Goal: Task Accomplishment & Management: Manage account settings

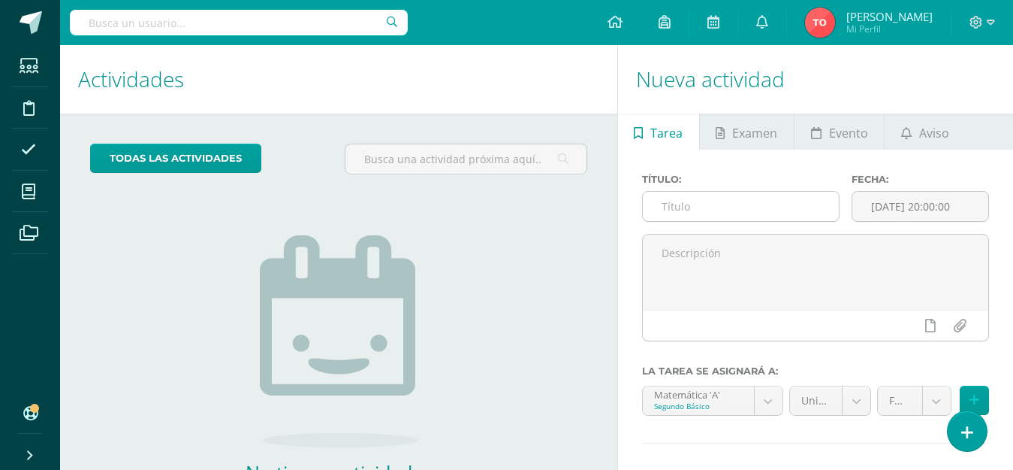
click at [711, 209] on input "text" at bounding box center [741, 206] width 196 height 29
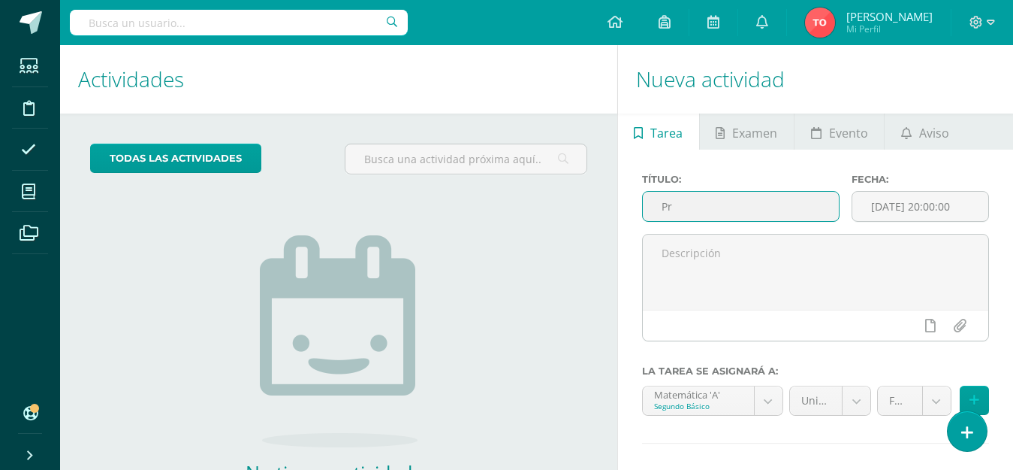
type input "P"
type input "4.2 prueba sumativa"
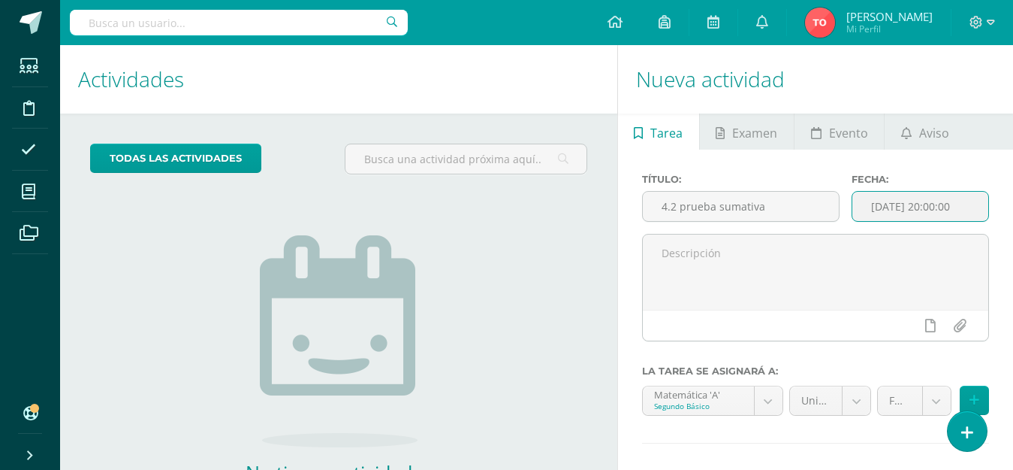
click at [949, 210] on input "[DATE] 20:00:00" at bounding box center [921, 206] width 136 height 29
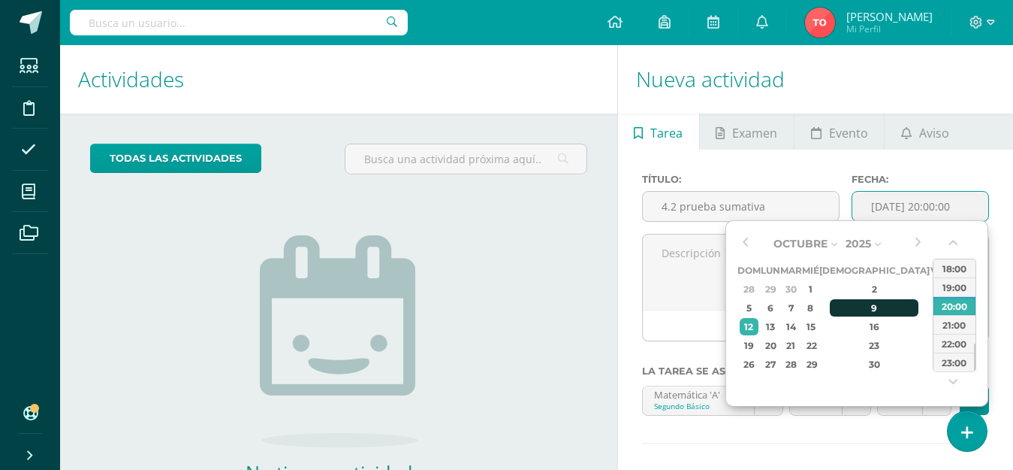
click at [862, 307] on div "9" at bounding box center [874, 307] width 89 height 17
click at [955, 291] on div "07:00" at bounding box center [955, 286] width 42 height 19
type input "2025-10-09 07:00"
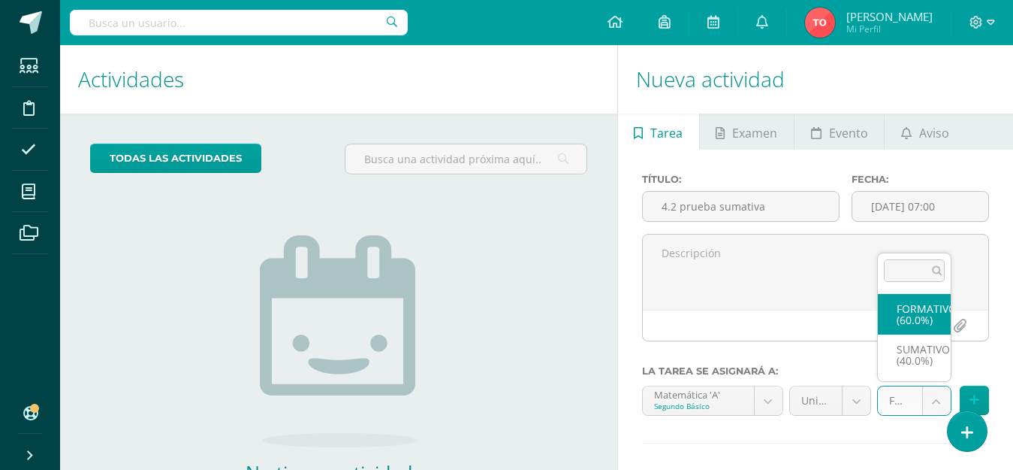
click at [938, 397] on body "Estudiantes Disciplina Asistencia Mis cursos Archivos Soporte Ayuda Reportar un…" at bounding box center [506, 235] width 1013 height 470
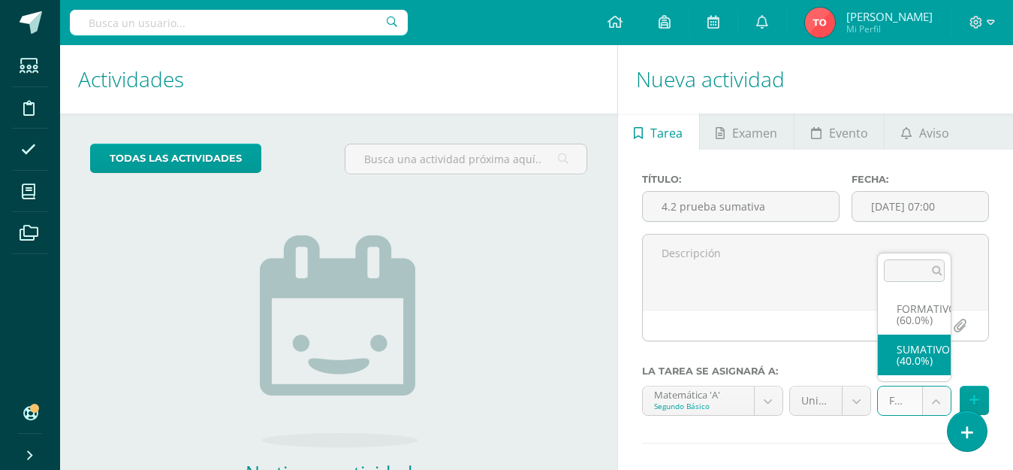
select select "212478"
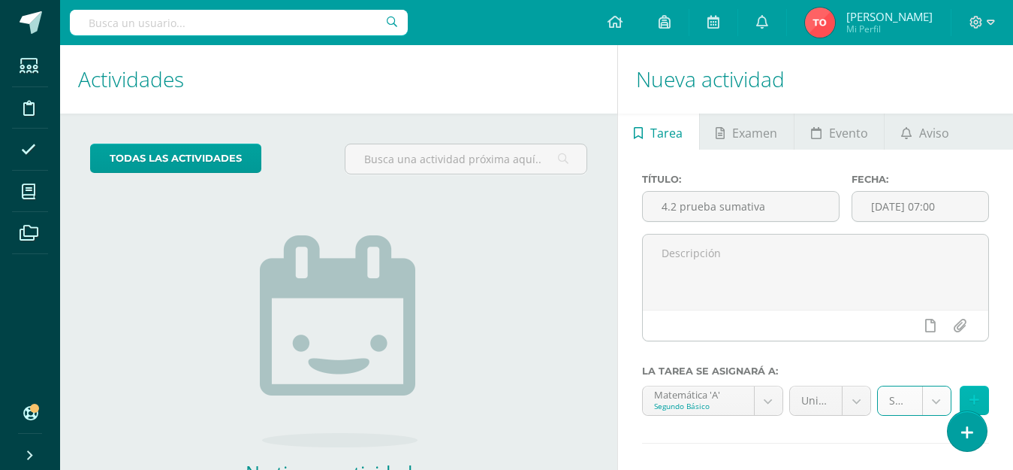
click at [980, 400] on button at bounding box center [974, 399] width 29 height 29
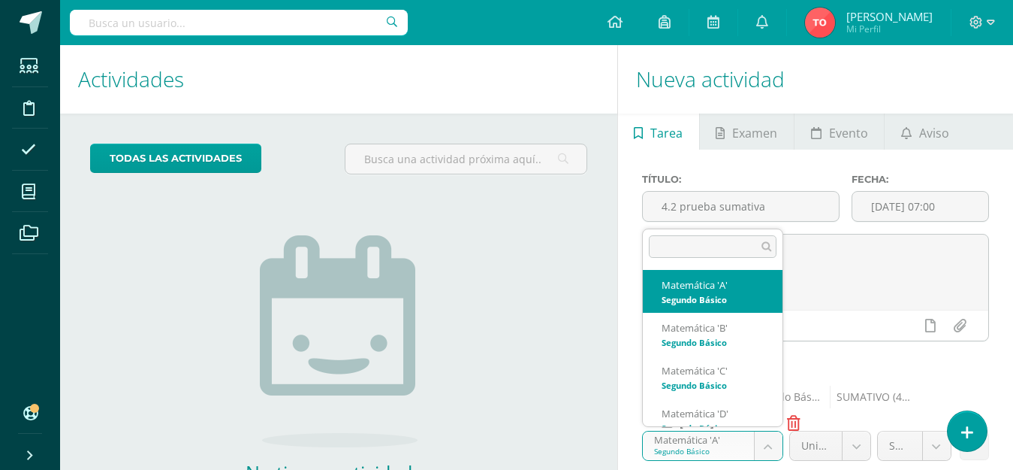
click at [766, 449] on body "Estudiantes Disciplina Asistencia Mis cursos Archivos Soporte Ayuda Reportar un…" at bounding box center [506, 235] width 1013 height 470
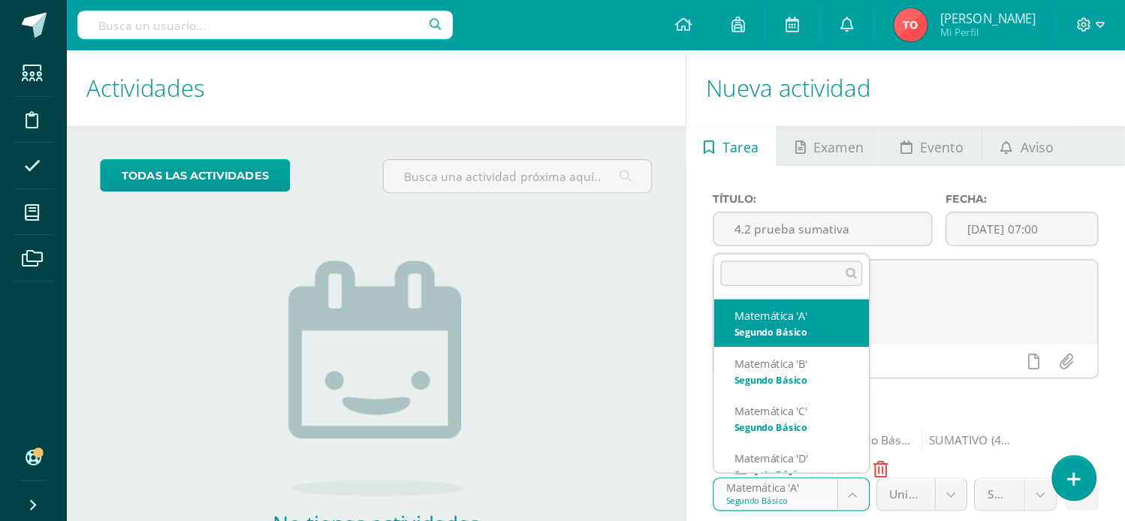
scroll to position [15, 0]
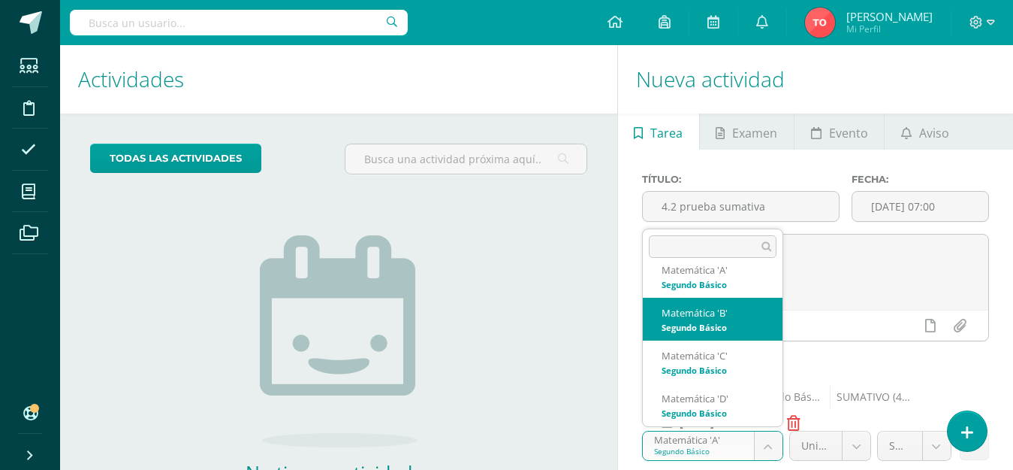
select select "212856"
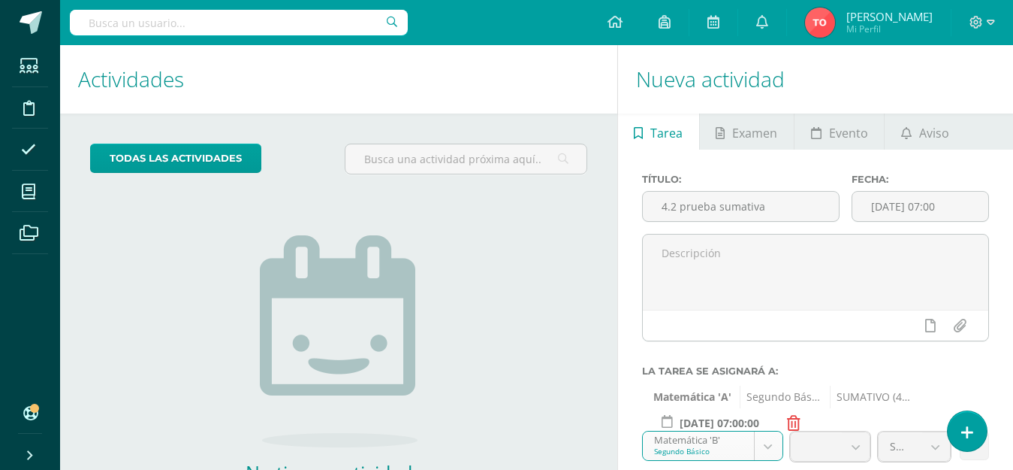
click at [836, 397] on span "SUMATIVO (40.0%)" at bounding box center [871, 396] width 82 height 23
click at [967, 431] on icon at bounding box center [968, 432] width 14 height 17
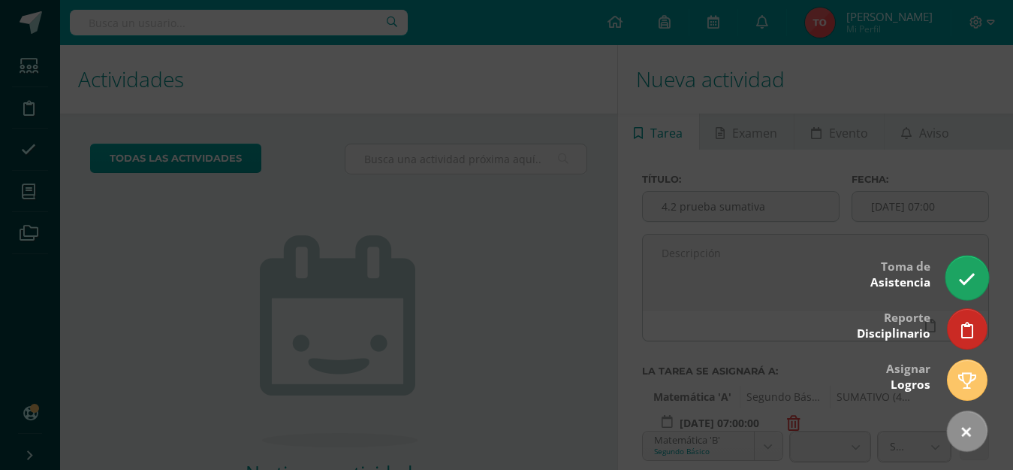
click at [967, 284] on icon at bounding box center [967, 278] width 17 height 17
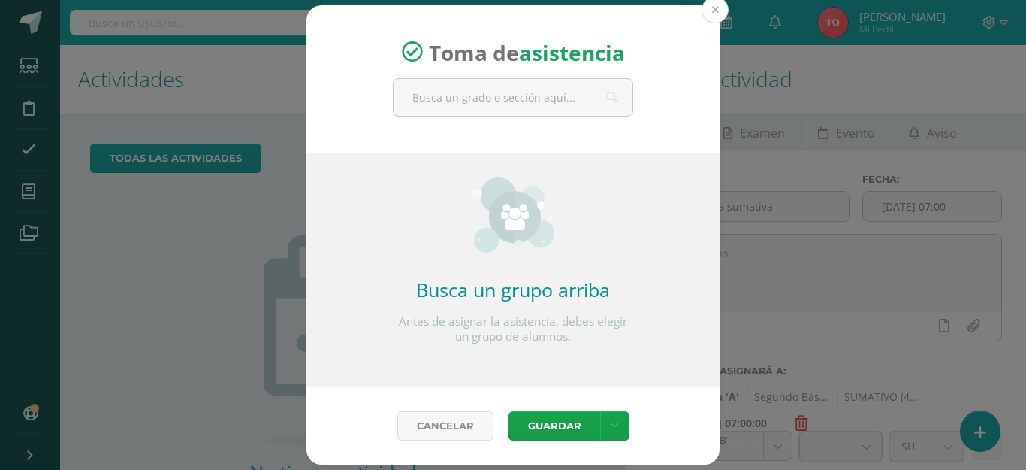
click at [719, 12] on button at bounding box center [715, 9] width 27 height 27
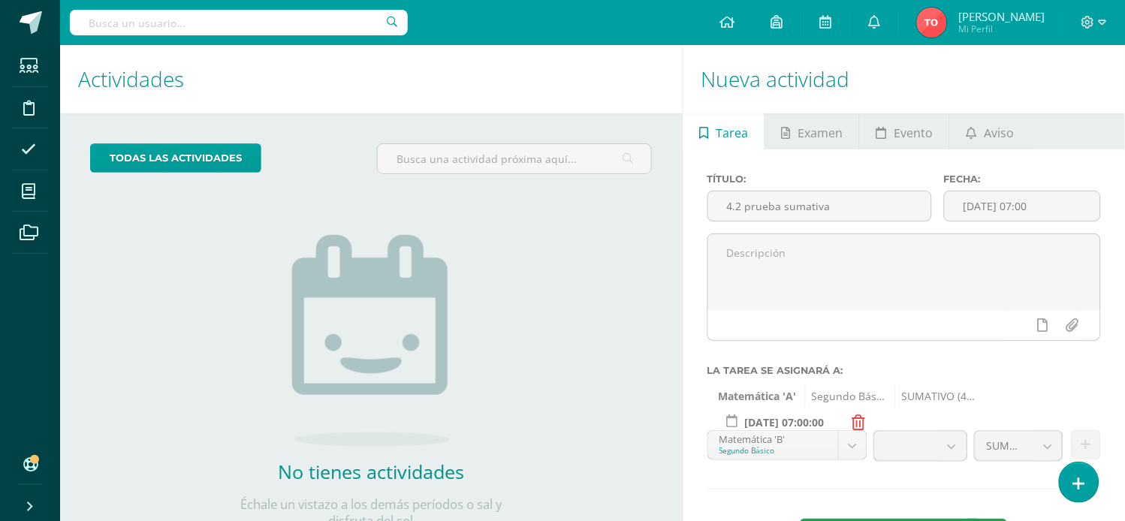
drag, startPoint x: 729, startPoint y: 11, endPoint x: 814, endPoint y: 446, distance: 443.3
click at [814, 446] on body "Error al traer asignaciones para creación de actividades, por favor recargue la…" at bounding box center [562, 260] width 1125 height 521
click at [985, 361] on body "Error al traer asignaciones para creación de actividades, por favor recargue la…" at bounding box center [562, 260] width 1125 height 521
click at [795, 400] on span "Matemática 'A'" at bounding box center [758, 396] width 78 height 23
click at [809, 427] on input "[DATE] 07:00:00" at bounding box center [784, 422] width 131 height 29
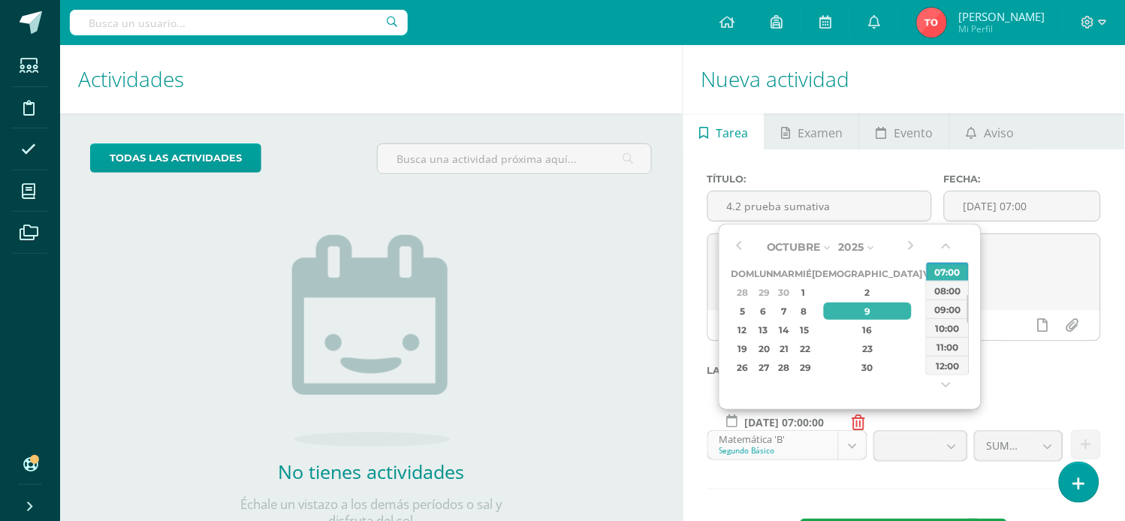
type input "[DATE] 07:00:00"
click at [810, 445] on body "Error al traer asignaciones para creación de actividades, por favor recargue la…" at bounding box center [562, 260] width 1125 height 521
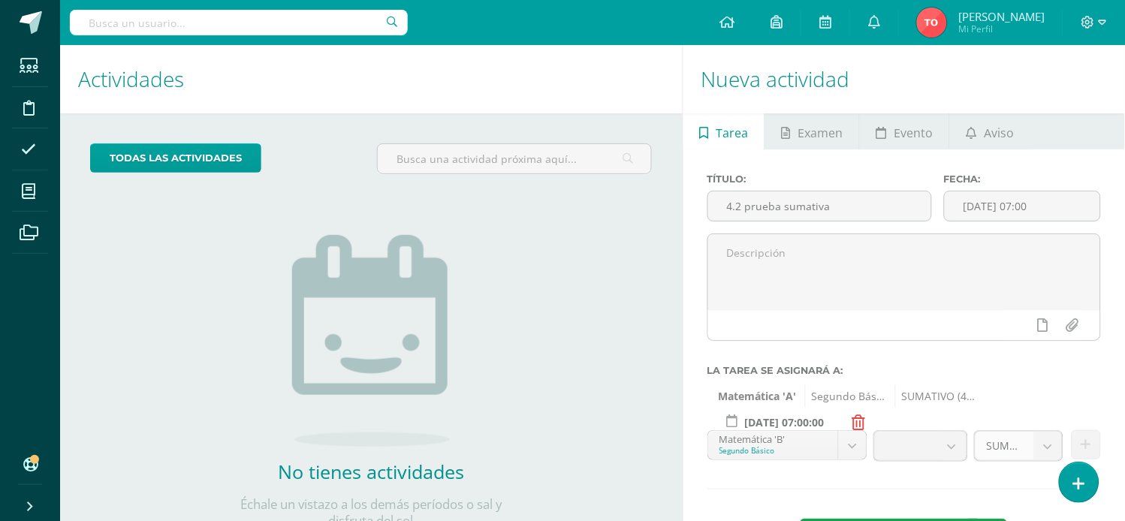
click at [1013, 445] on body "Error al traer asignaciones para creación de actividades, por favor recargue la…" at bounding box center [562, 260] width 1125 height 521
click at [1004, 449] on span "SUMATIVO (40.0%)" at bounding box center [1005, 446] width 36 height 29
click at [947, 446] on b at bounding box center [953, 446] width 28 height 29
click at [858, 424] on icon at bounding box center [860, 422] width 14 height 15
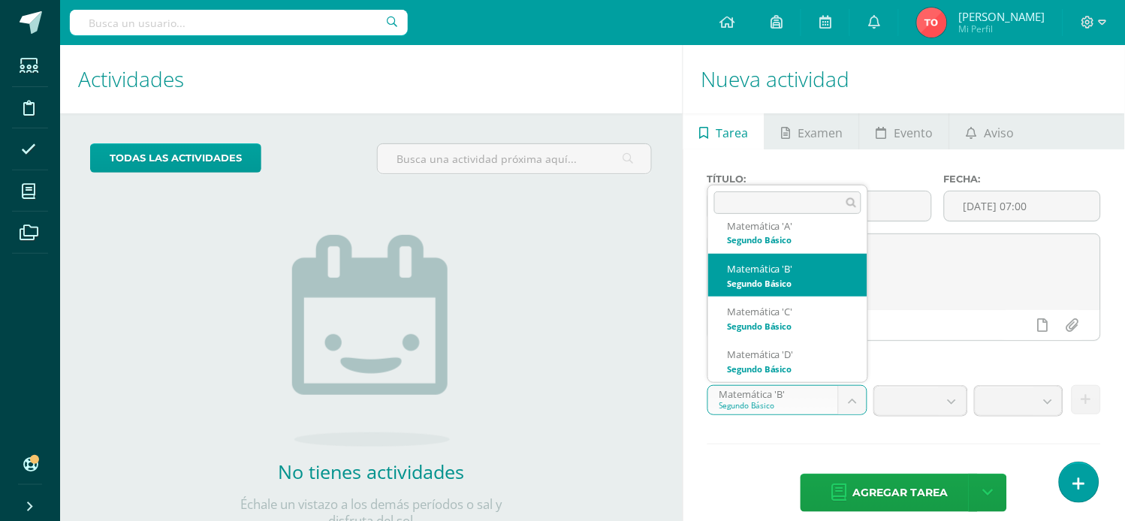
click at [854, 394] on body "Error al traer asignaciones para creación de actividades, por favor recargue la…" at bounding box center [562, 260] width 1125 height 521
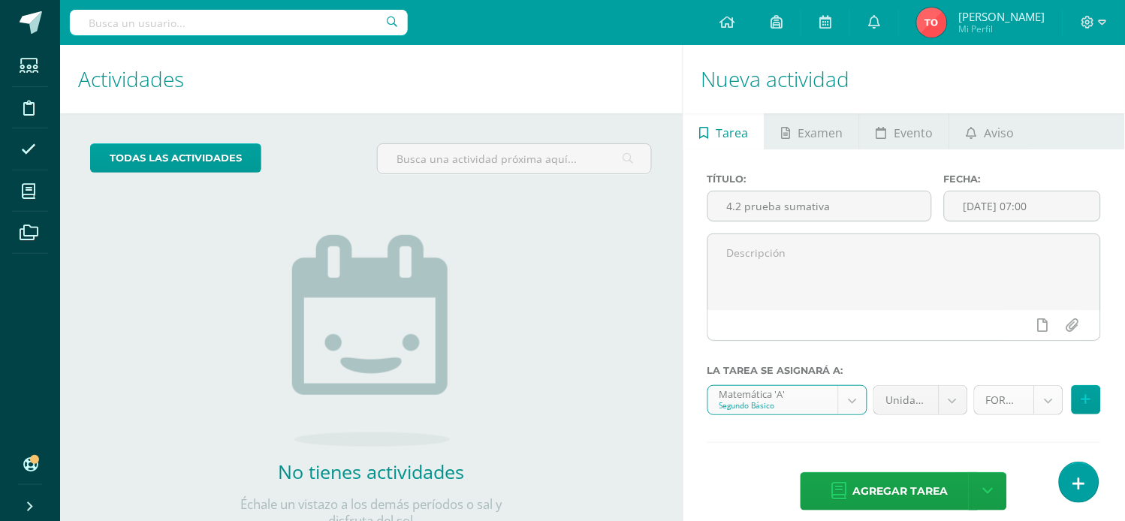
click at [1013, 406] on body "Error al traer asignaciones para creación de actividades, por favor recargue la…" at bounding box center [562, 260] width 1125 height 521
click at [1013, 399] on button at bounding box center [1086, 399] width 29 height 29
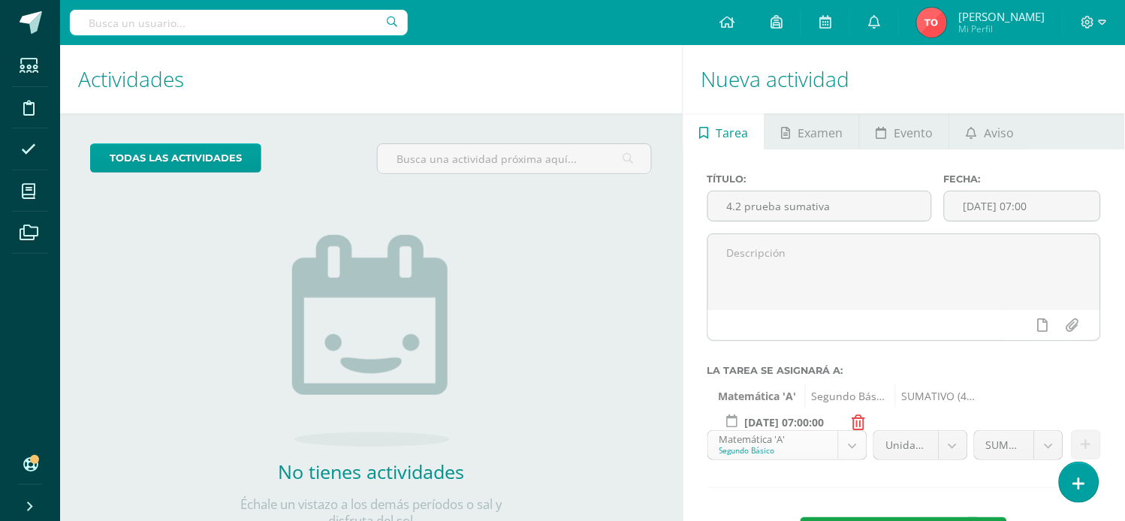
click at [853, 436] on body "Error al traer asignaciones para creación de actividades, por favor recargue la…" at bounding box center [562, 260] width 1125 height 521
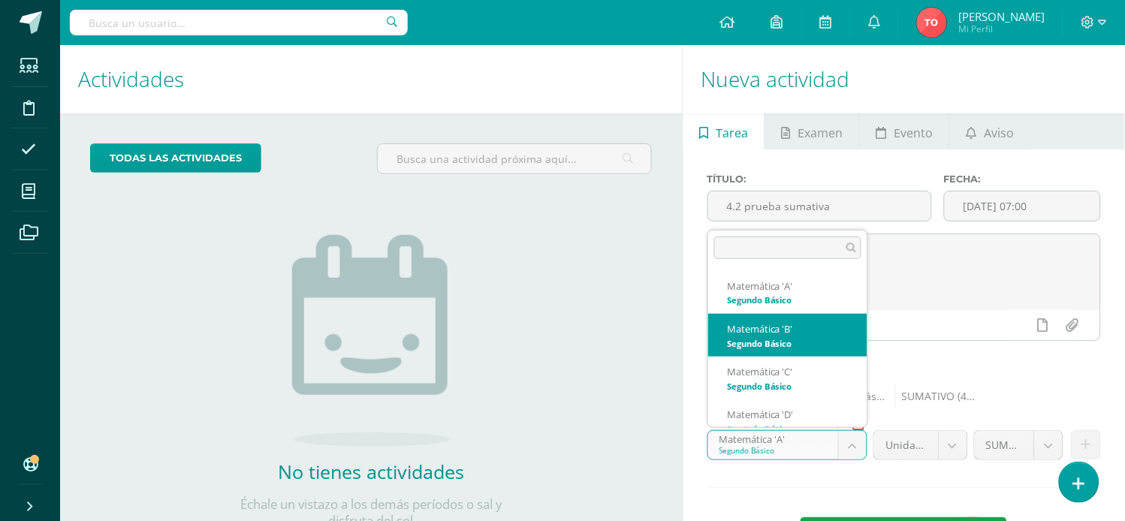
select select "212856"
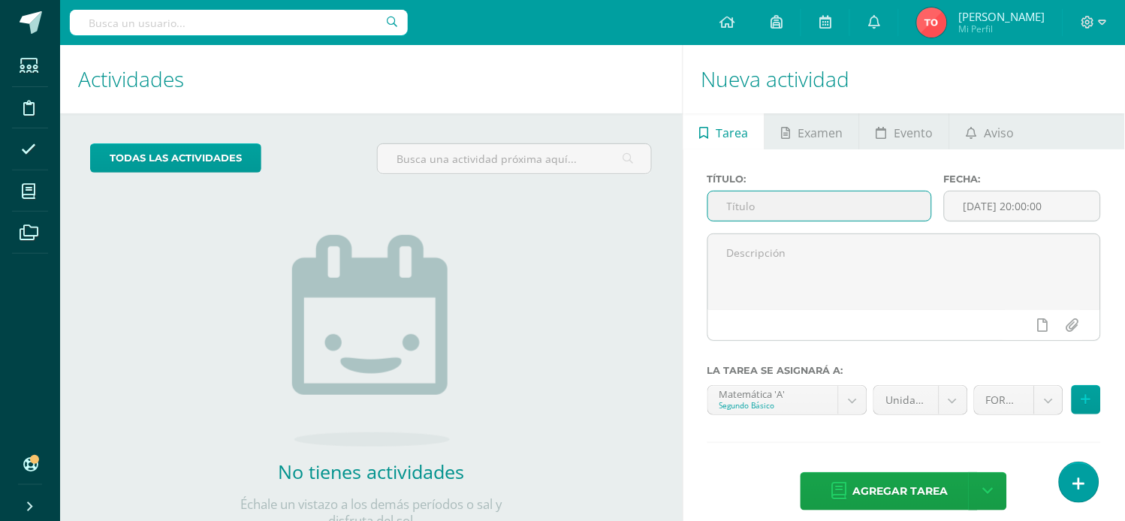
click at [825, 205] on input "text" at bounding box center [819, 206] width 223 height 29
type input "4.2 prueba sumativa"
click at [1040, 207] on input "[DATE] 20:00:00" at bounding box center [1023, 206] width 156 height 29
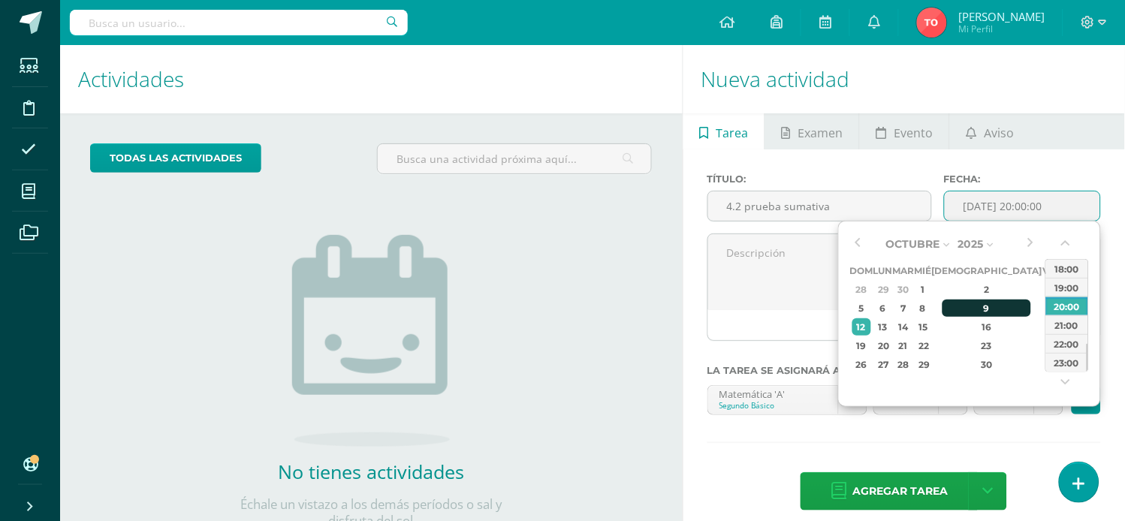
click at [981, 311] on td "9" at bounding box center [987, 308] width 110 height 19
click at [1069, 288] on div "07:00" at bounding box center [1067, 287] width 42 height 19
type input "2025-10-09 07:00"
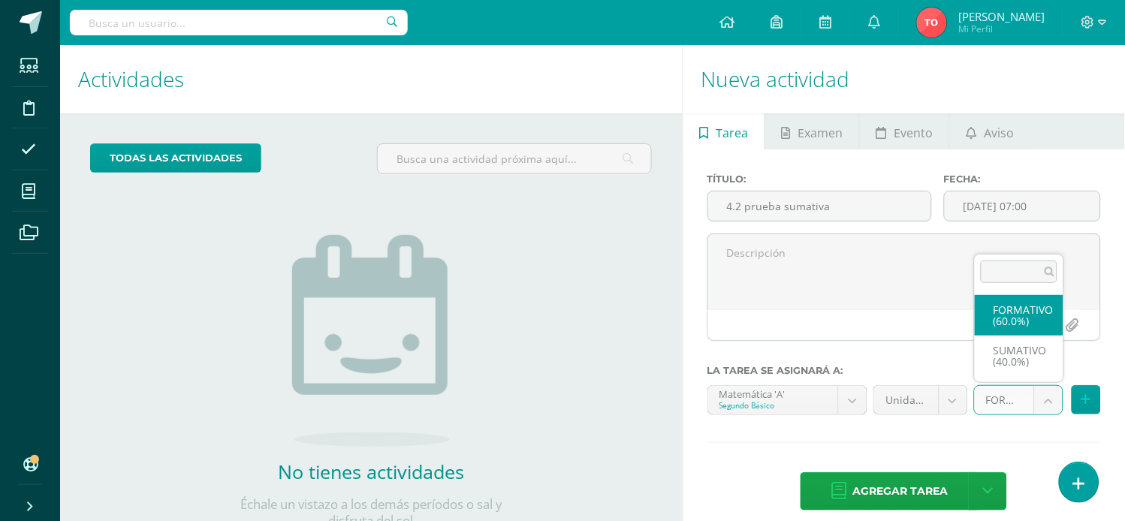
click at [1048, 400] on body "Estudiantes Disciplina Asistencia Mis cursos Archivos Soporte Ayuda Reportar un…" at bounding box center [562, 260] width 1125 height 521
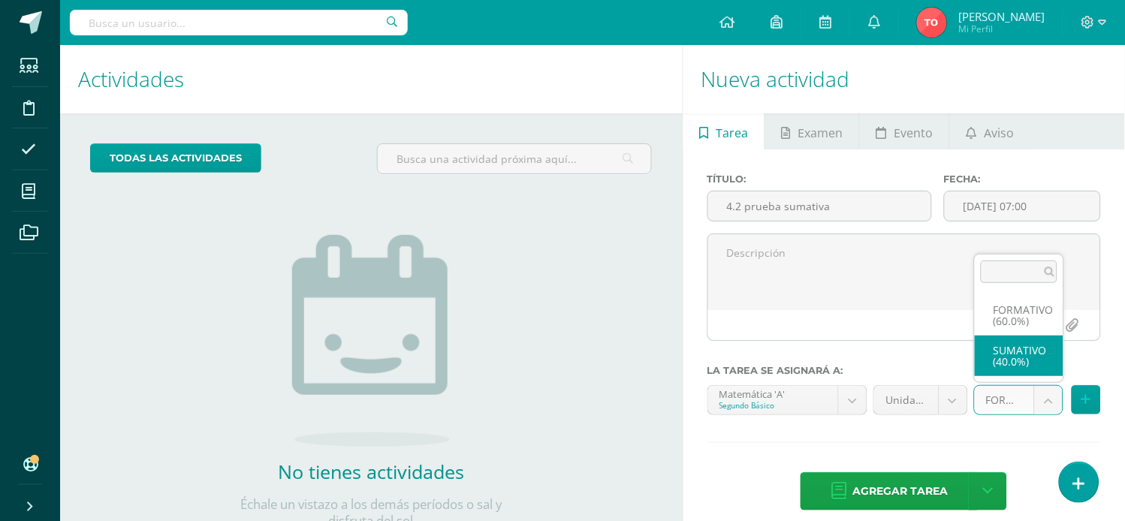
select select "212478"
click at [956, 407] on body "Estudiantes Disciplina Asistencia Mis cursos Archivos Soporte Ayuda Reportar un…" at bounding box center [562, 260] width 1125 height 521
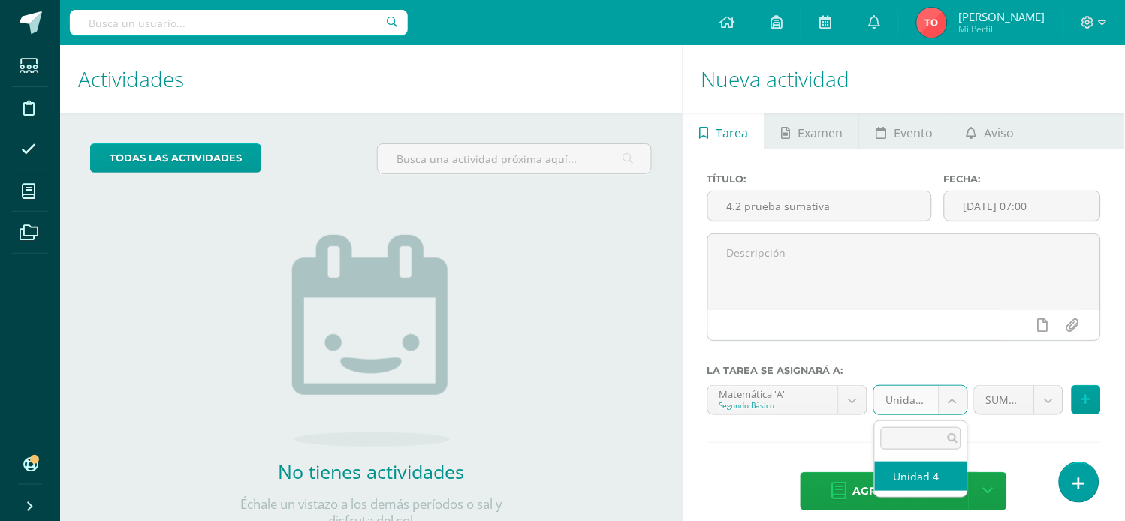
select select "212476"
click at [948, 400] on body "Estudiantes Disciplina Asistencia Mis cursos Archivos Soporte Ayuda Reportar un…" at bounding box center [562, 260] width 1125 height 521
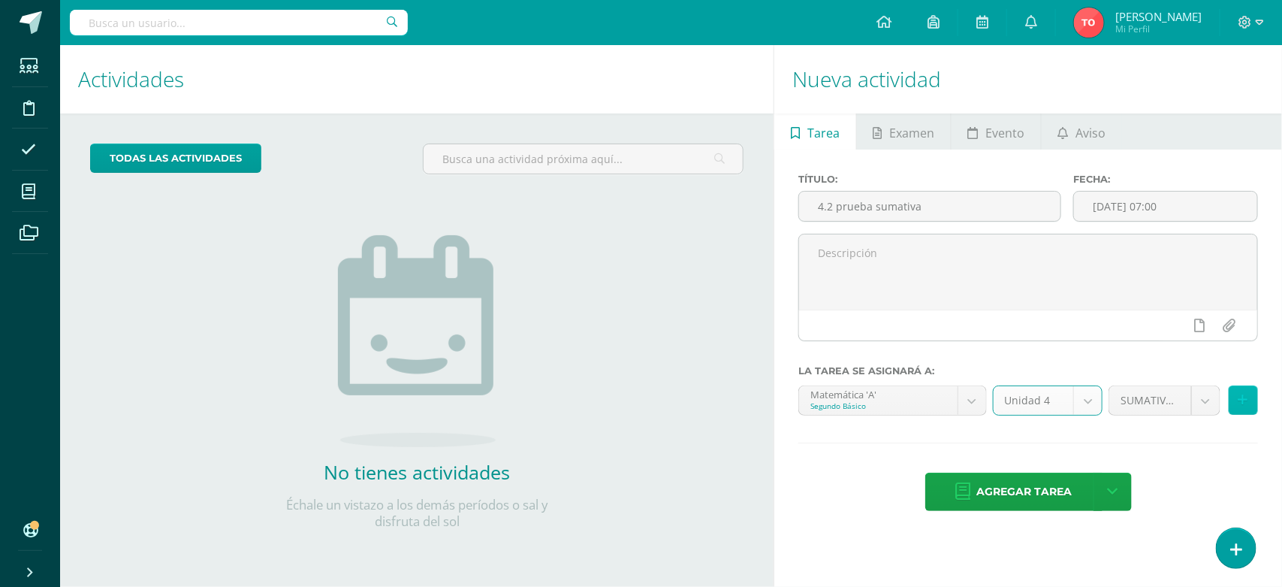
click at [1125, 398] on icon at bounding box center [1244, 400] width 10 height 13
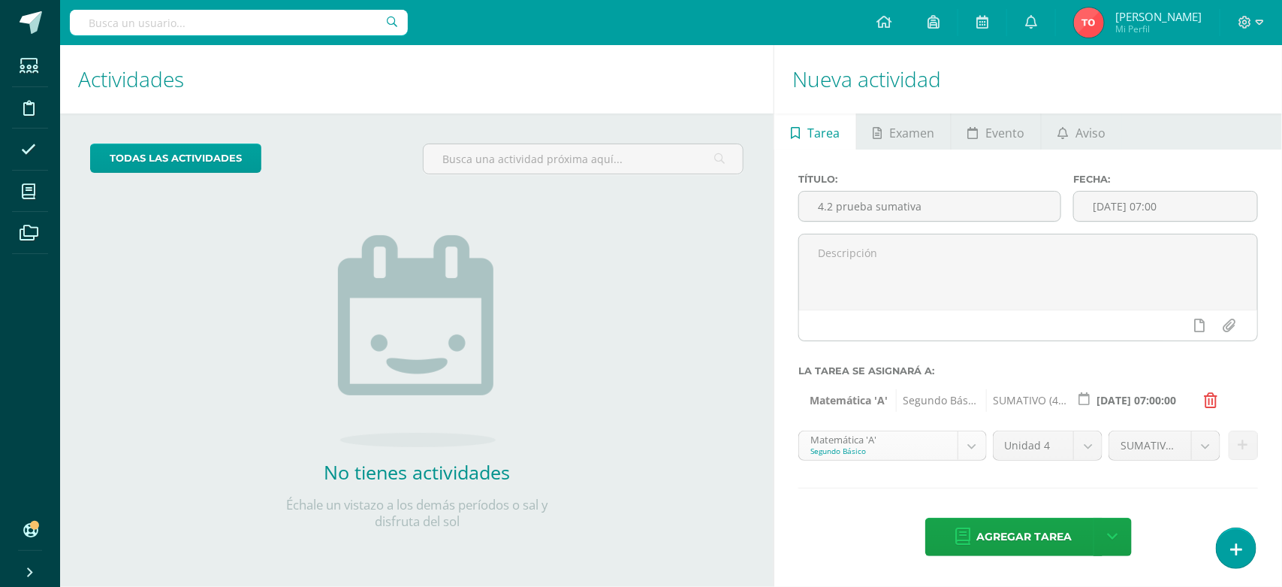
click at [974, 442] on body "Estudiantes Disciplina Asistencia Mis cursos Archivos Soporte Ayuda Reportar un…" at bounding box center [641, 293] width 1282 height 587
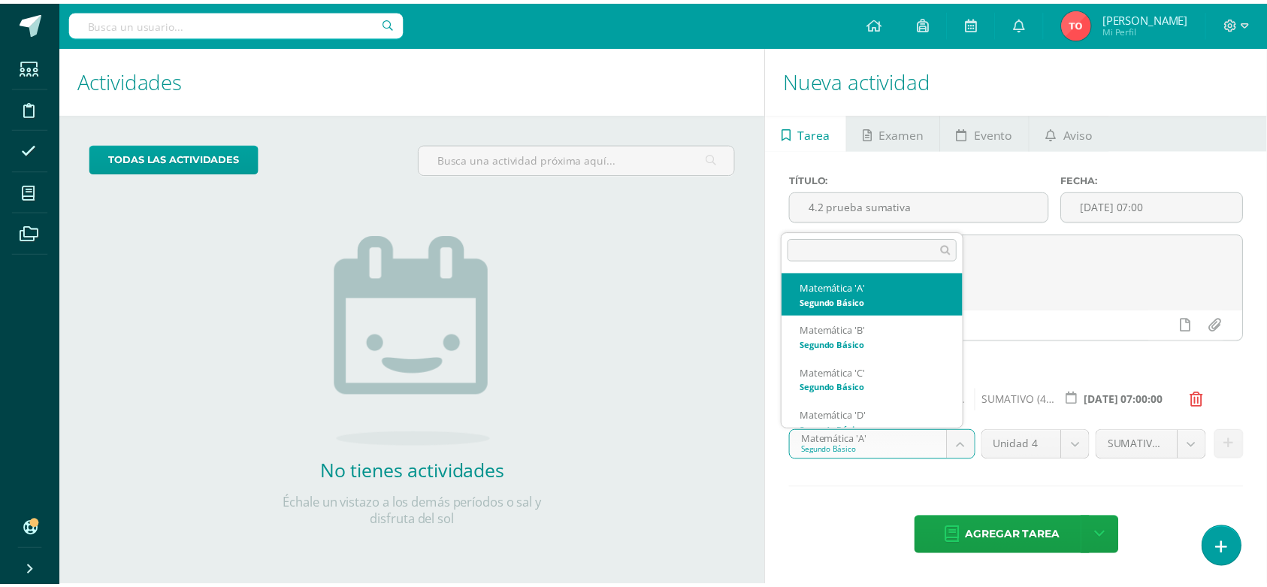
scroll to position [15, 0]
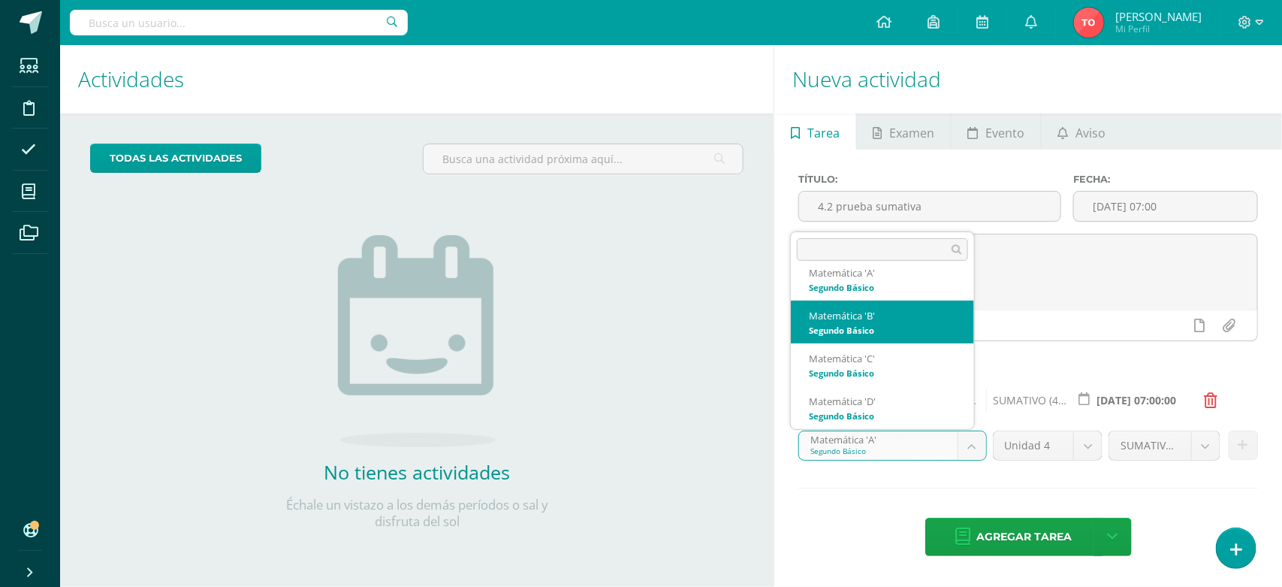
select select "212856"
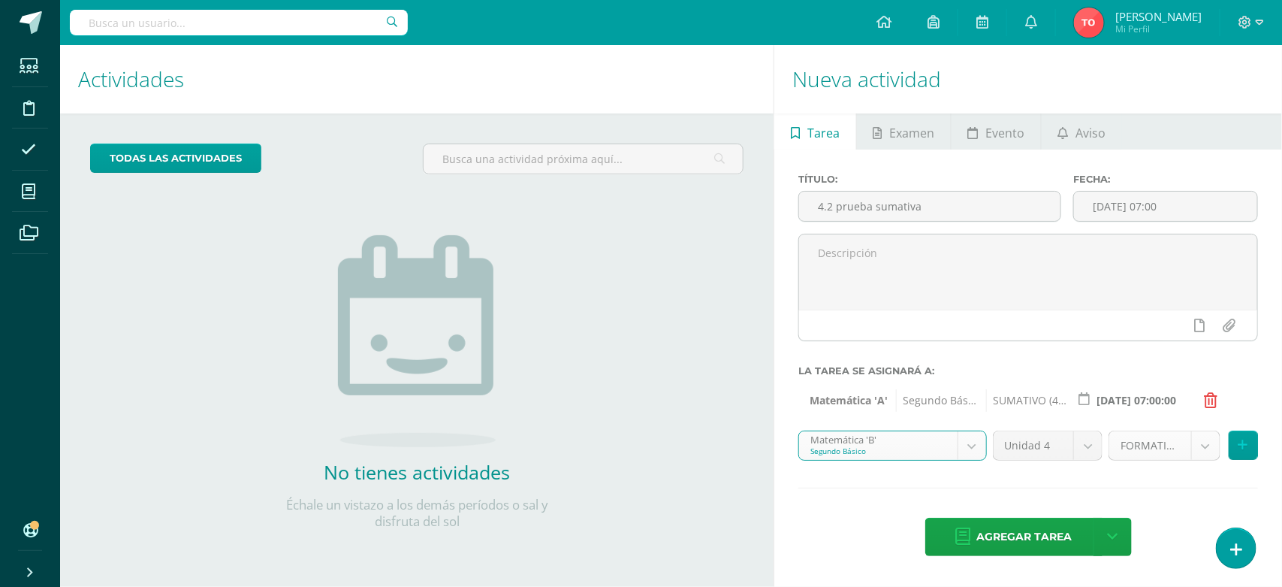
click at [1125, 448] on body "Estudiantes Disciplina Asistencia Mis cursos Archivos Soporte Ayuda Reportar un…" at bounding box center [641, 293] width 1282 height 587
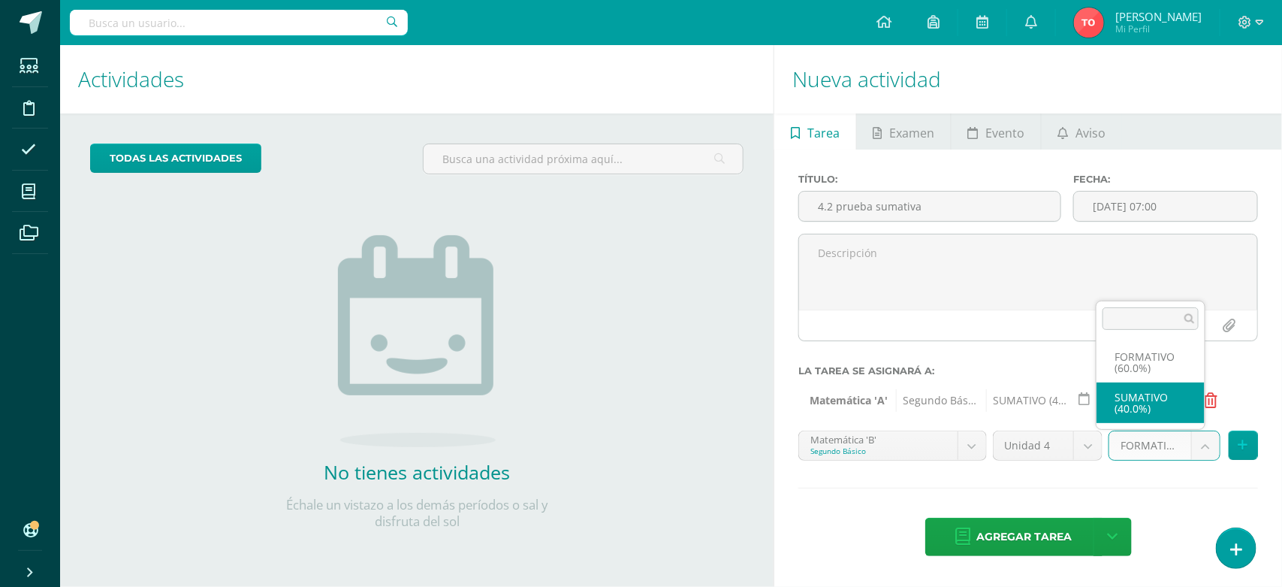
select select "212868"
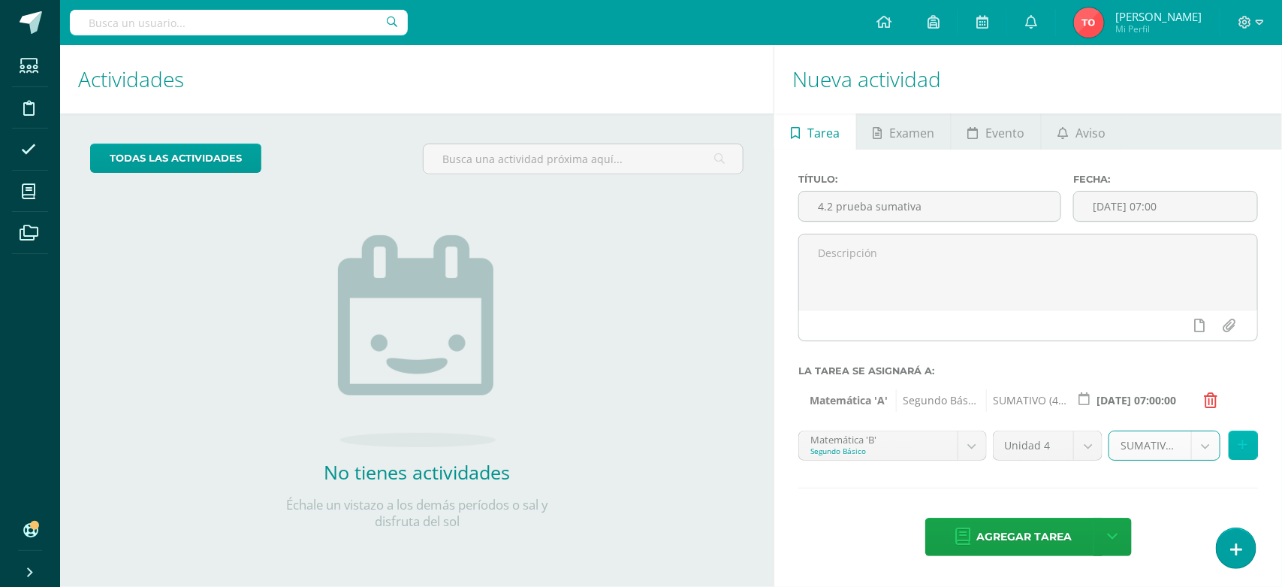
click at [1125, 448] on button at bounding box center [1243, 444] width 29 height 29
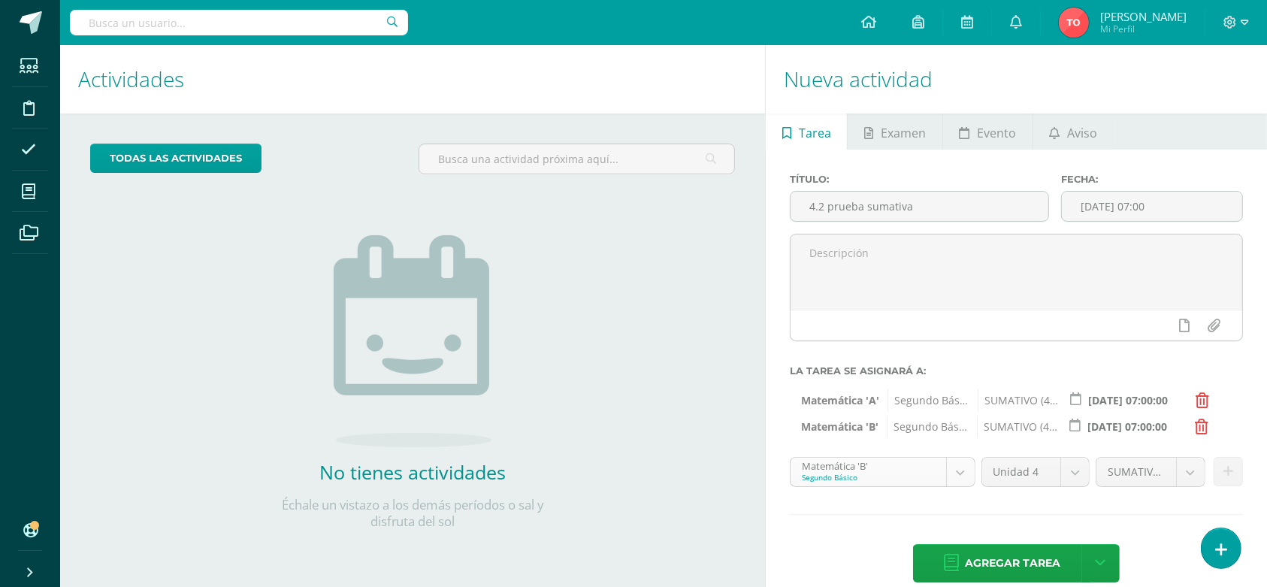
click at [971, 467] on body "Estudiantes Disciplina Asistencia Mis cursos Archivos Soporte Ayuda Reportar un…" at bounding box center [633, 293] width 1267 height 587
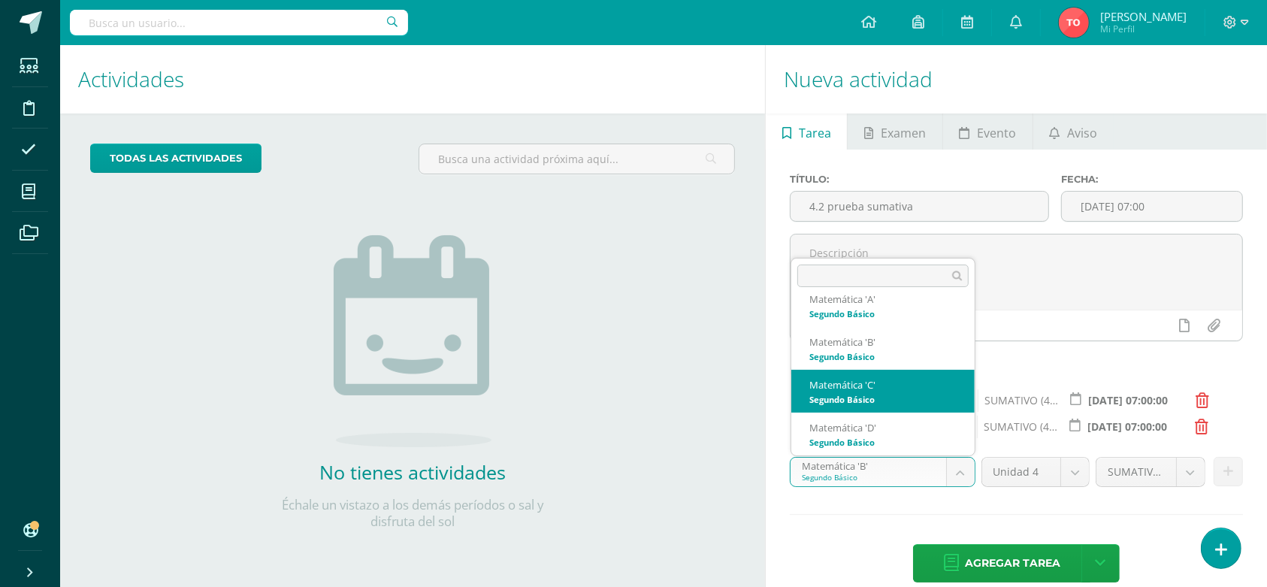
select select "213116"
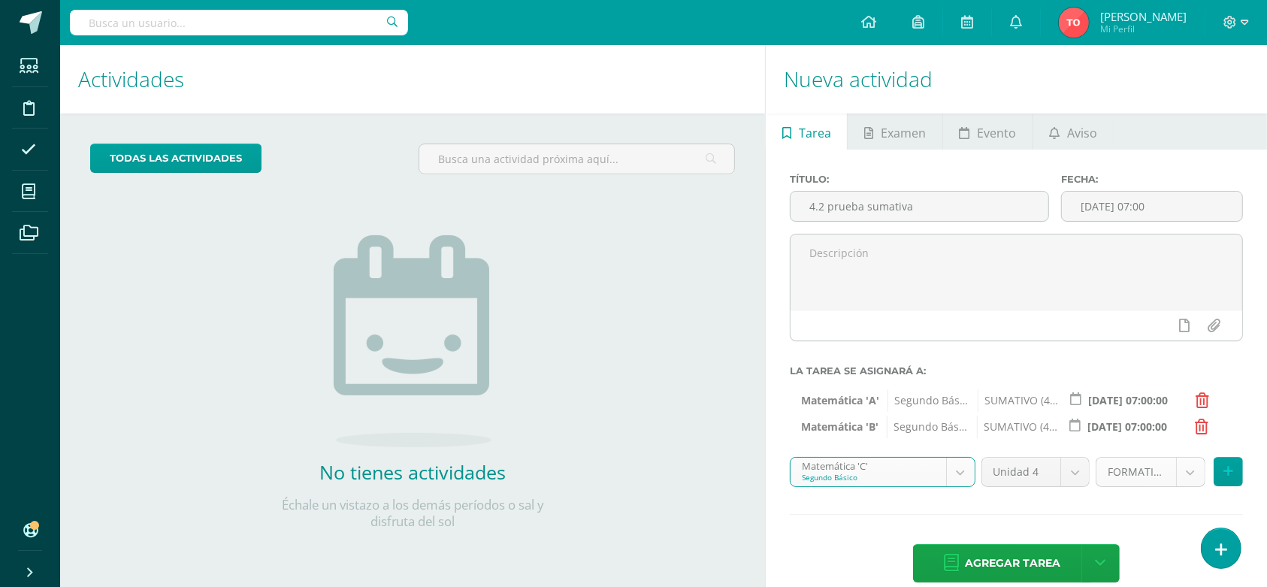
click at [1125, 475] on body "Estudiantes Disciplina Asistencia Mis cursos Archivos Soporte Ayuda Reportar un…" at bounding box center [633, 293] width 1267 height 587
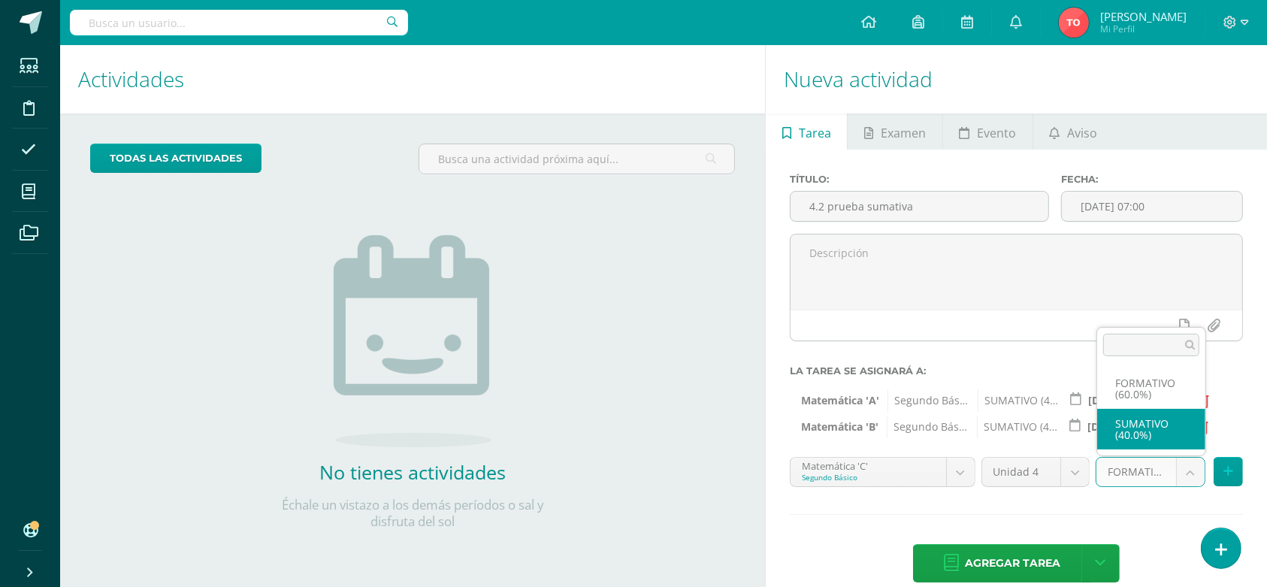
select select "213128"
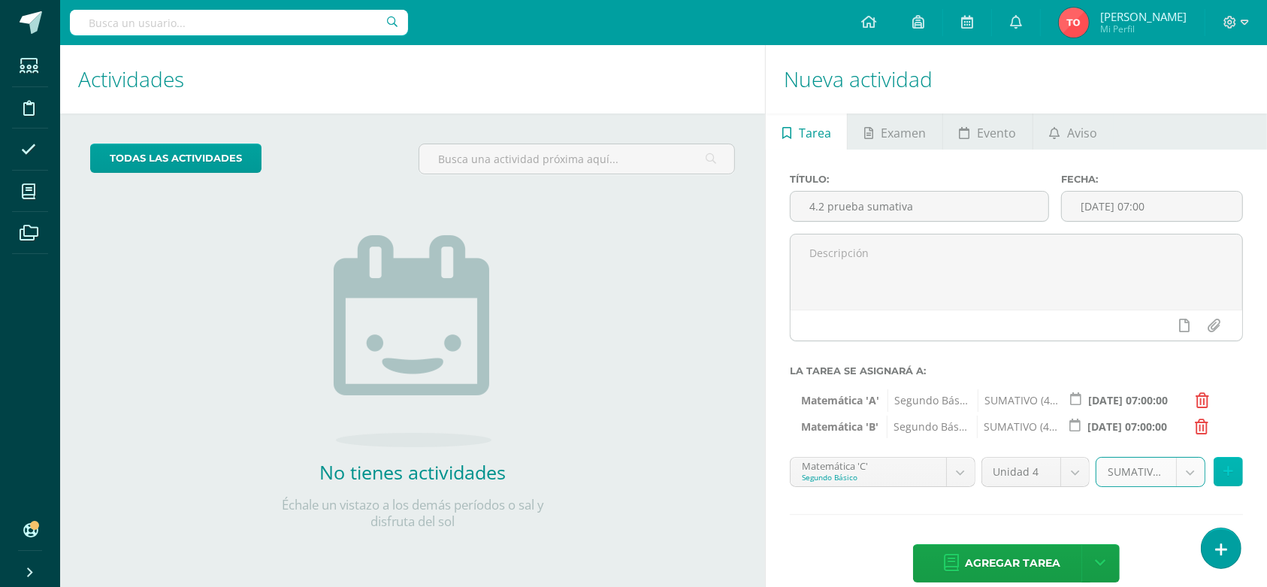
click at [1125, 470] on icon at bounding box center [1228, 471] width 10 height 13
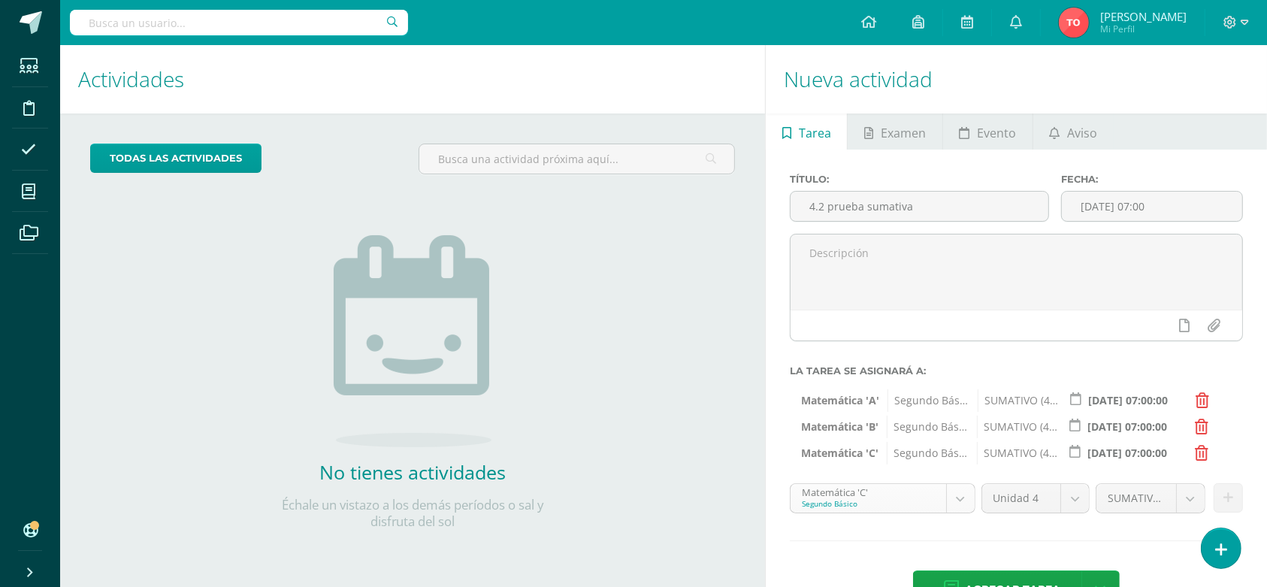
click at [965, 497] on body "Estudiantes Disciplina Asistencia Mis cursos Archivos Soporte Ayuda Reportar un…" at bounding box center [633, 293] width 1267 height 587
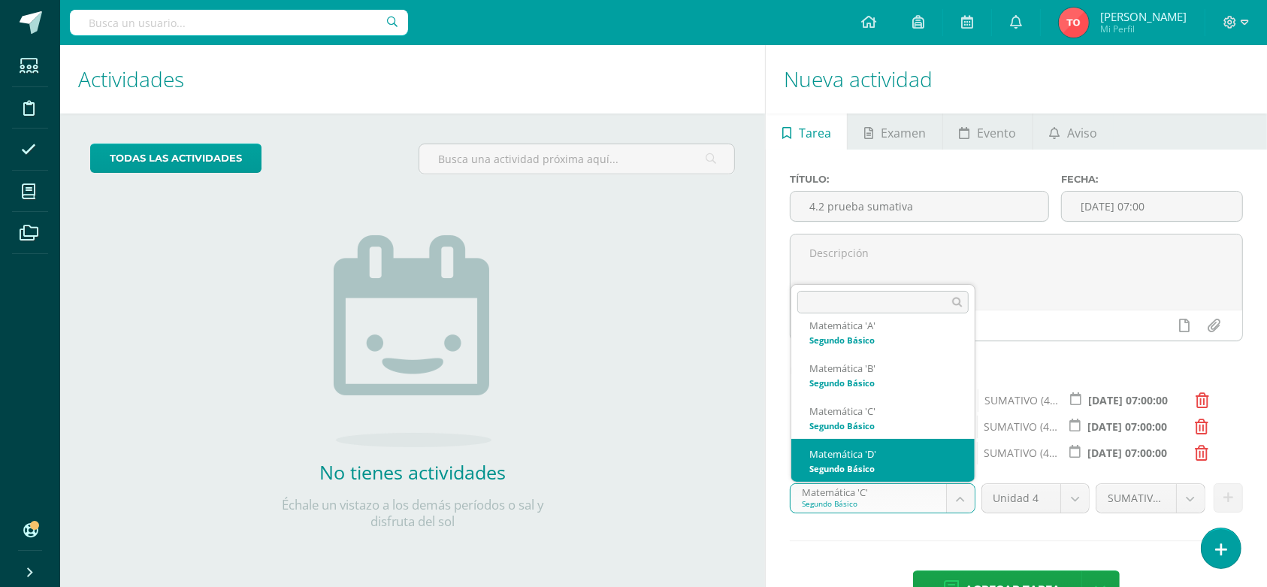
select select "213428"
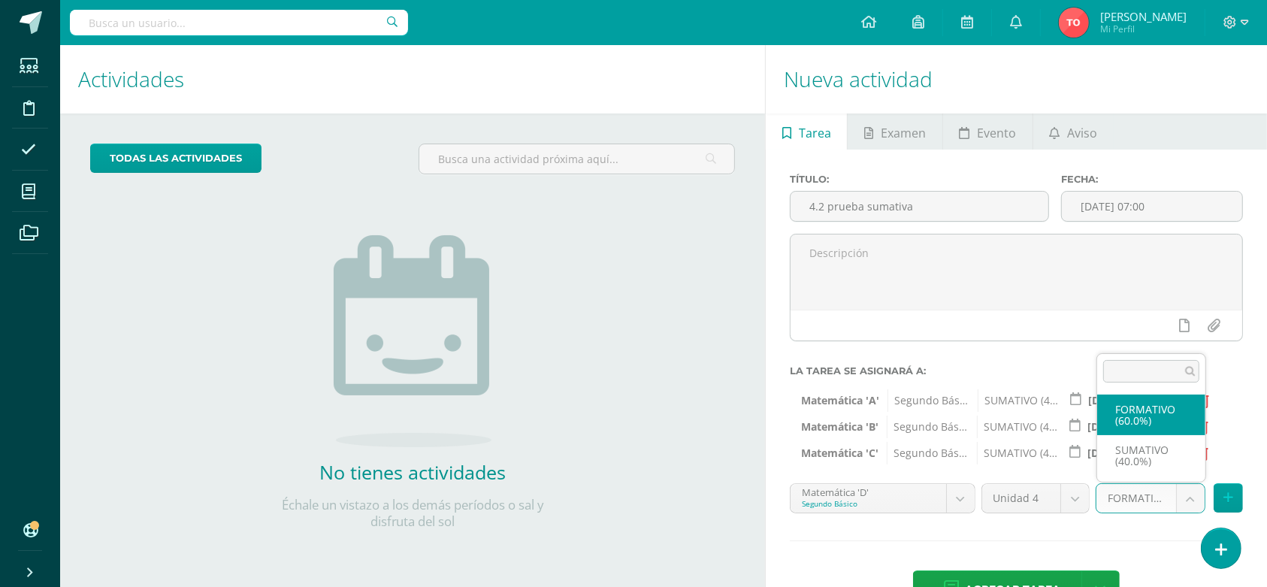
click at [1125, 498] on body "Estudiantes Disciplina Asistencia Mis cursos Archivos Soporte Ayuda Reportar un…" at bounding box center [633, 293] width 1267 height 587
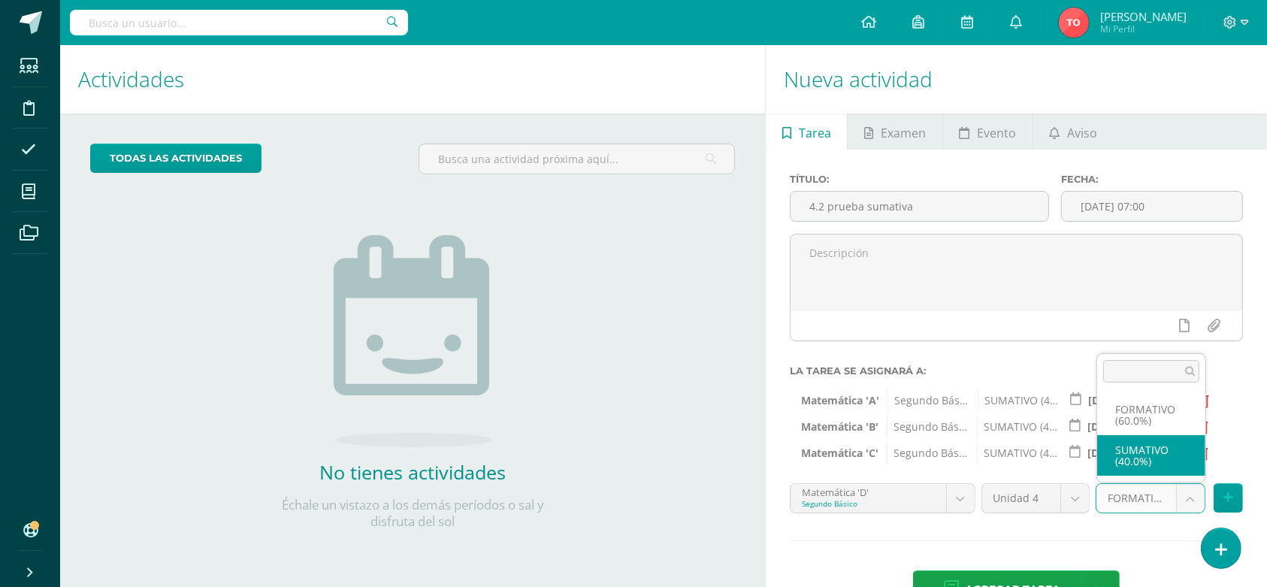
select select "213440"
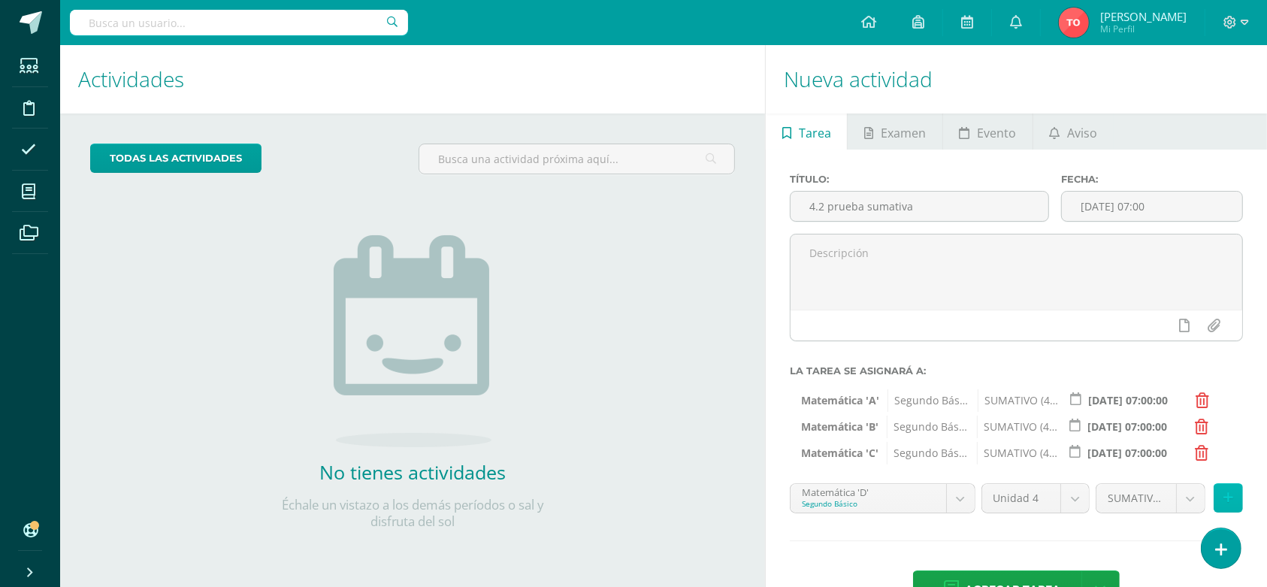
click at [1125, 491] on button at bounding box center [1227, 497] width 29 height 29
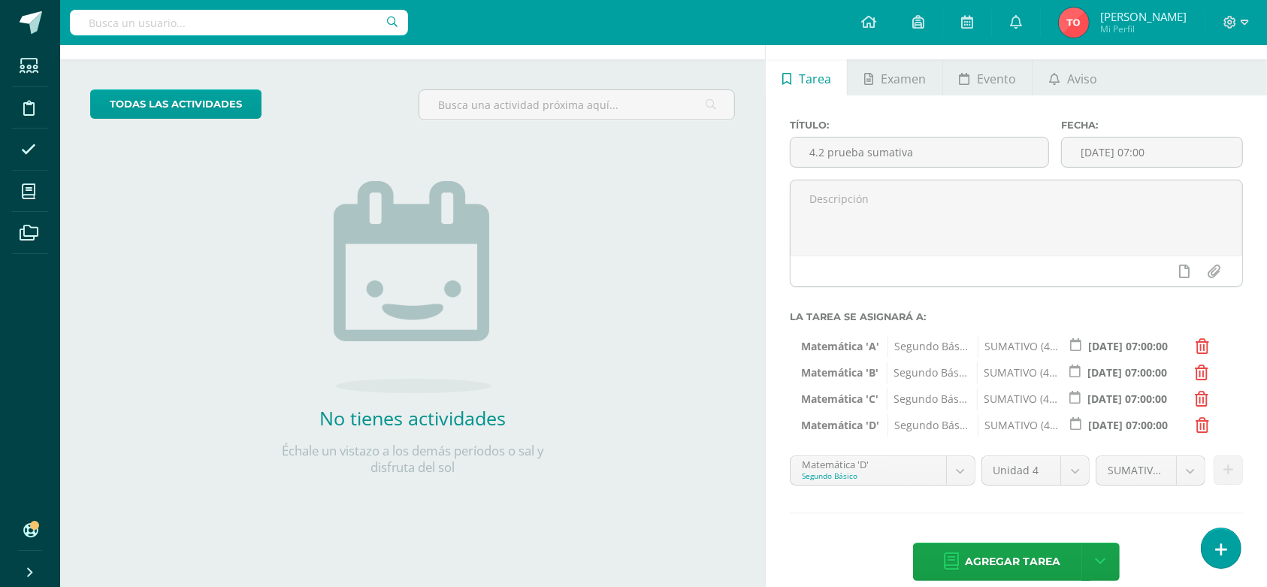
scroll to position [77, 0]
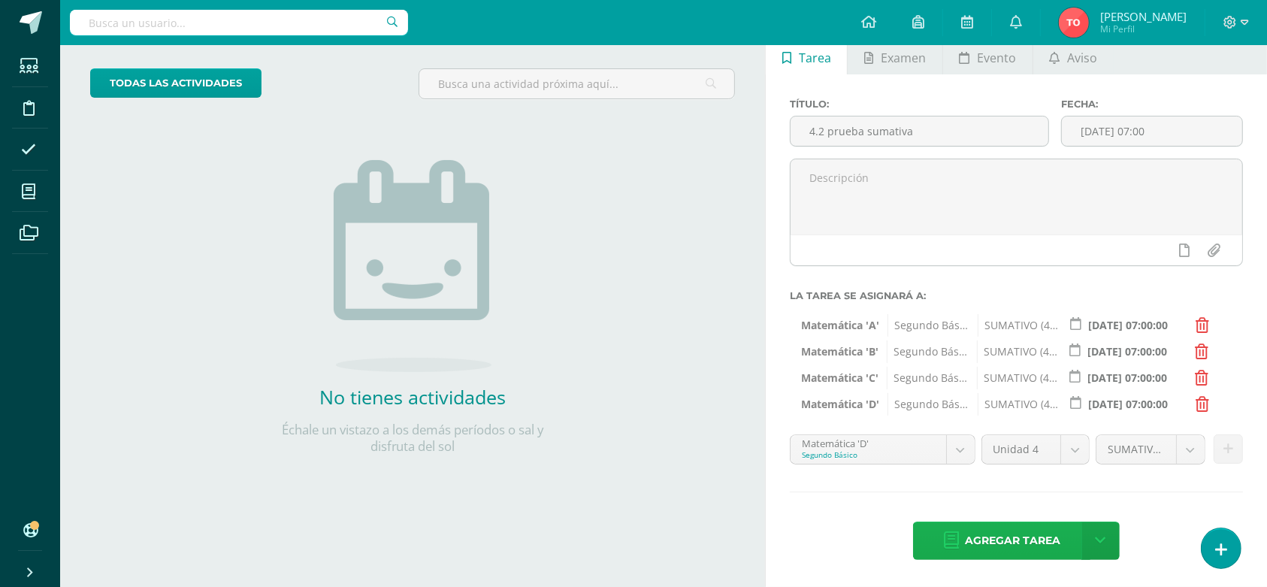
click at [1004, 521] on span "Agregar tarea" at bounding box center [1012, 540] width 95 height 37
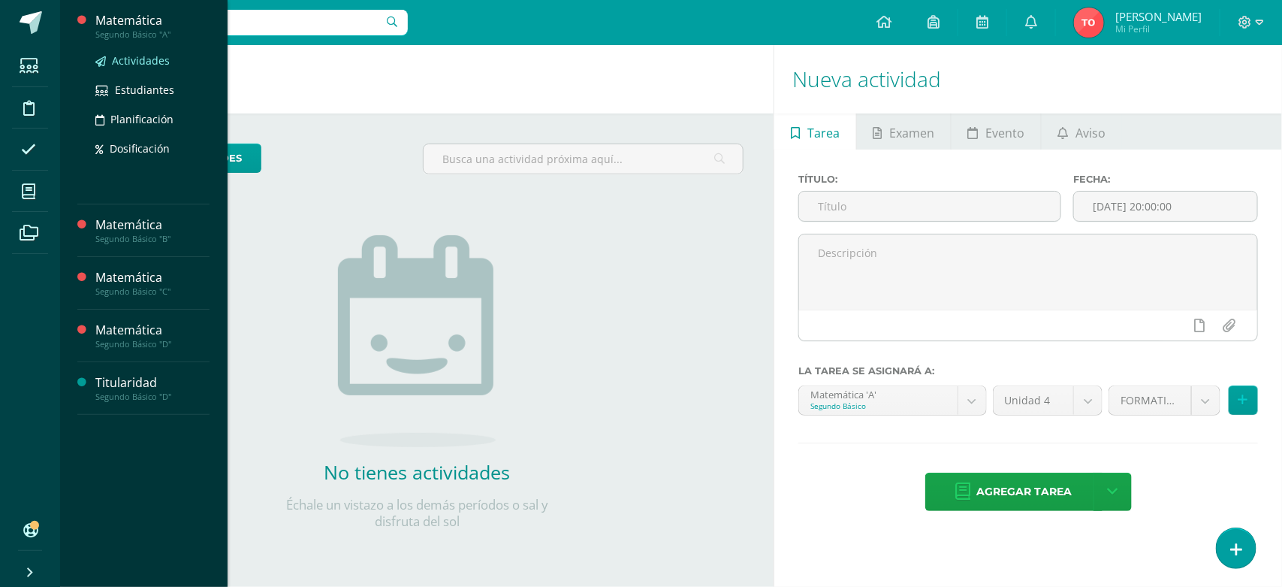
click at [128, 56] on span "Actividades" at bounding box center [141, 60] width 58 height 14
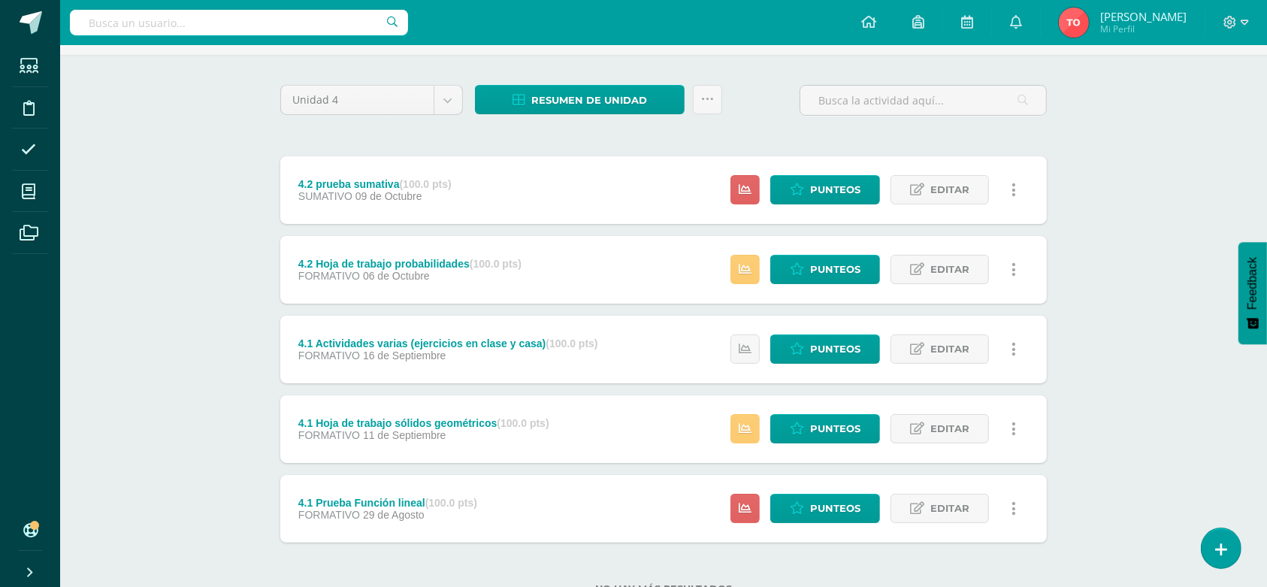
scroll to position [149, 0]
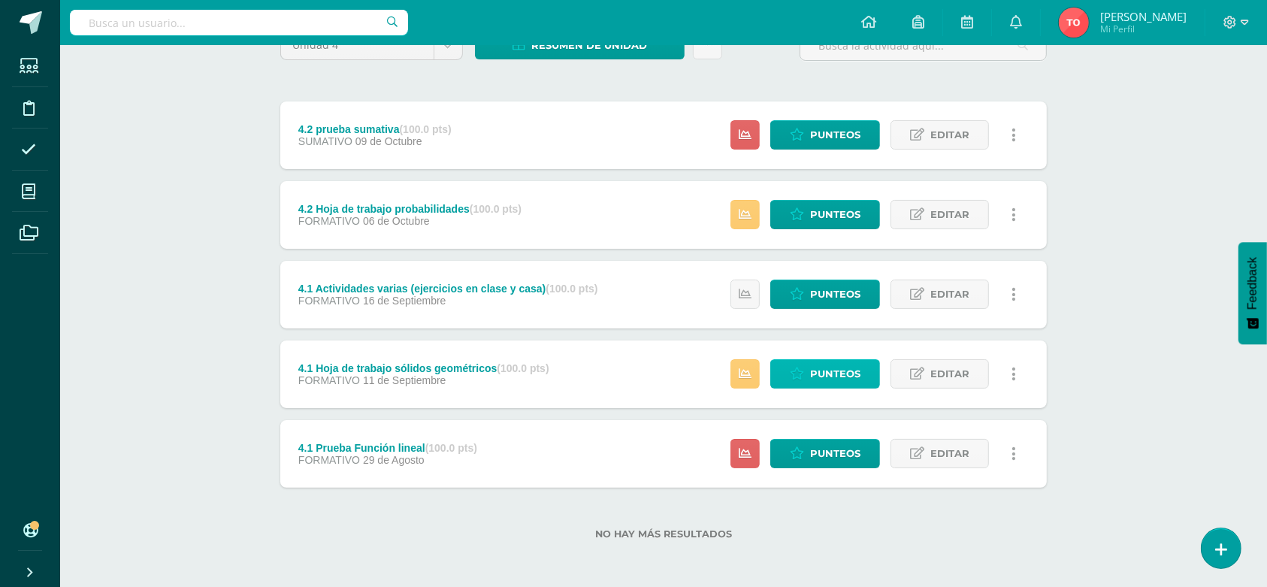
click at [790, 370] on icon at bounding box center [797, 373] width 14 height 13
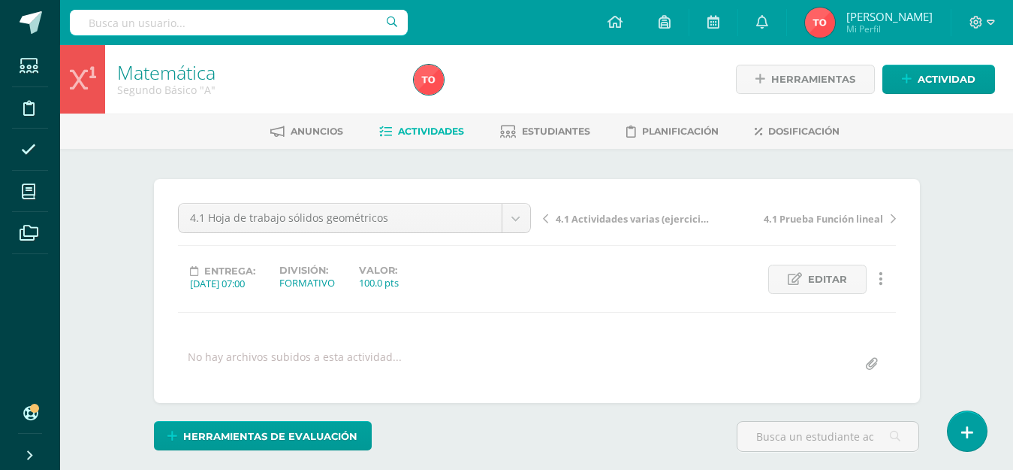
click at [398, 130] on span "Actividades" at bounding box center [431, 130] width 66 height 11
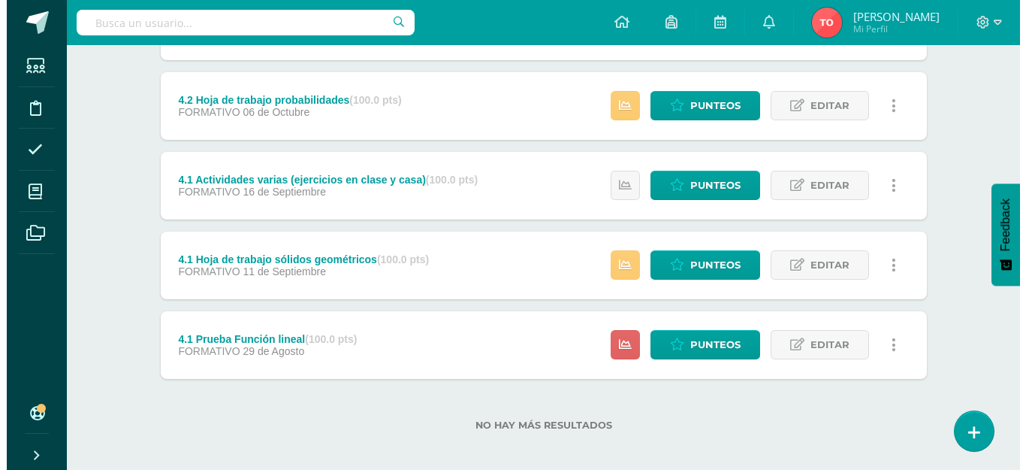
scroll to position [267, 0]
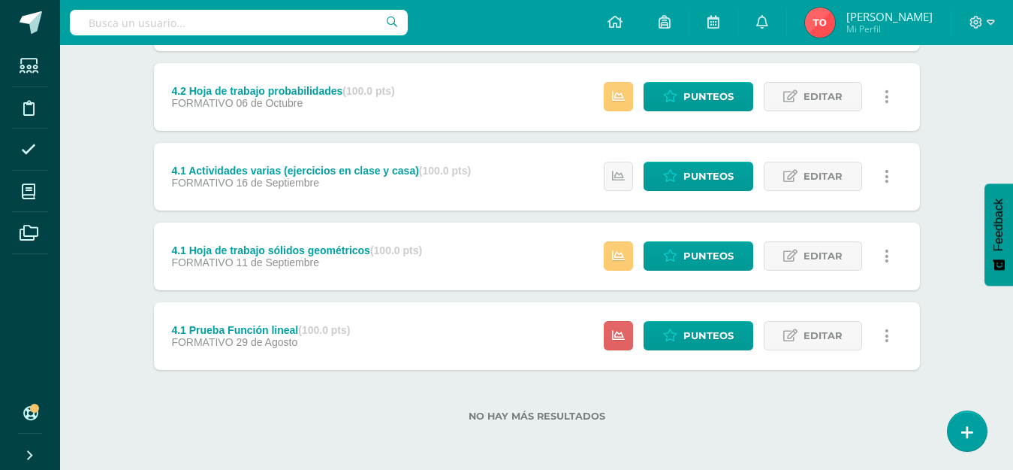
click at [886, 251] on icon at bounding box center [887, 256] width 5 height 17
click at [843, 324] on link "Eliminar" at bounding box center [858, 327] width 154 height 23
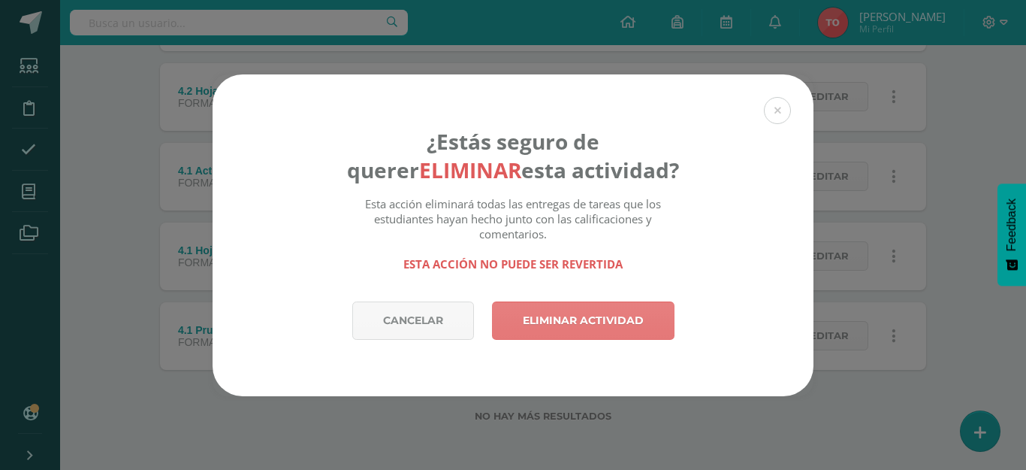
click at [581, 317] on link "Eliminar actividad" at bounding box center [583, 320] width 183 height 38
click at [590, 322] on link "Eliminar actividad" at bounding box center [583, 320] width 183 height 38
click at [532, 319] on link "Eliminar actividad" at bounding box center [583, 320] width 183 height 38
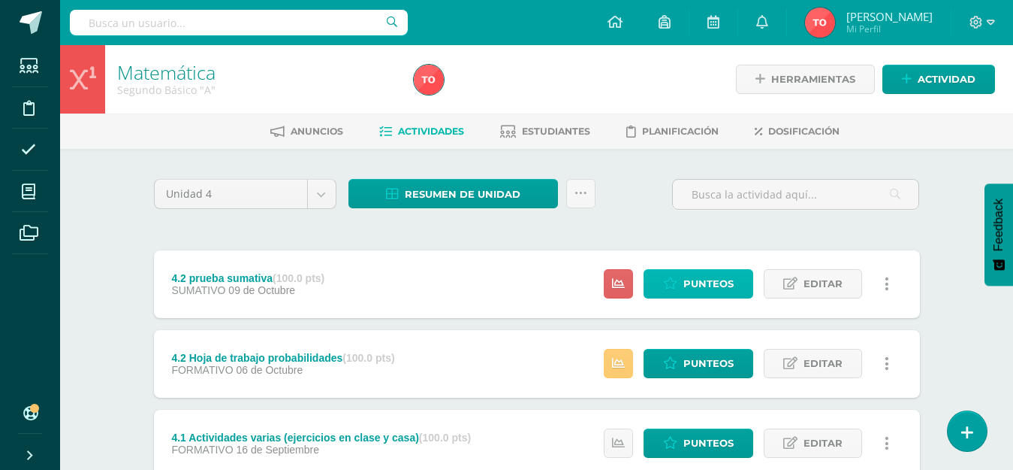
click at [657, 280] on link "Punteos" at bounding box center [699, 283] width 110 height 29
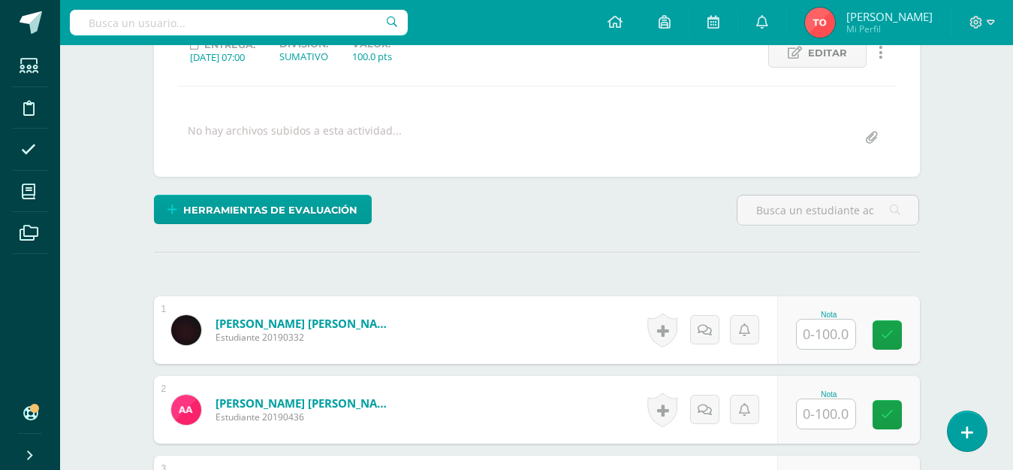
scroll to position [243, 0]
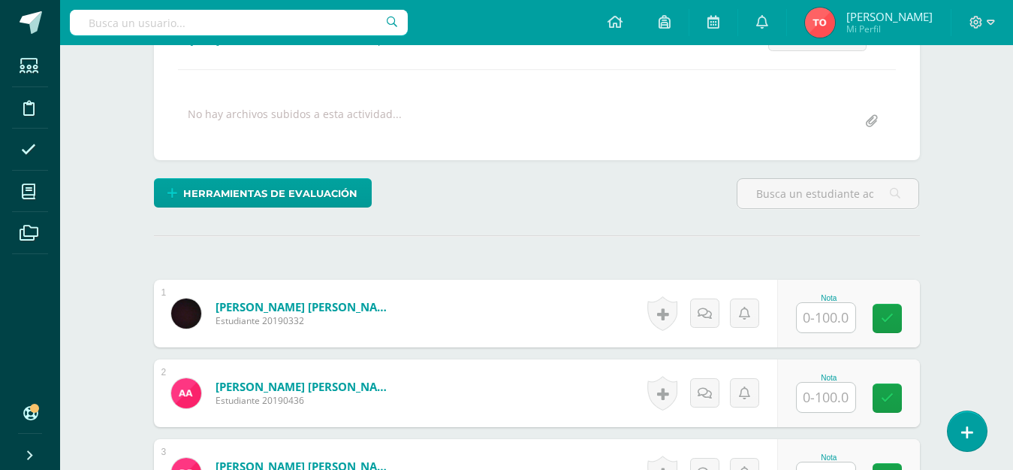
click at [820, 331] on input "text" at bounding box center [826, 317] width 59 height 29
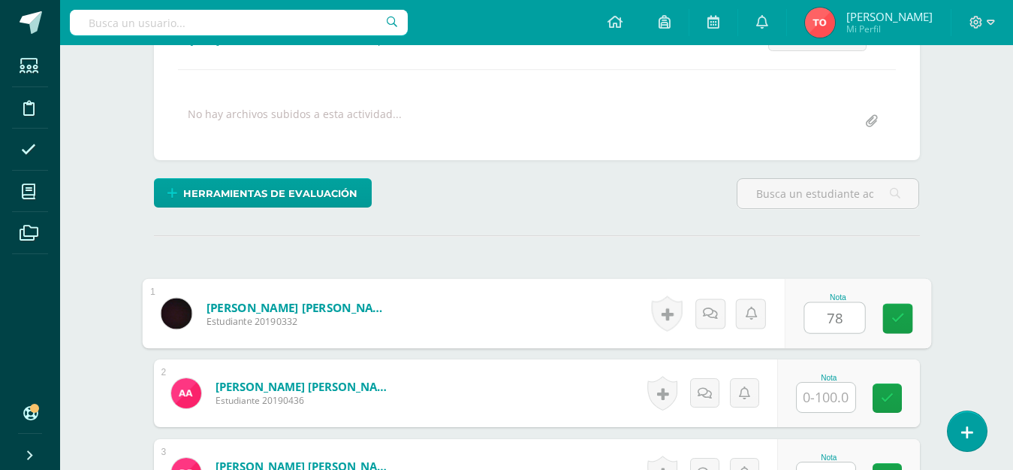
type input "78"
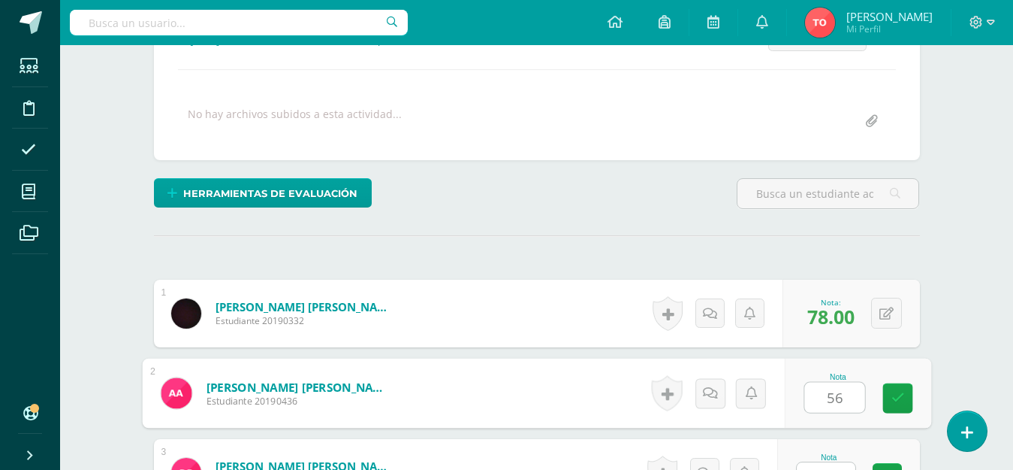
type input "56"
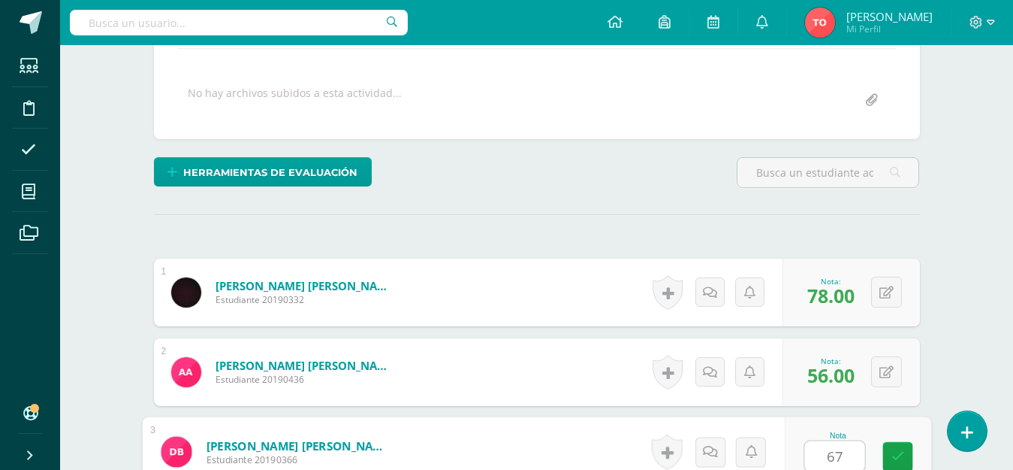
type input "67"
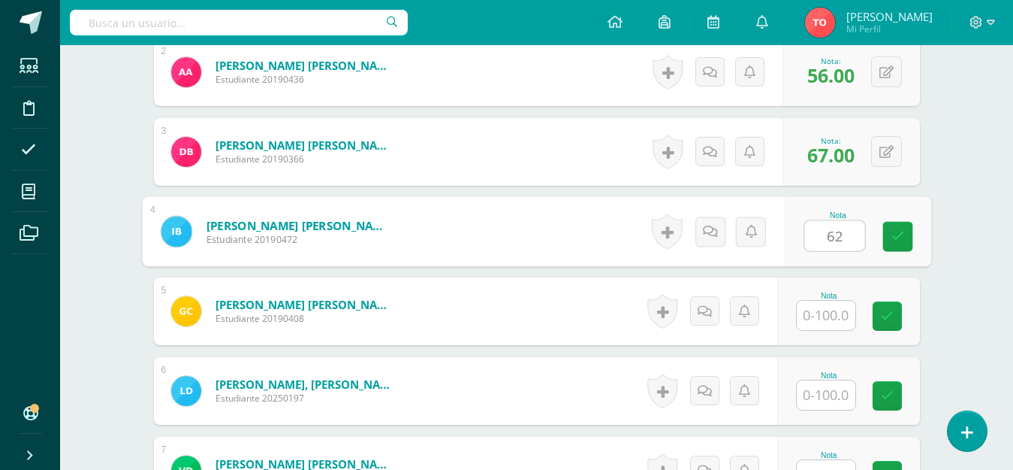
type input "62"
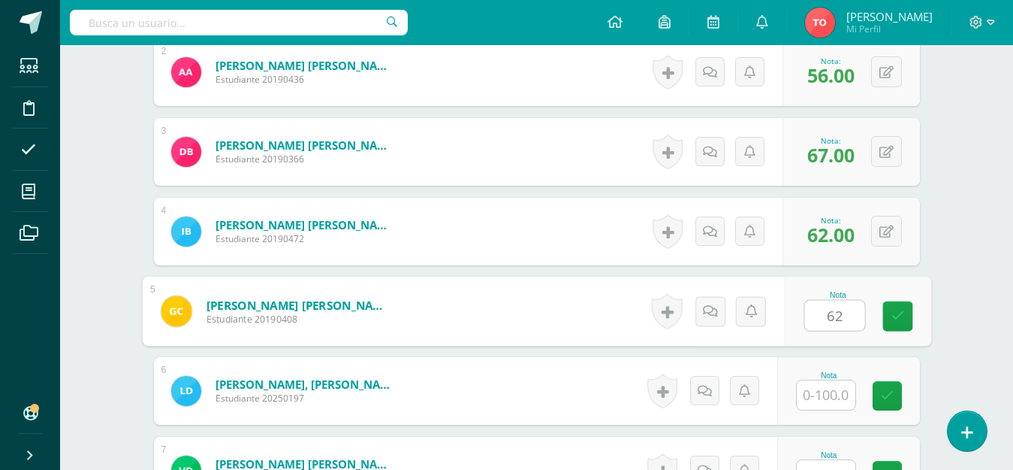
type input "62"
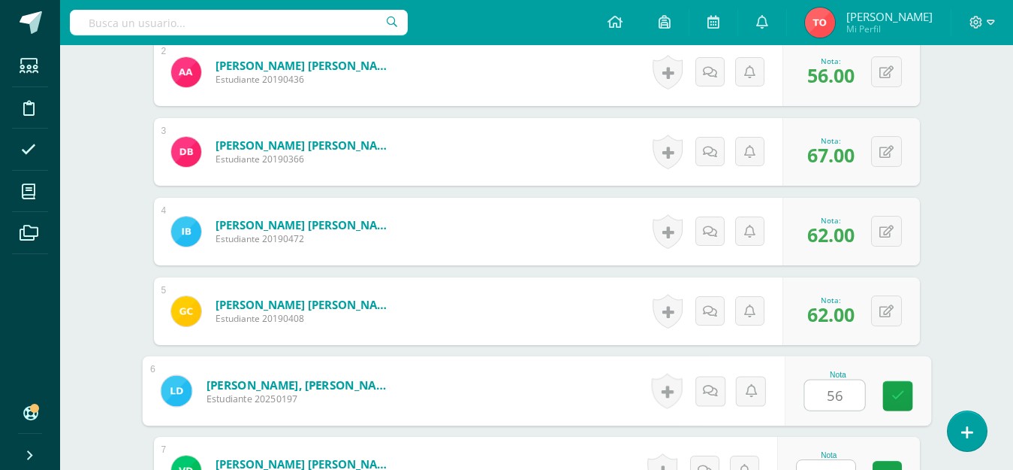
type input "56"
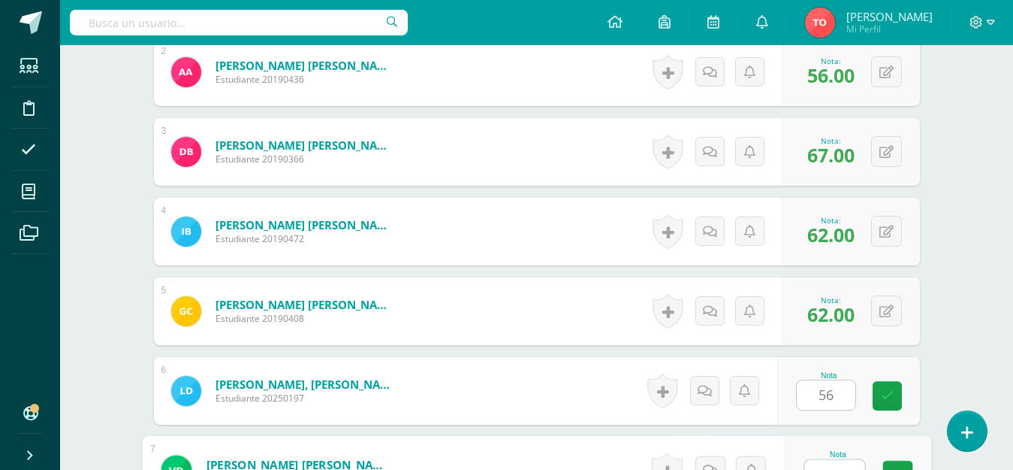
scroll to position [582, 0]
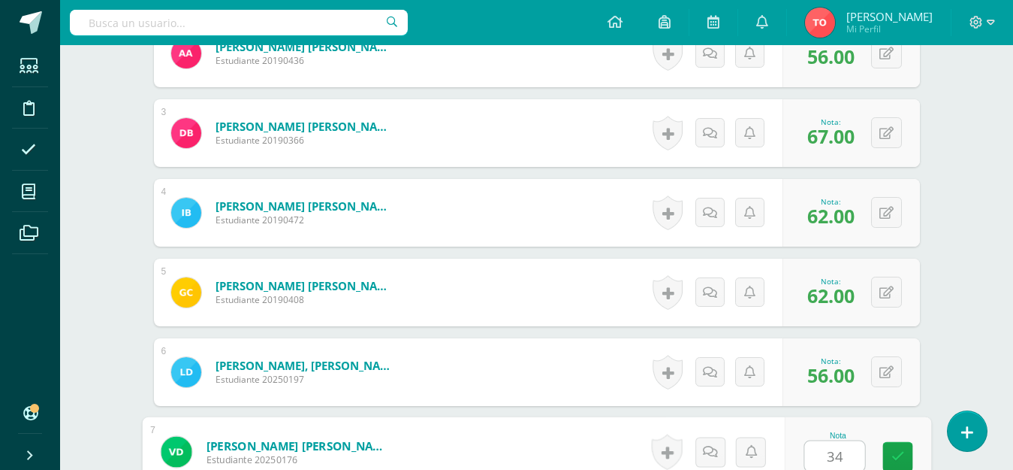
type input "34"
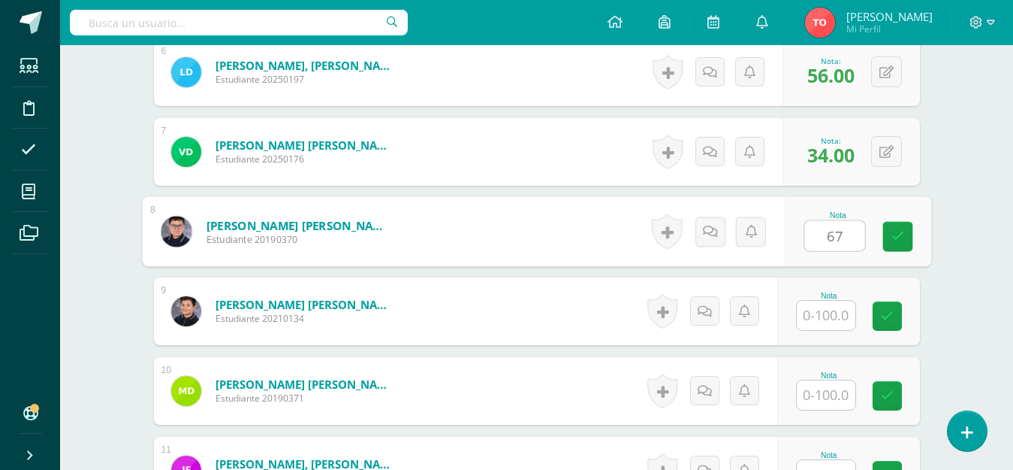
type input "67"
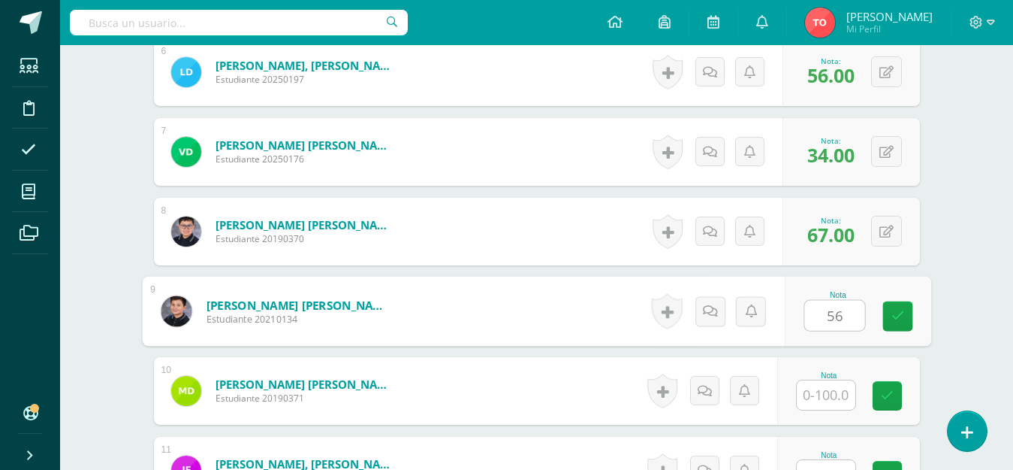
type input "56"
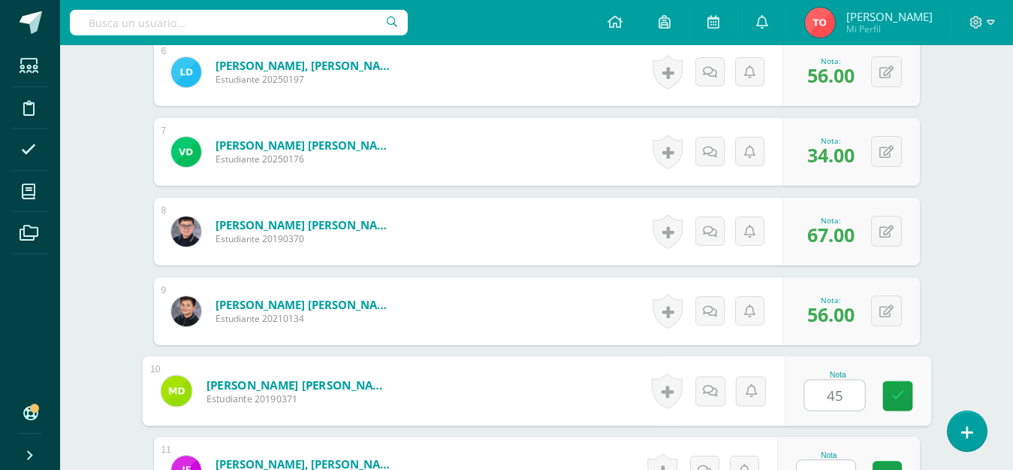
type input "45"
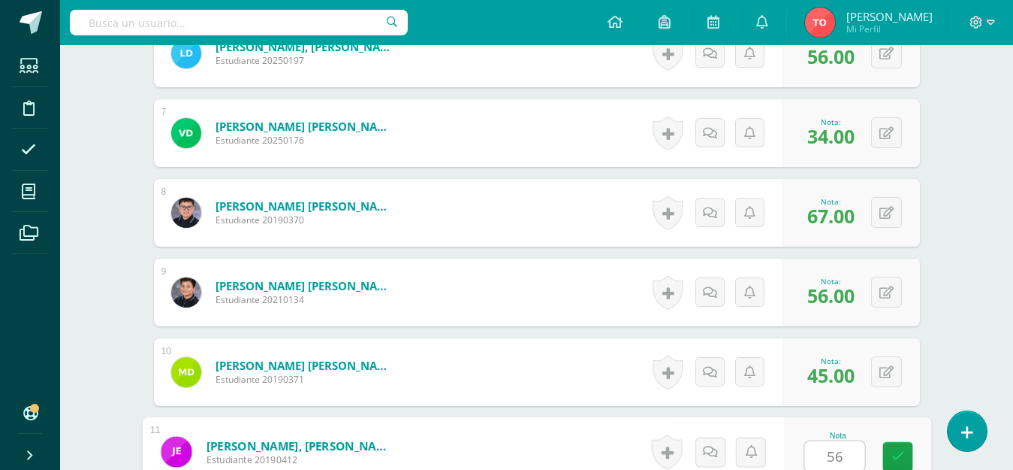
type input "56"
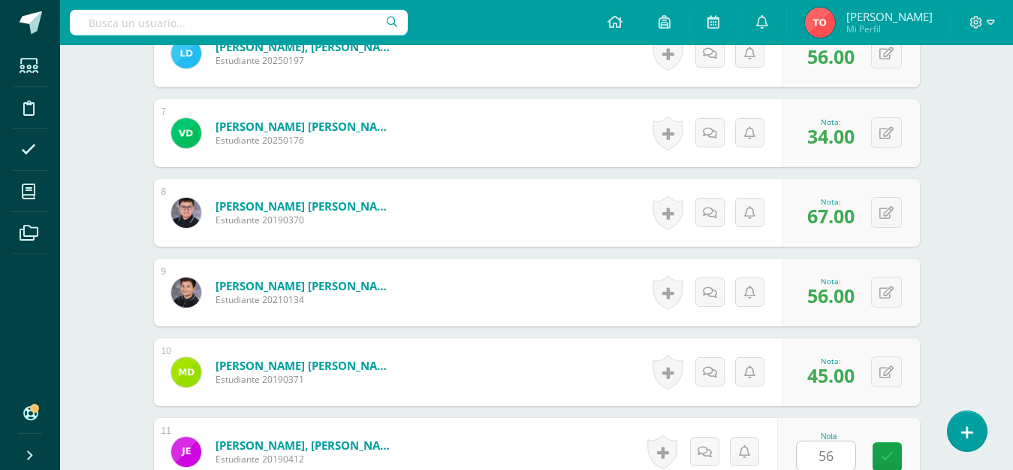
scroll to position [1200, 0]
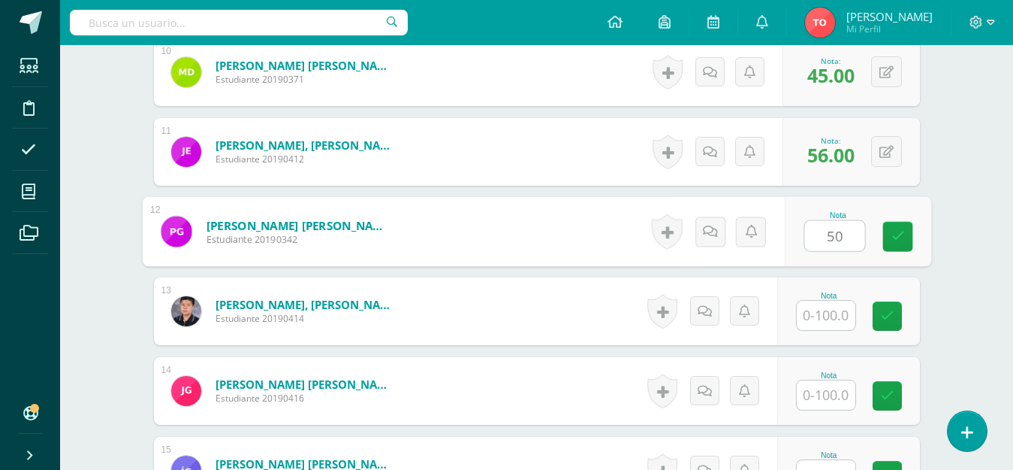
type input "50"
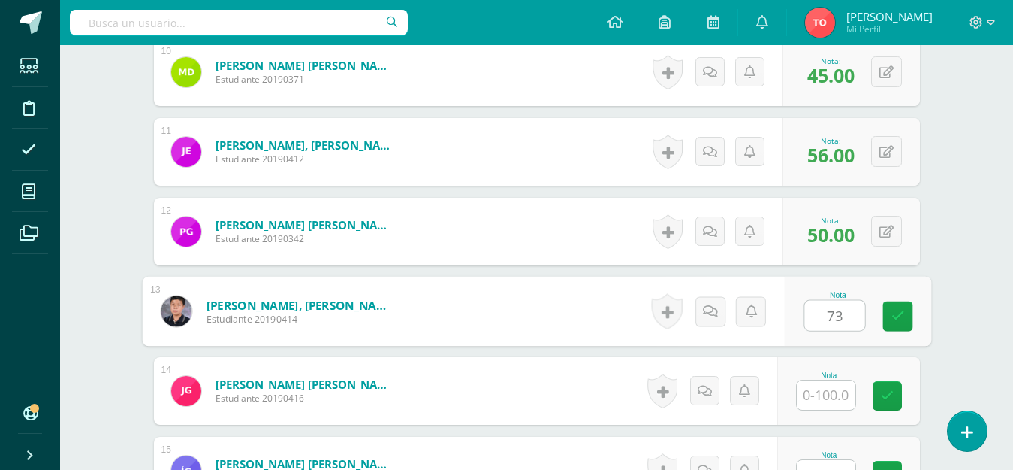
type input "73"
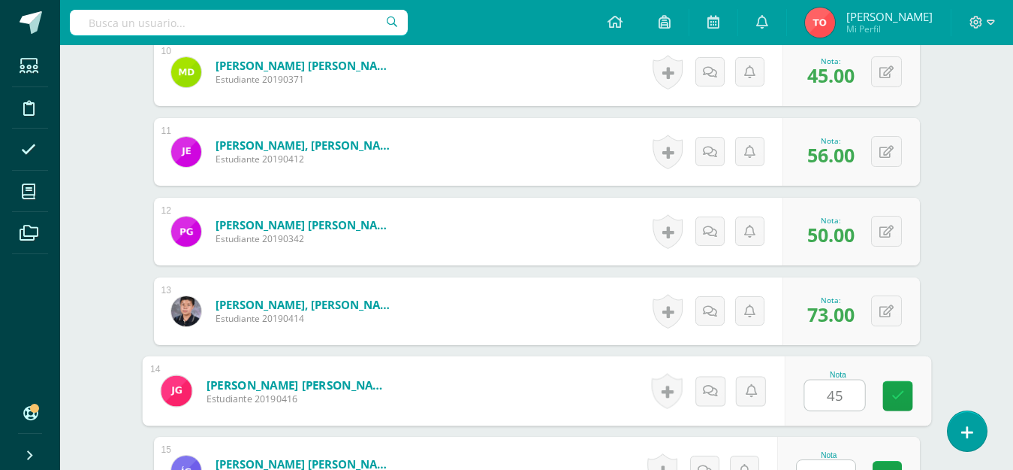
type input "45"
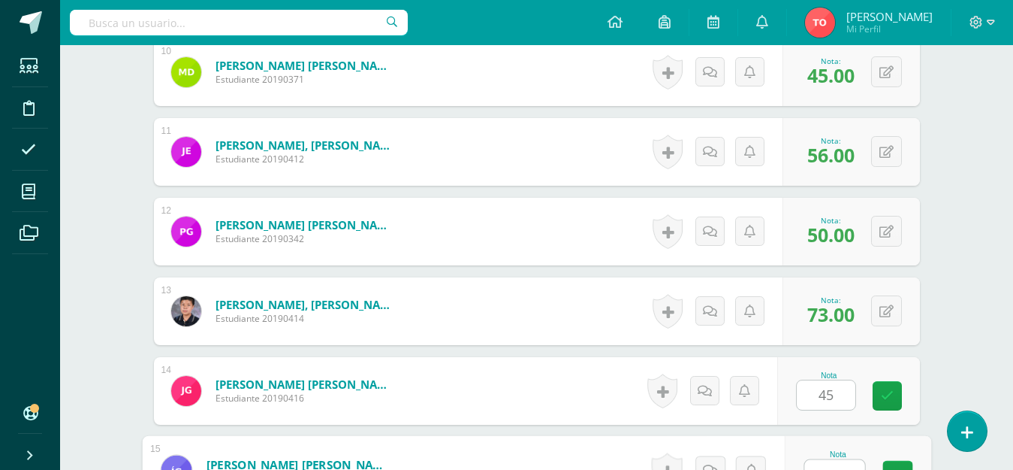
scroll to position [1219, 0]
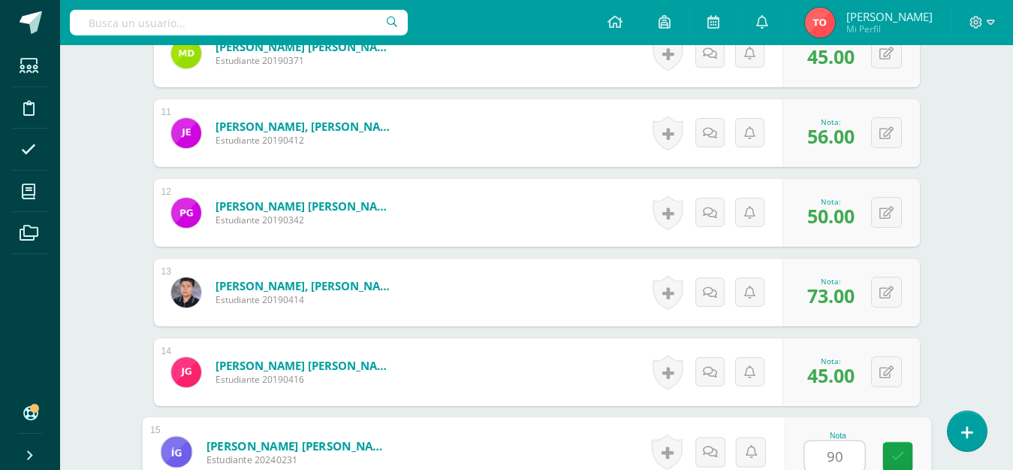
type input "90"
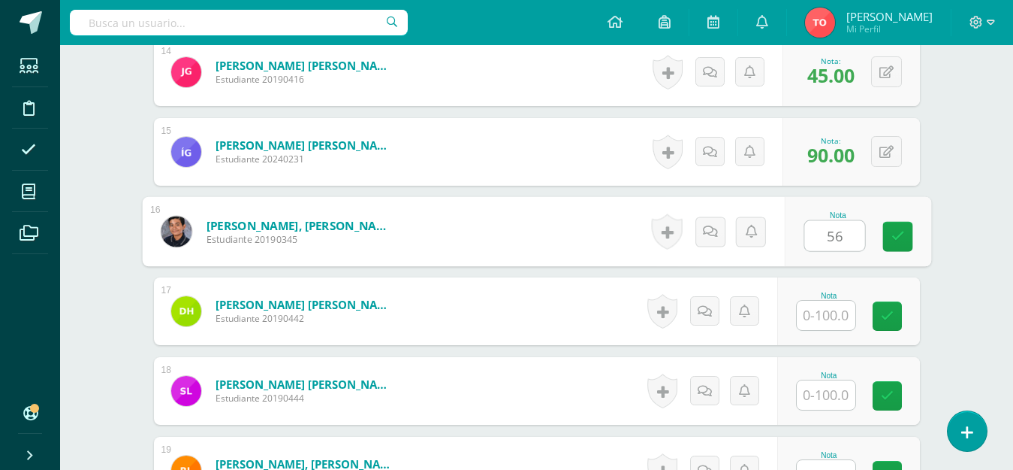
type input "56"
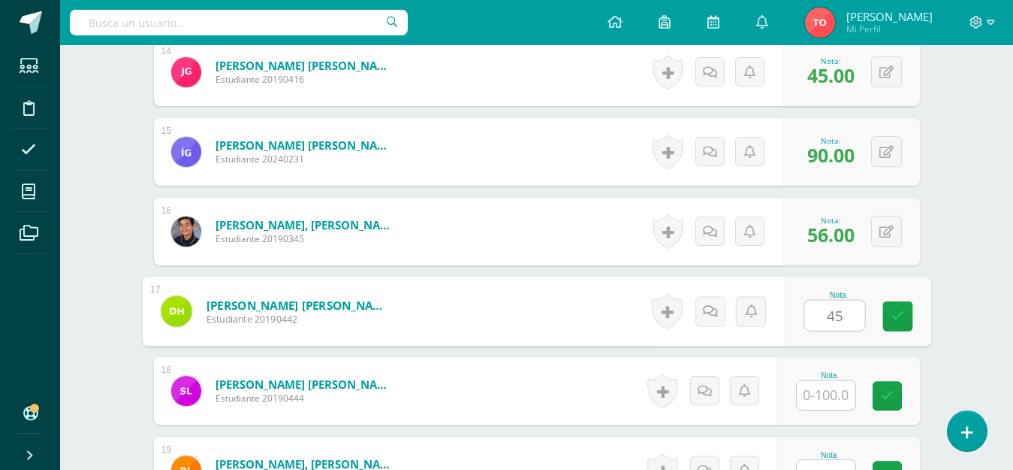
type input "45"
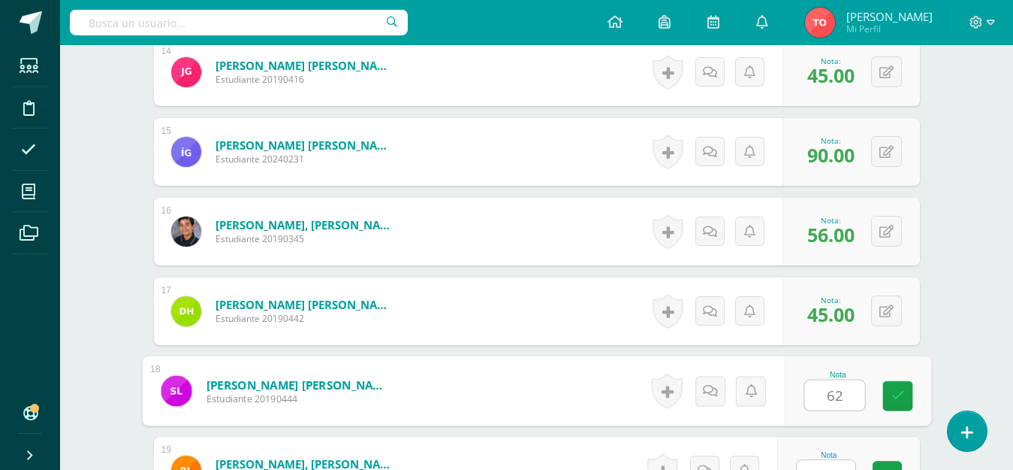
type input "62"
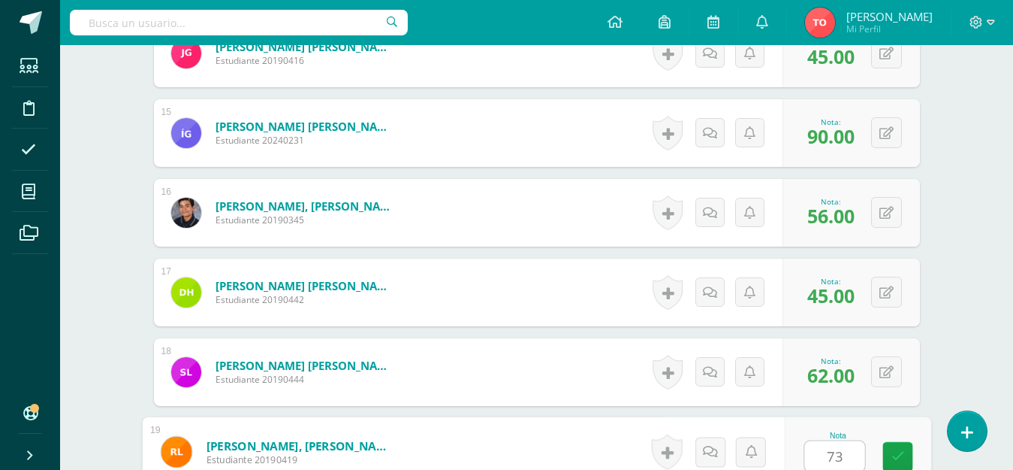
type input "73"
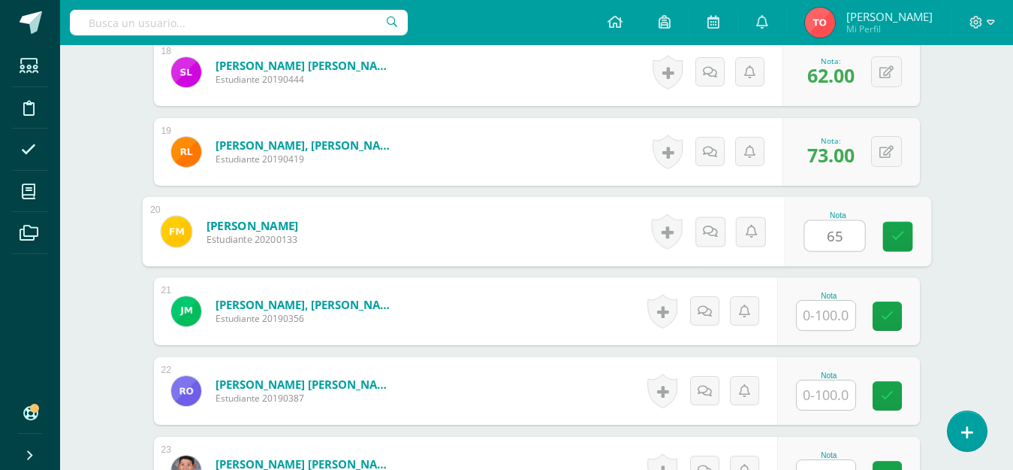
type input "65"
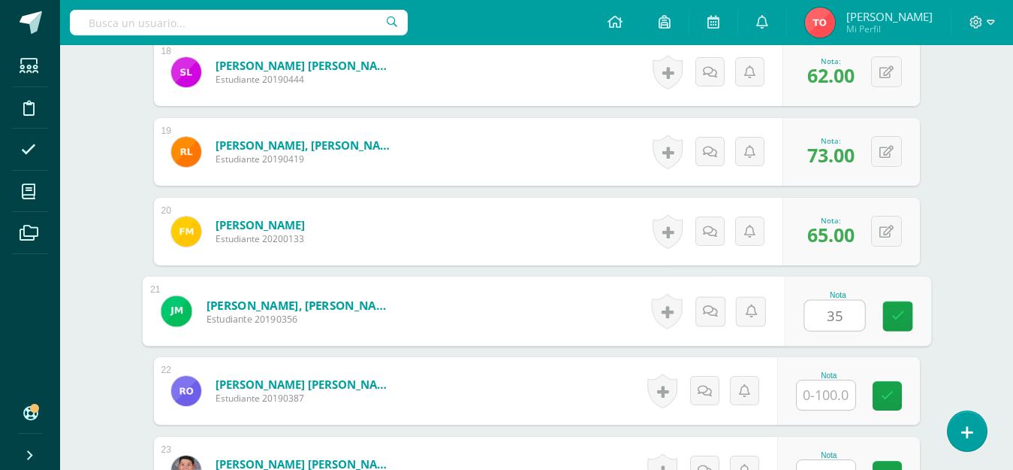
type input "35"
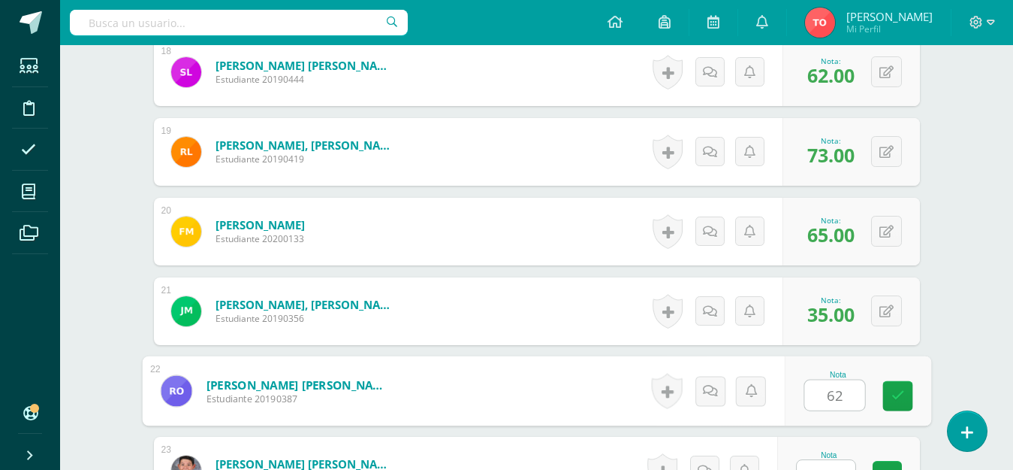
type input "62"
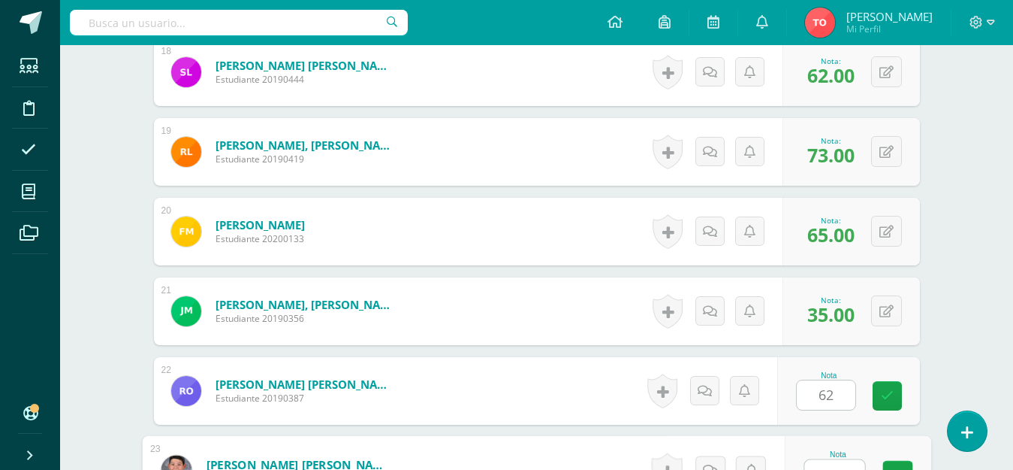
scroll to position [1856, 0]
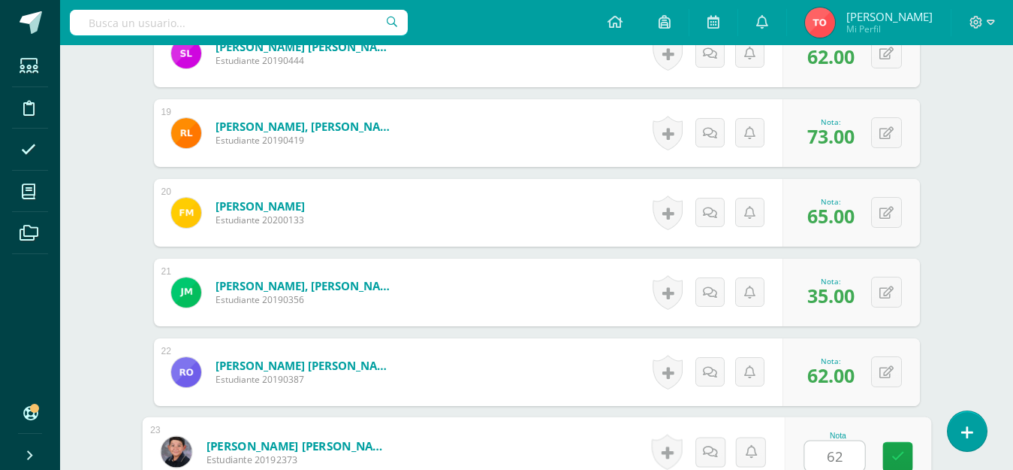
type input "62"
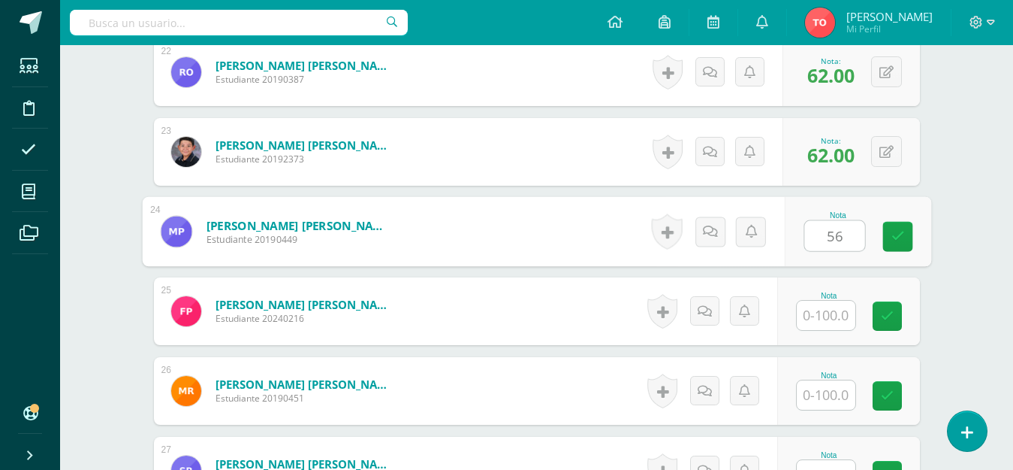
type input "56"
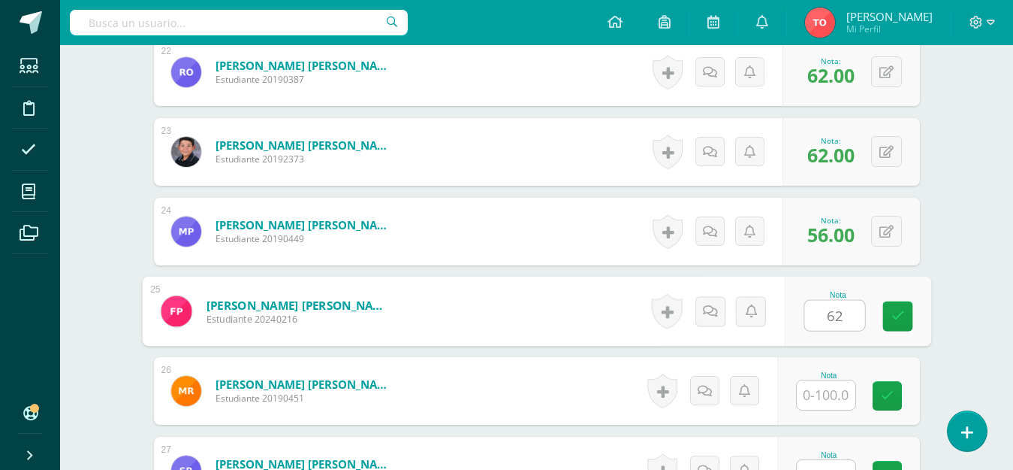
type input "62"
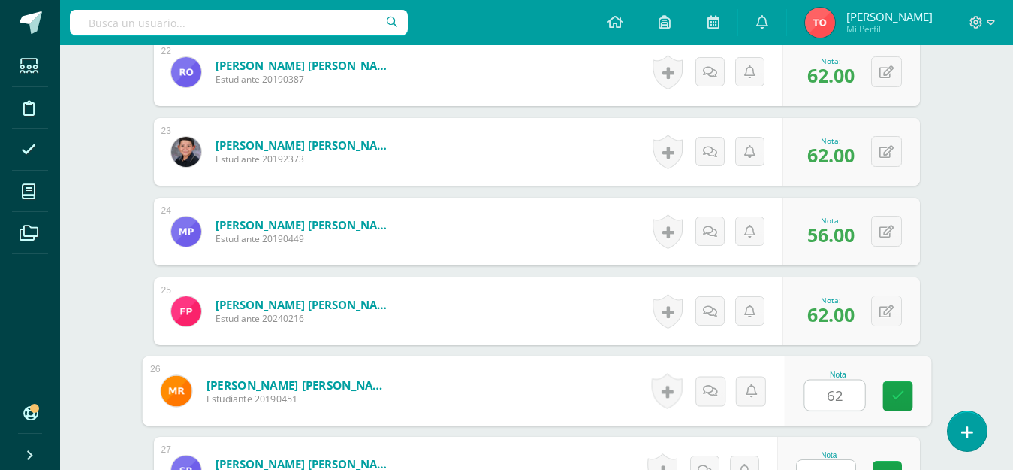
type input "62"
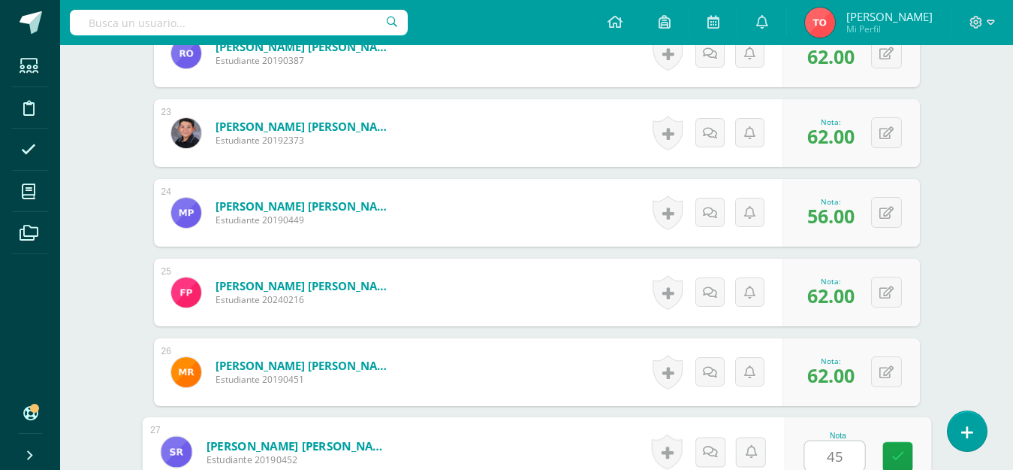
type input "45"
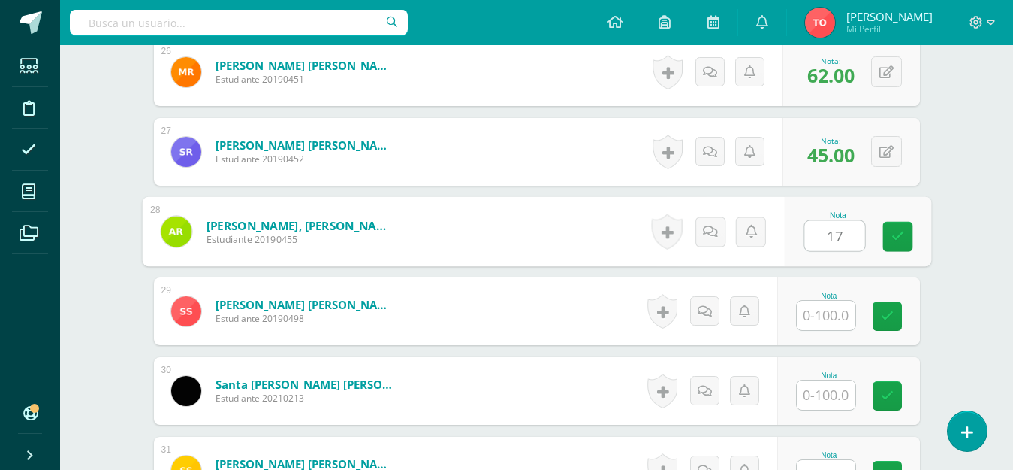
type input "17"
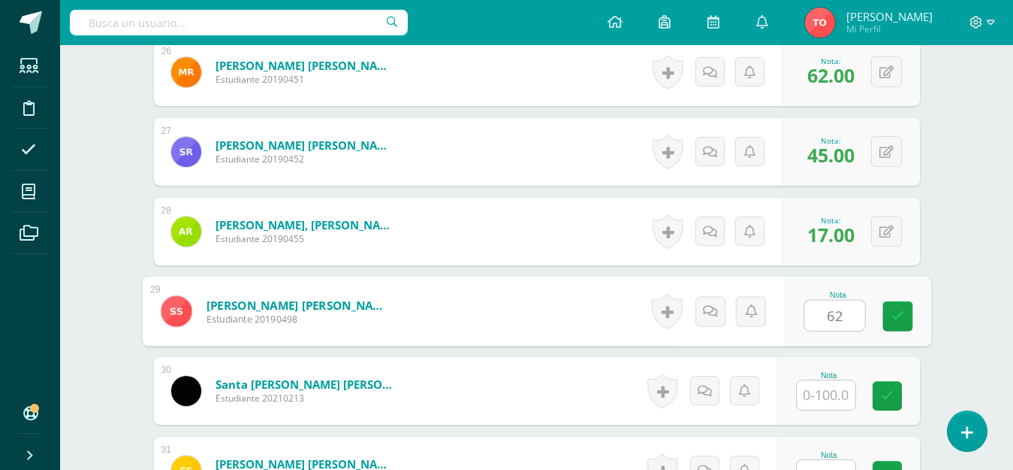
type input "62"
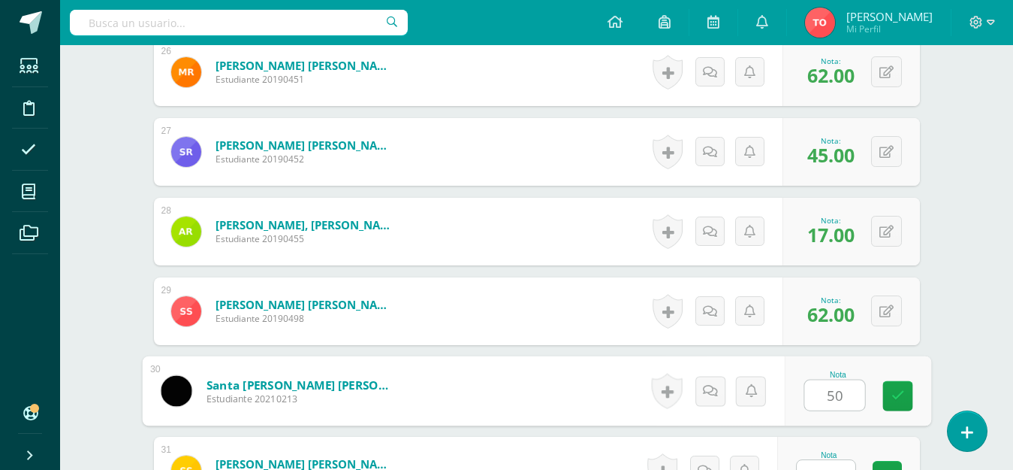
type input "50"
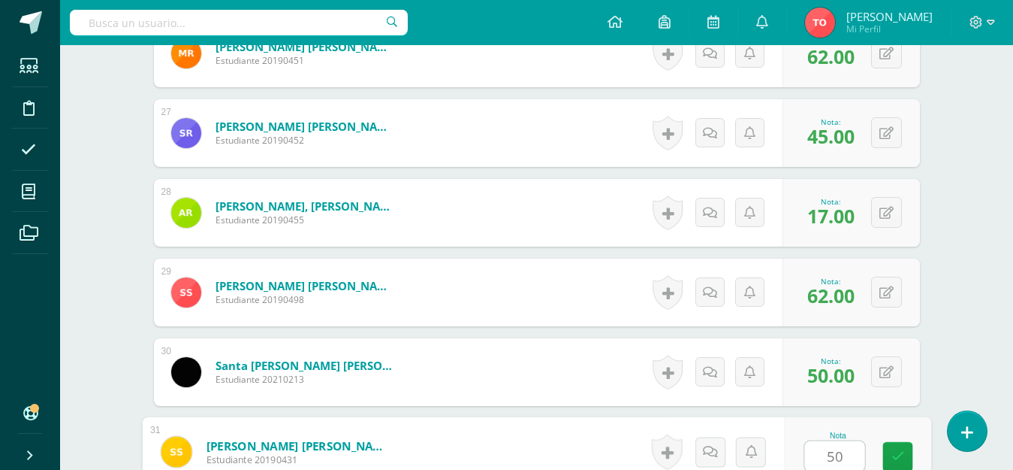
type input "50"
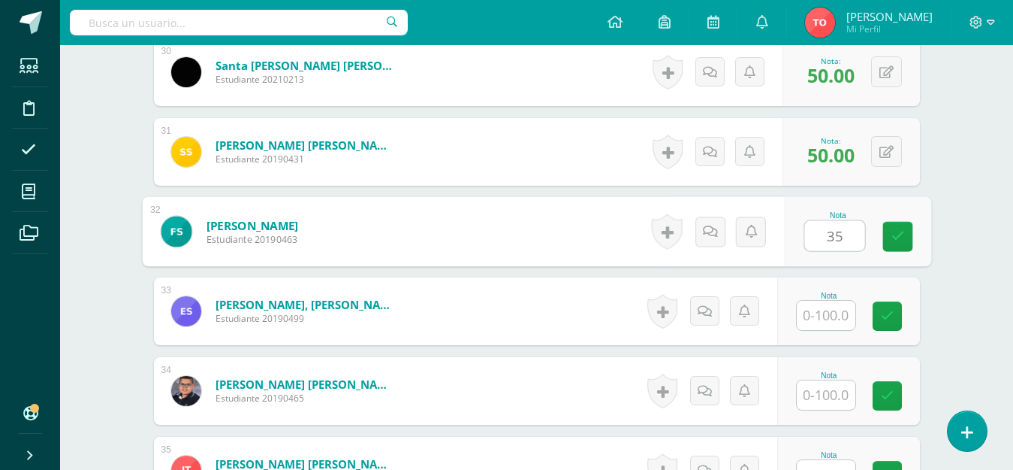
type input "35"
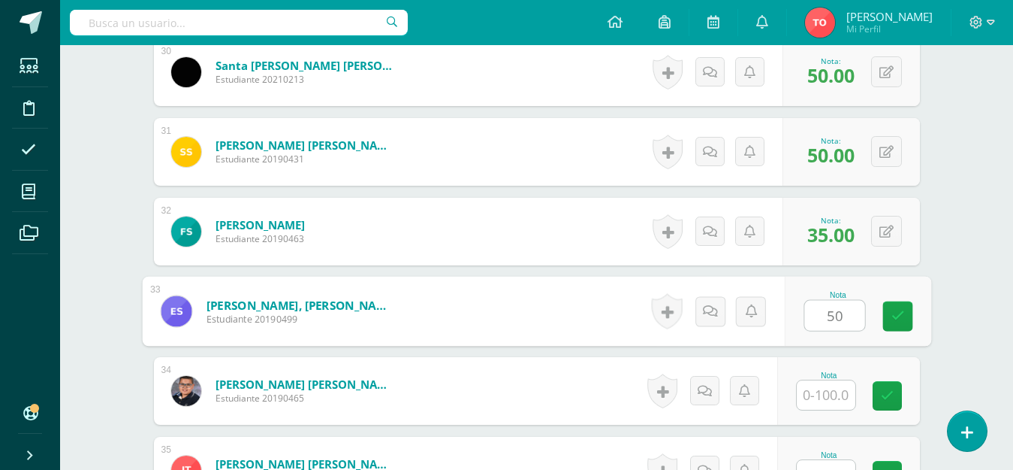
type input "50"
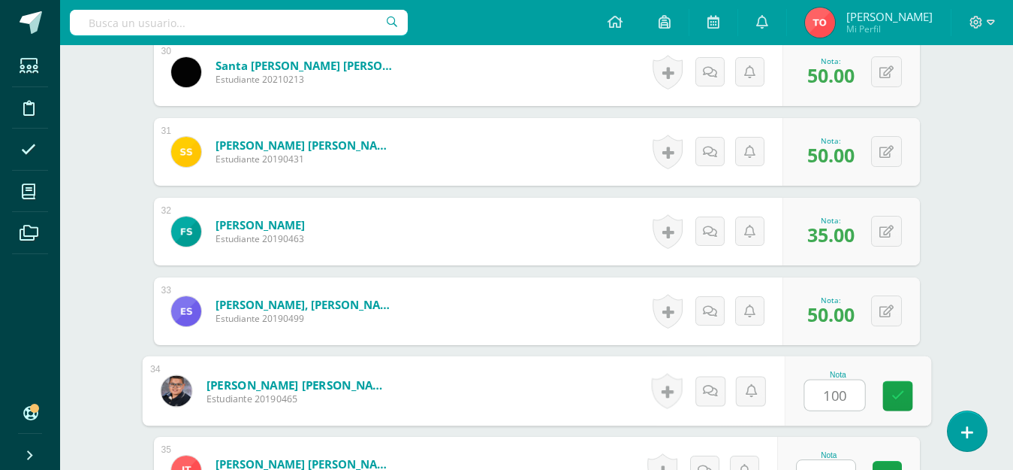
type input "100"
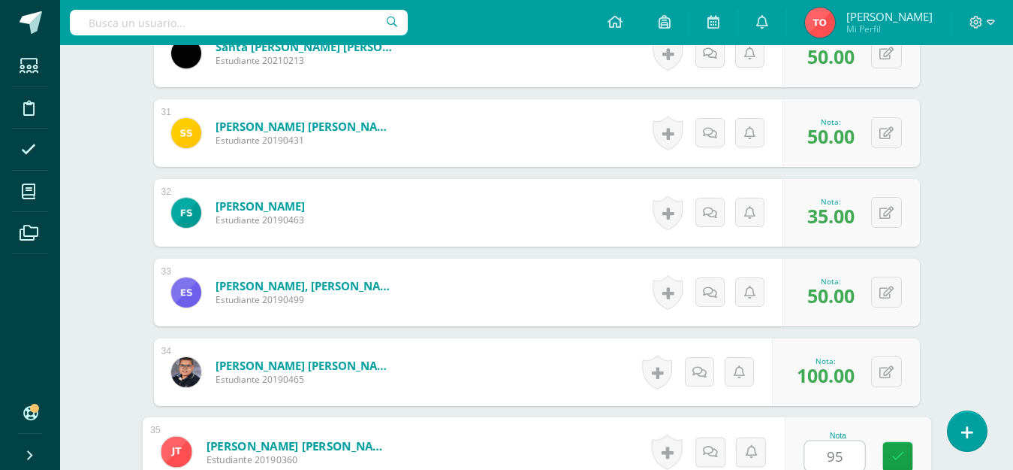
type input "95"
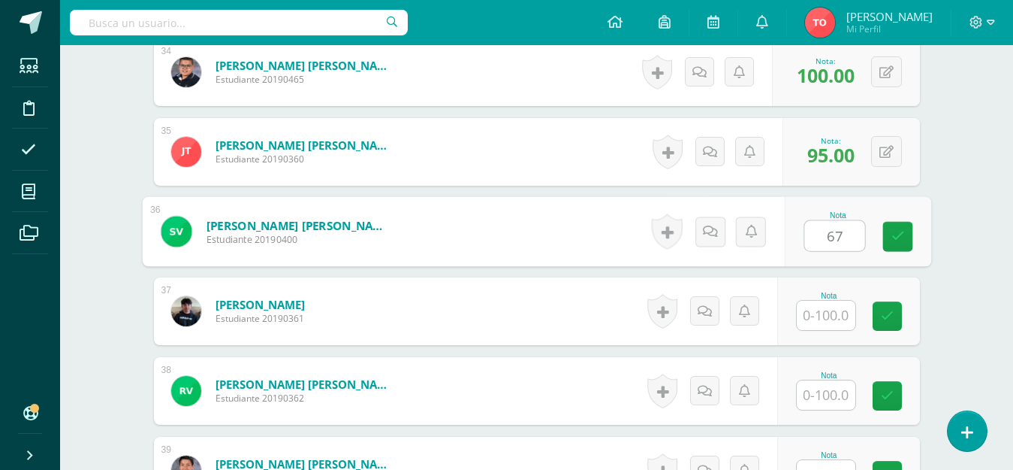
type input "67"
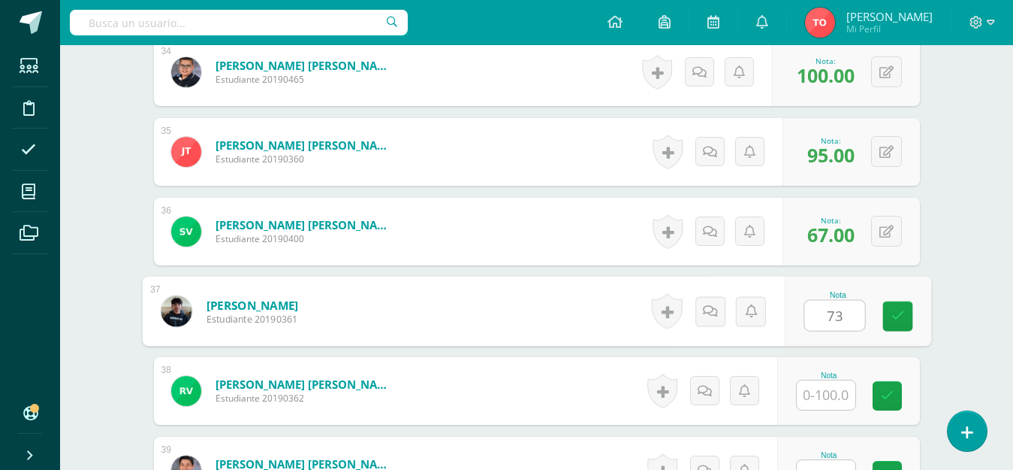
type input "73"
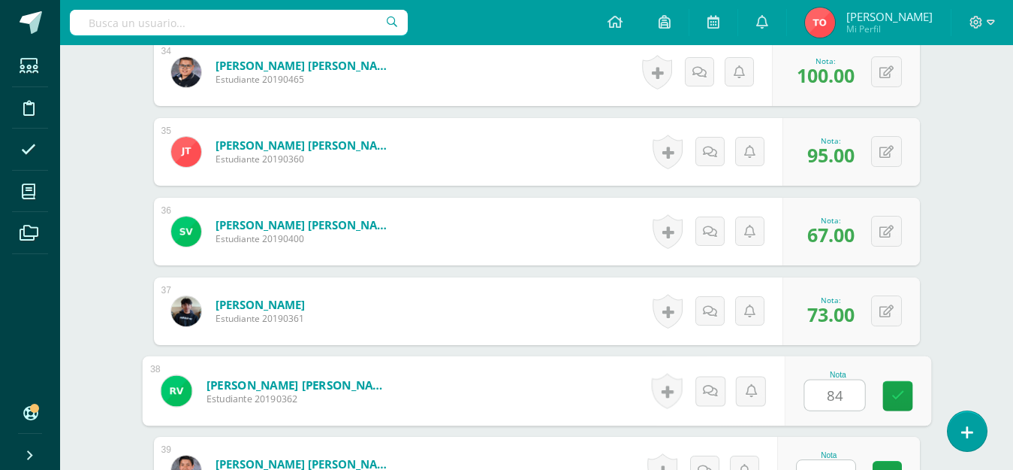
type input "84"
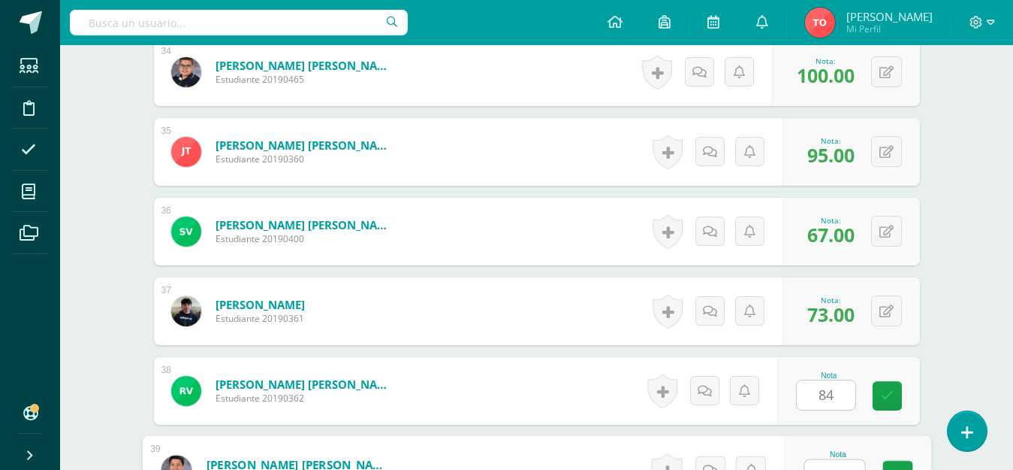
scroll to position [3130, 0]
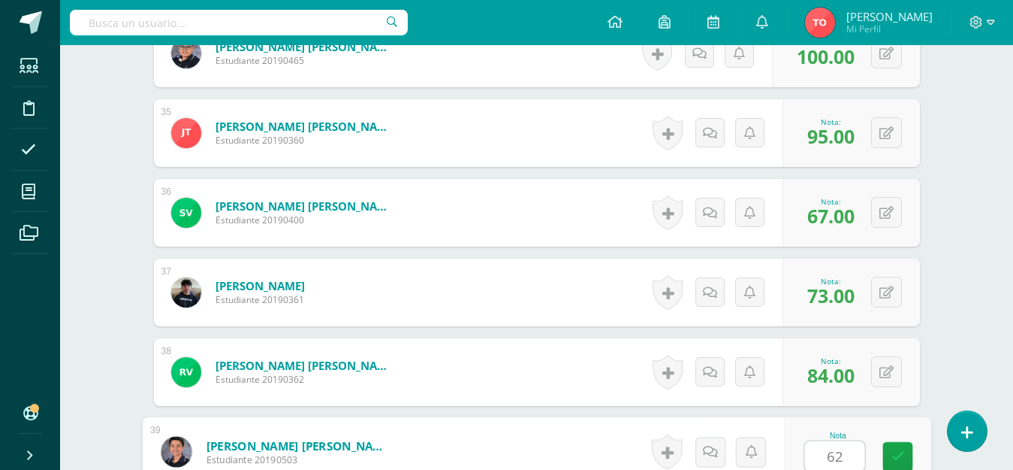
type input "62"
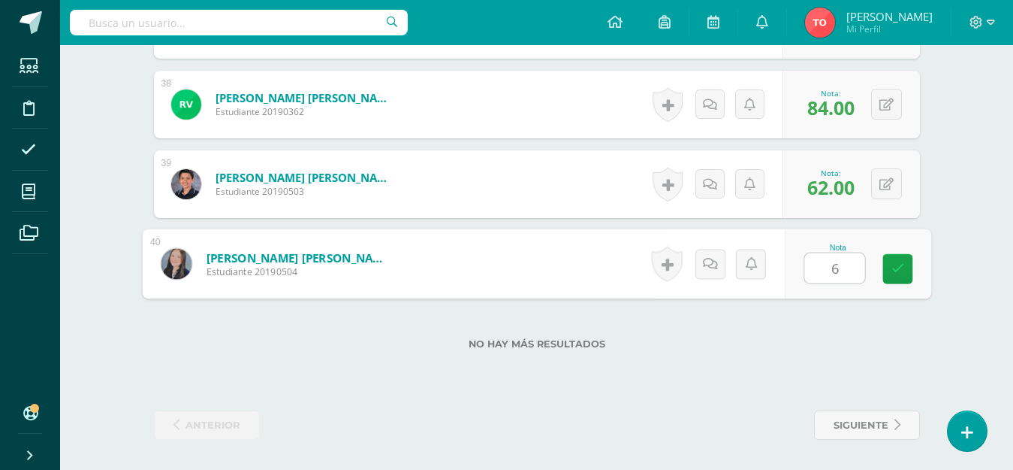
type input "67"
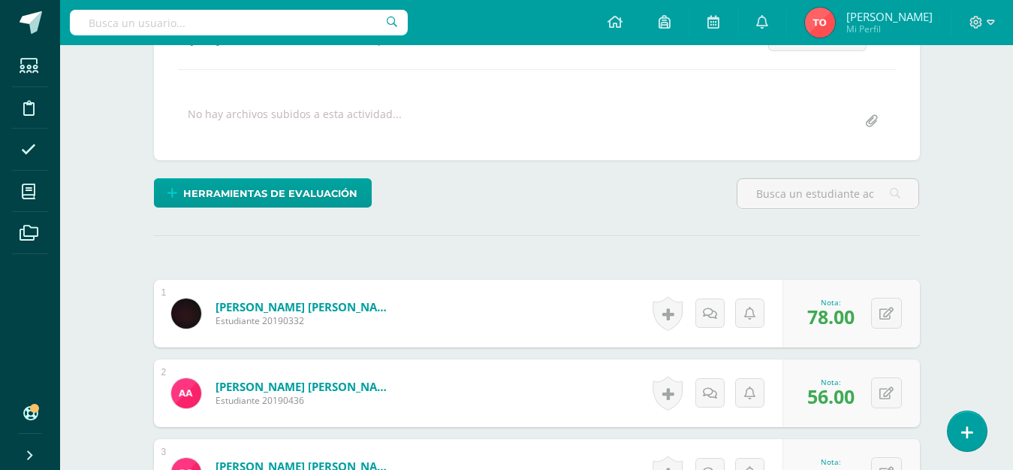
scroll to position [0, 0]
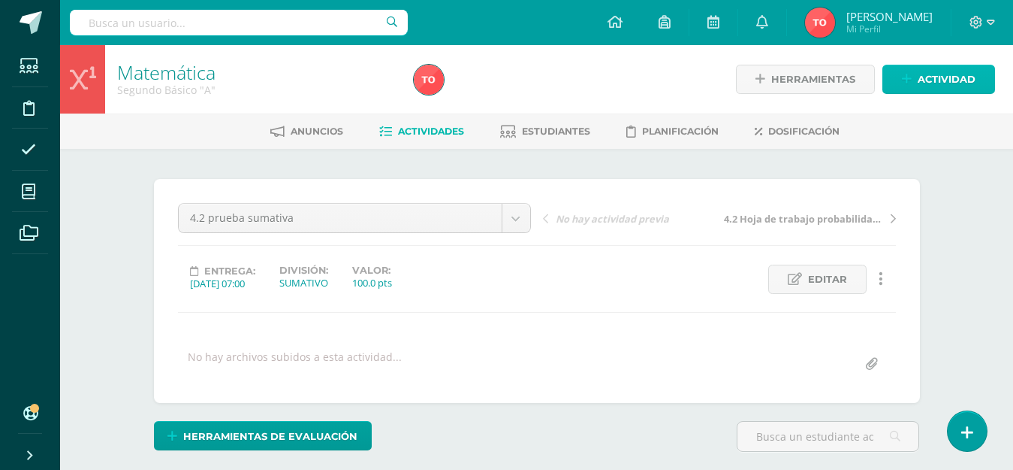
click at [928, 76] on span "Actividad" at bounding box center [947, 79] width 58 height 28
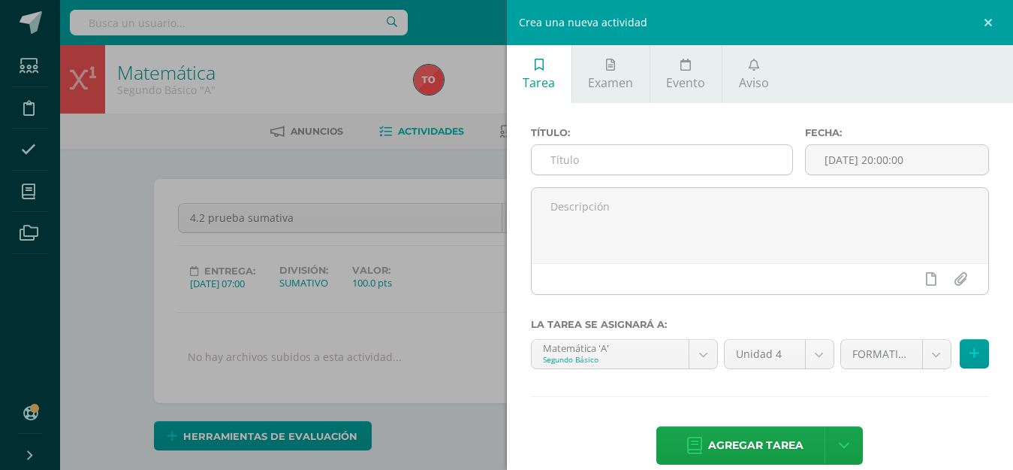
click at [639, 159] on input "text" at bounding box center [662, 159] width 261 height 29
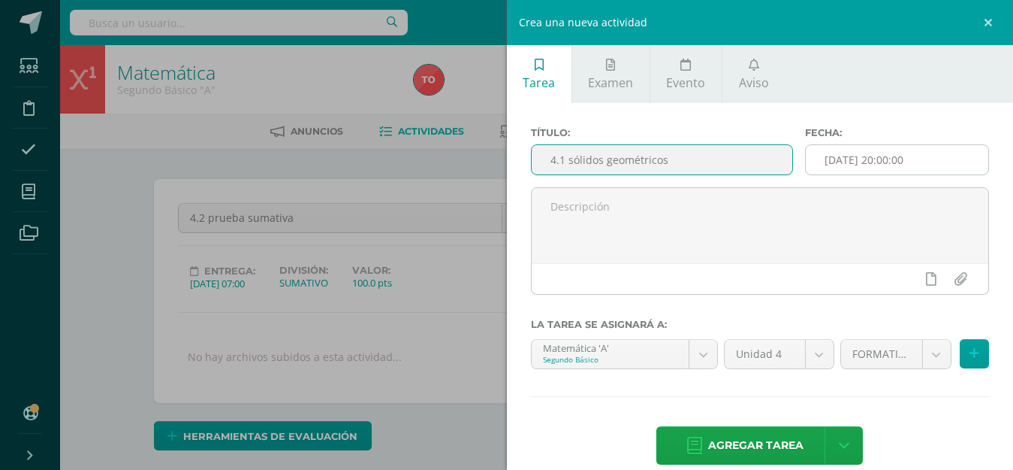
type input "4.1 sólidos geométricos"
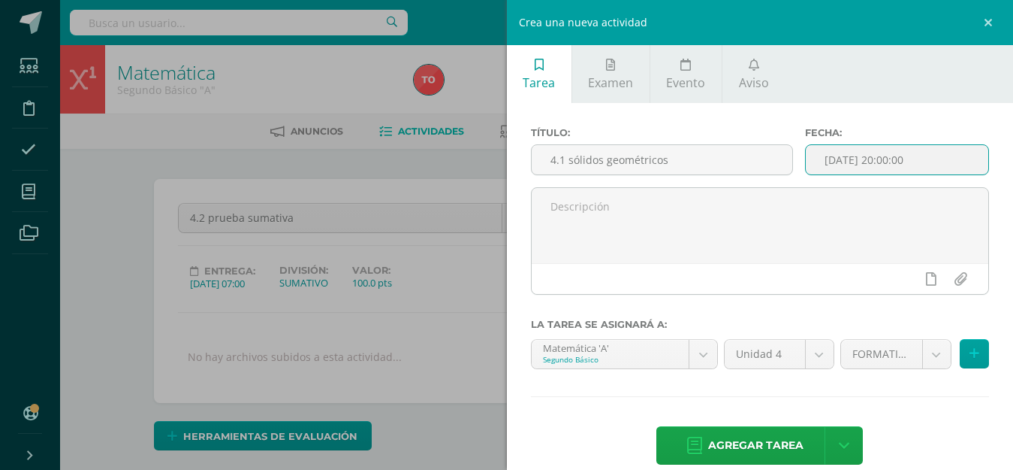
click at [837, 153] on input "[DATE] 20:00:00" at bounding box center [897, 159] width 183 height 29
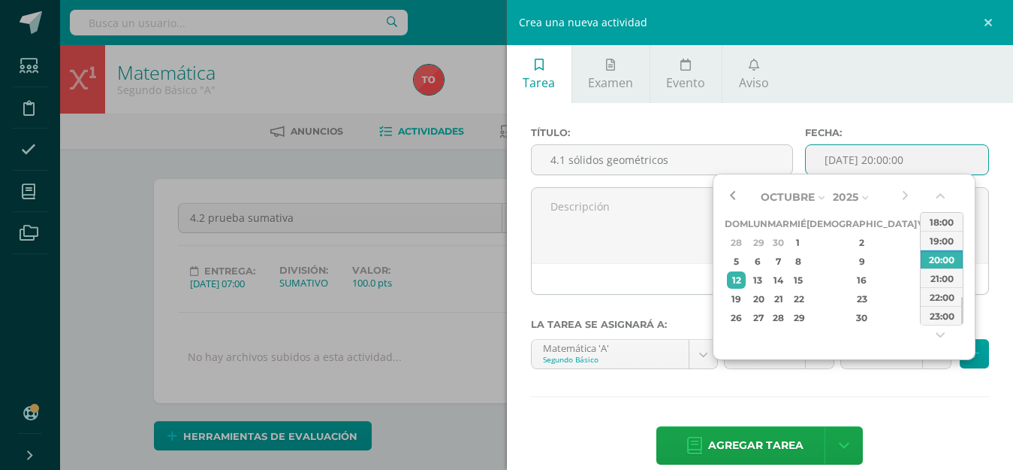
click at [738, 197] on button "button" at bounding box center [732, 197] width 15 height 23
click at [853, 262] on div "11" at bounding box center [862, 260] width 89 height 17
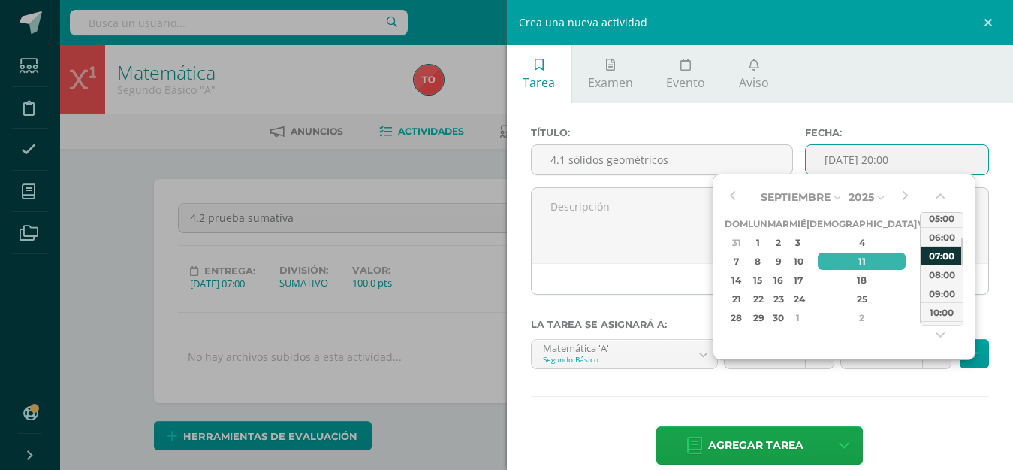
click at [945, 249] on div "07:00" at bounding box center [942, 255] width 42 height 19
type input "2025-09-11 07:00"
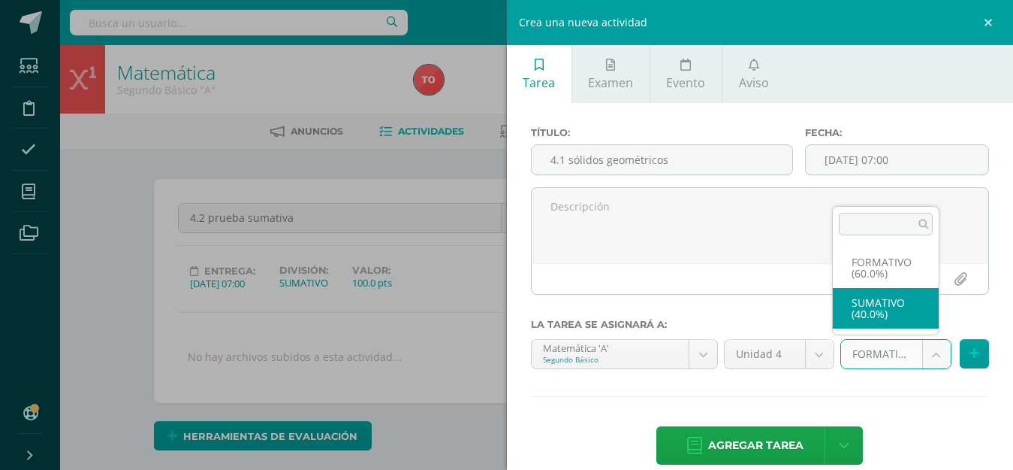
select select "212478"
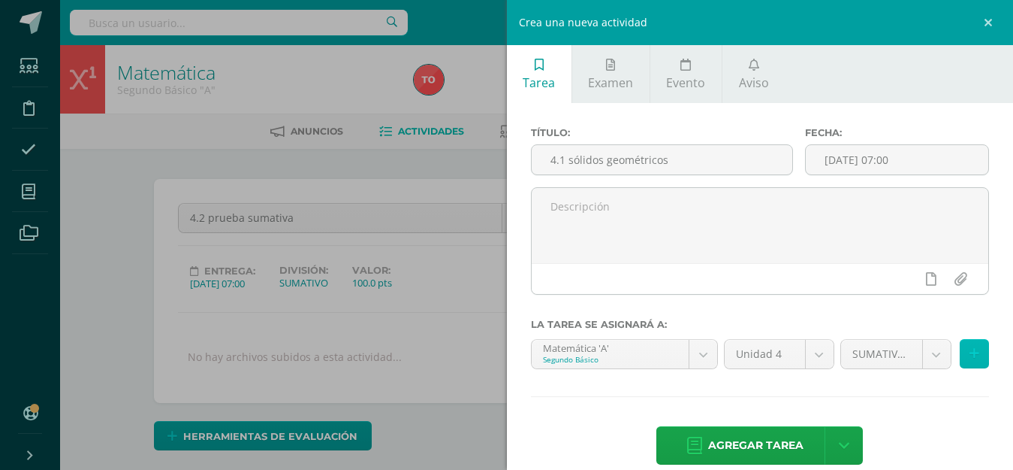
click at [972, 352] on button at bounding box center [974, 353] width 29 height 29
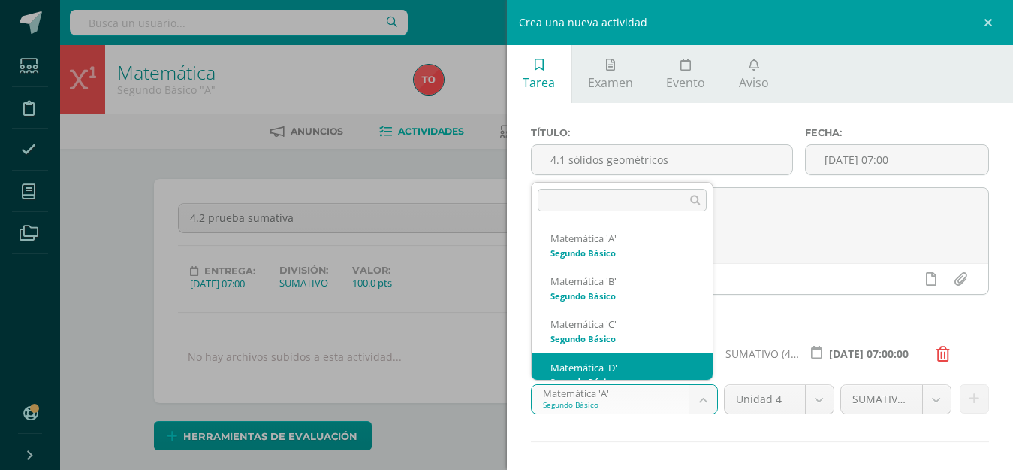
scroll to position [15, 0]
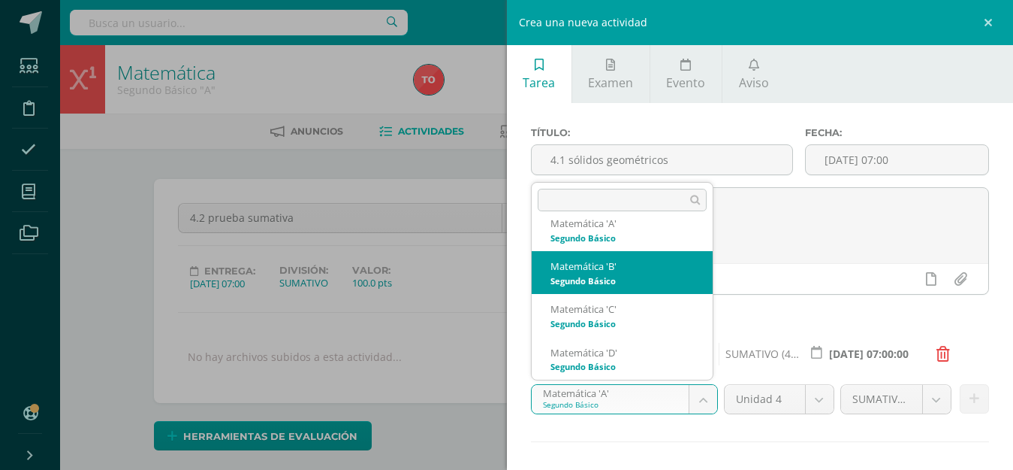
select select "212856"
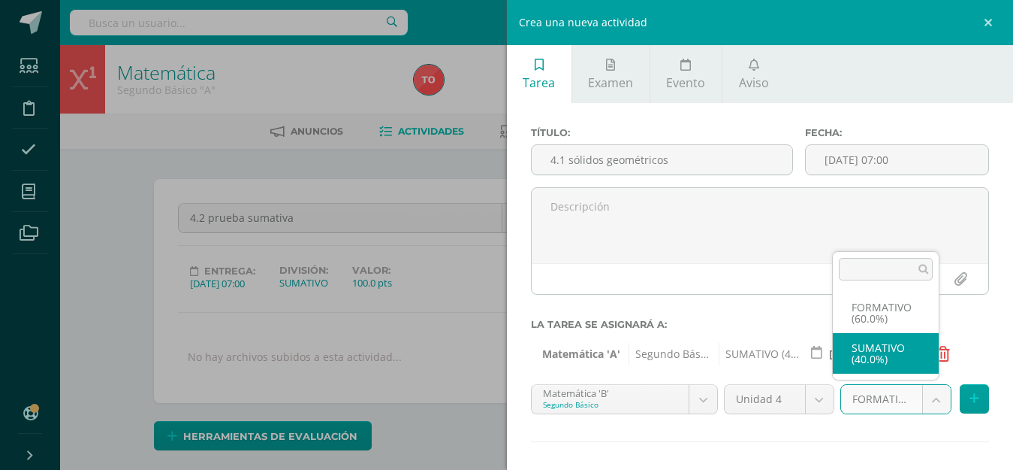
select select "212868"
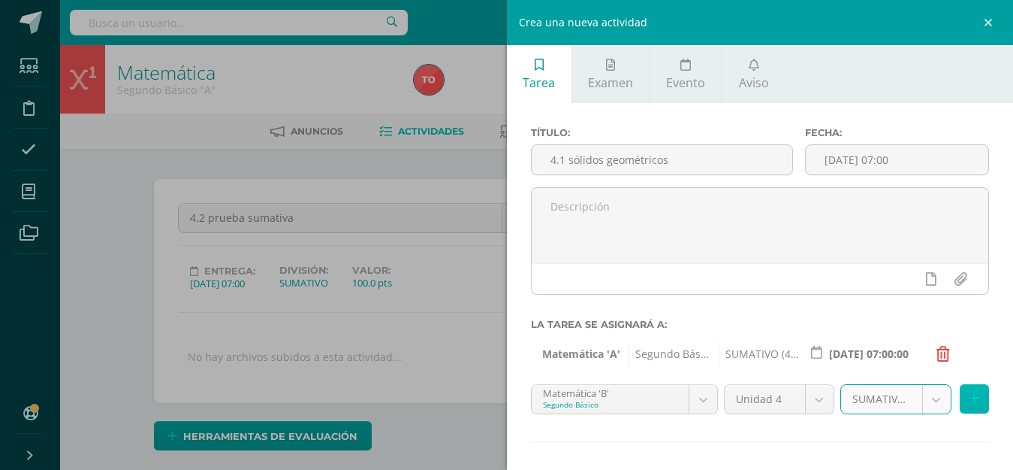
click at [970, 395] on icon at bounding box center [975, 398] width 10 height 13
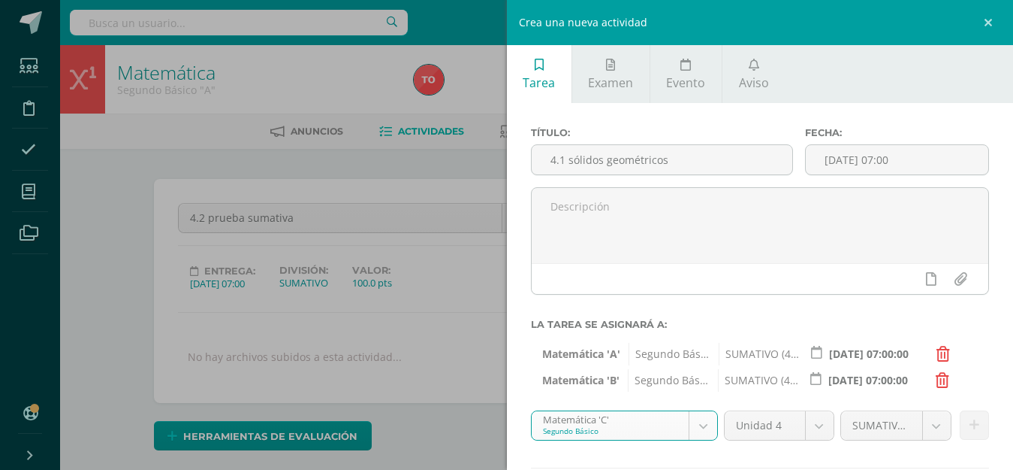
select select "213116"
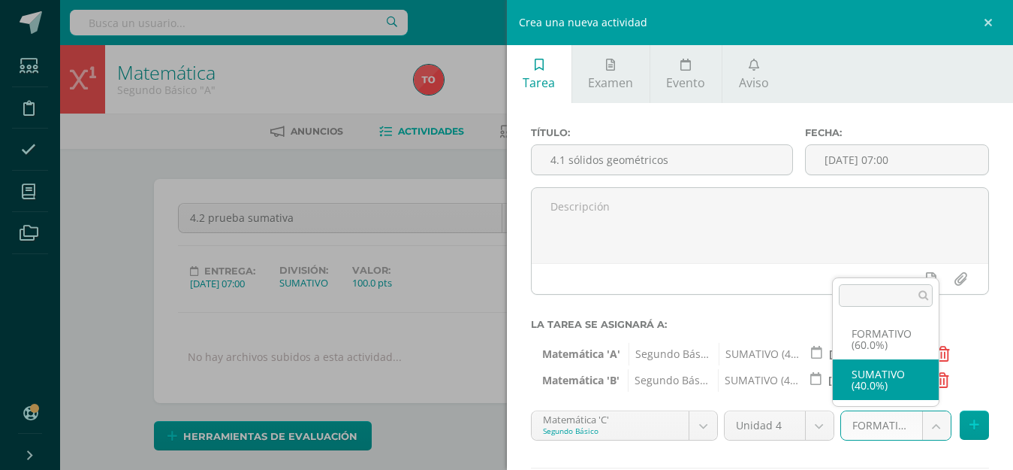
select select "213128"
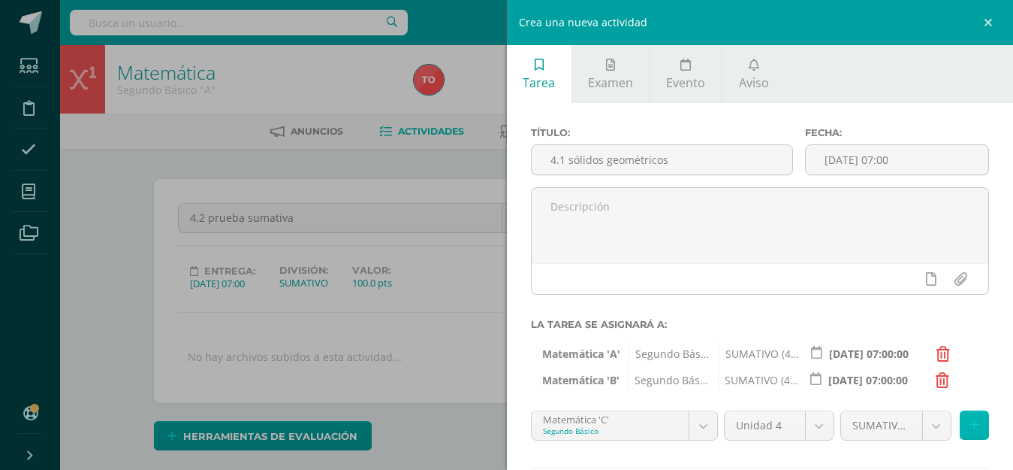
click at [970, 424] on icon at bounding box center [975, 424] width 10 height 13
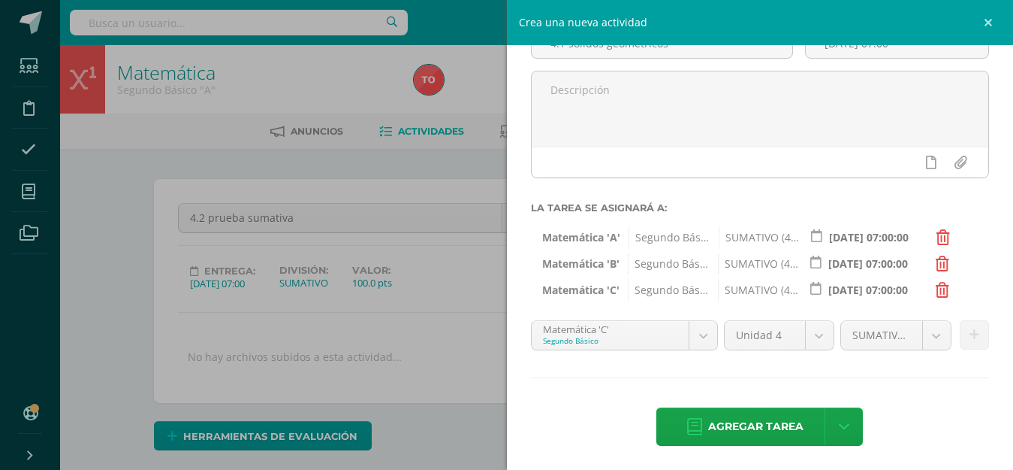
scroll to position [119, 0]
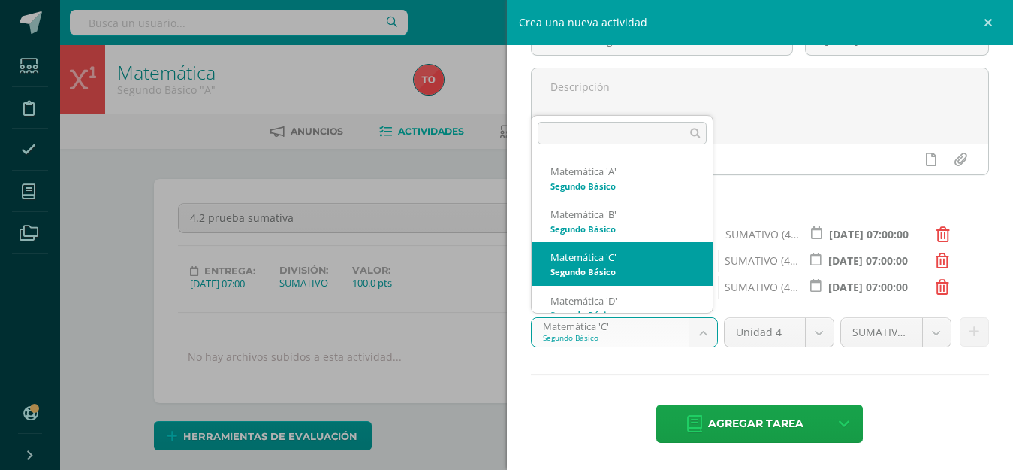
scroll to position [15, 0]
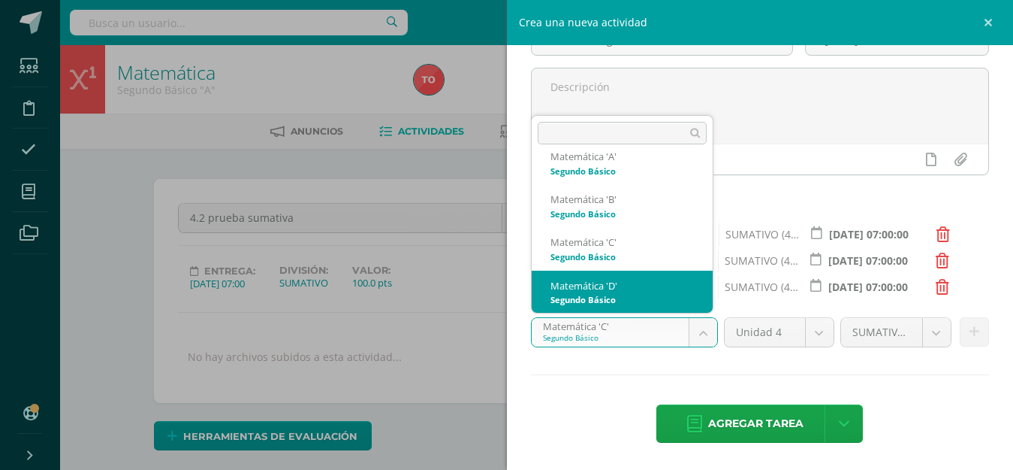
select select "213428"
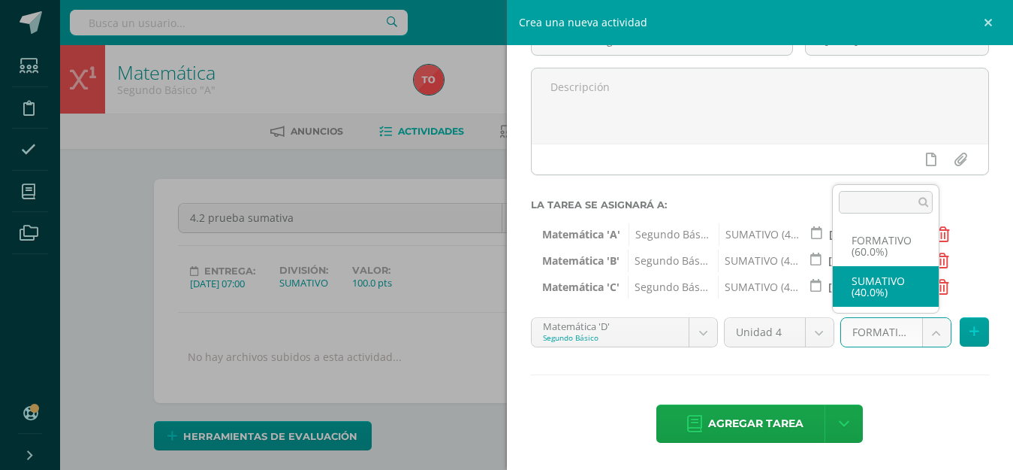
select select "213440"
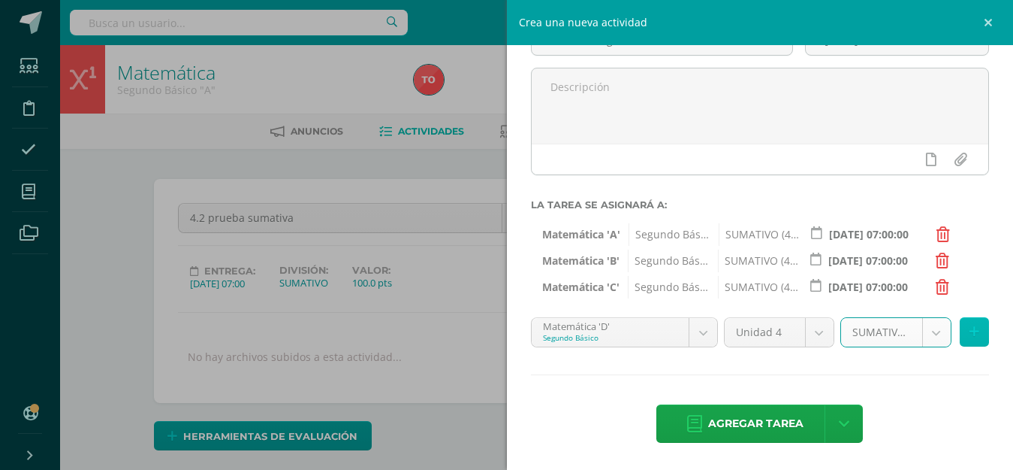
click at [970, 334] on icon at bounding box center [975, 331] width 10 height 13
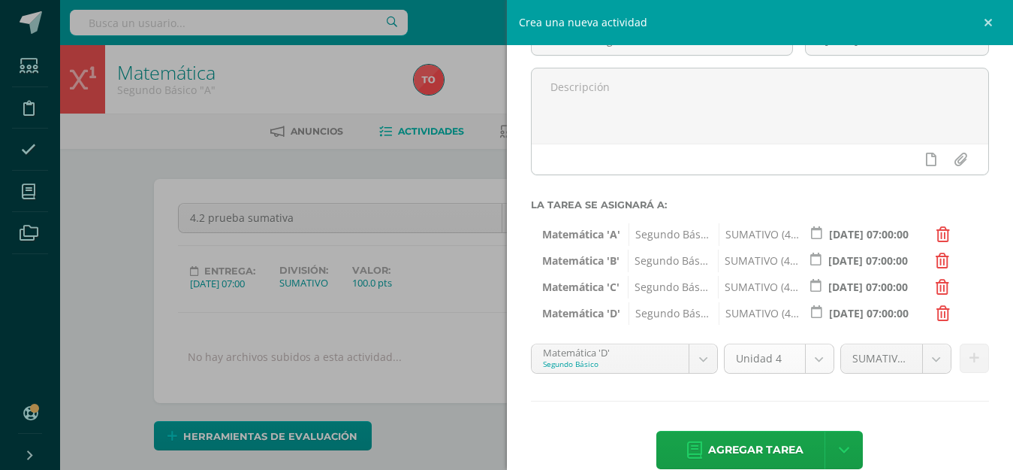
scroll to position [146, 0]
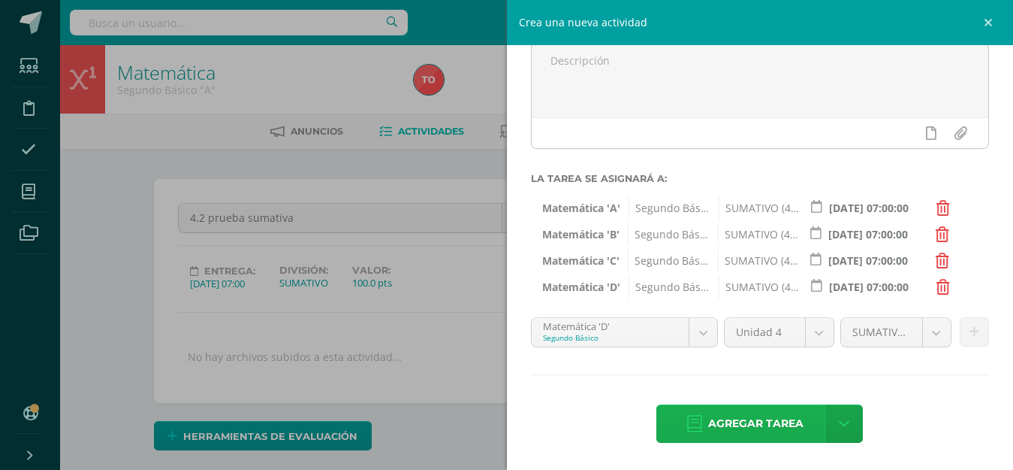
click at [744, 418] on span "Agregar tarea" at bounding box center [755, 423] width 95 height 37
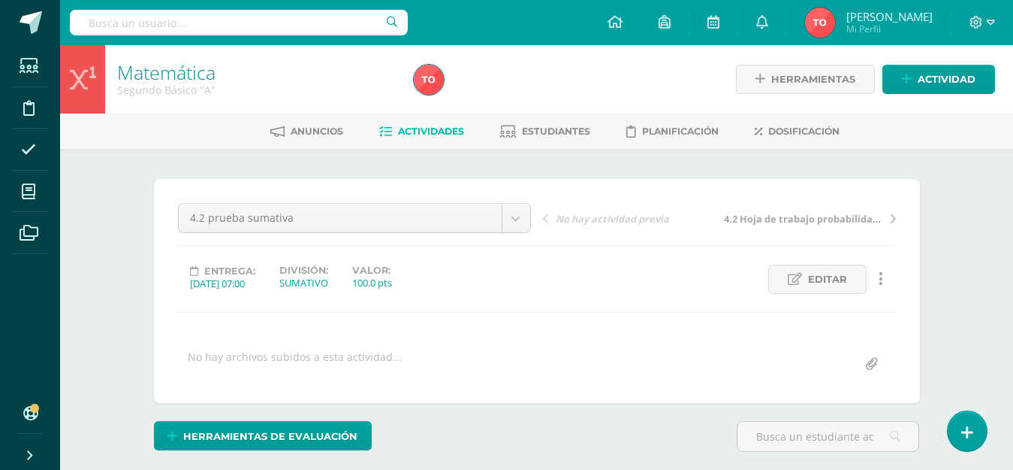
click at [415, 125] on span "Actividades" at bounding box center [431, 130] width 66 height 11
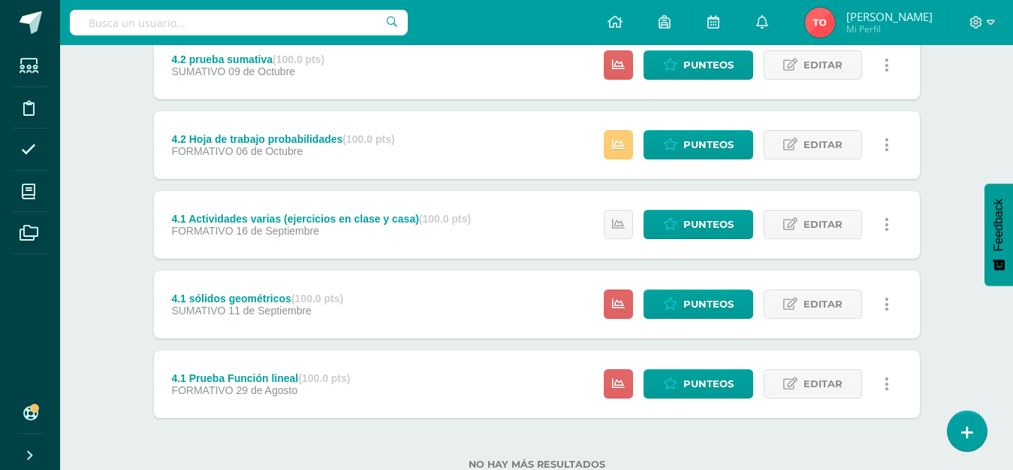
scroll to position [225, 0]
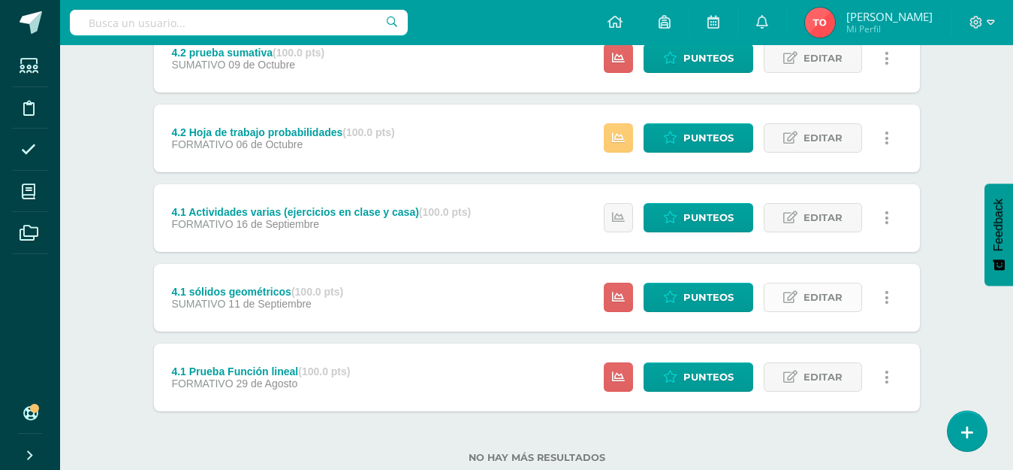
click at [829, 297] on span "Editar" at bounding box center [823, 297] width 39 height 28
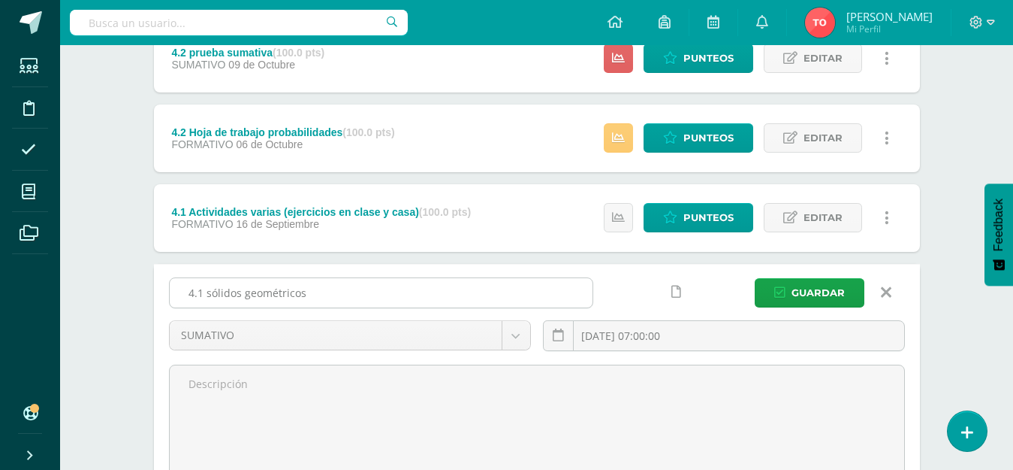
click at [205, 293] on input "4.1 sólidos geométricos" at bounding box center [381, 292] width 423 height 29
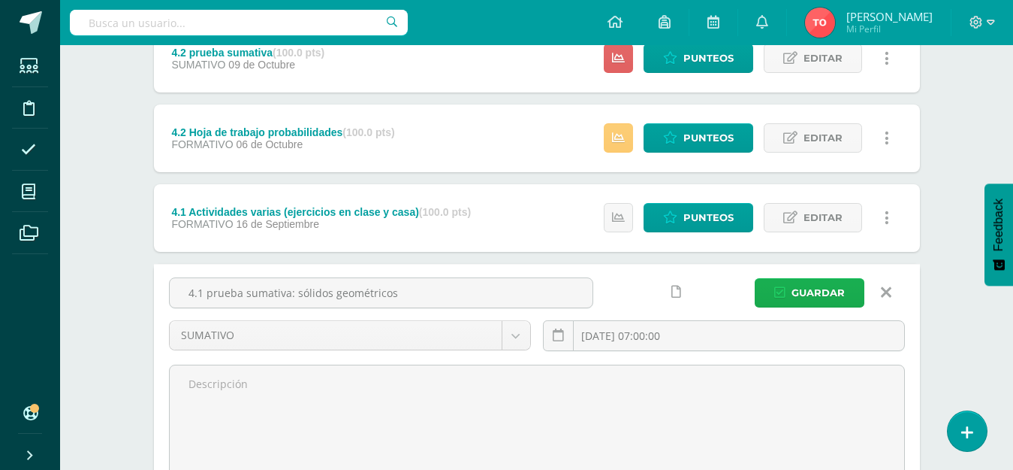
type input "4.1 prueba sumativa: sólidos geométricos"
click at [807, 294] on span "Guardar" at bounding box center [818, 293] width 53 height 28
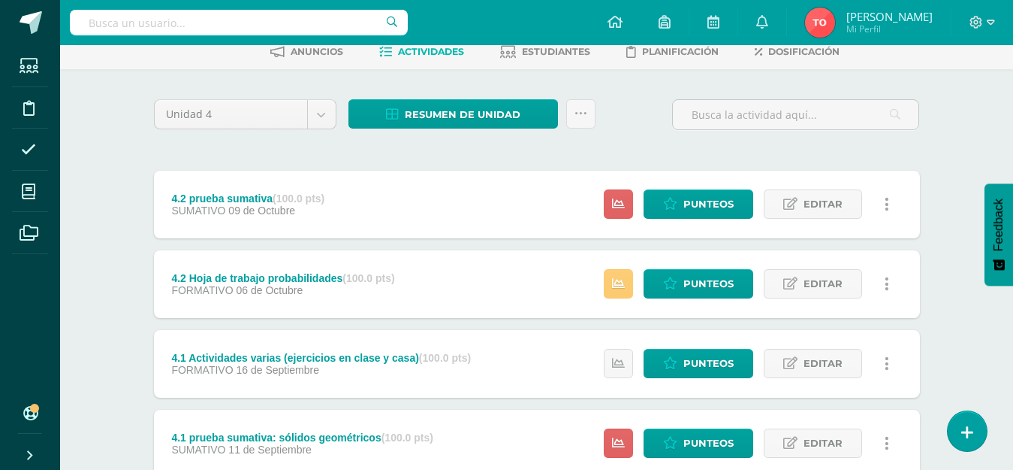
scroll to position [150, 0]
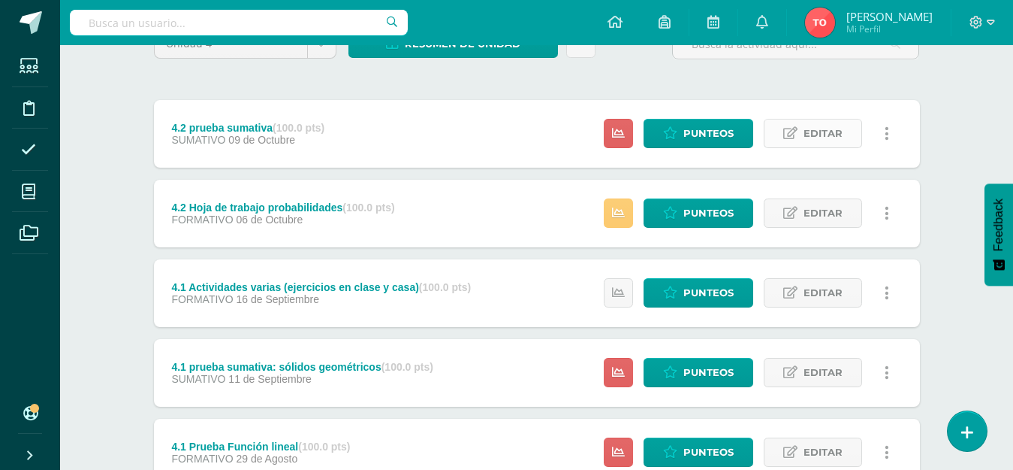
click at [809, 142] on span "Editar" at bounding box center [823, 133] width 39 height 28
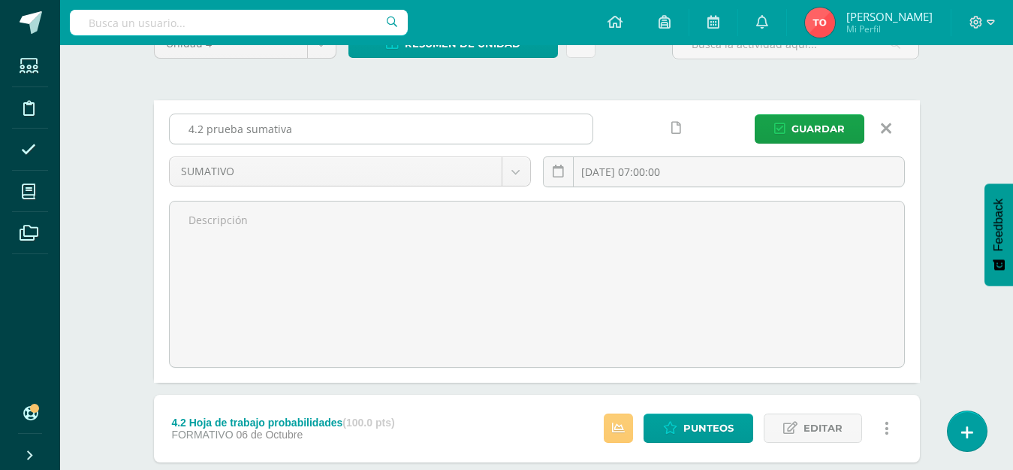
click at [346, 120] on input "4.2 prueba sumativa" at bounding box center [381, 128] width 423 height 29
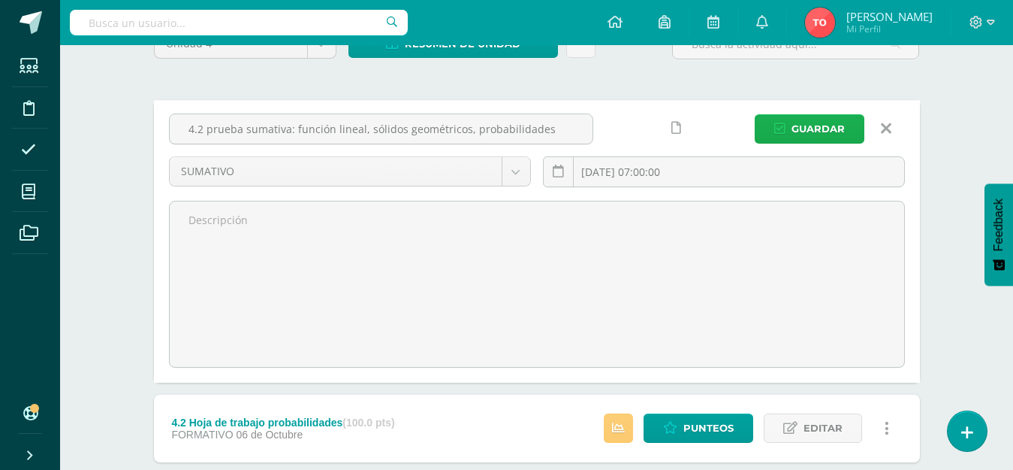
type input "4.2 prueba sumativa: función lineal, sólidos geométricos, probabilidades"
click at [794, 123] on span "Guardar" at bounding box center [818, 129] width 53 height 28
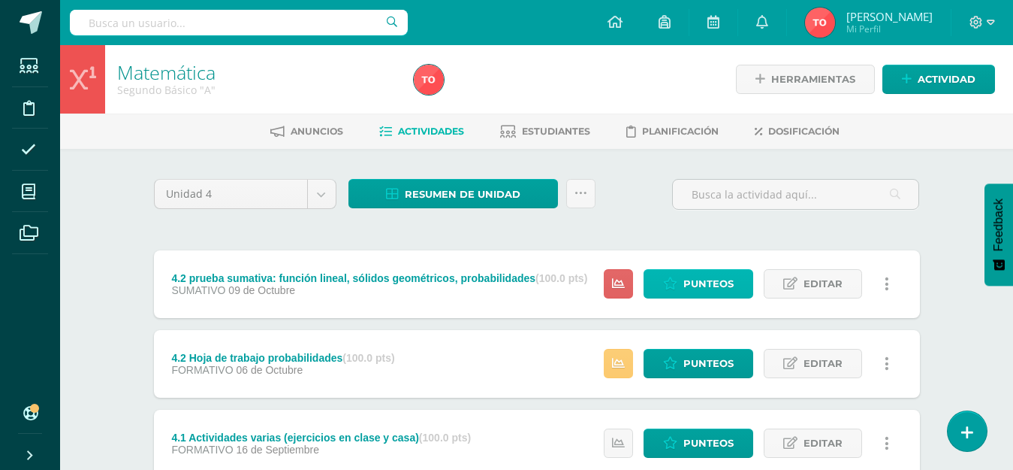
click at [714, 285] on span "Punteos" at bounding box center [709, 284] width 50 height 28
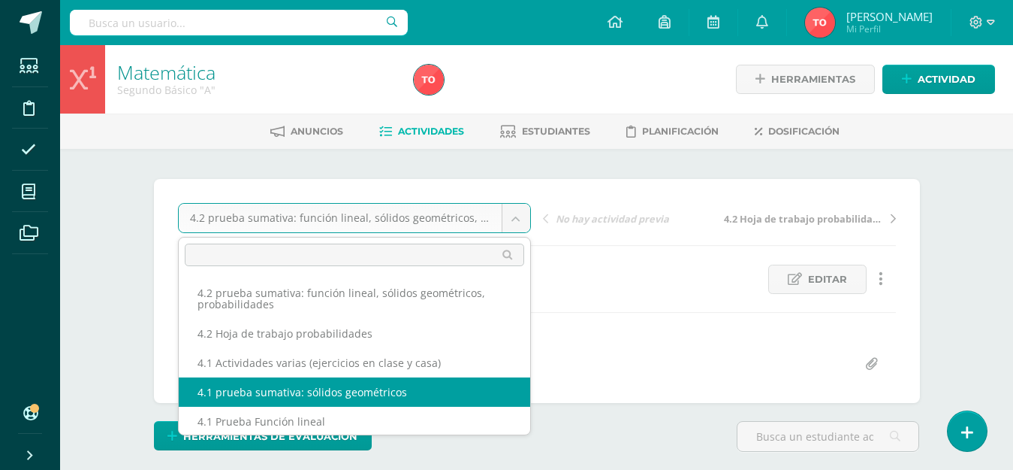
select select "/dashboard/teacher/grade-activity/227811/"
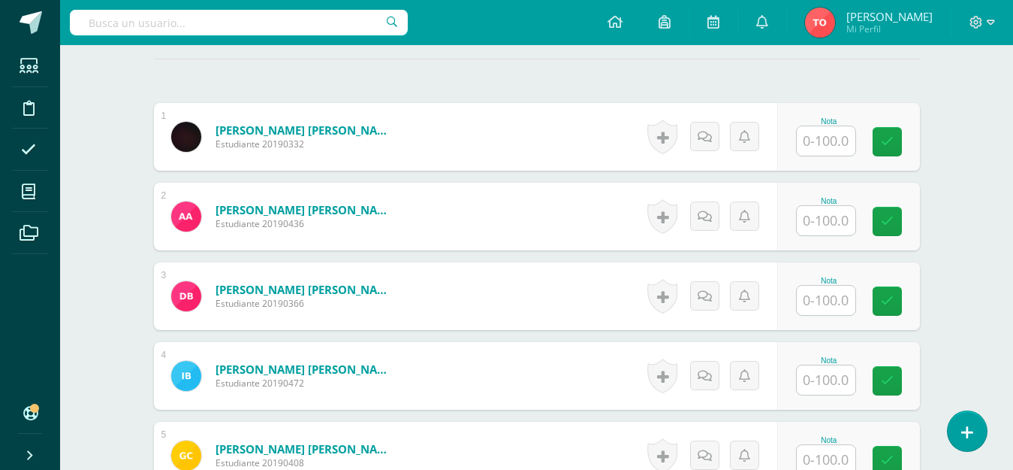
scroll to position [393, 0]
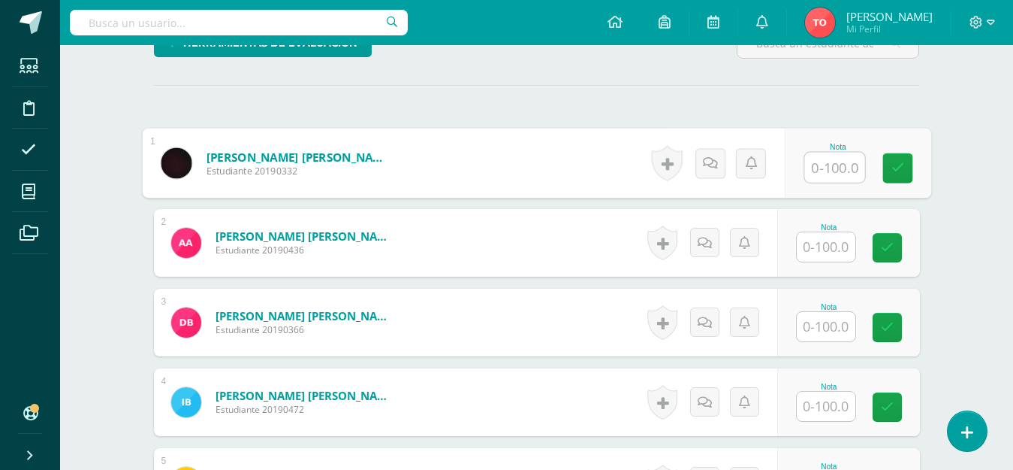
click at [847, 180] on input "text" at bounding box center [835, 168] width 60 height 30
type input "80"
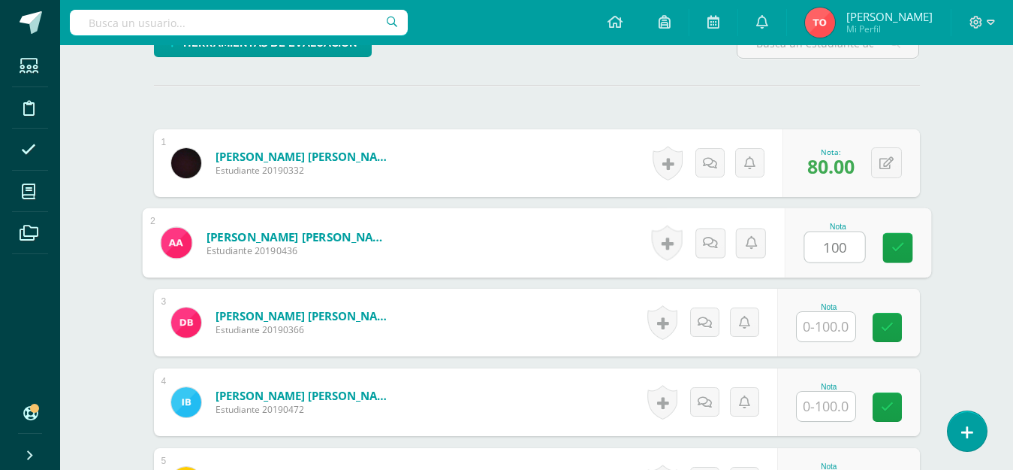
type input "100"
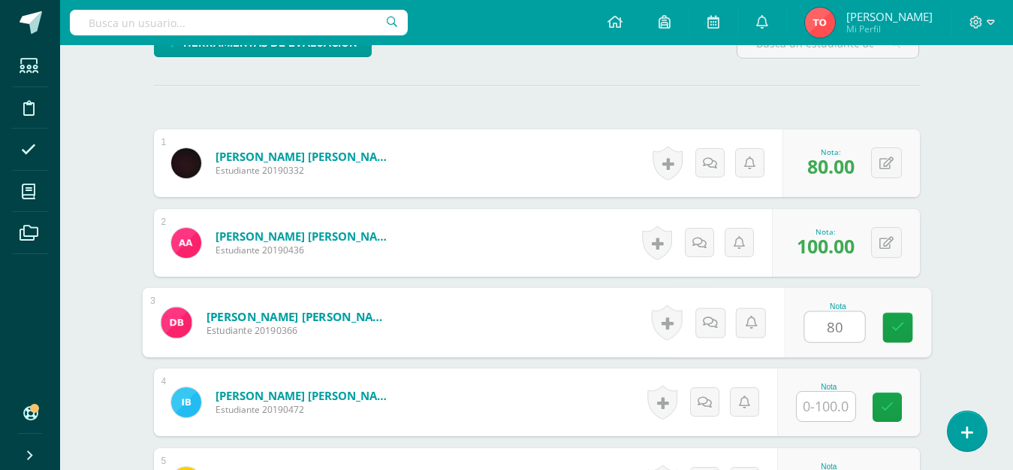
type input "80"
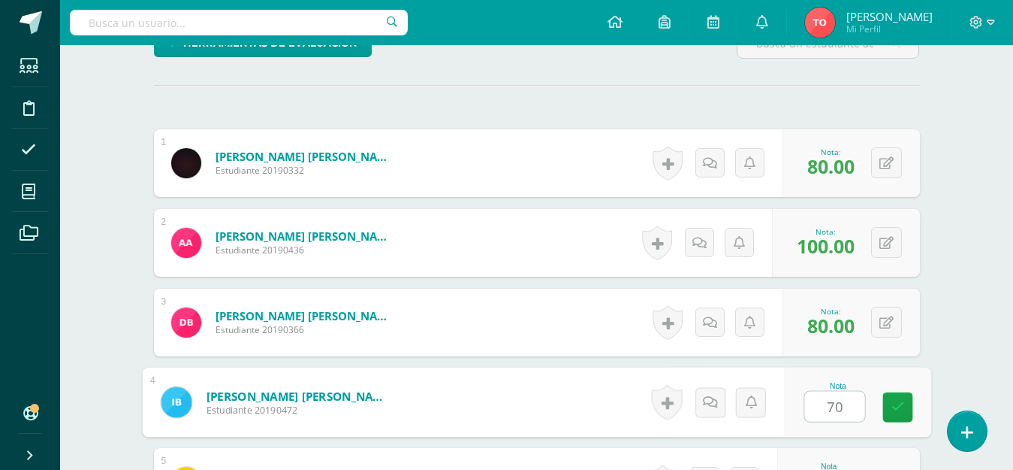
type input "70"
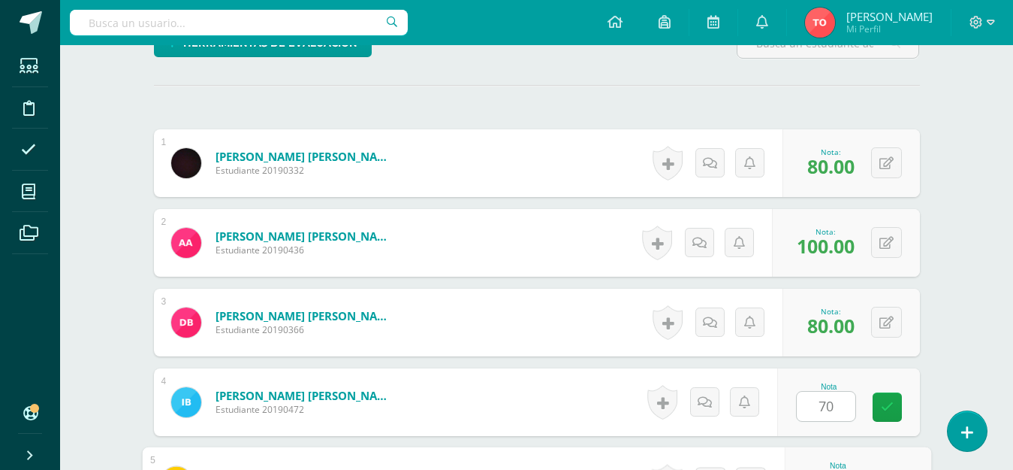
scroll to position [643, 0]
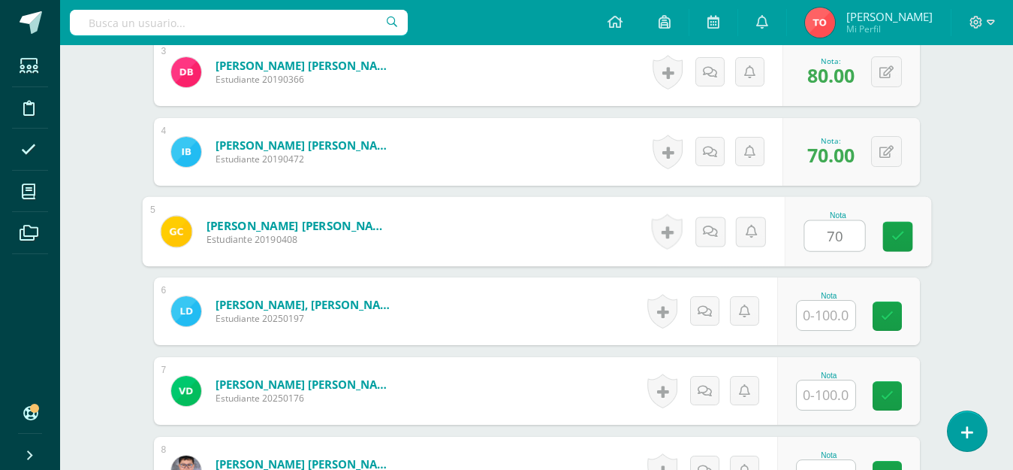
type input "70"
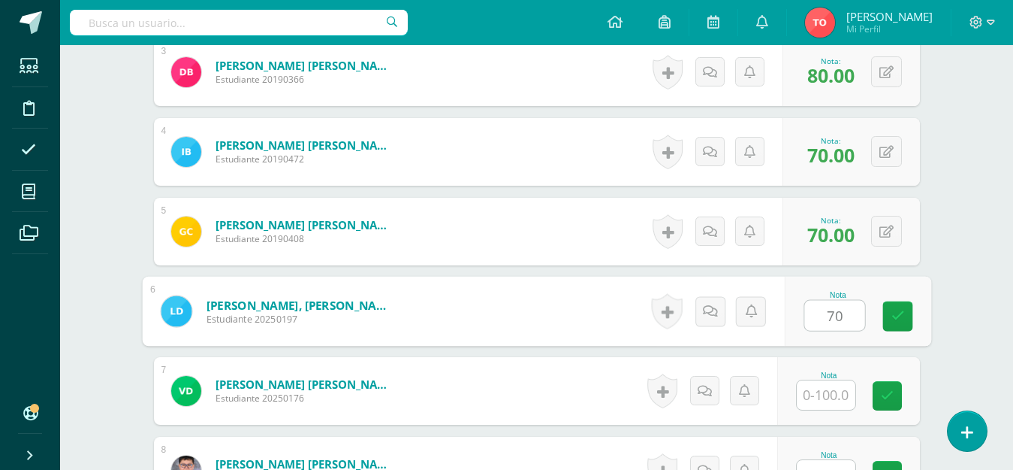
type input "70"
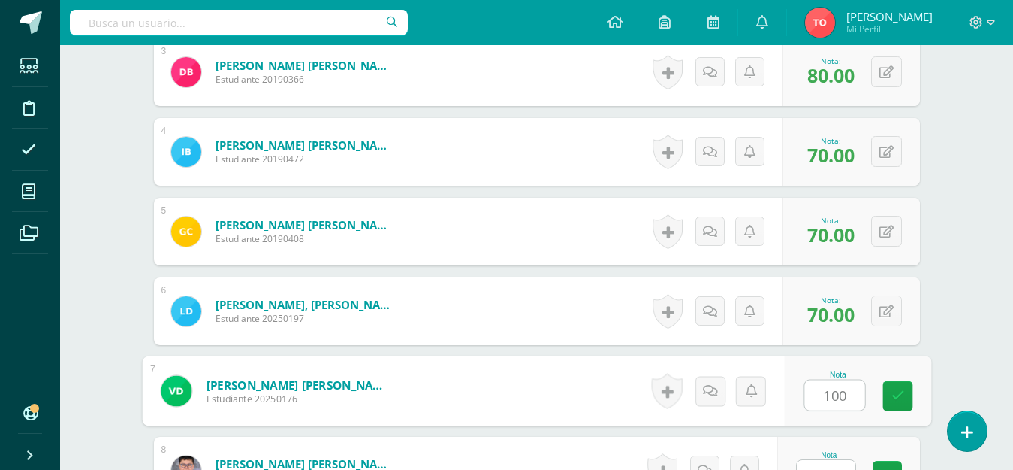
type input "100"
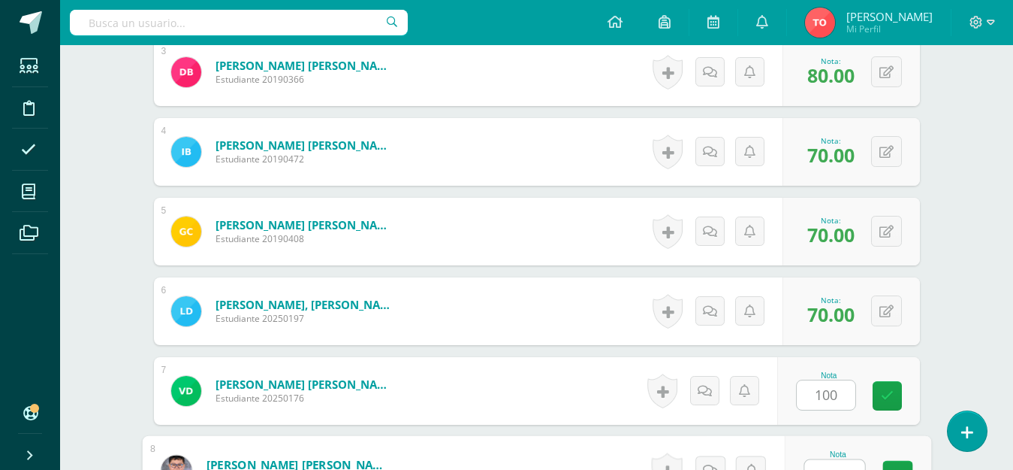
scroll to position [662, 0]
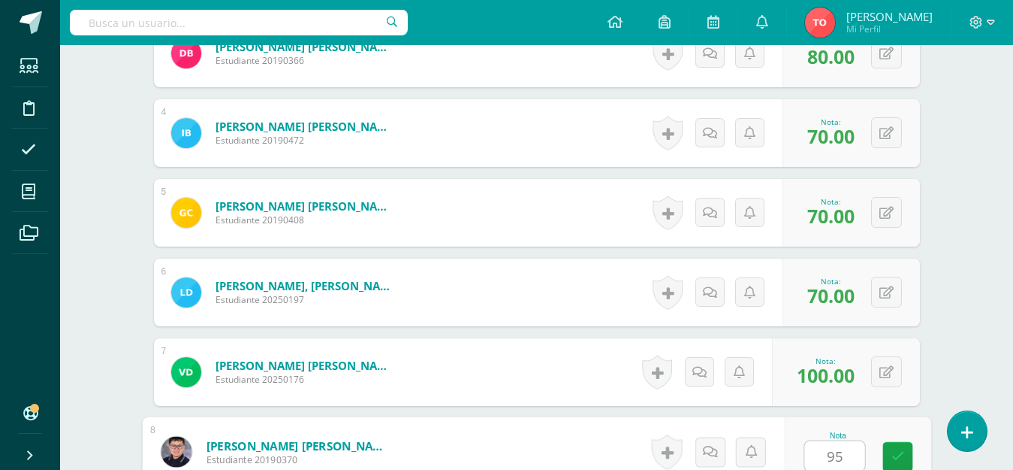
type input "95"
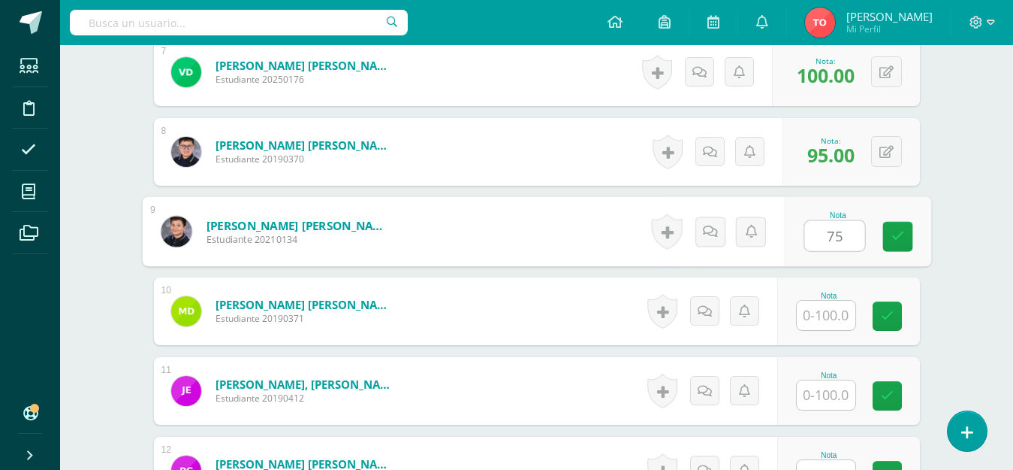
type input "75"
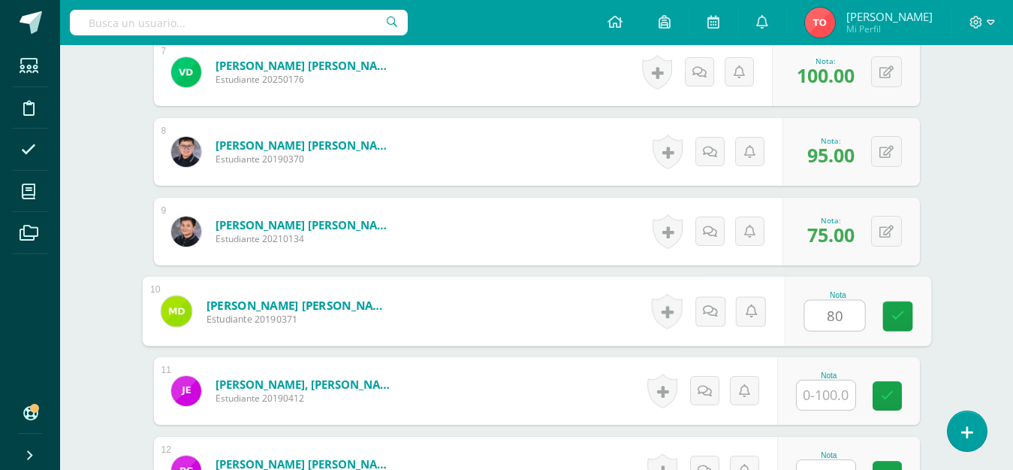
type input "80"
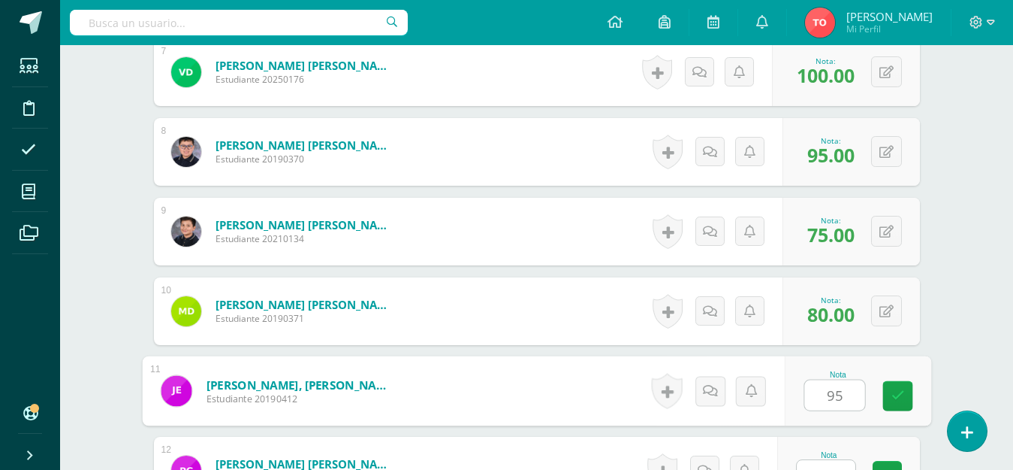
type input "95"
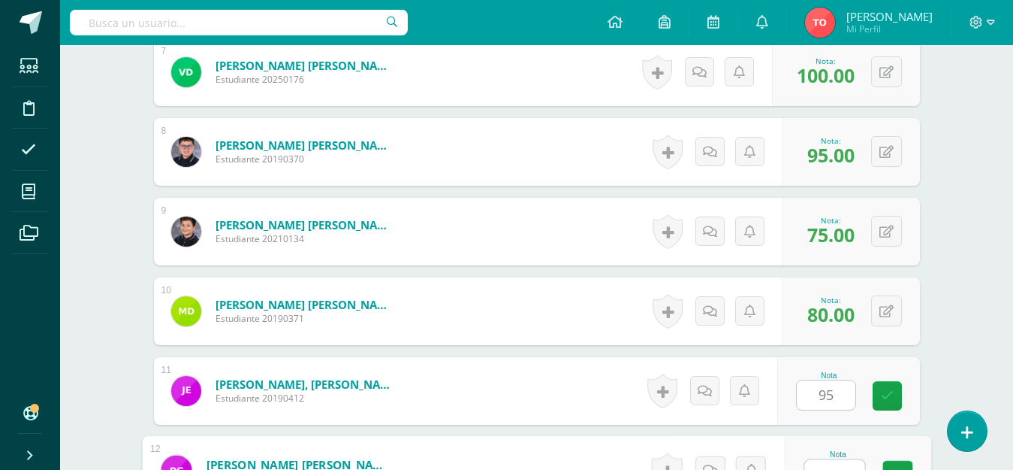
scroll to position [980, 0]
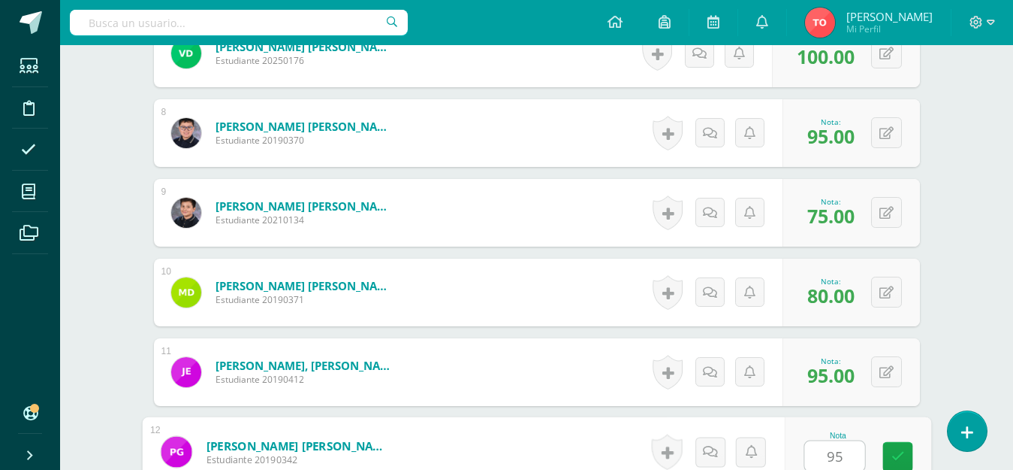
type input "95"
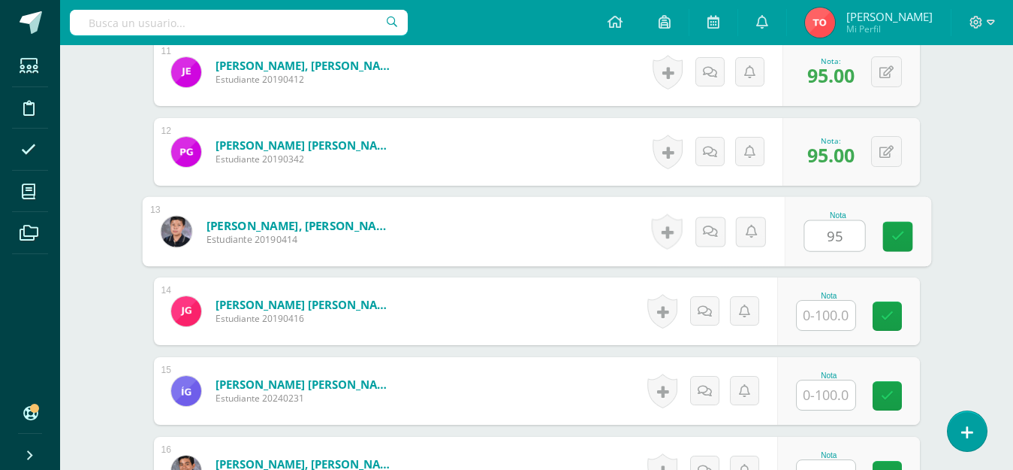
type input "95"
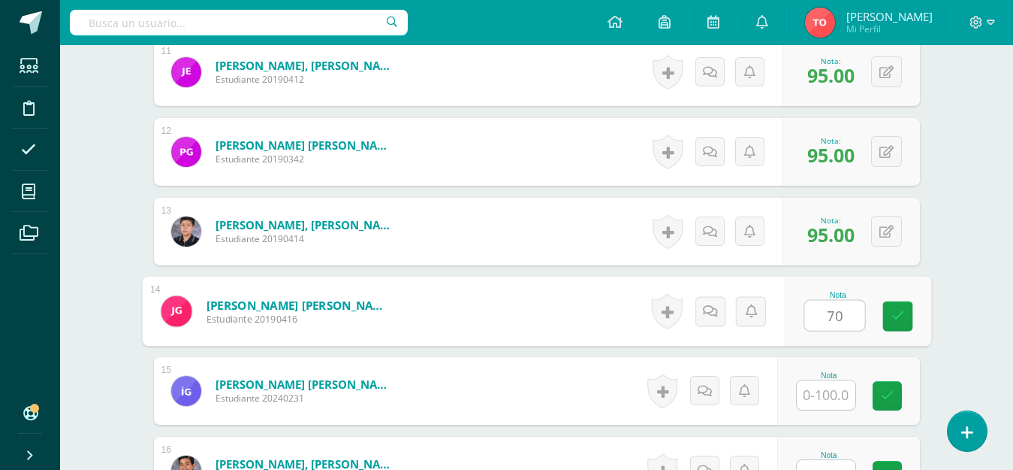
type input "70"
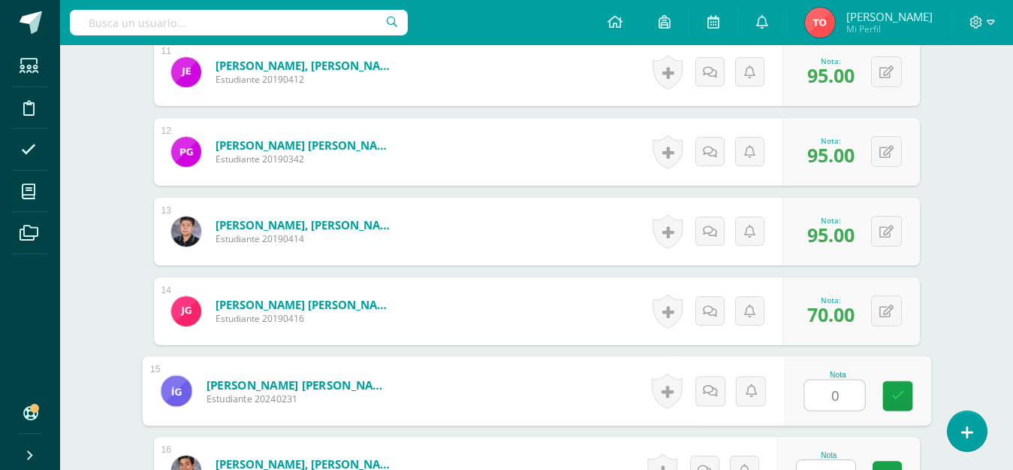
type input "0"
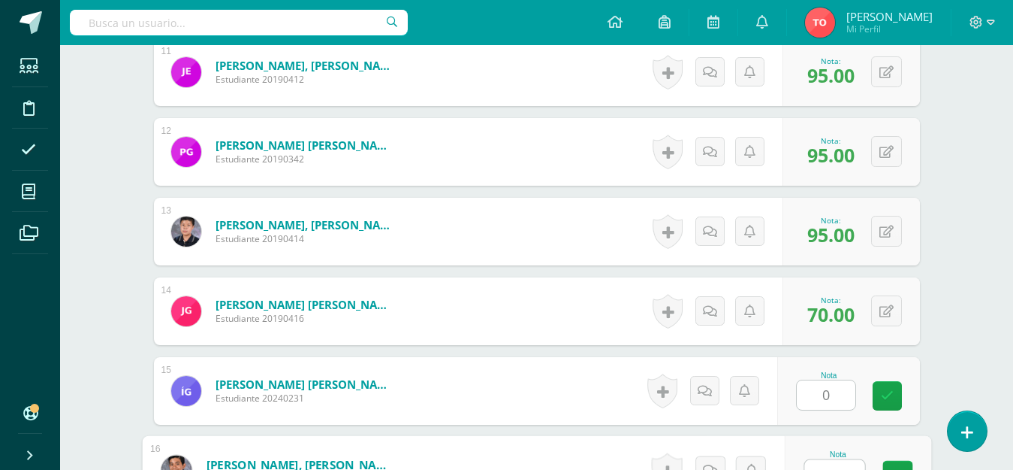
scroll to position [1299, 0]
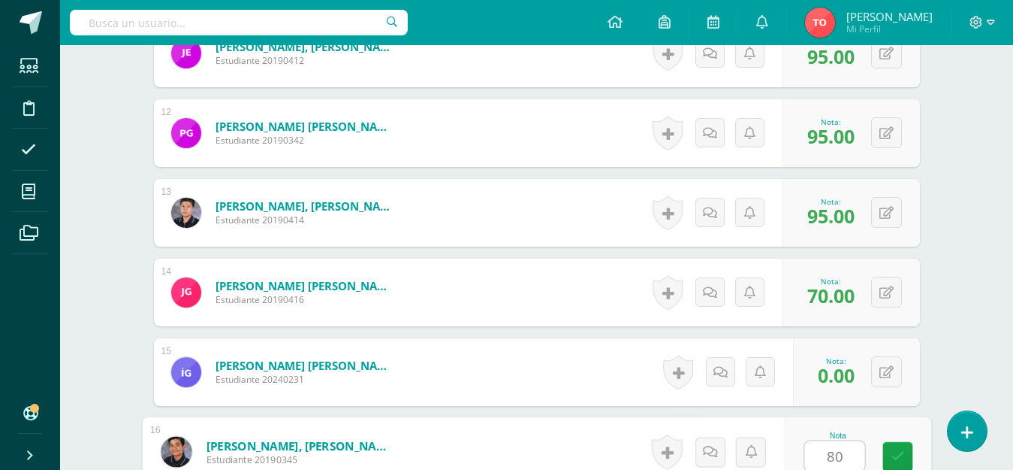
type input "80"
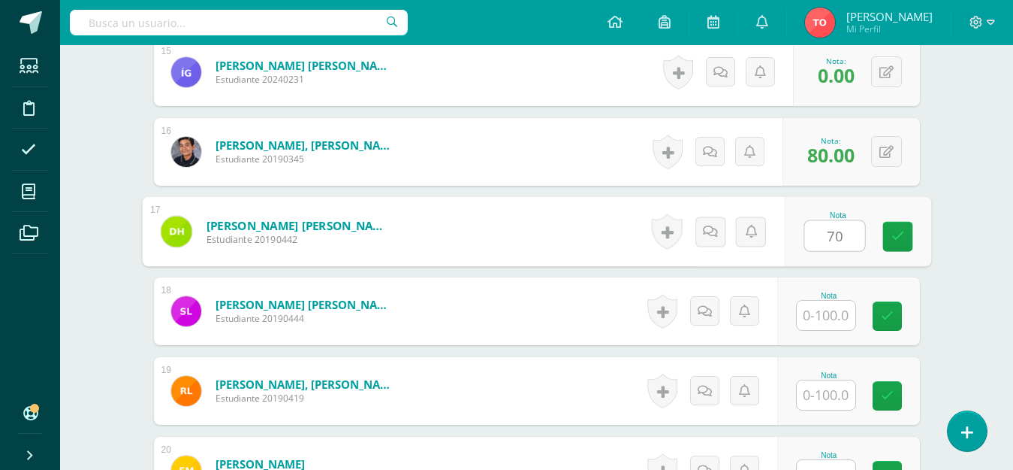
type input "70"
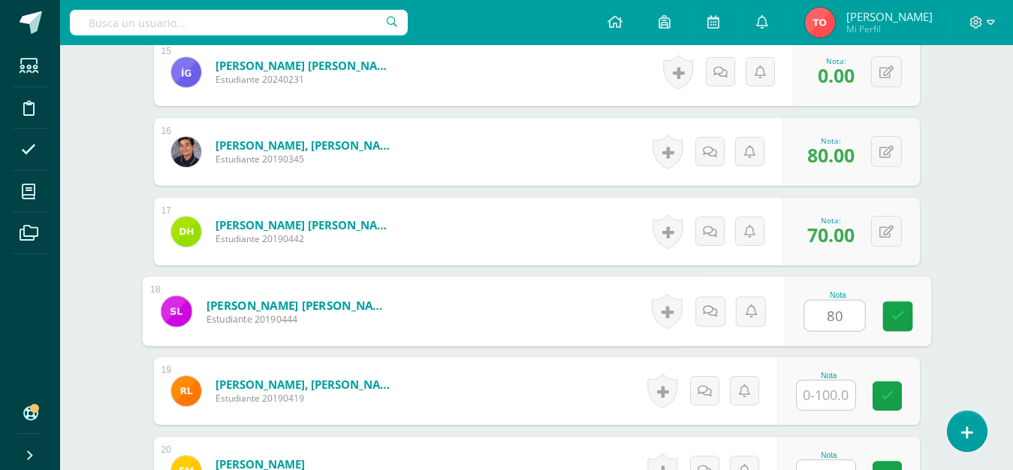
type input "80"
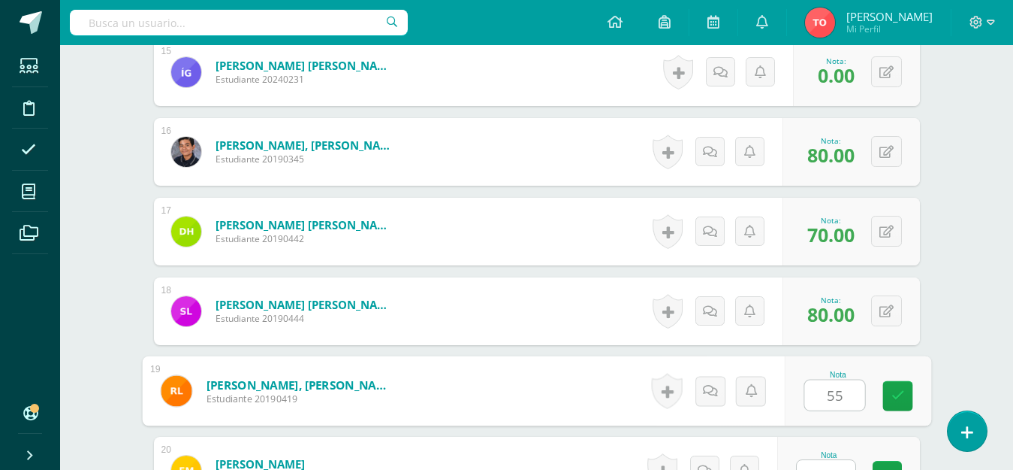
type input "55"
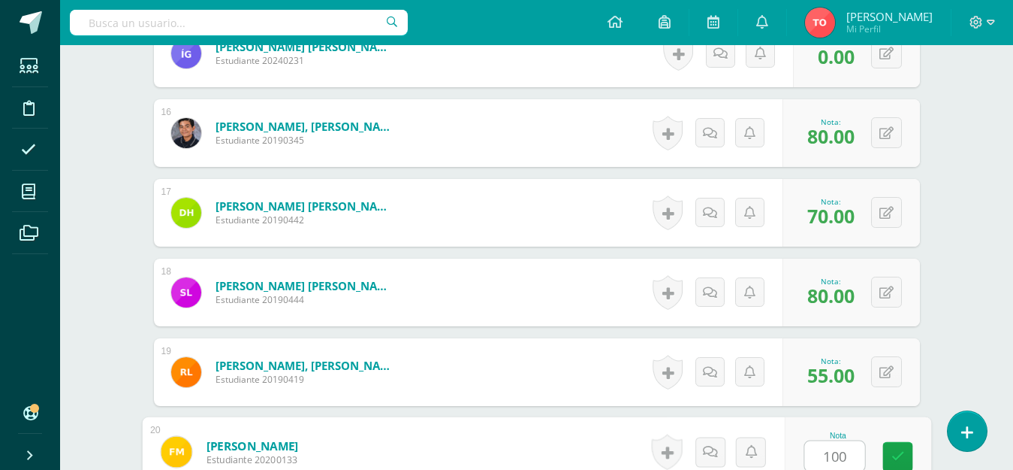
type input "100"
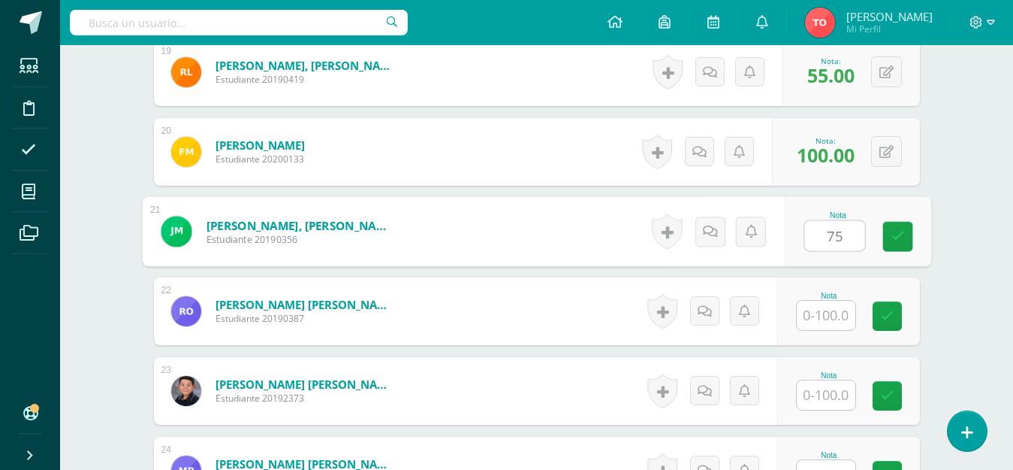
type input "75"
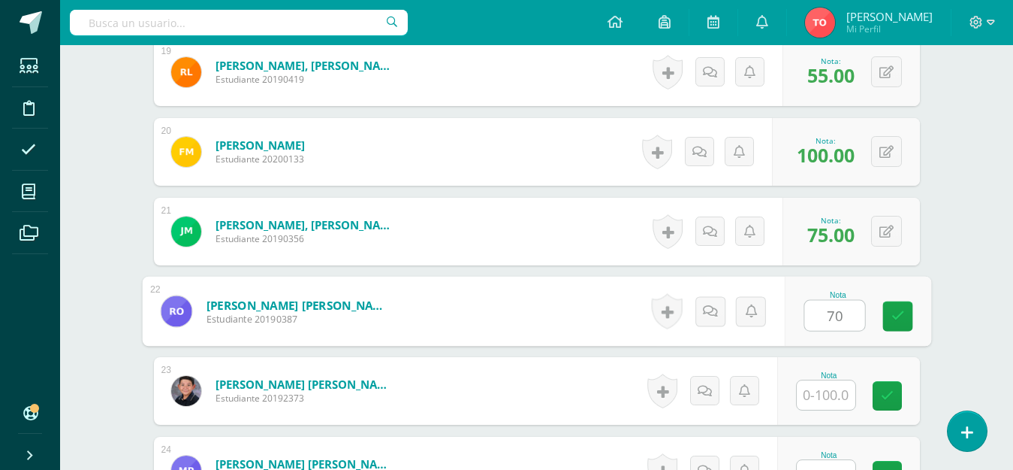
type input "70"
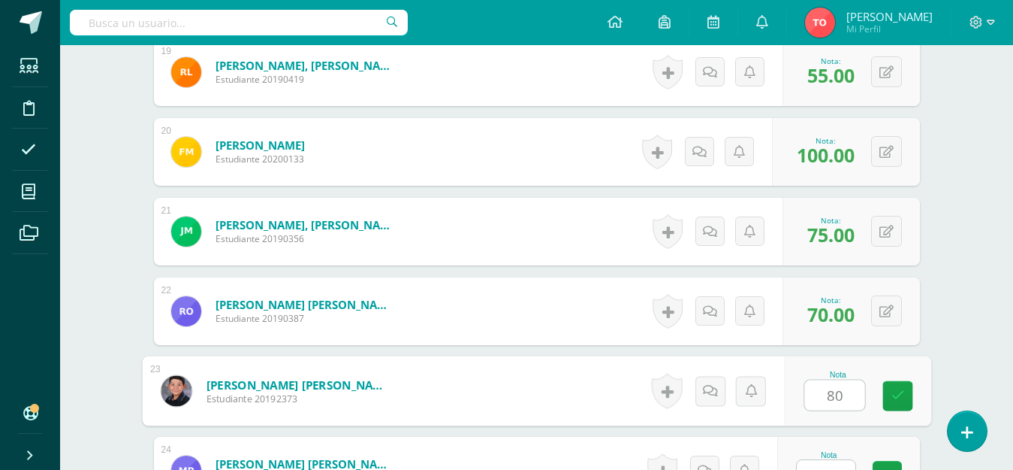
type input "80"
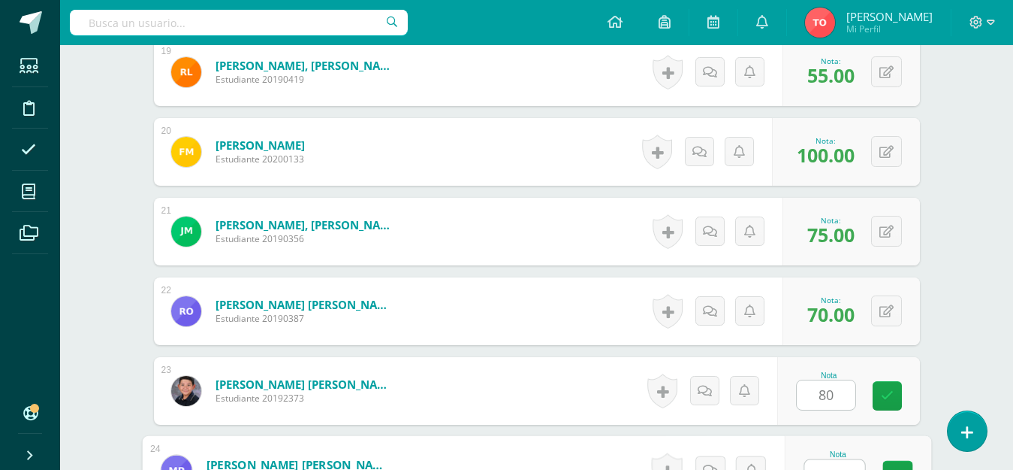
scroll to position [1936, 0]
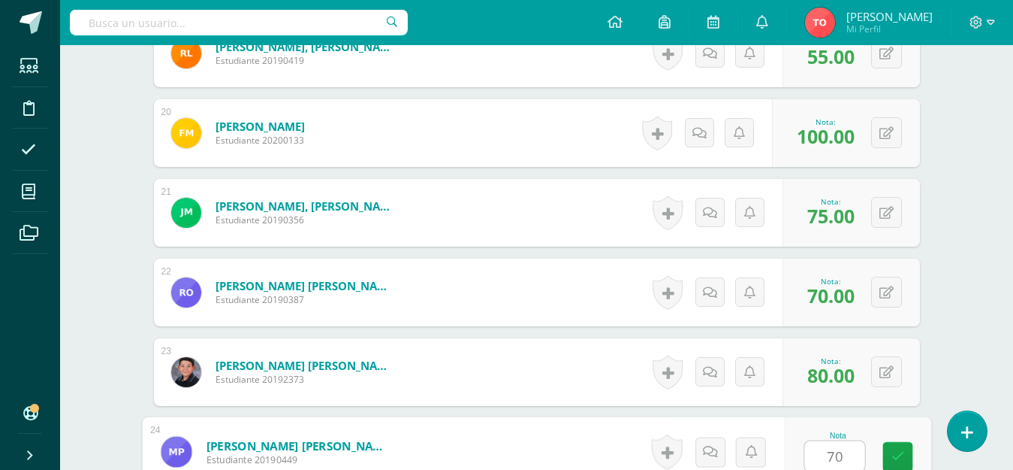
type input "70"
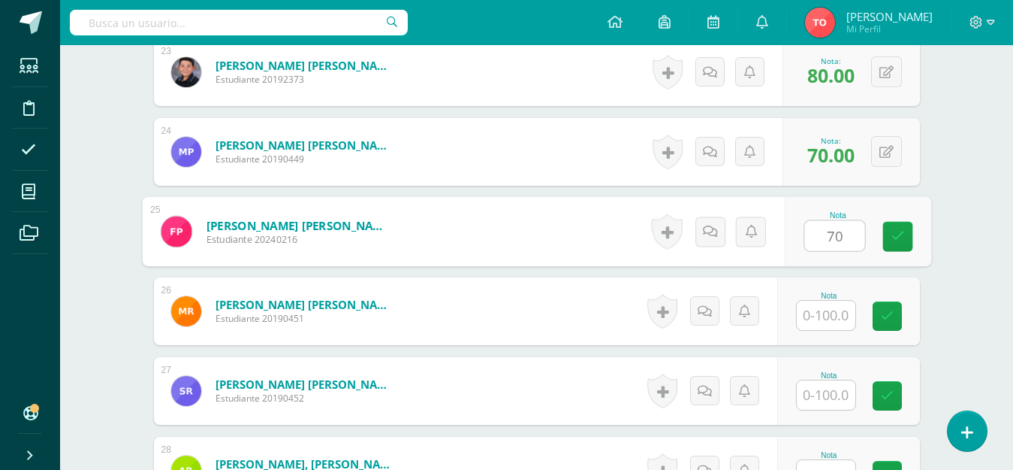
type input "70"
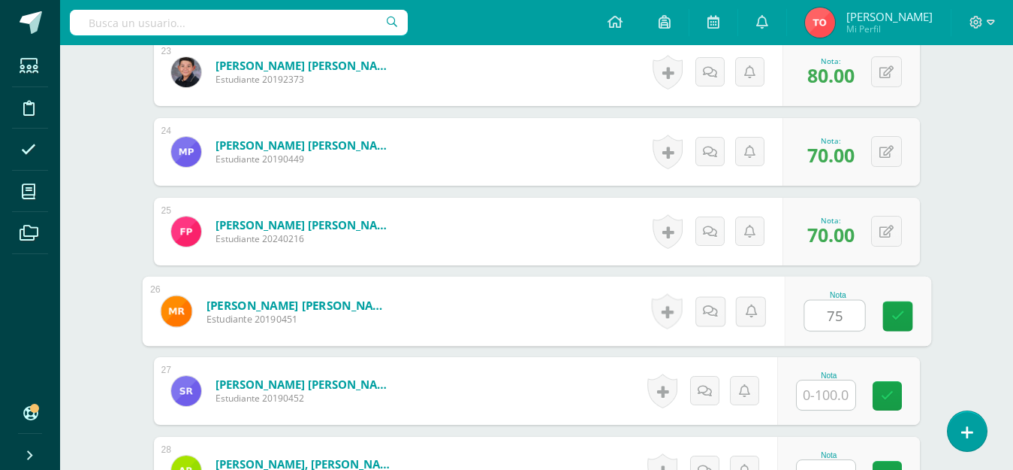
type input "75"
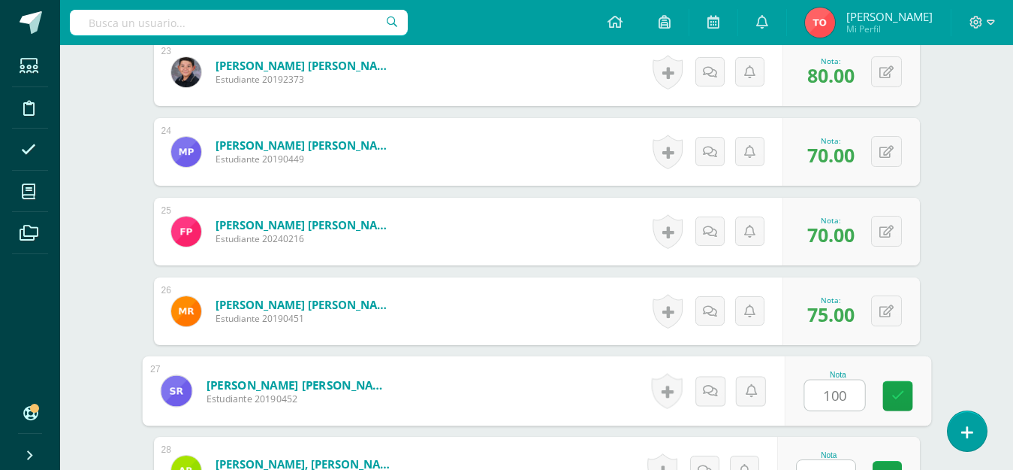
type input "100"
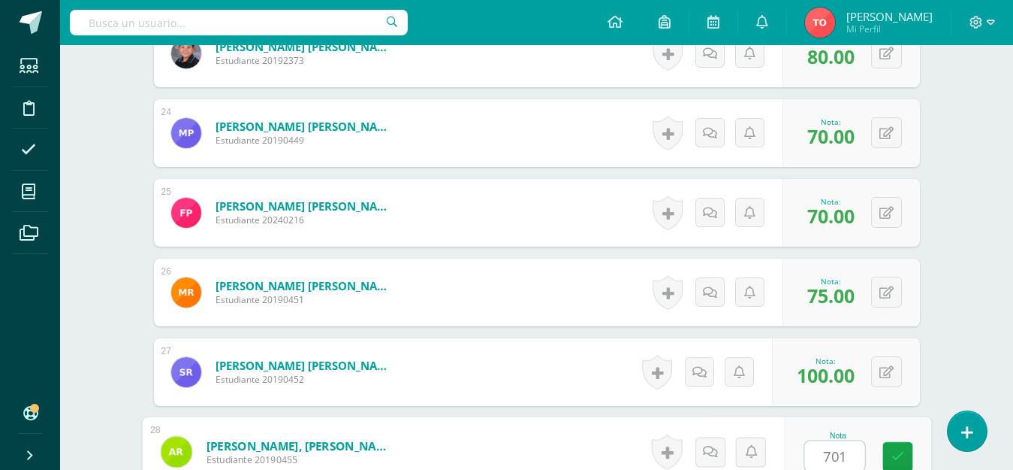
scroll to position [2554, 0]
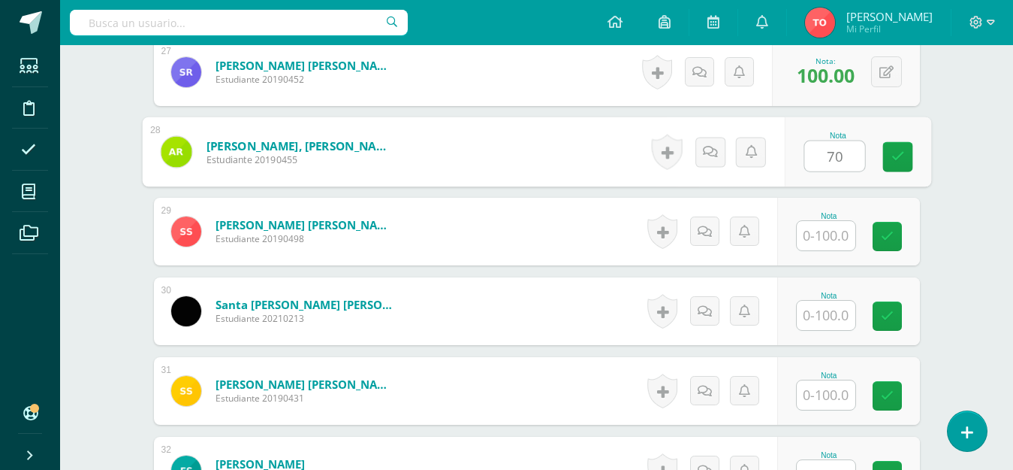
type input "70"
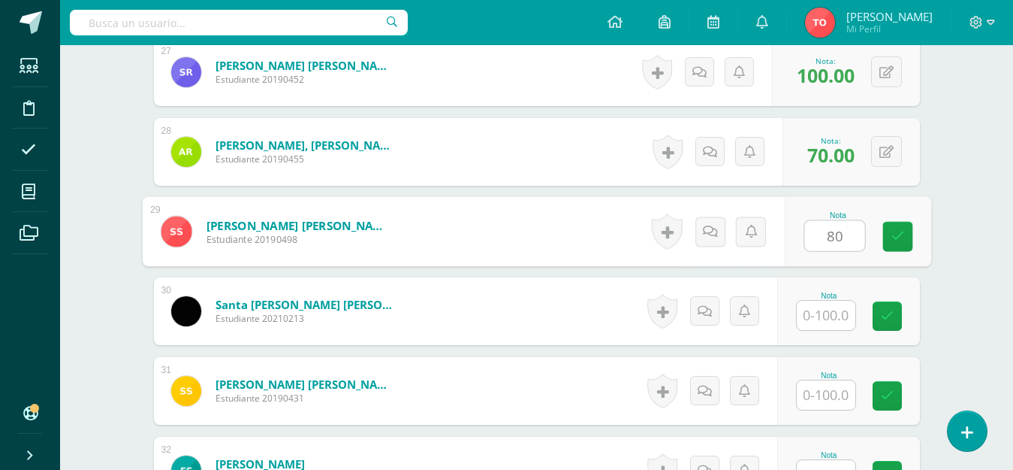
type input "80"
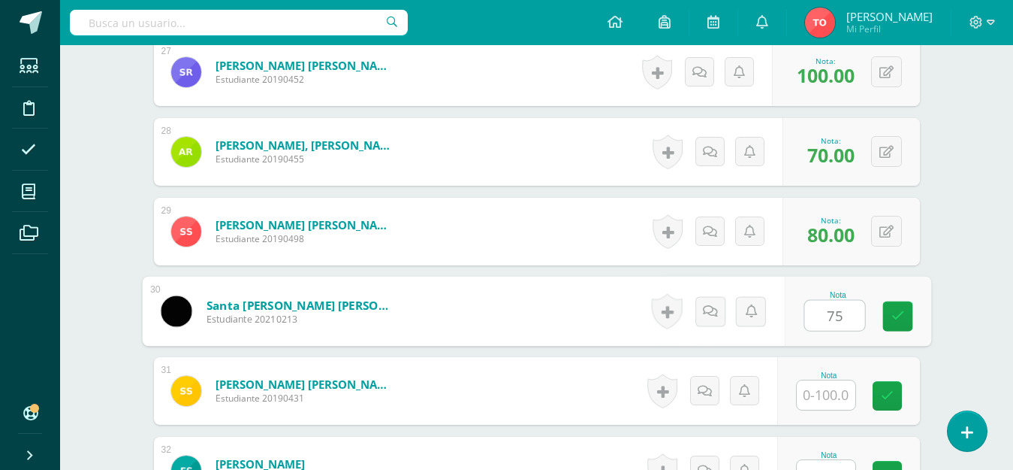
type input "75"
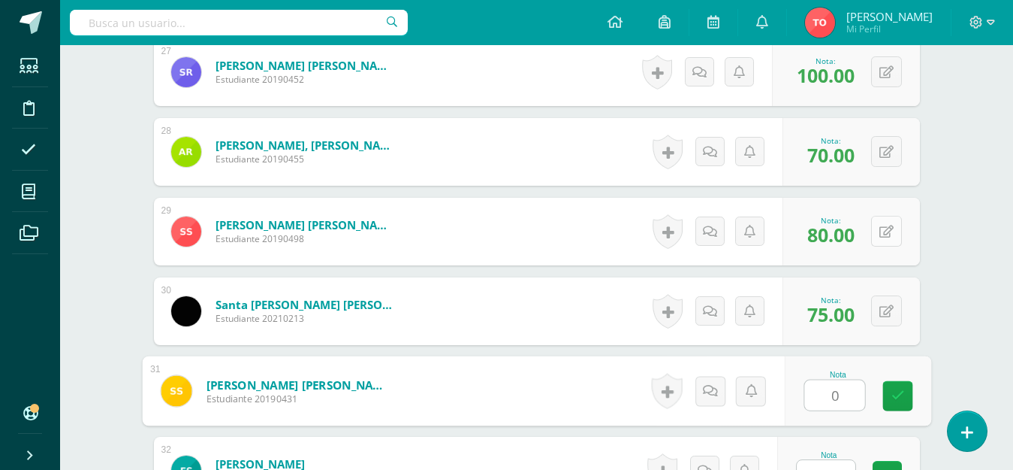
type input "0"
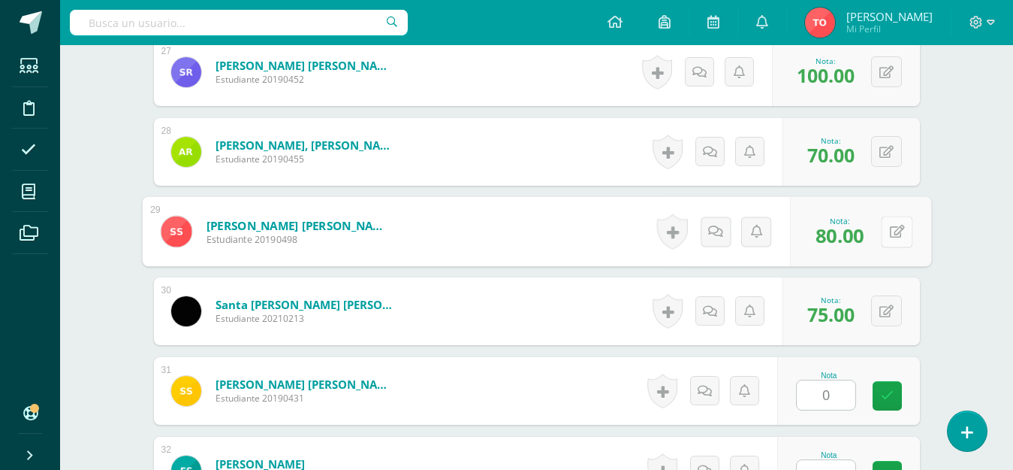
click at [889, 236] on icon at bounding box center [896, 231] width 15 height 13
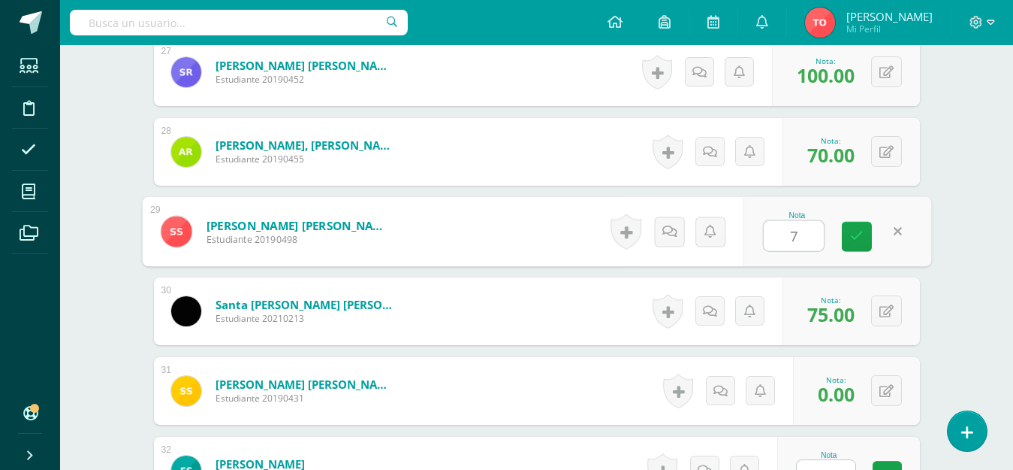
type input "70"
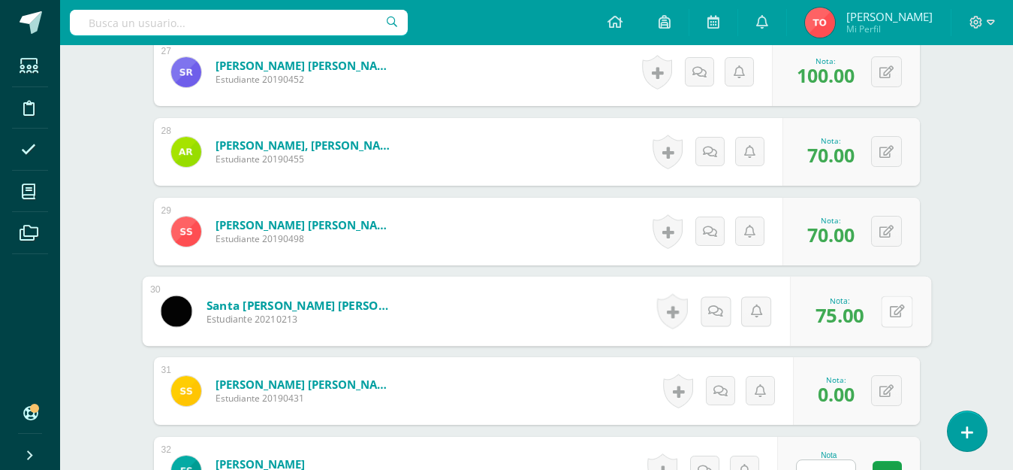
click at [889, 304] on button at bounding box center [897, 311] width 32 height 32
click at [889, 304] on form "Santa Cruz Fonseca, Paulina Maria Estudiante 20210213 Nota 75.00 0 Logros 75.00" at bounding box center [537, 311] width 790 height 70
type input "80"
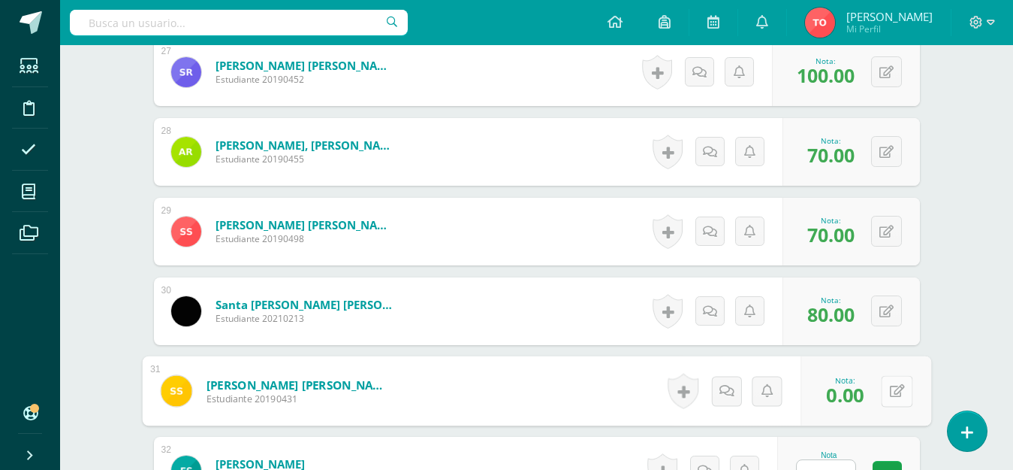
click at [889, 391] on icon at bounding box center [896, 390] width 15 height 13
type input "75"
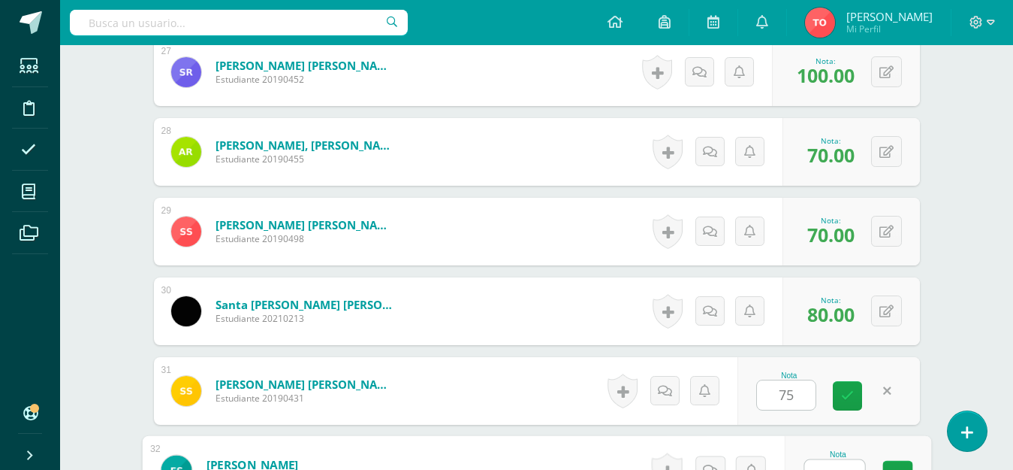
scroll to position [2573, 0]
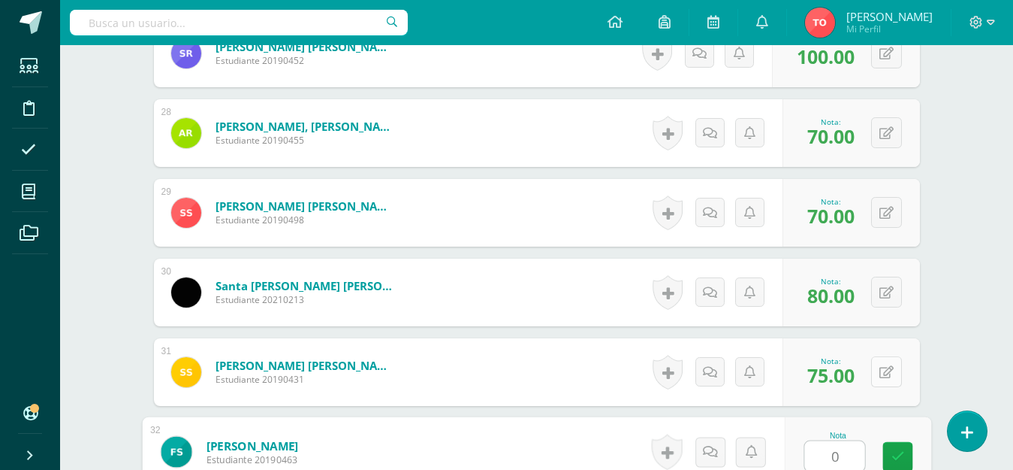
type input "0"
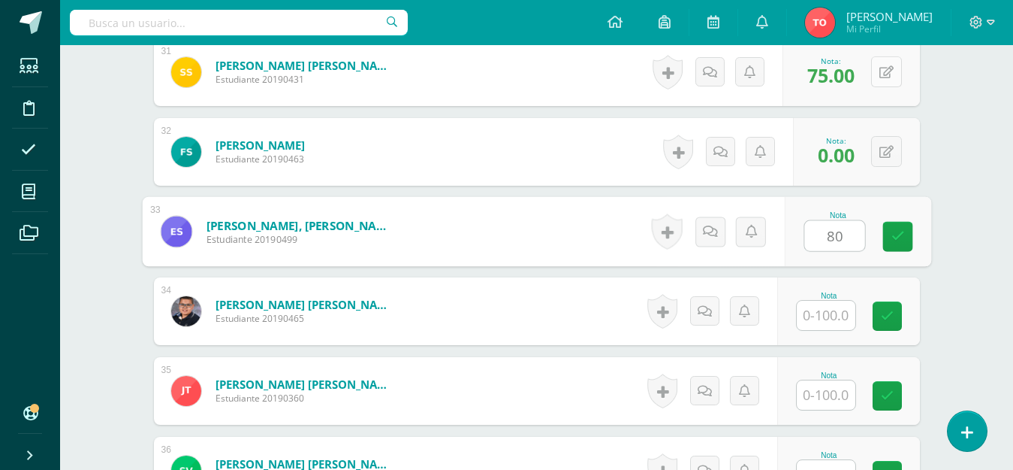
type input "80"
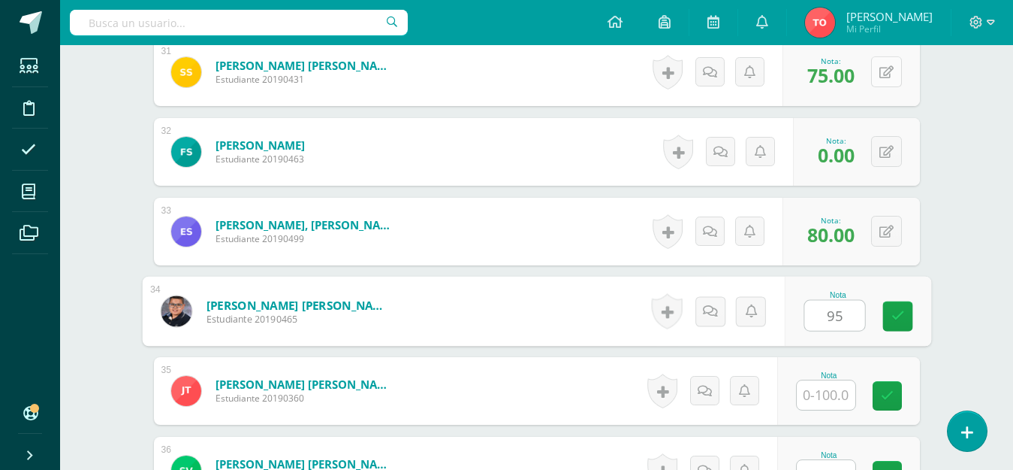
type input "95"
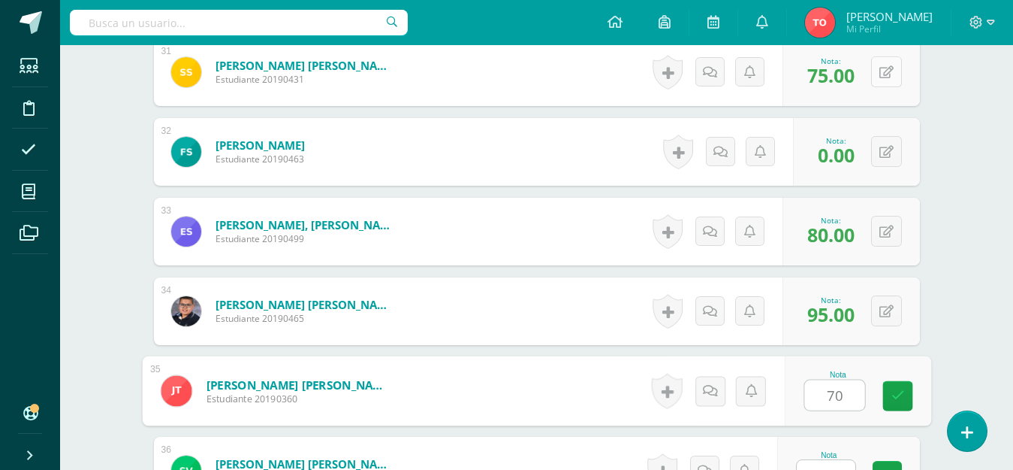
type input "70"
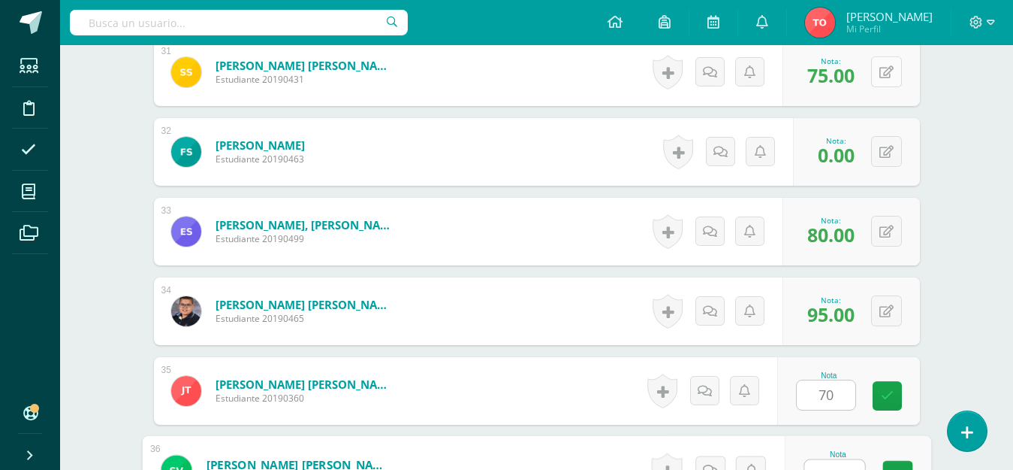
scroll to position [2892, 0]
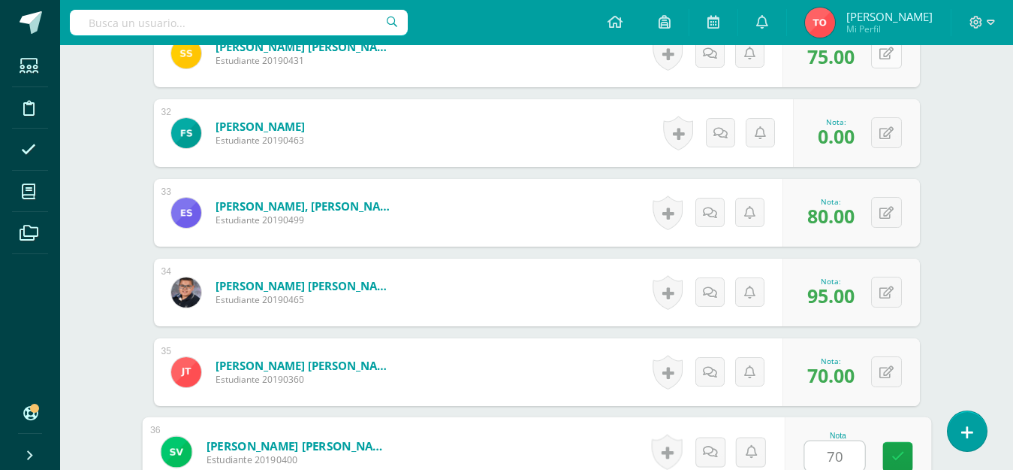
type input "70"
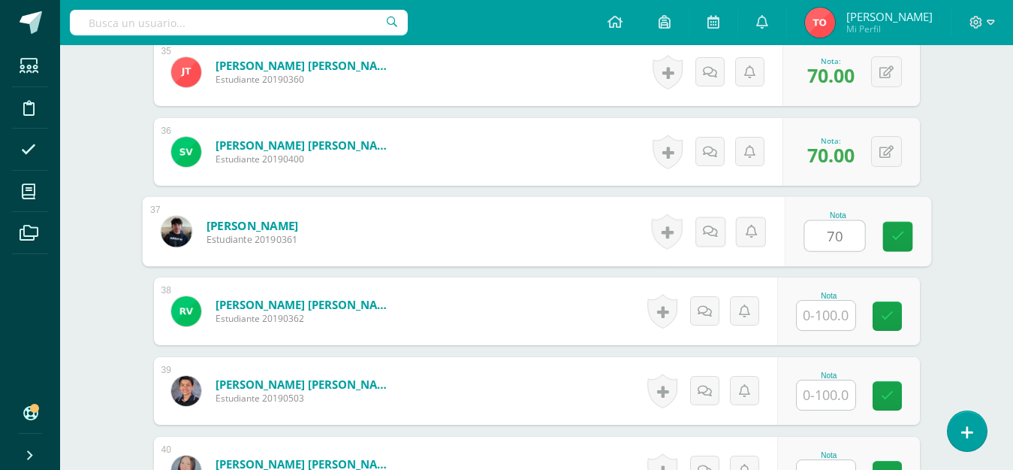
type input "70"
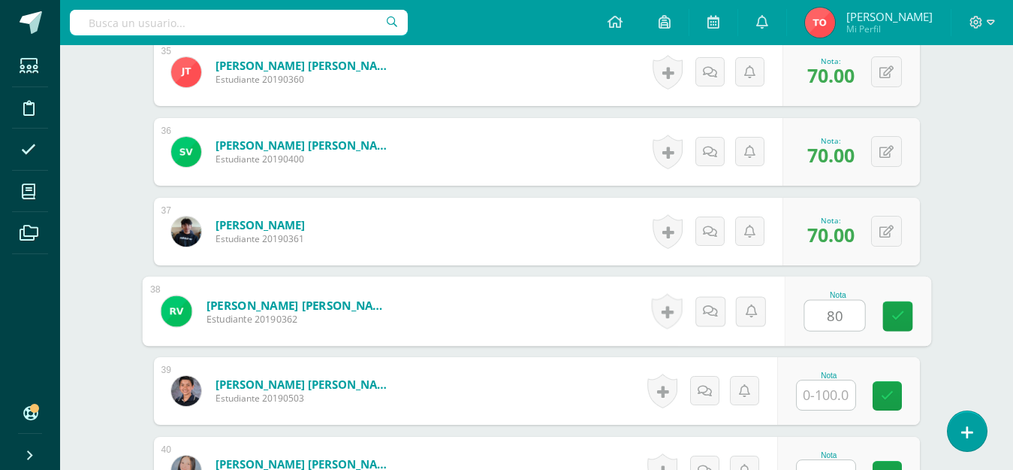
type input "80"
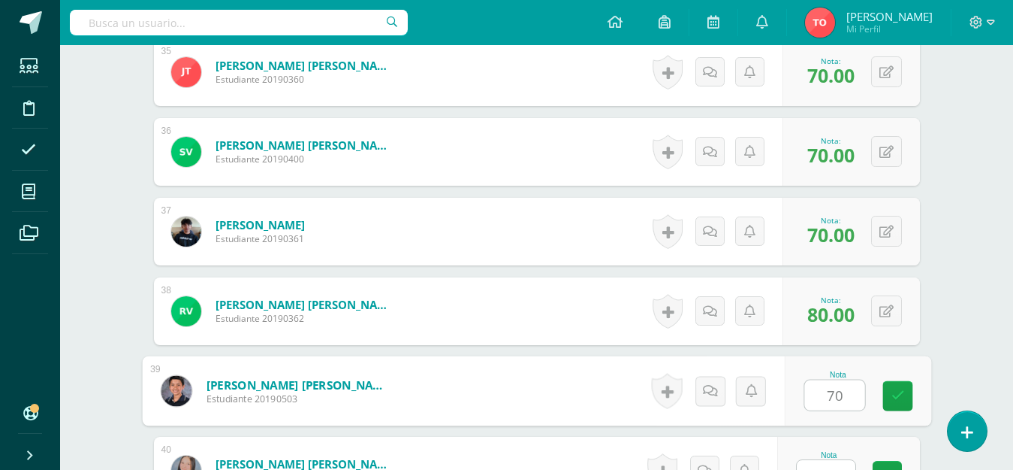
type input "70"
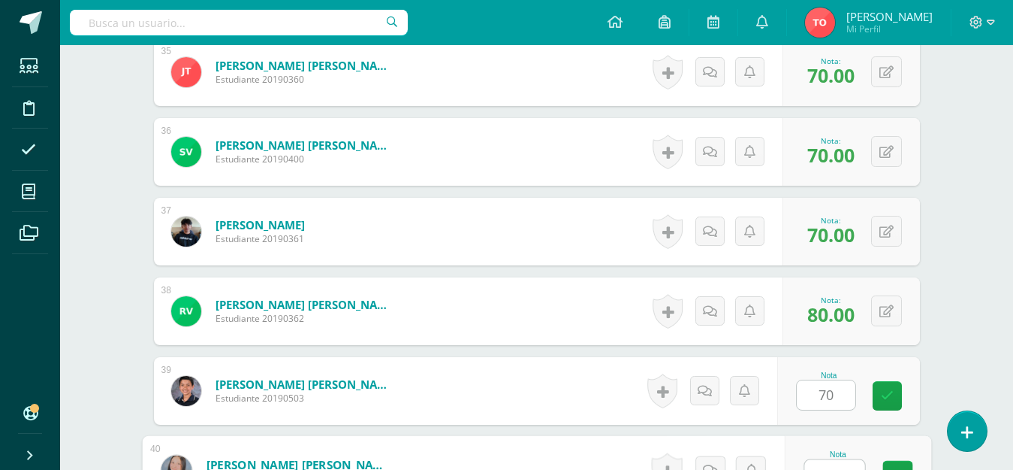
scroll to position [3210, 0]
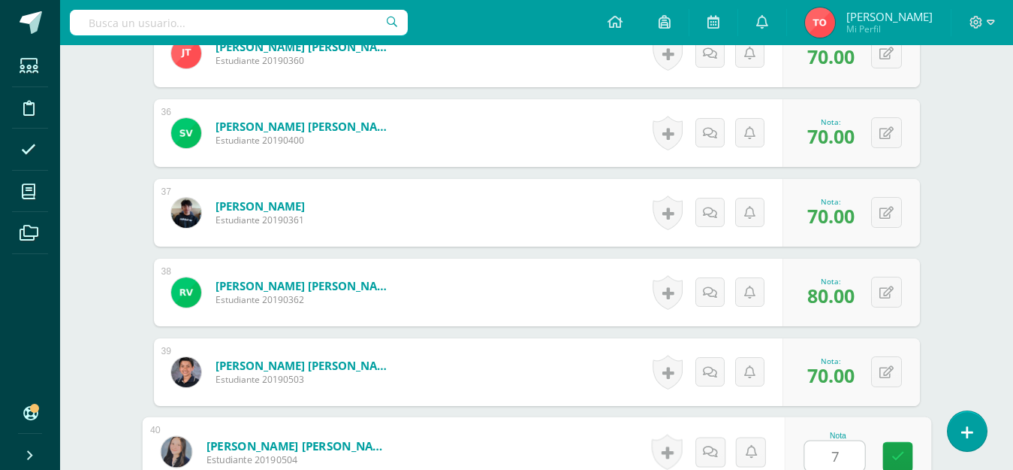
type input "70"
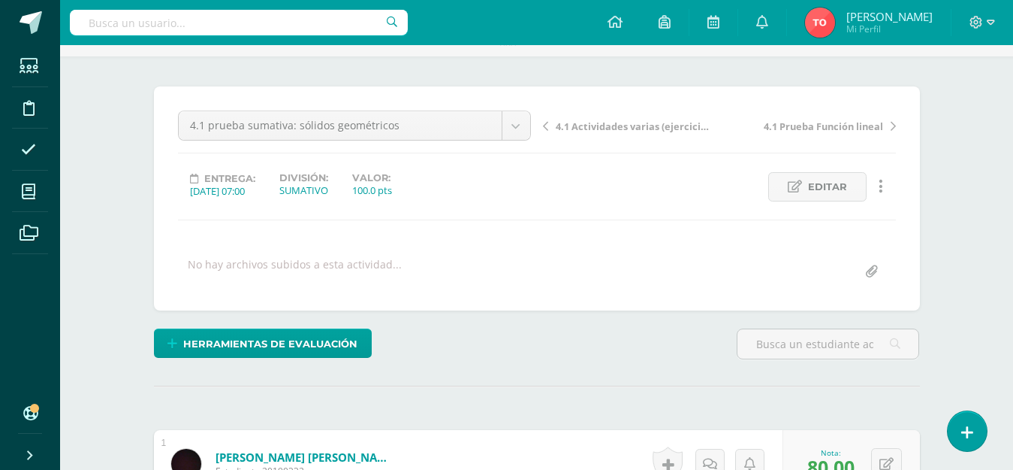
scroll to position [0, 0]
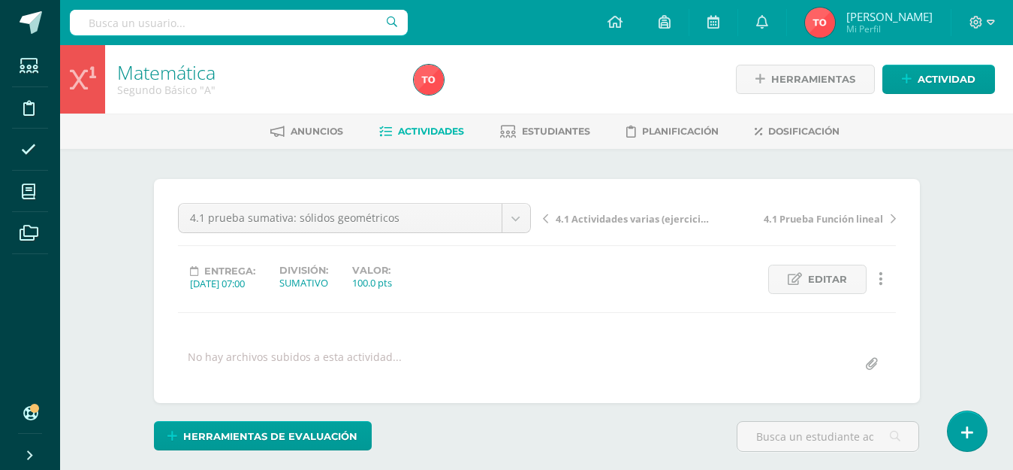
click at [416, 130] on span "Actividades" at bounding box center [431, 130] width 66 height 11
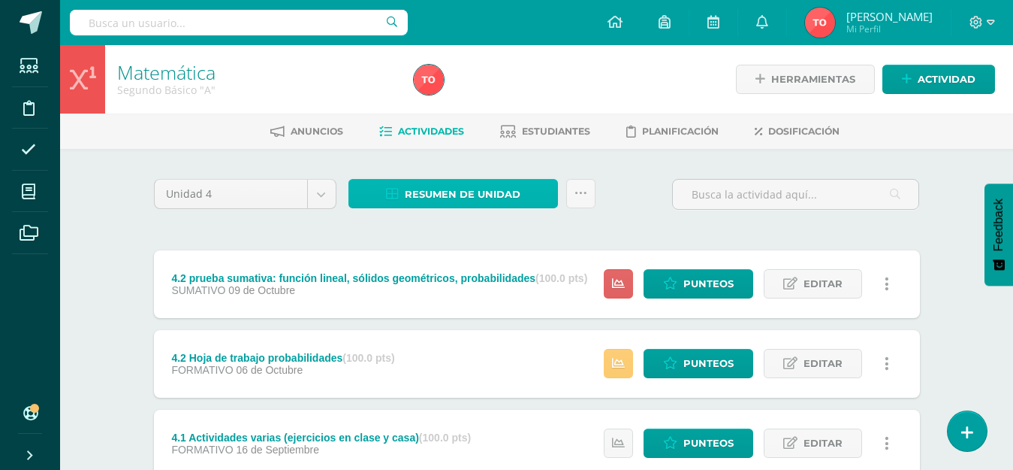
click at [464, 192] on span "Resumen de unidad" at bounding box center [463, 194] width 116 height 28
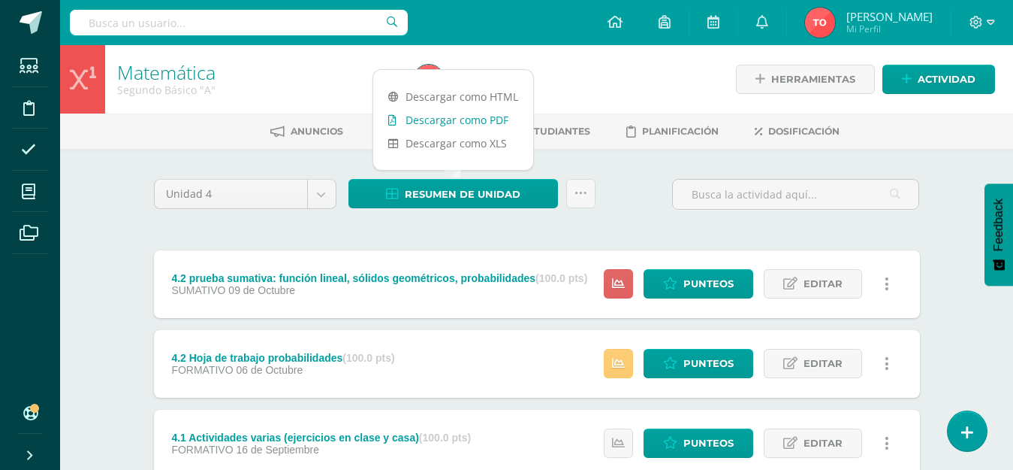
click at [461, 123] on link "Descargar como PDF" at bounding box center [453, 119] width 160 height 23
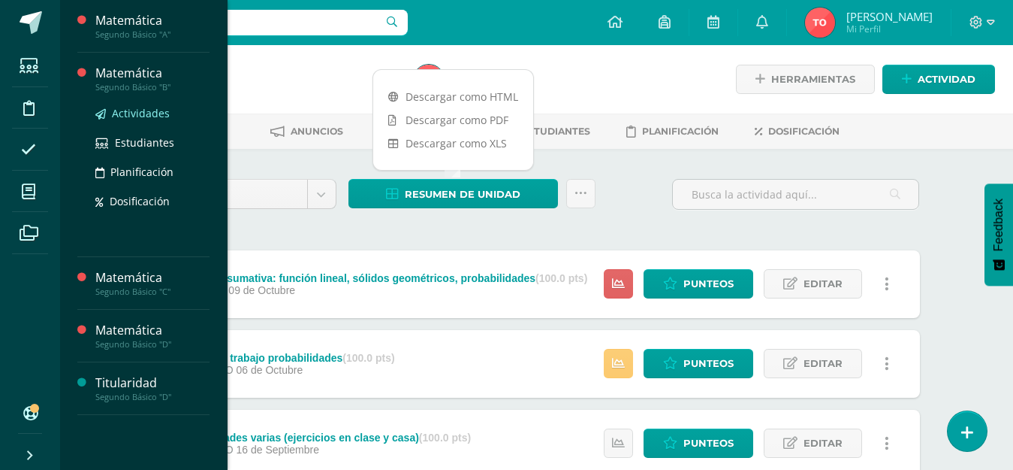
click at [142, 112] on span "Actividades" at bounding box center [141, 113] width 58 height 14
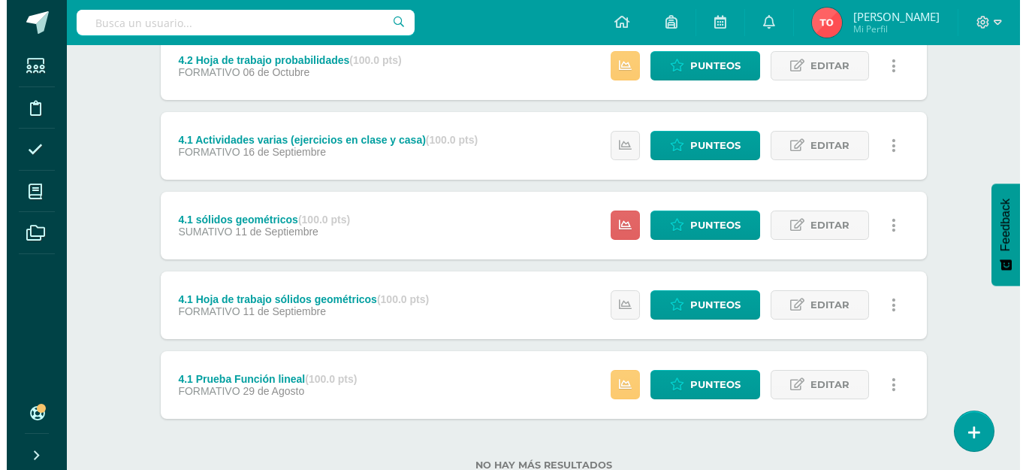
scroll to position [271, 0]
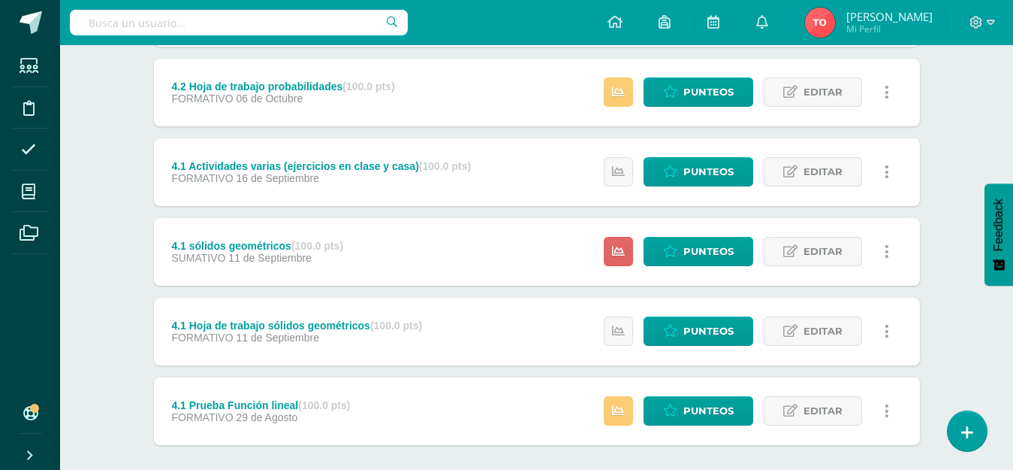
click at [883, 330] on link at bounding box center [887, 330] width 29 height 29
click at [829, 404] on link "Eliminar" at bounding box center [858, 402] width 154 height 23
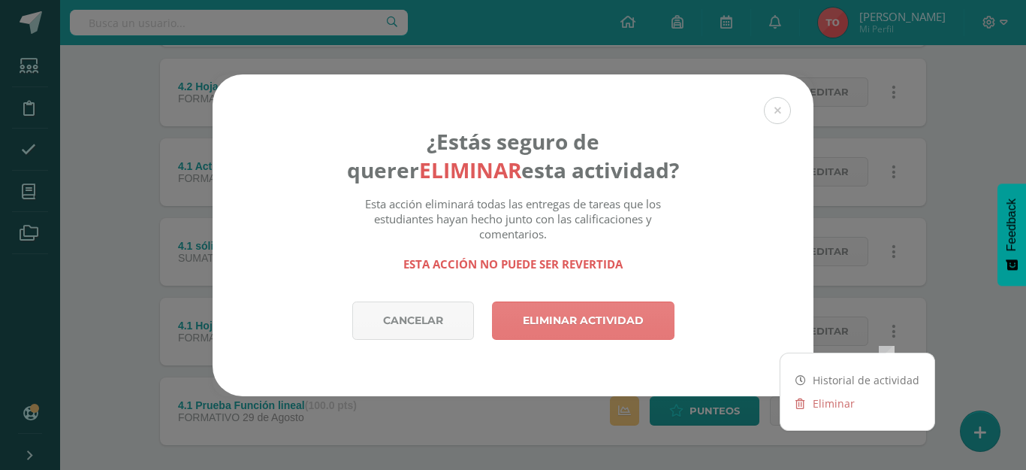
click at [569, 315] on link "Eliminar actividad" at bounding box center [583, 320] width 183 height 38
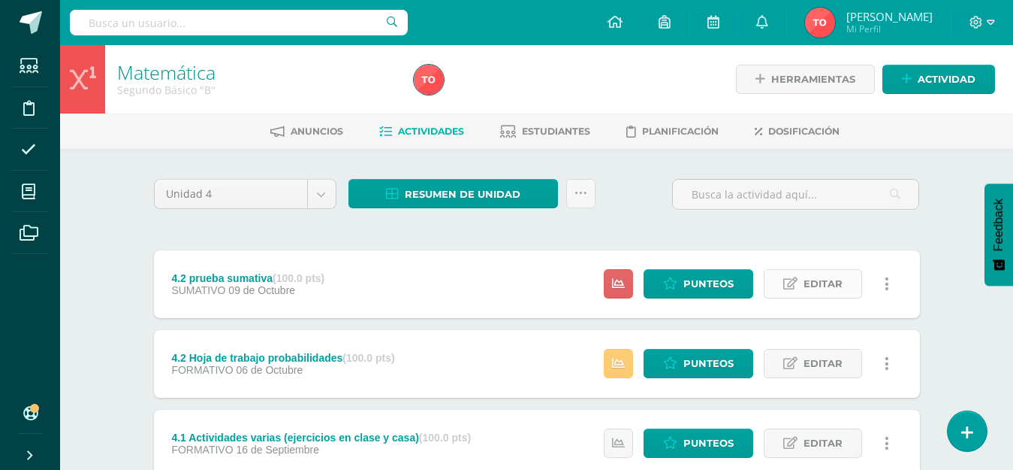
click at [802, 285] on link "Editar" at bounding box center [813, 283] width 98 height 29
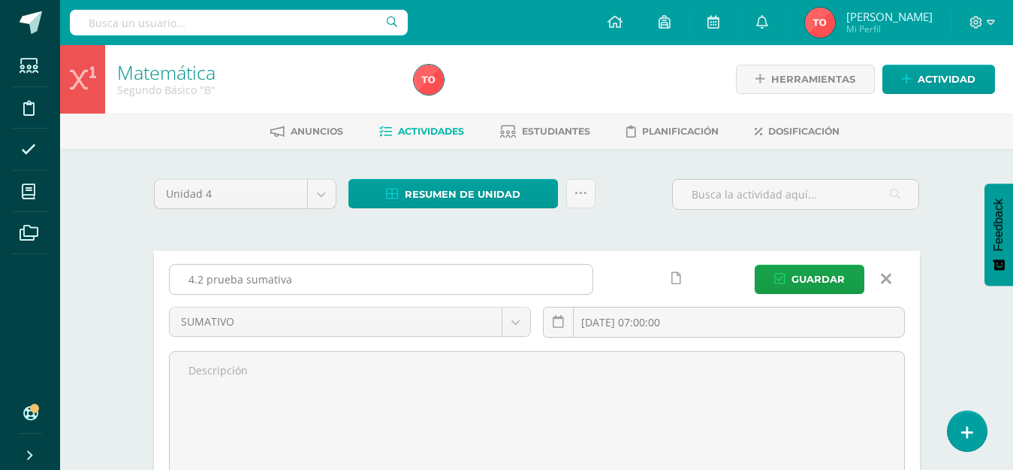
click at [349, 275] on input "4.2 prueba sumativa" at bounding box center [381, 278] width 423 height 29
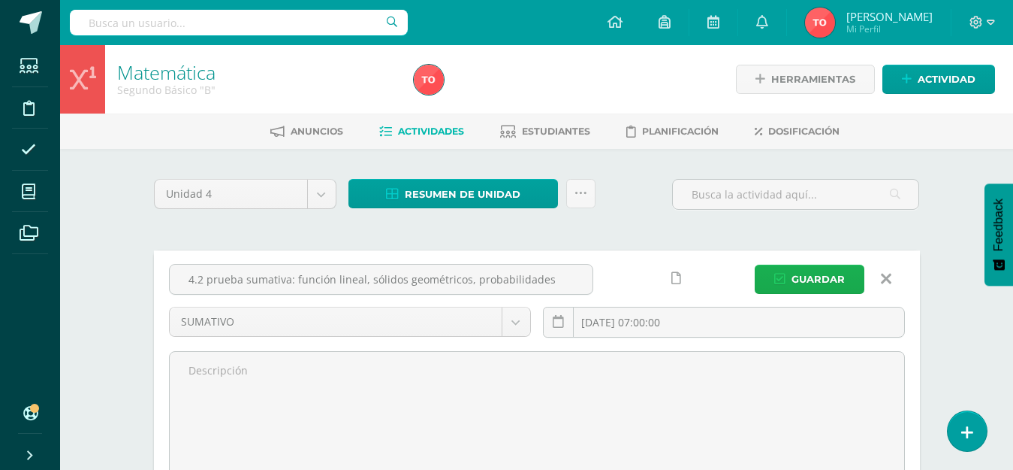
type input "4.2 prueba sumativa: función lineal, sólidos geométricos, probabilidades"
click at [805, 274] on span "Guardar" at bounding box center [818, 279] width 53 height 28
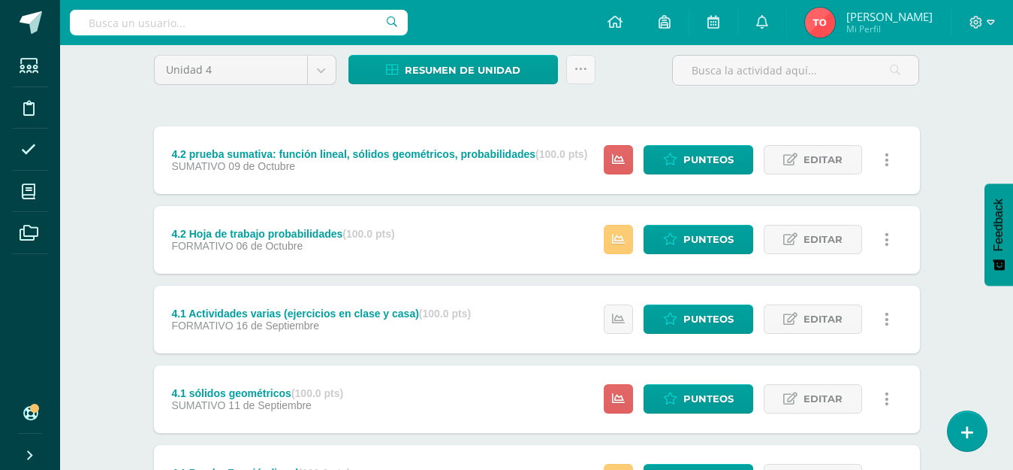
scroll to position [150, 0]
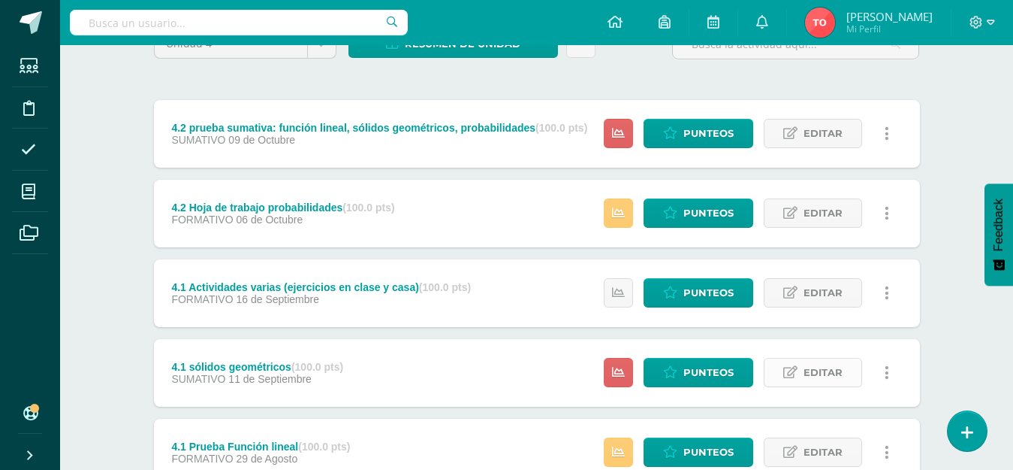
click at [790, 370] on icon at bounding box center [791, 372] width 14 height 13
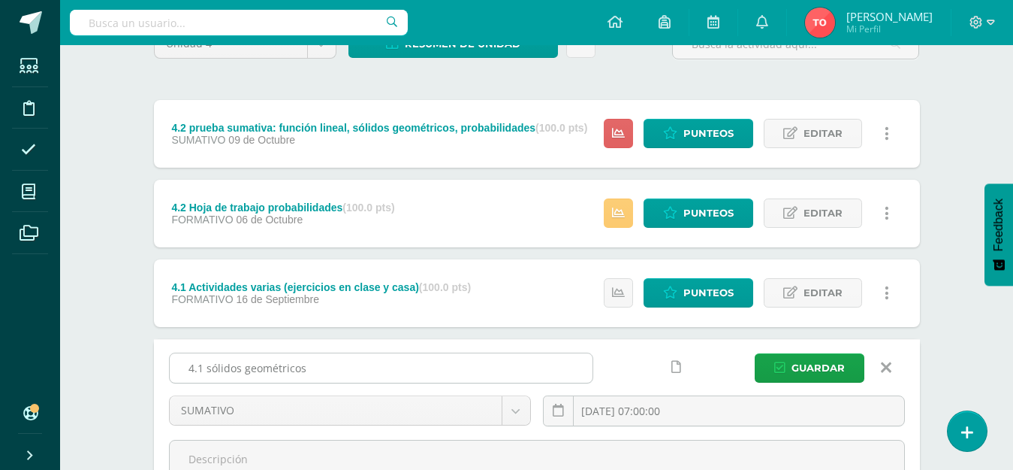
click at [207, 369] on input "4.1 sólidos geométricos" at bounding box center [381, 367] width 423 height 29
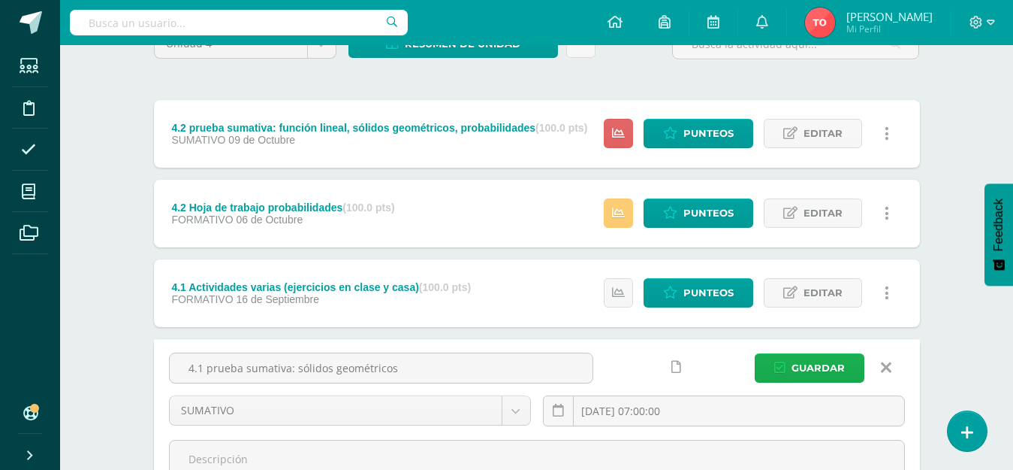
type input "4.1 prueba sumativa: sólidos geométricos"
click at [787, 364] on button "Guardar" at bounding box center [810, 367] width 110 height 29
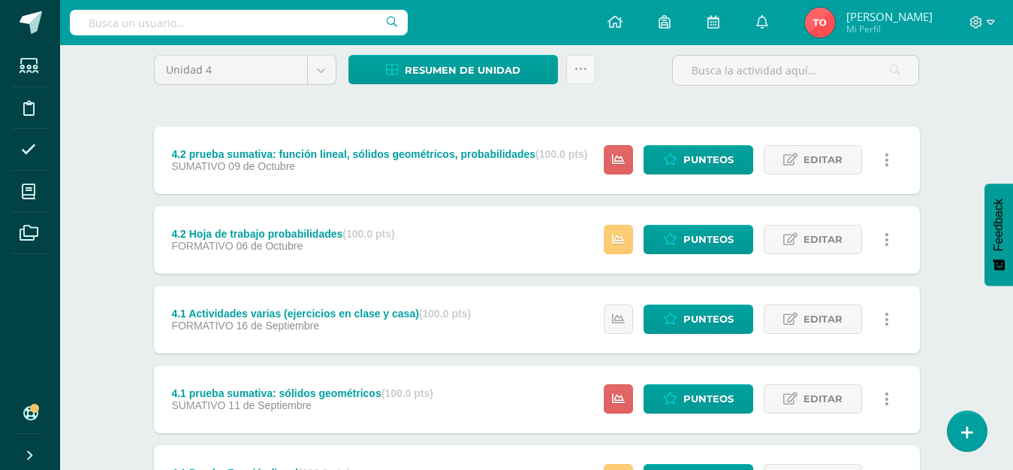
scroll to position [116, 0]
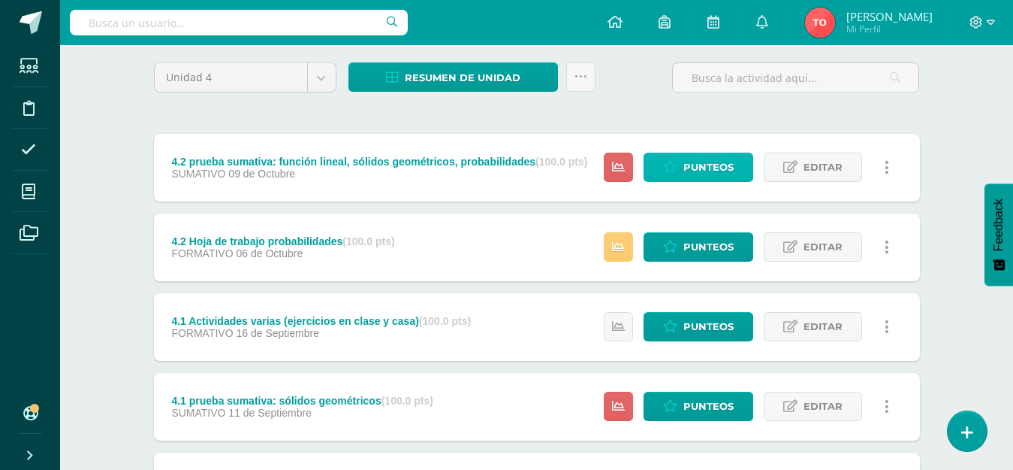
click at [702, 174] on span "Punteos" at bounding box center [709, 167] width 50 height 28
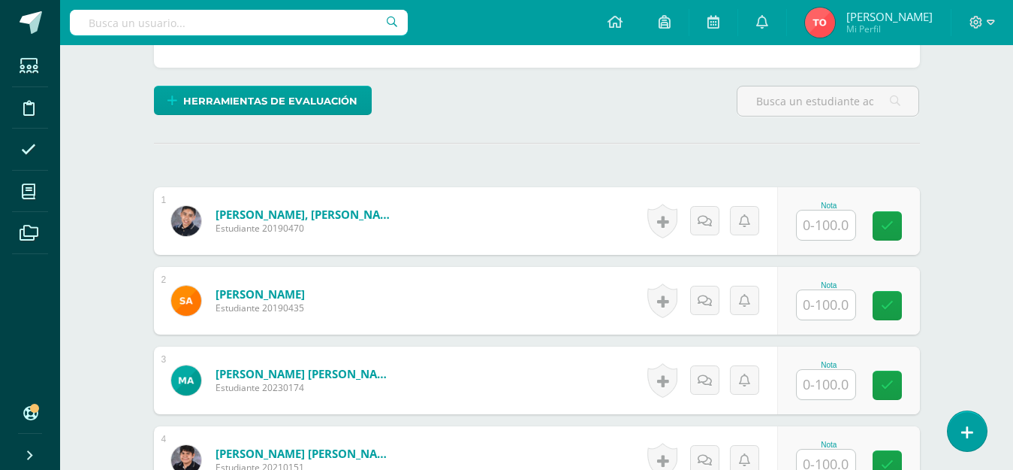
scroll to position [376, 0]
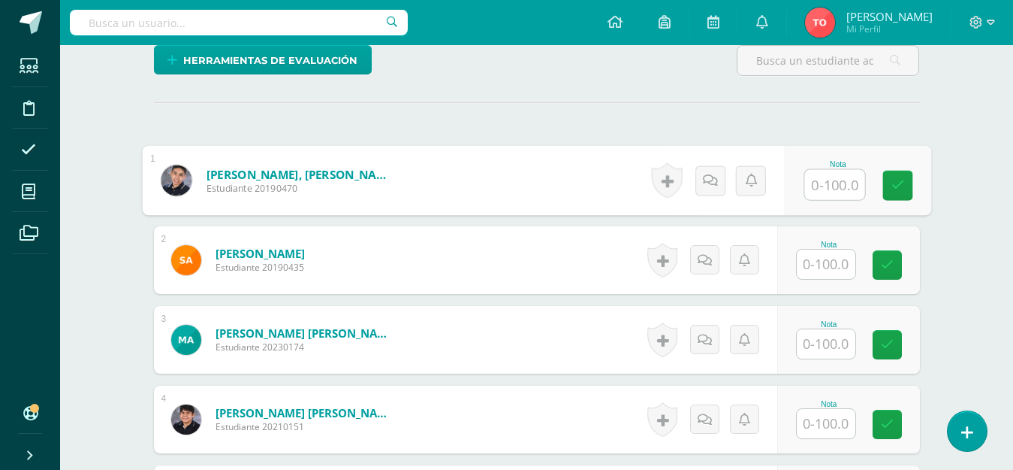
click at [826, 187] on input "text" at bounding box center [835, 185] width 60 height 30
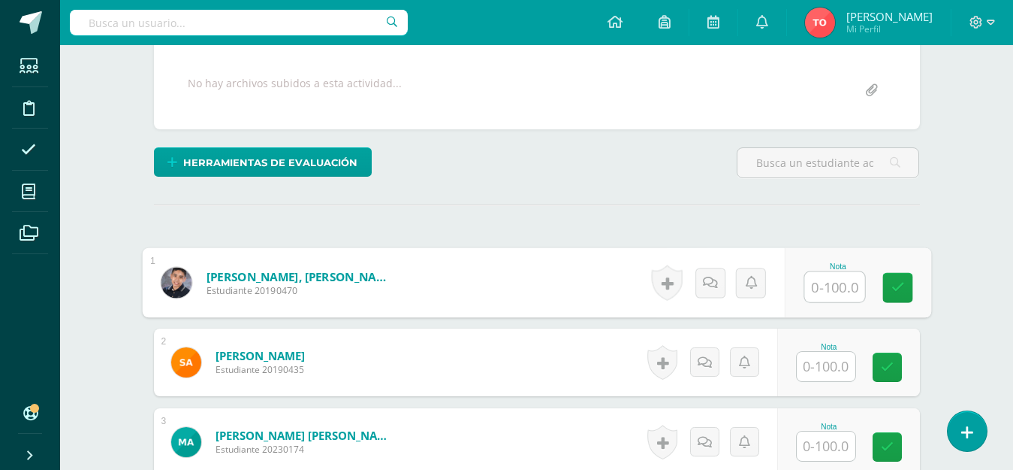
scroll to position [300, 0]
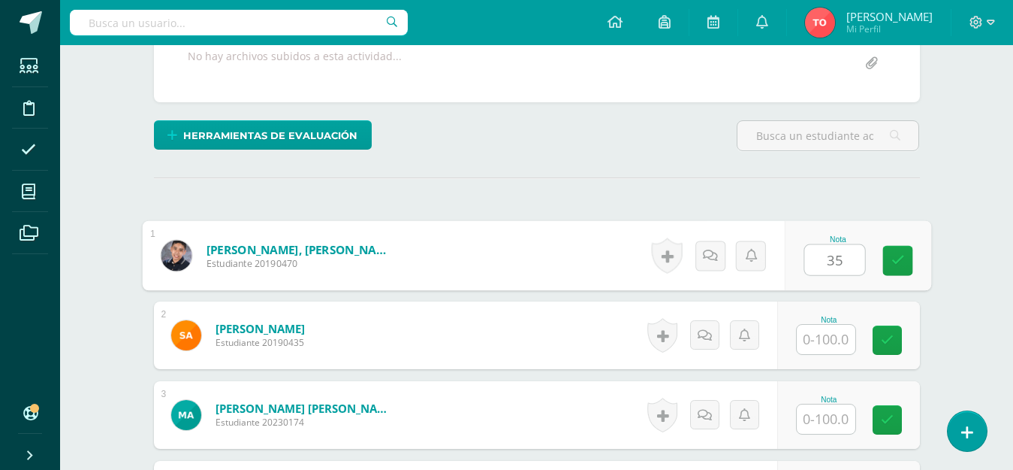
type input "35"
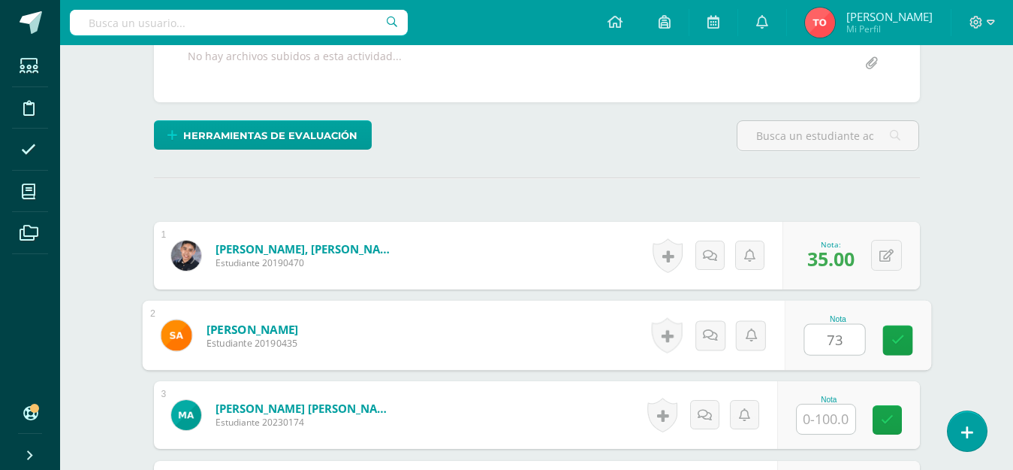
type input "73"
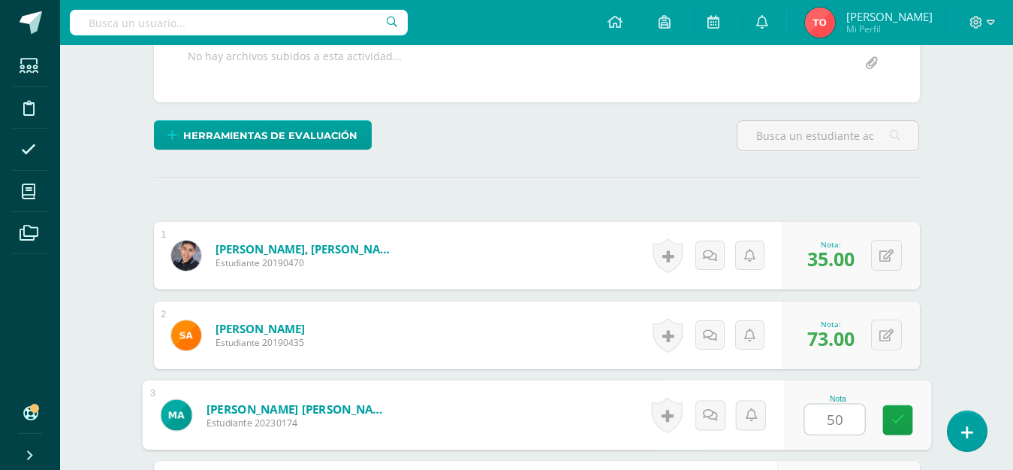
type input "50"
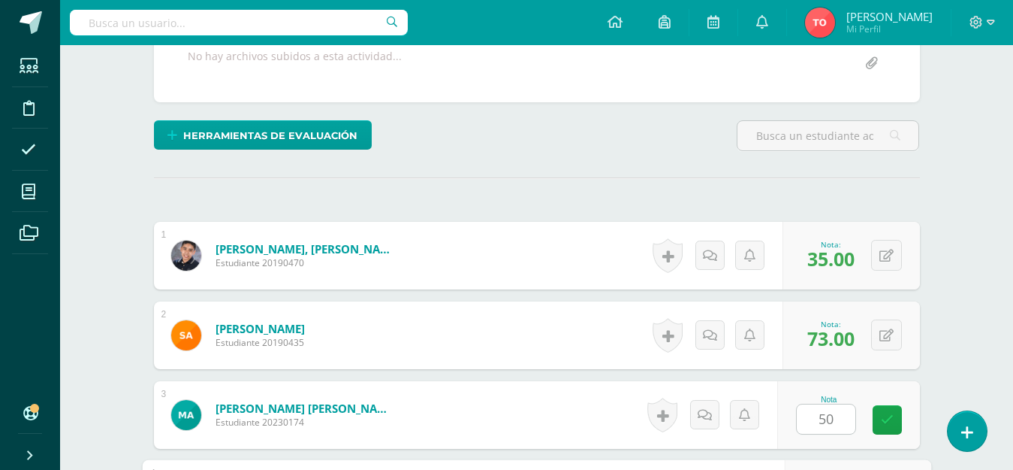
scroll to position [563, 0]
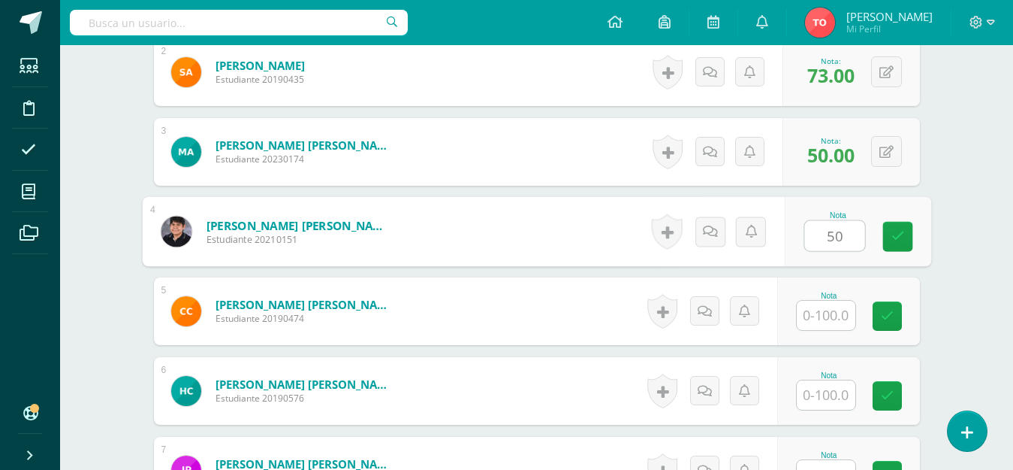
type input "50"
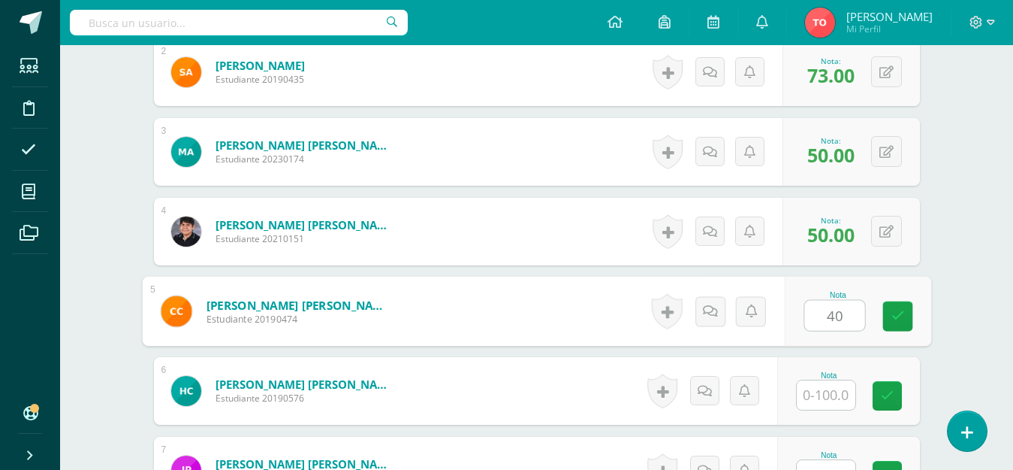
type input "40"
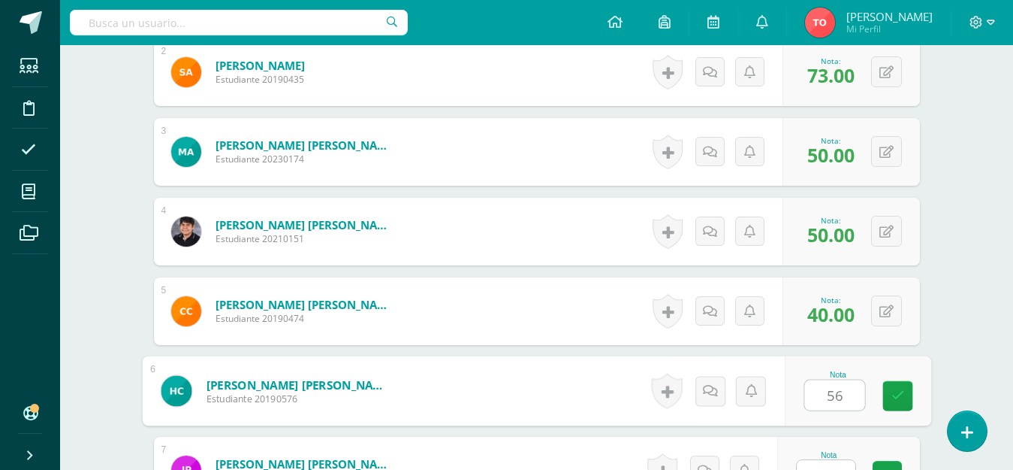
type input "56"
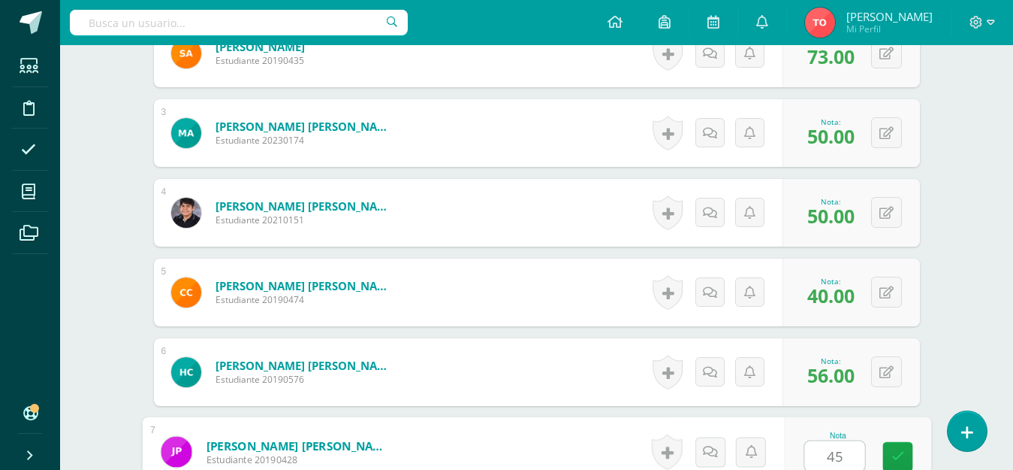
type input "45"
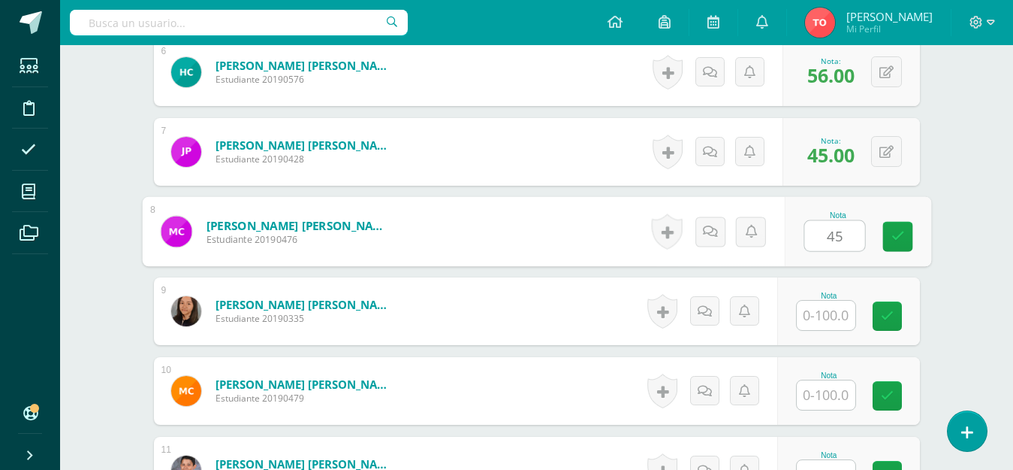
type input "45"
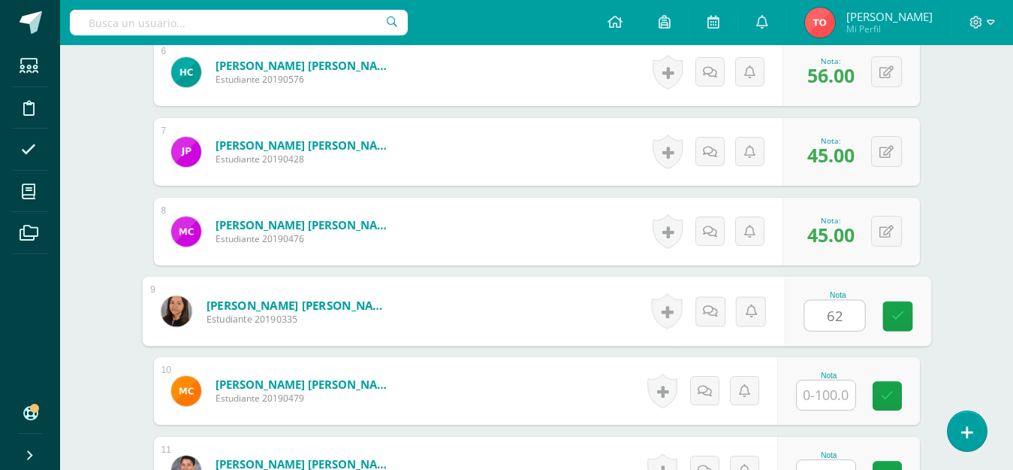
type input "62"
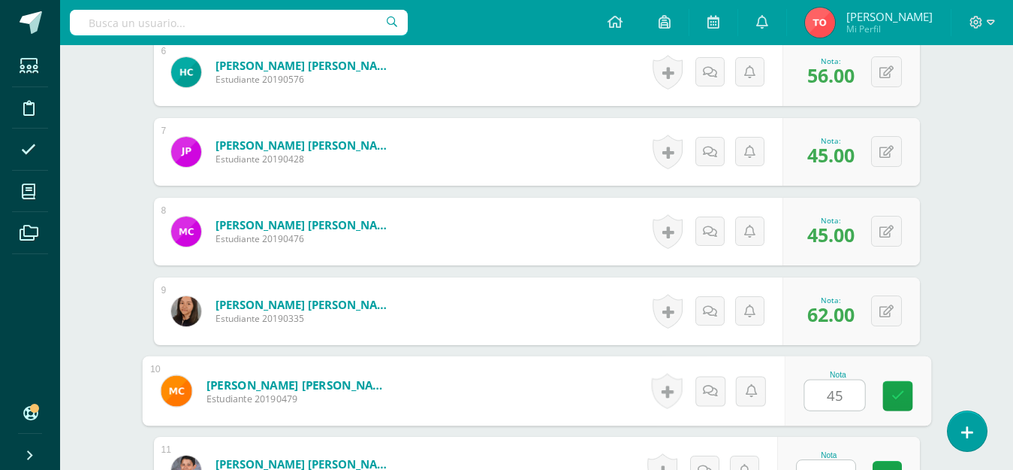
type input "45"
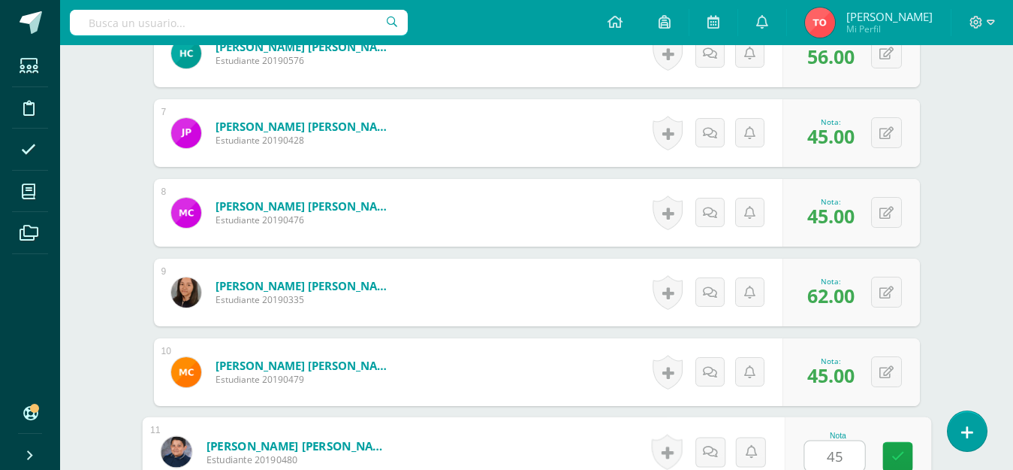
type input "45"
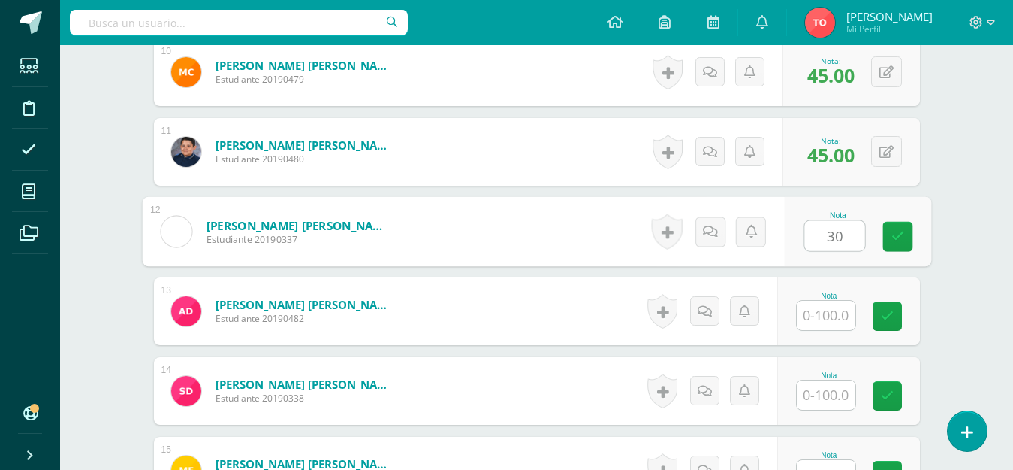
type input "30"
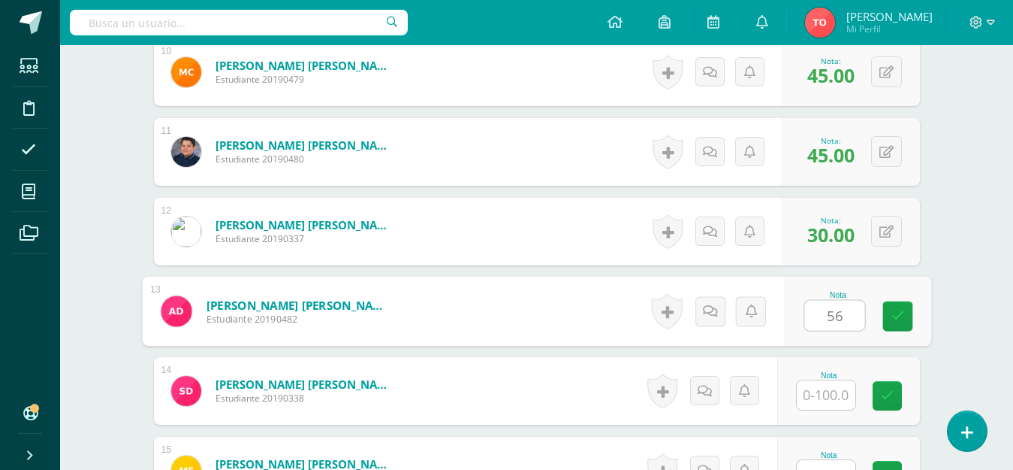
type input "56"
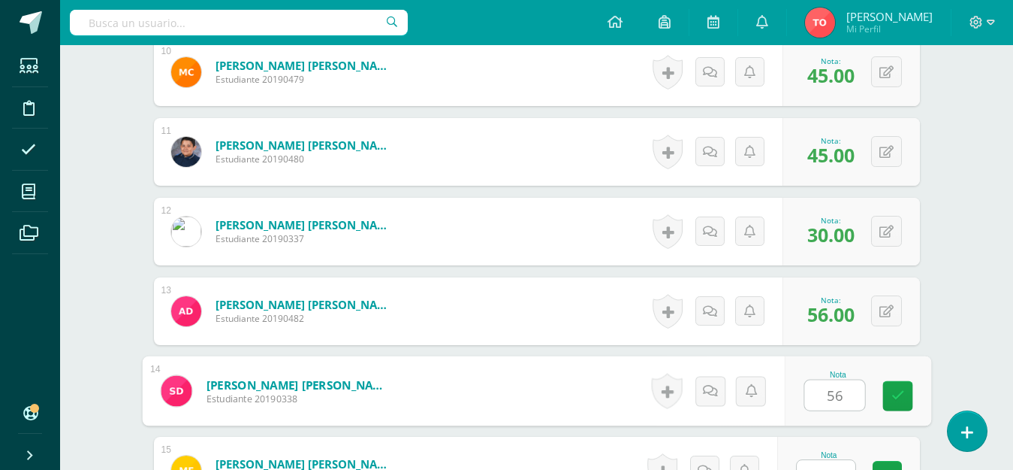
type input "56"
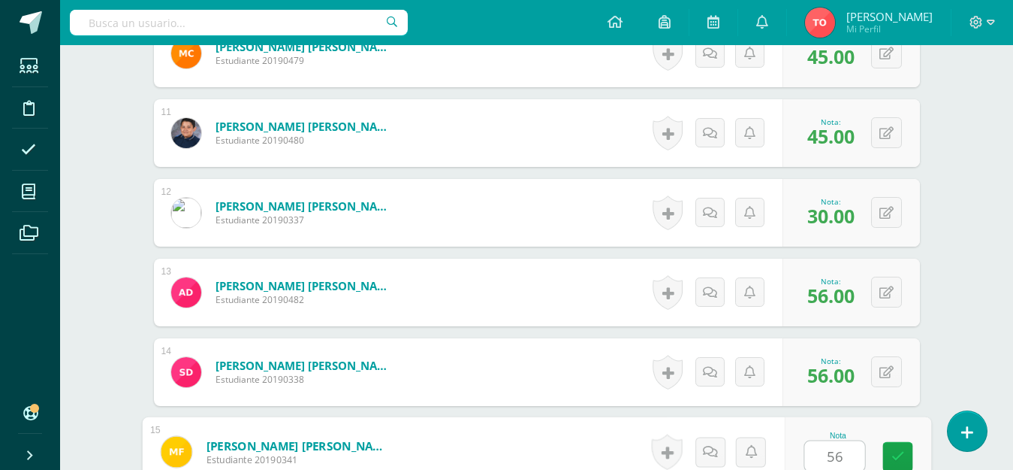
type input "56"
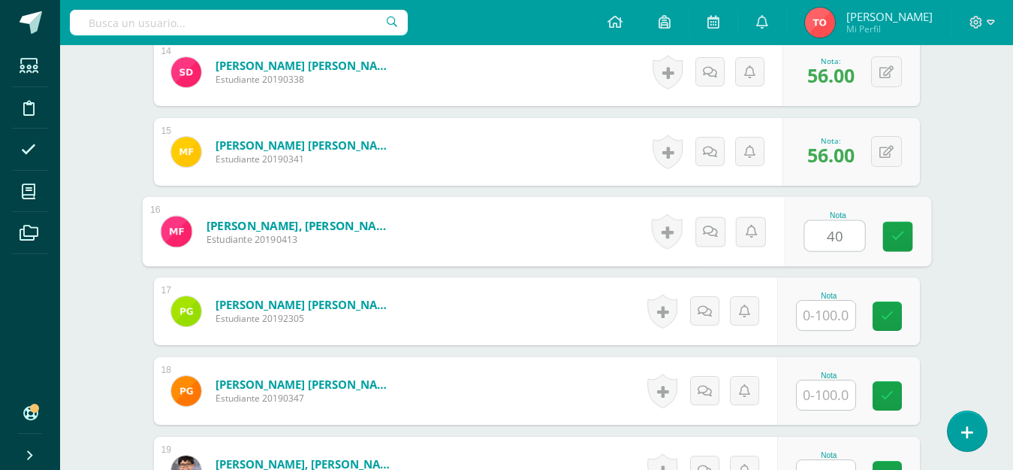
type input "40"
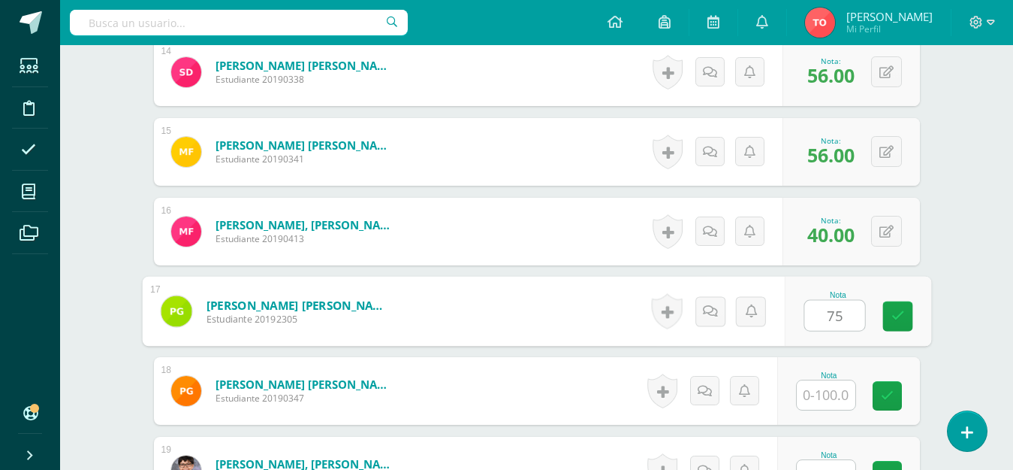
type input "75"
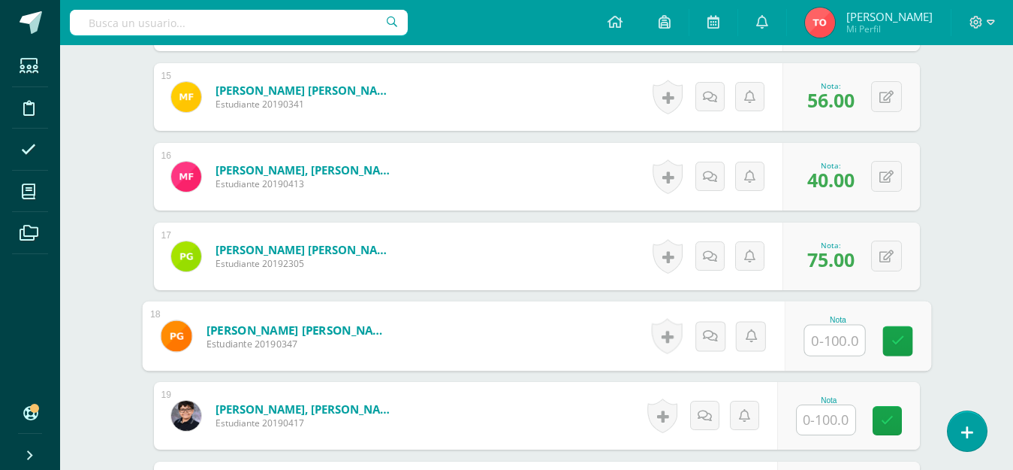
scroll to position [1669, 0]
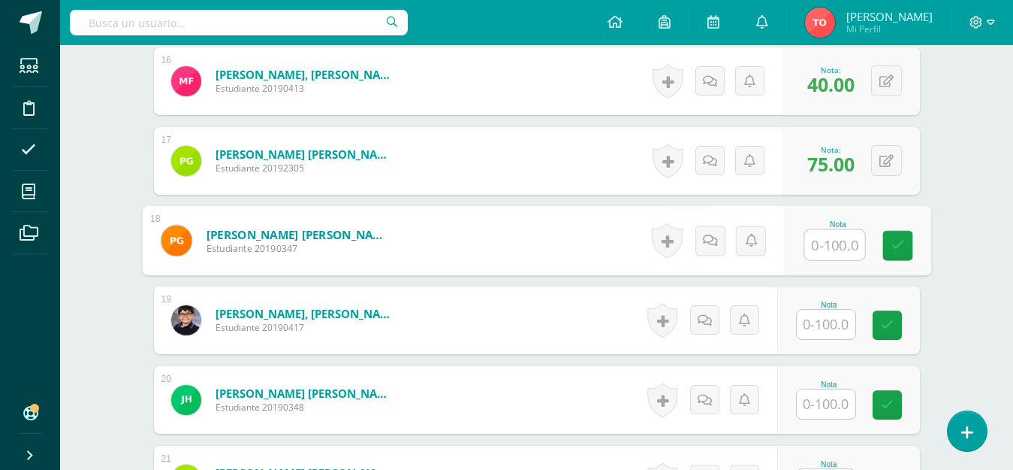
click at [832, 320] on input "text" at bounding box center [826, 324] width 59 height 29
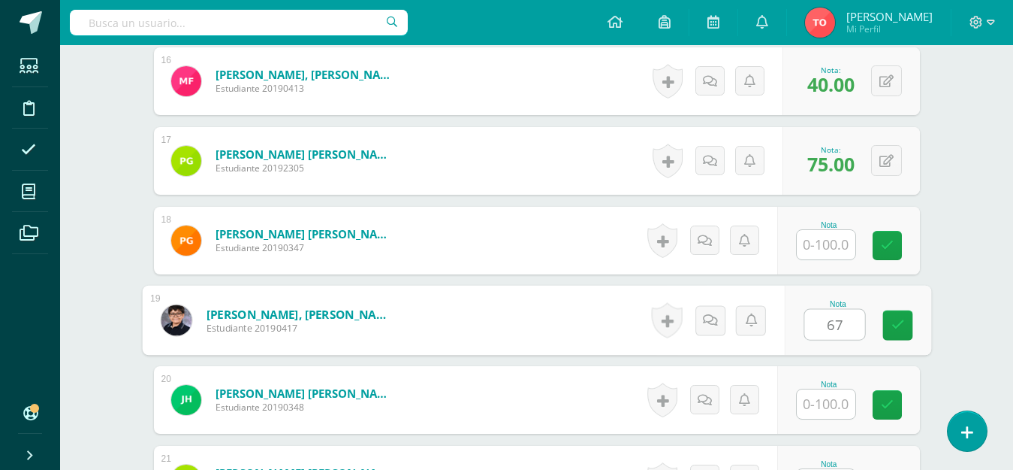
type input "67"
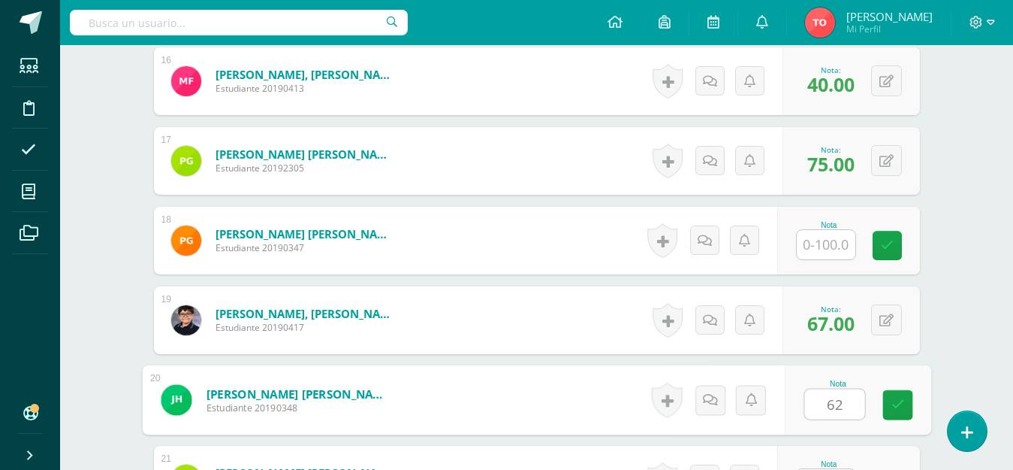
type input "62"
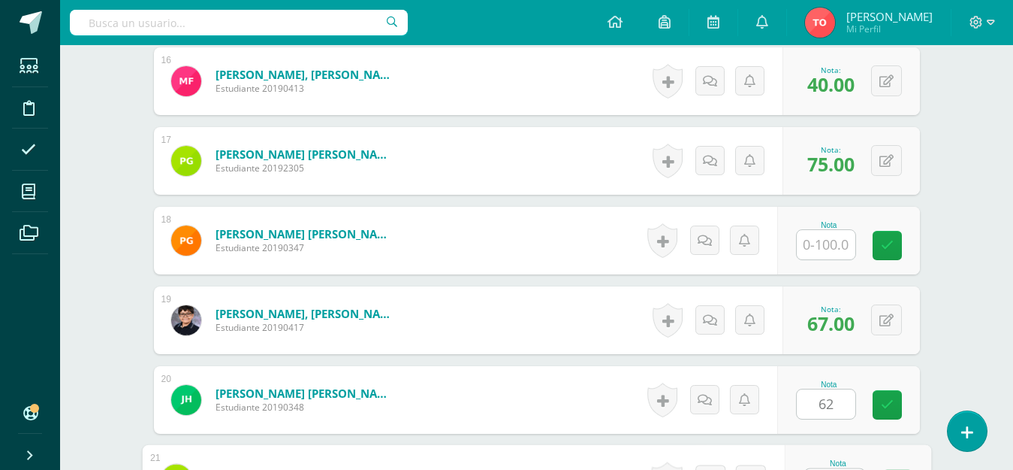
scroll to position [1697, 0]
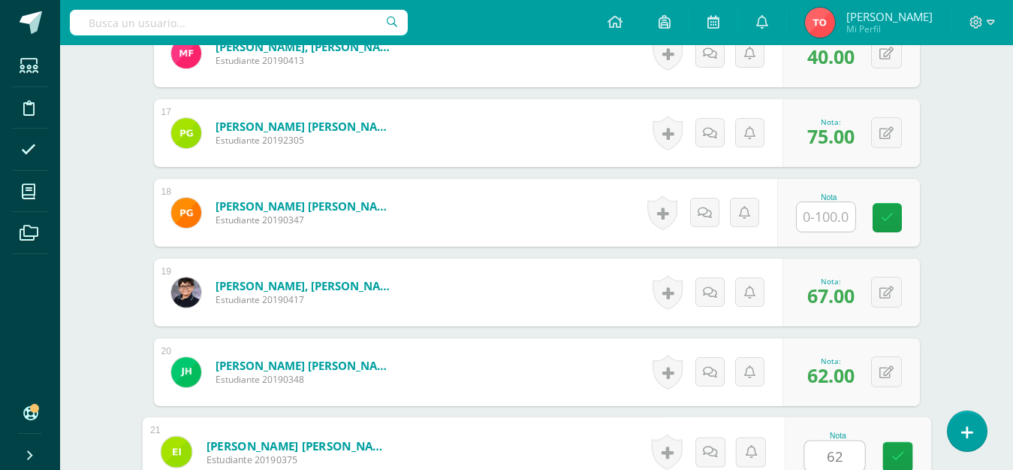
type input "62"
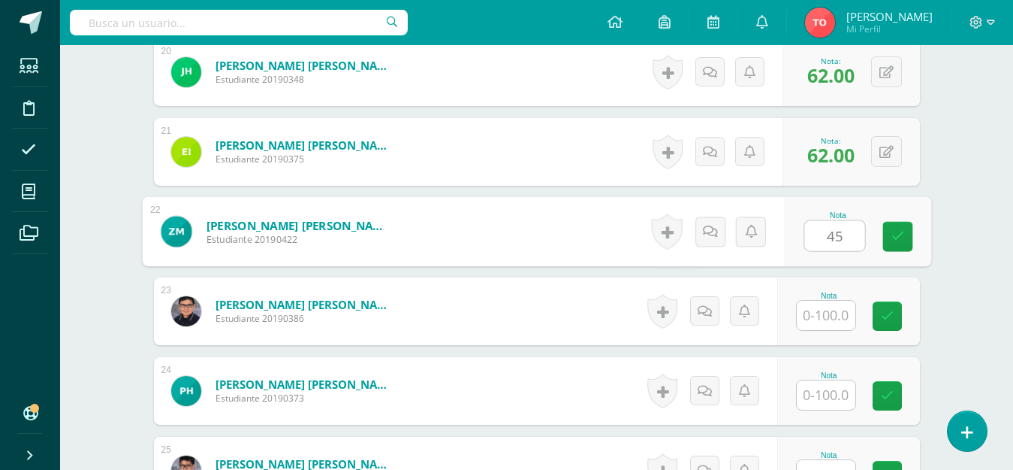
type input "45"
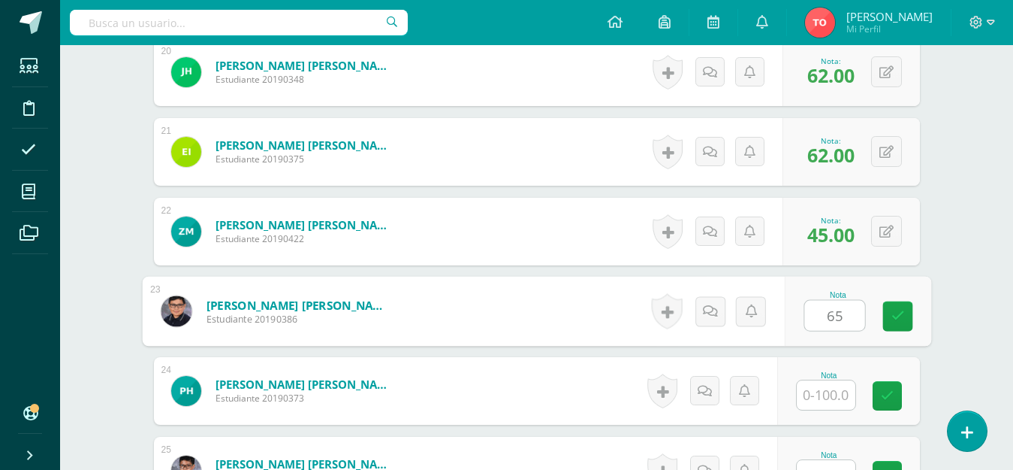
type input "65"
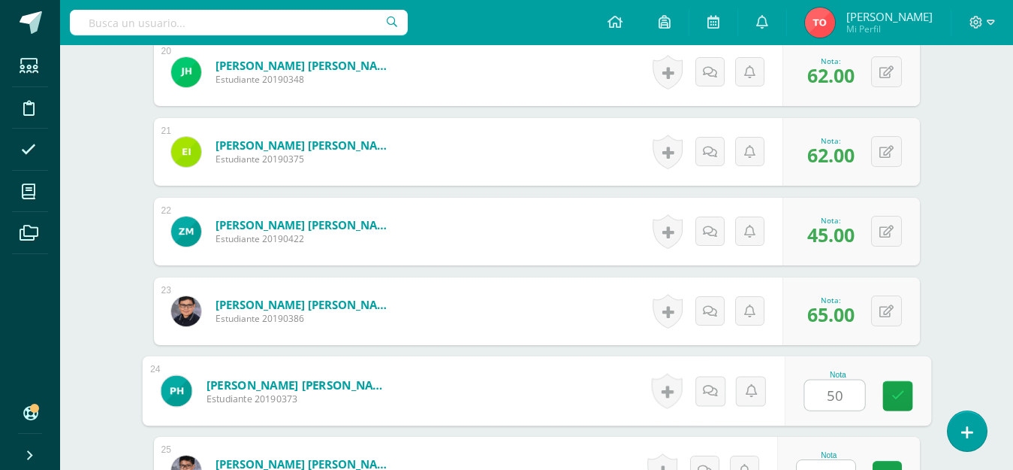
type input "50"
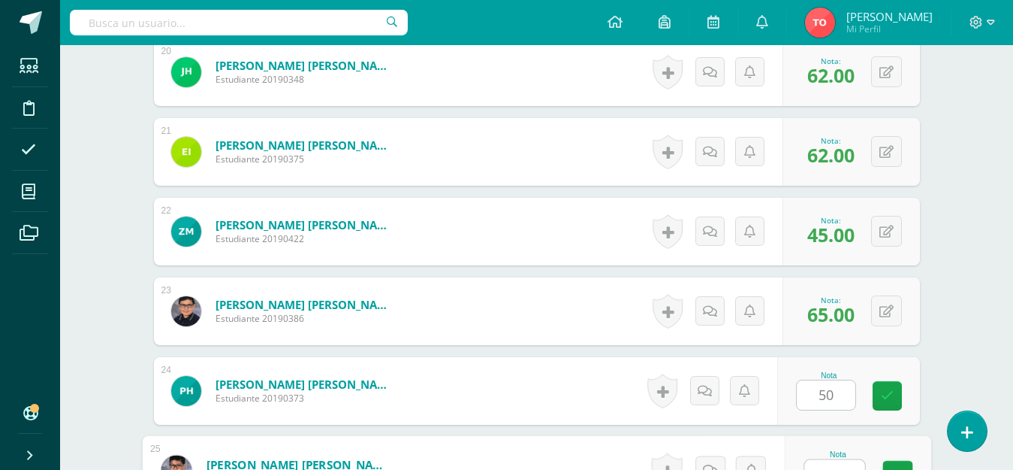
scroll to position [2016, 0]
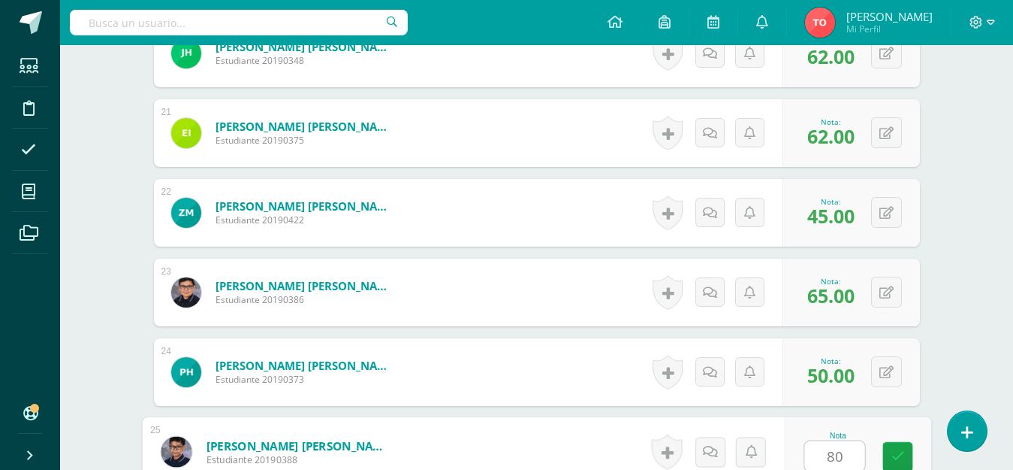
type input "80"
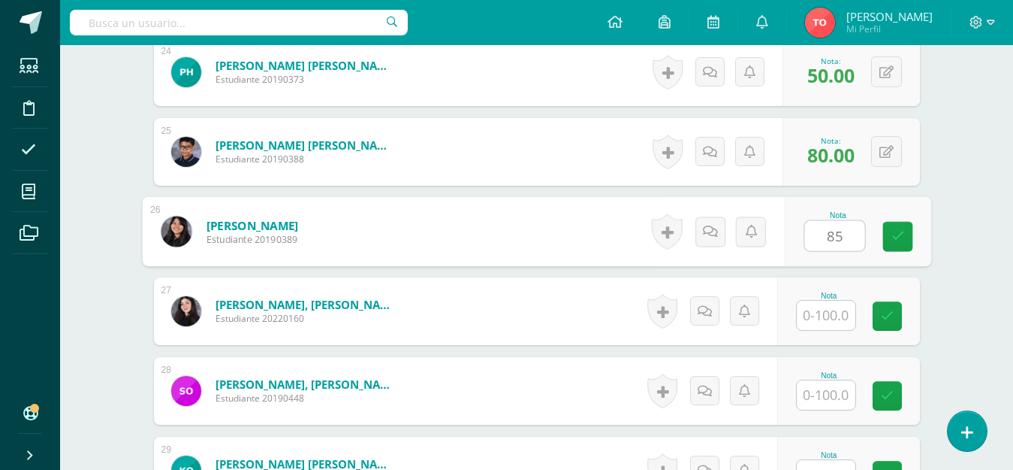
type input "85"
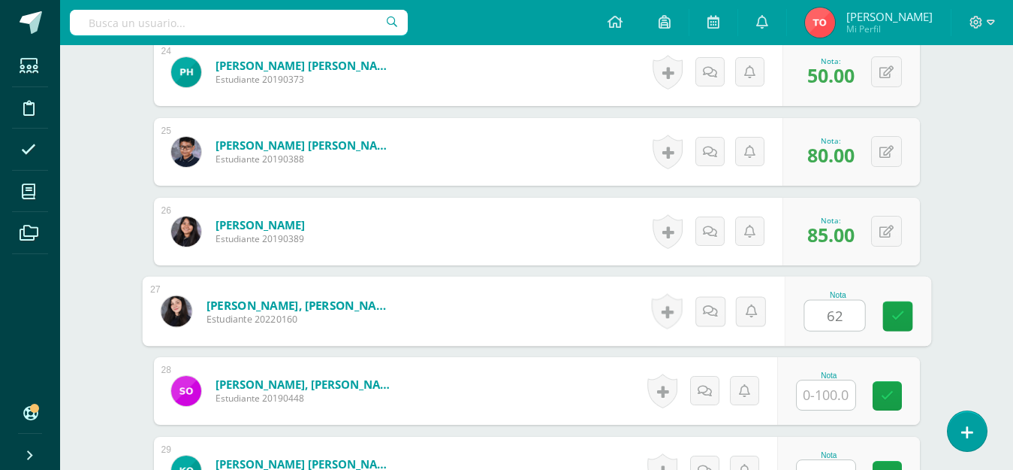
type input "62"
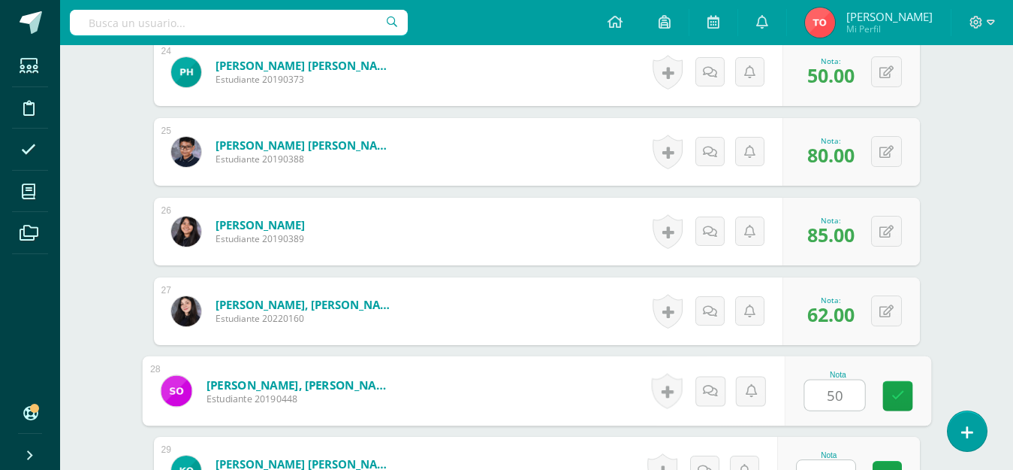
type input "50"
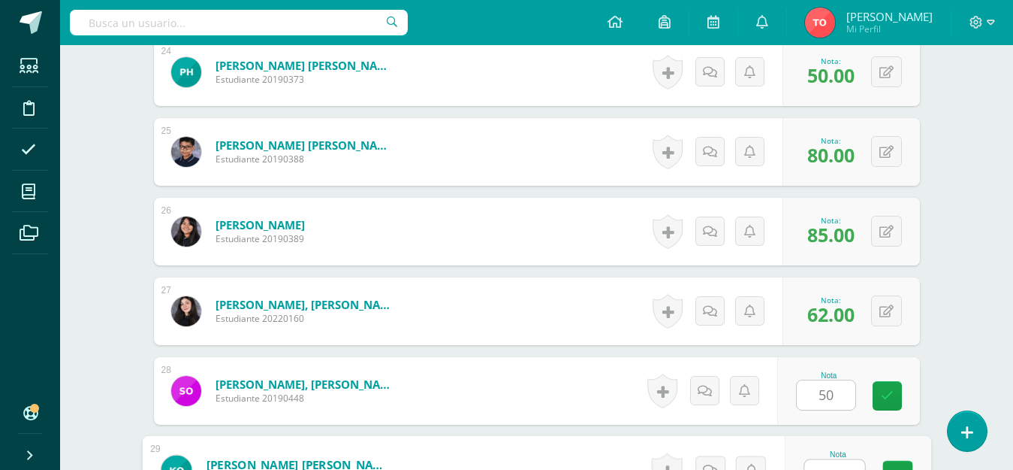
scroll to position [2334, 0]
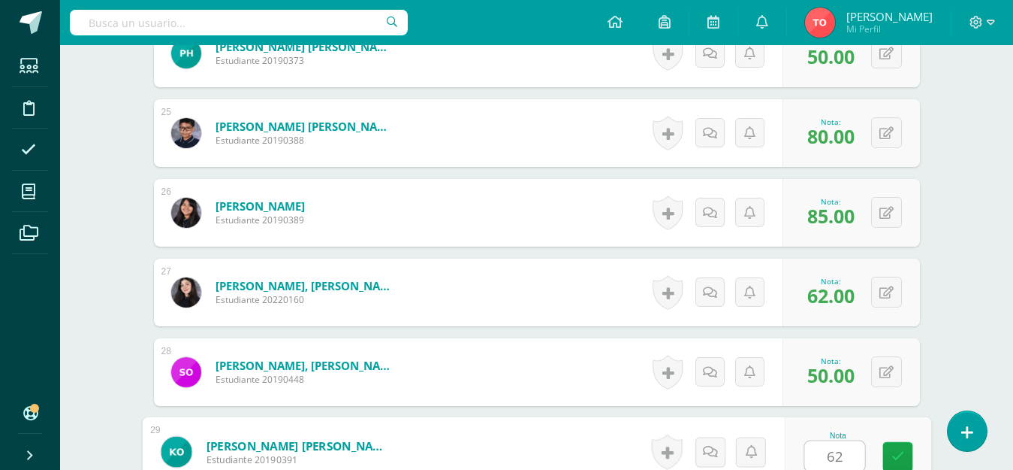
type input "62"
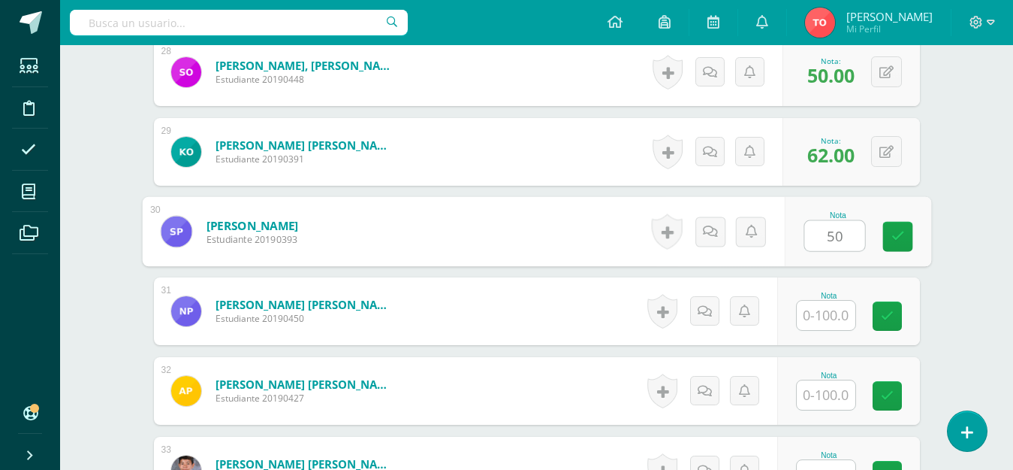
type input "50"
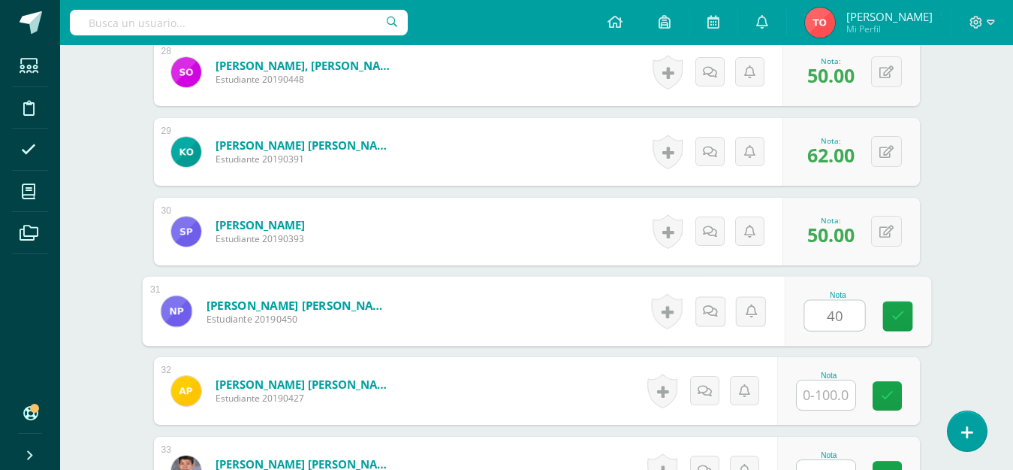
type input "40"
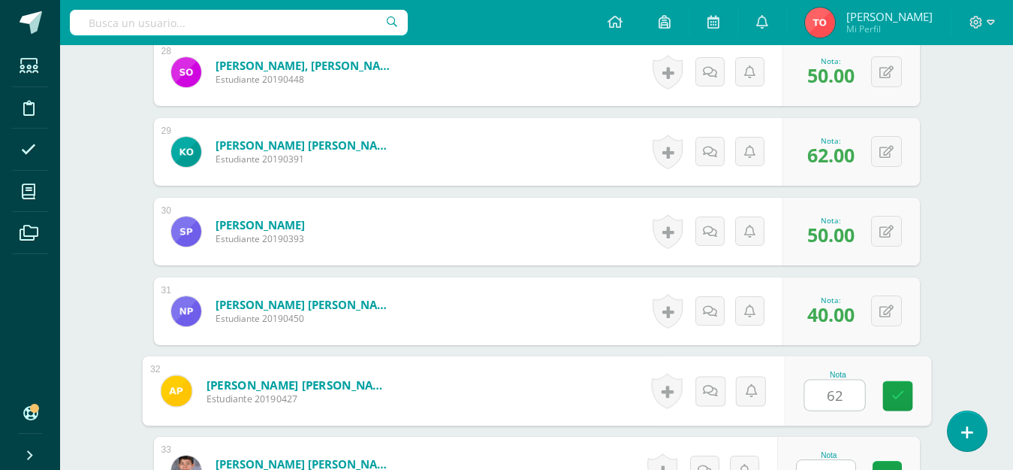
type input "62"
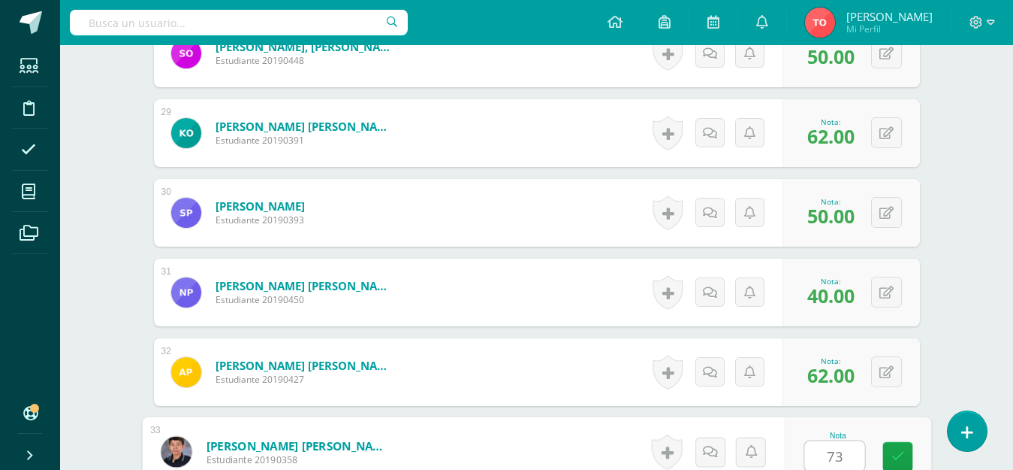
type input "73"
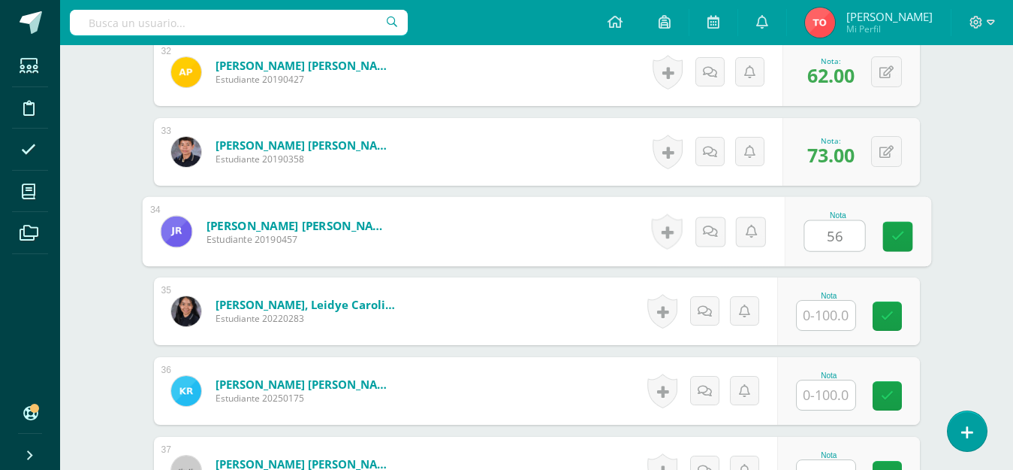
type input "56"
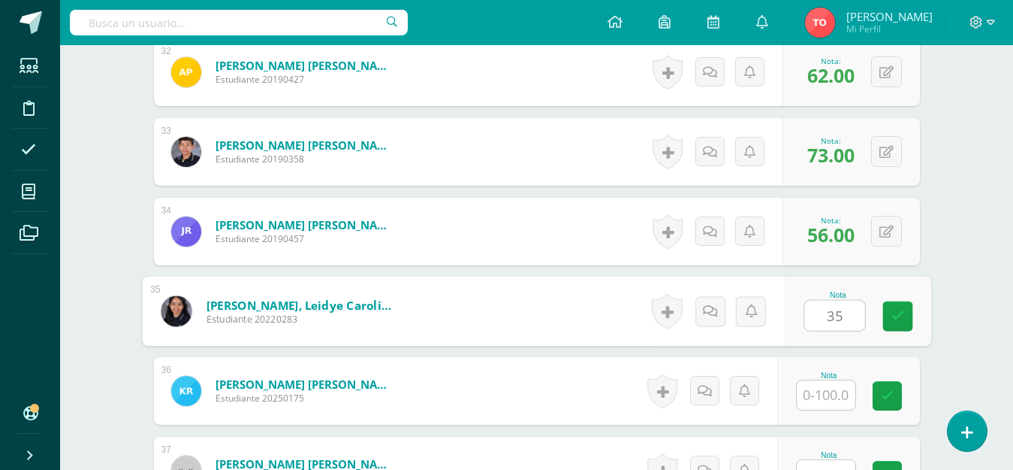
type input "35"
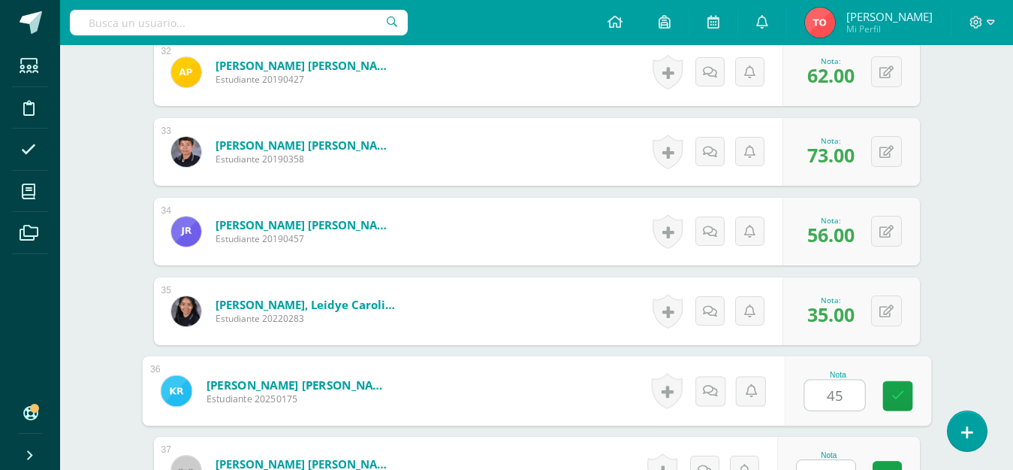
type input "45"
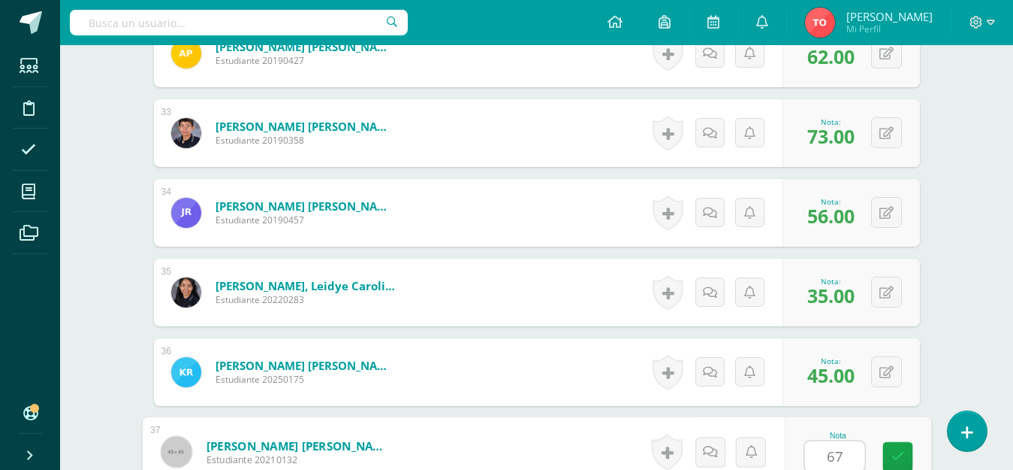
type input "67"
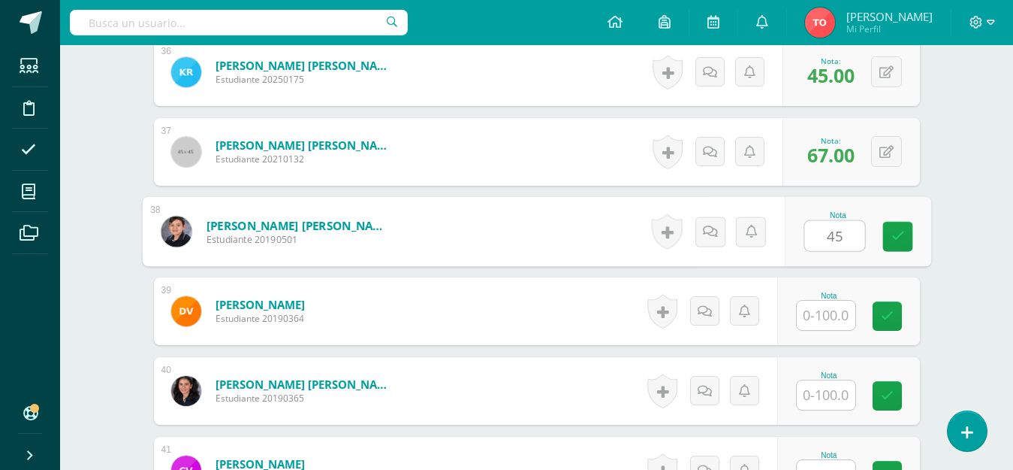
type input "45"
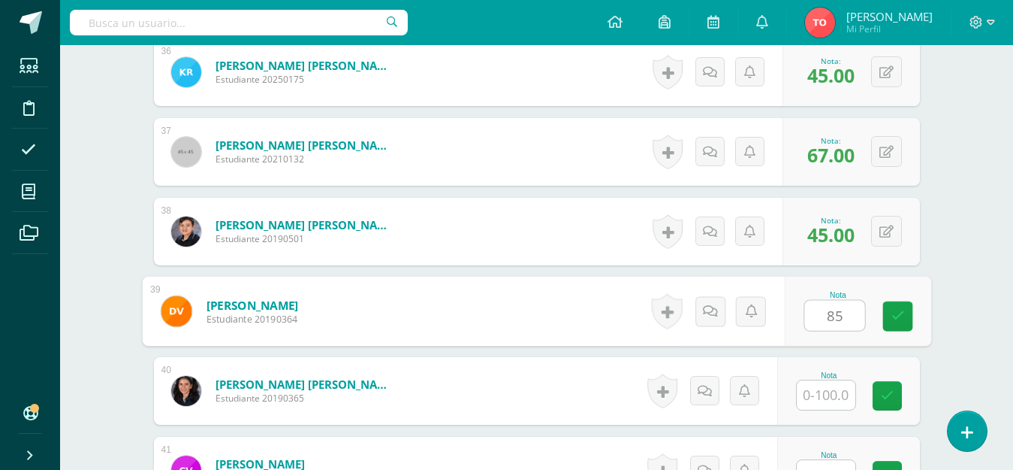
type input "85"
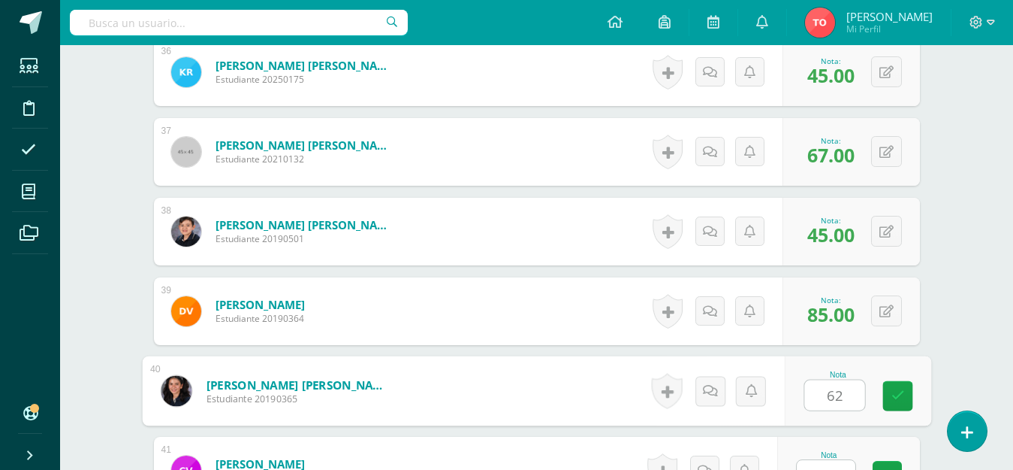
type input "62"
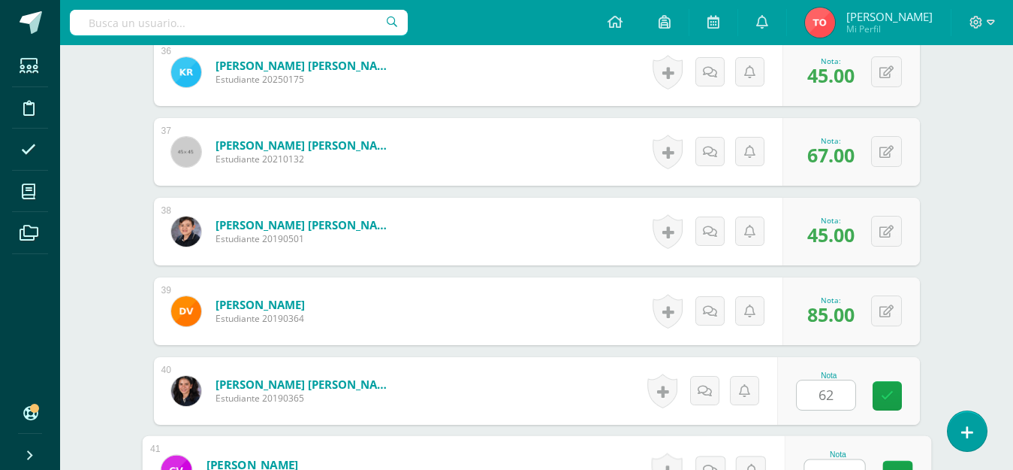
scroll to position [3290, 0]
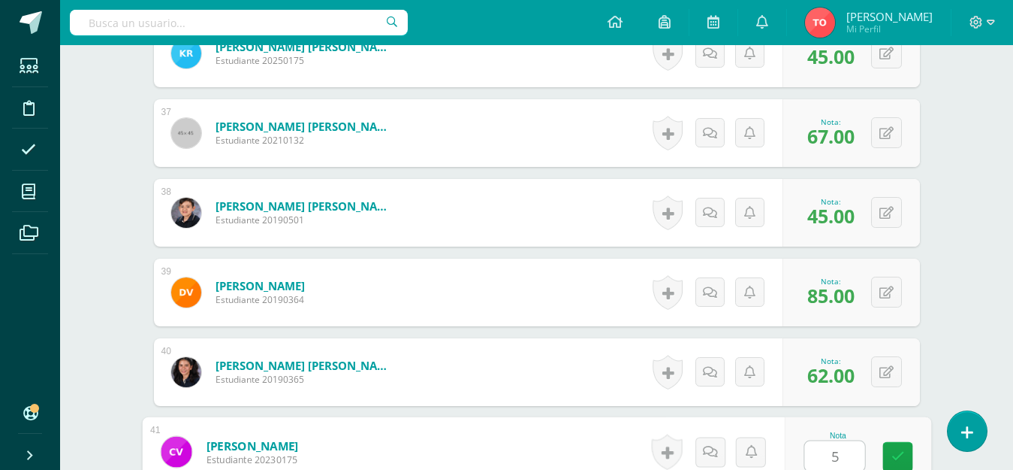
type input "50"
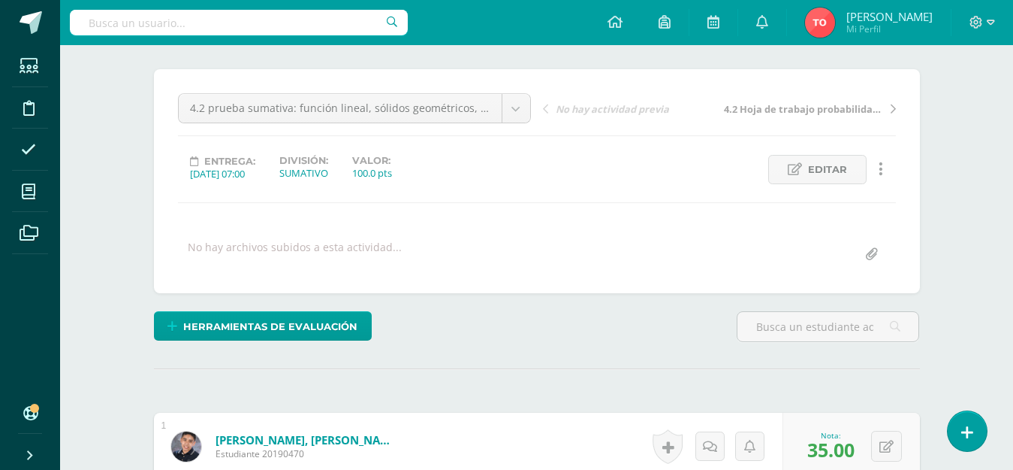
scroll to position [0, 0]
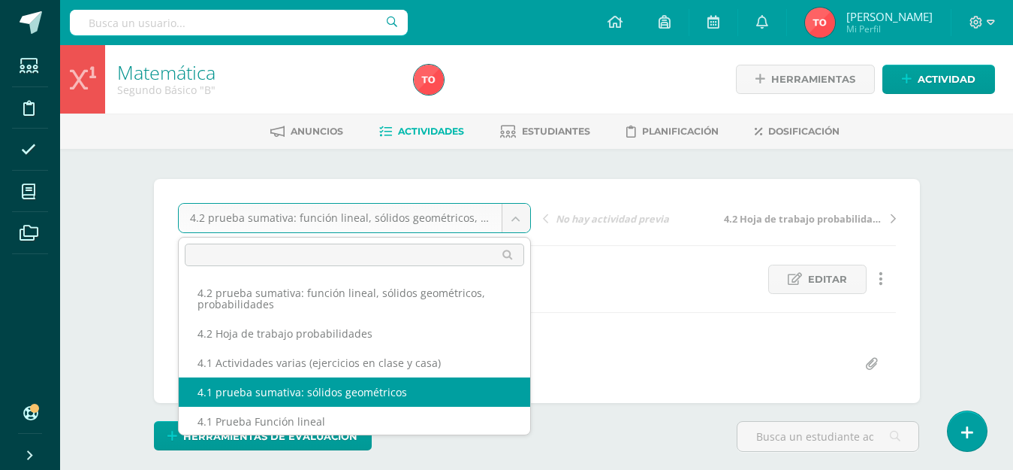
select select "/dashboard/teacher/grade-activity/227810/"
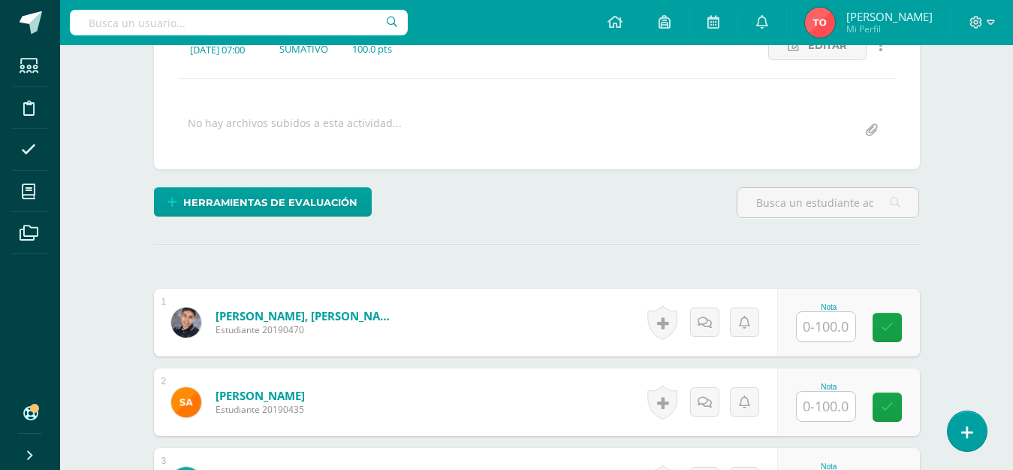
scroll to position [384, 0]
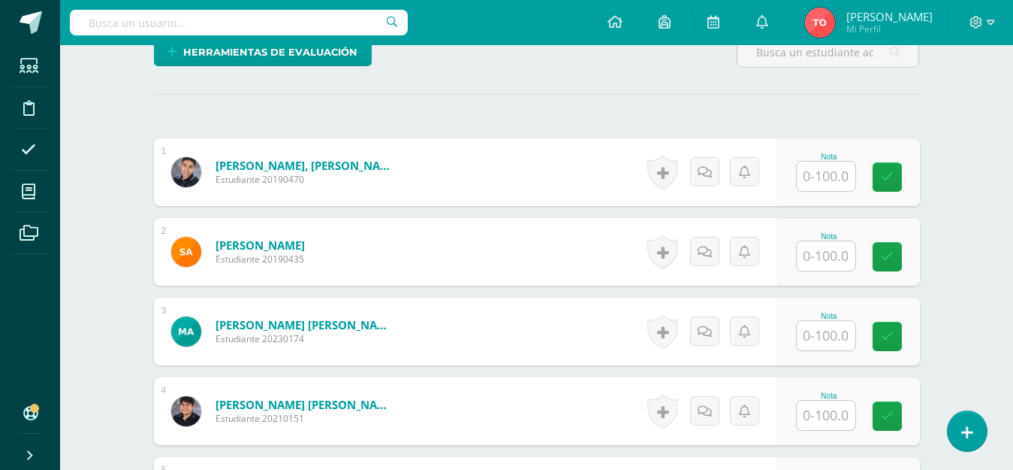
click at [826, 170] on input "text" at bounding box center [826, 176] width 59 height 29
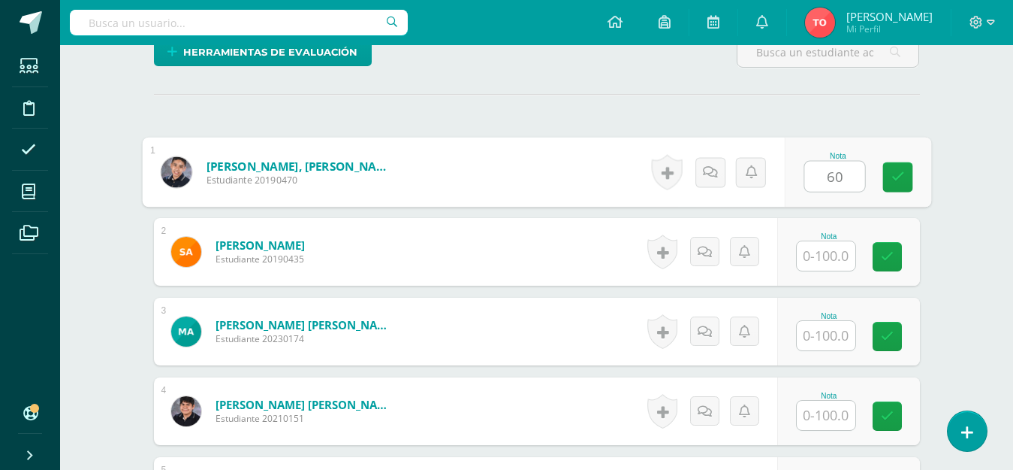
type input "60"
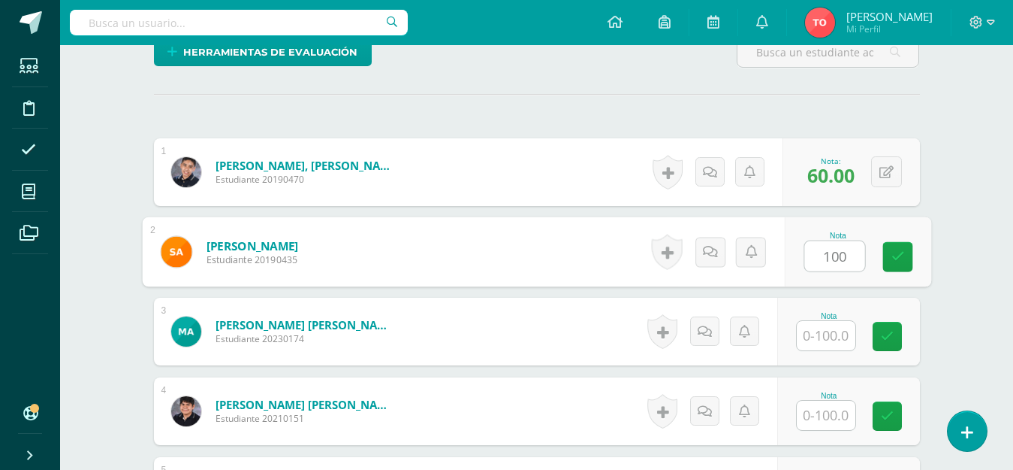
type input "100"
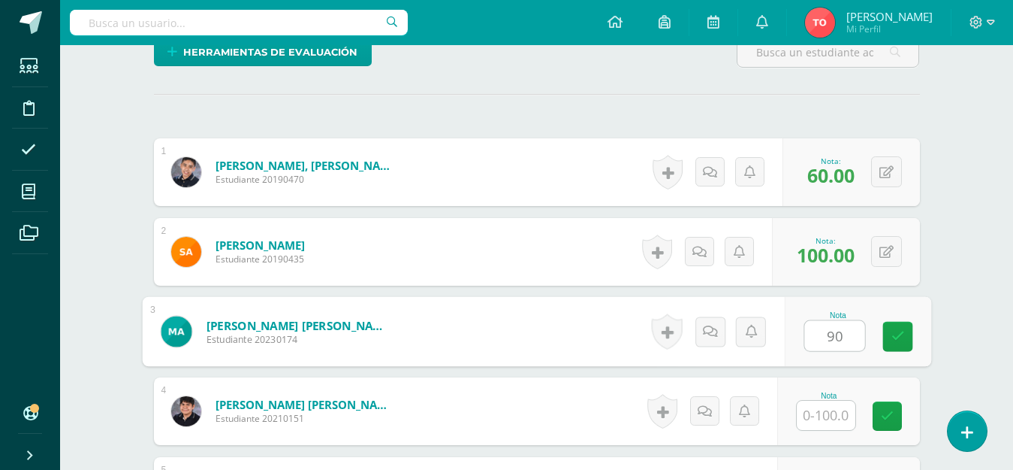
type input "90"
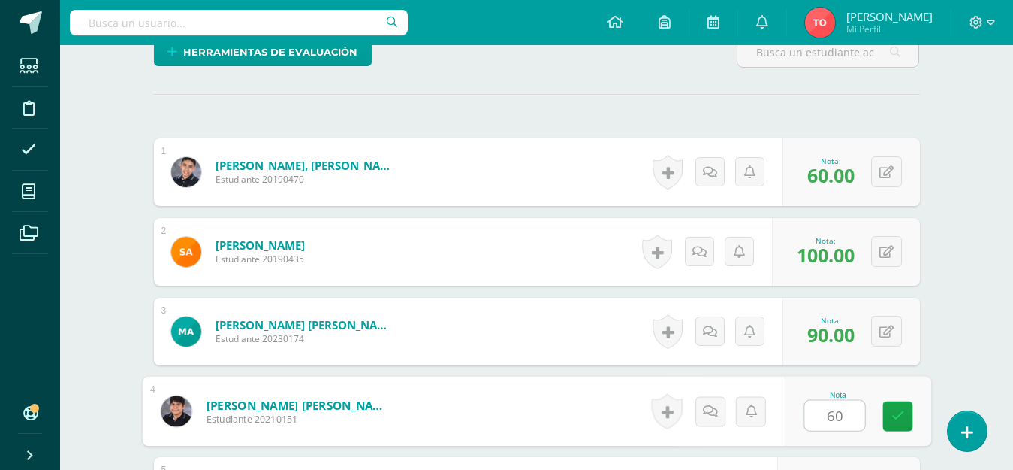
type input "60"
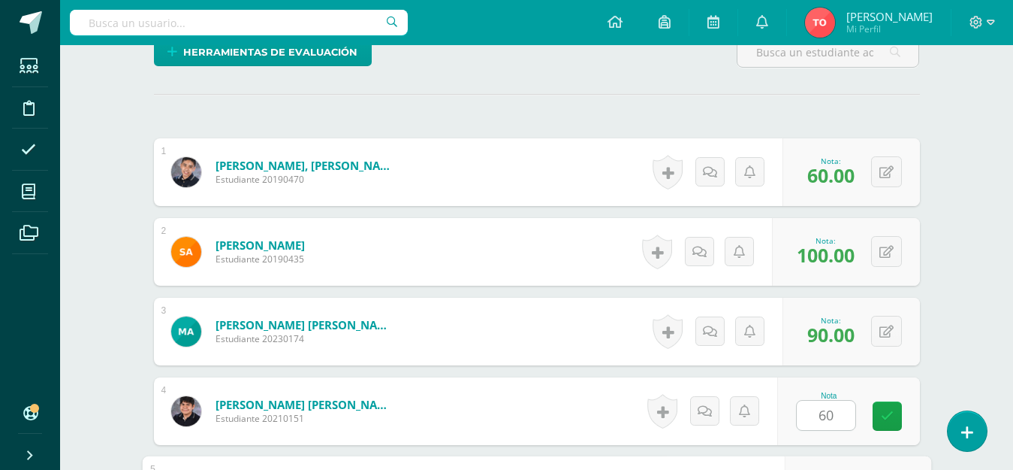
scroll to position [643, 0]
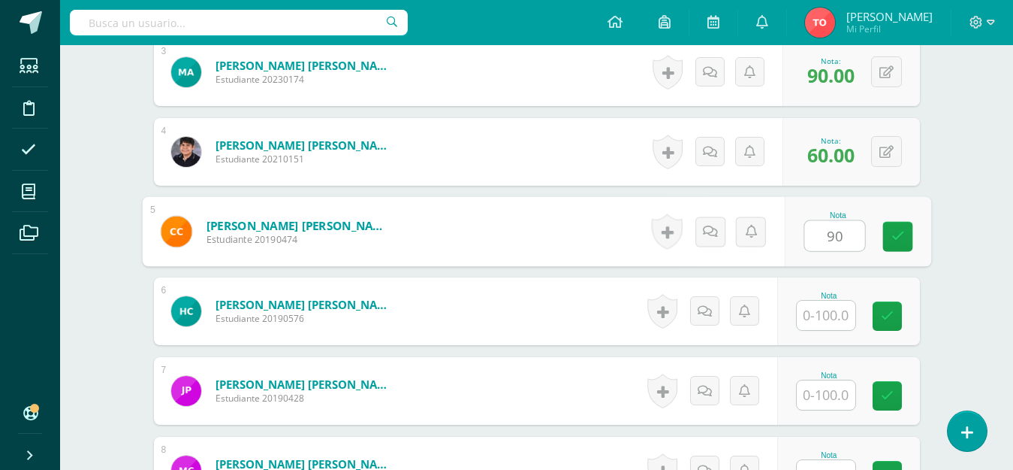
type input "90"
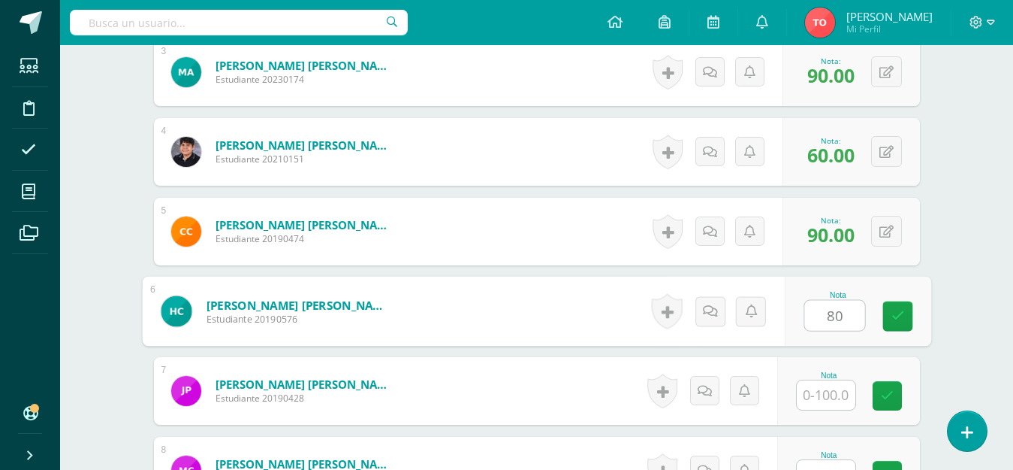
type input "80"
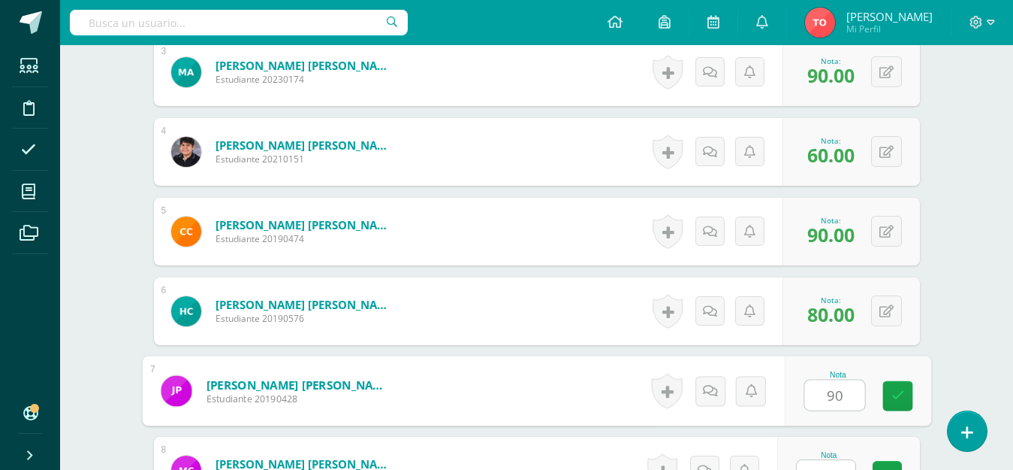
type input "90"
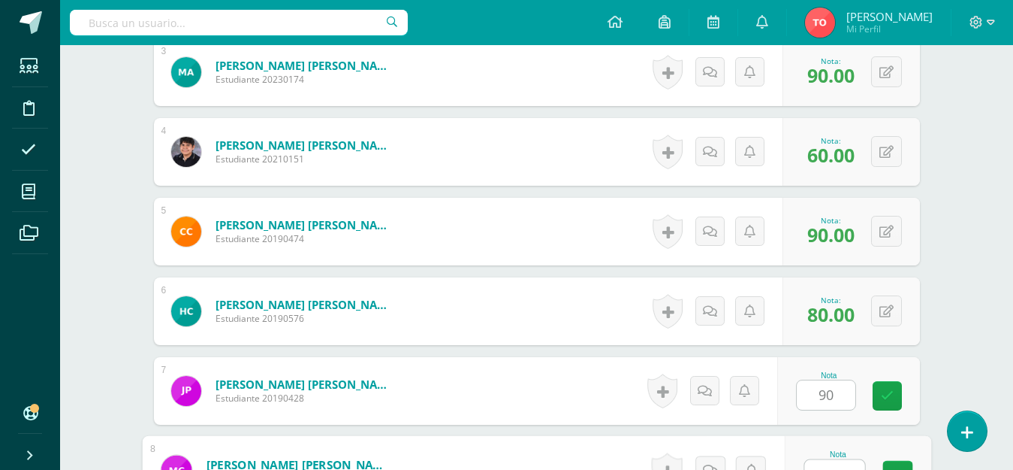
scroll to position [662, 0]
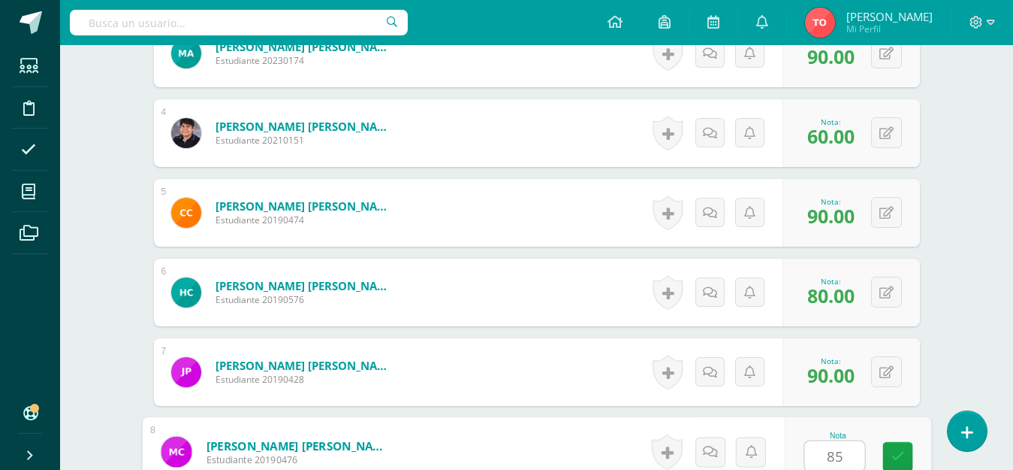
type input "85"
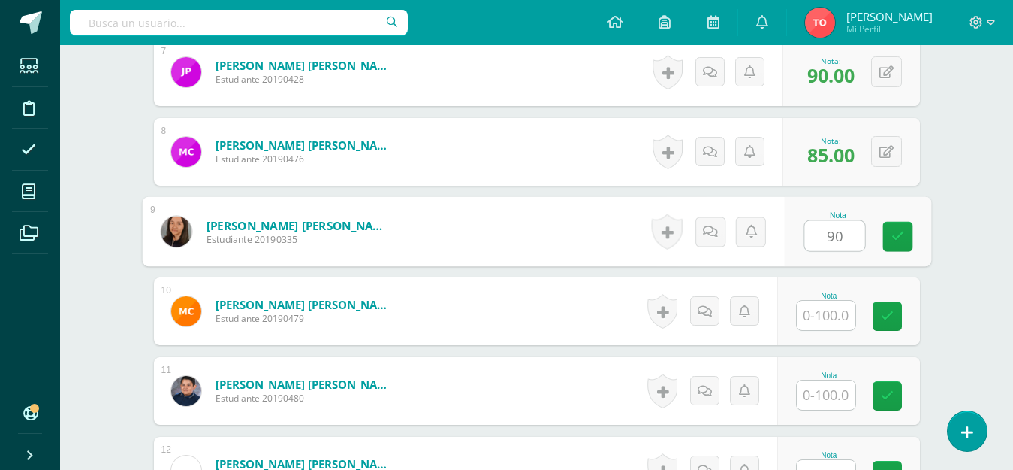
type input "90"
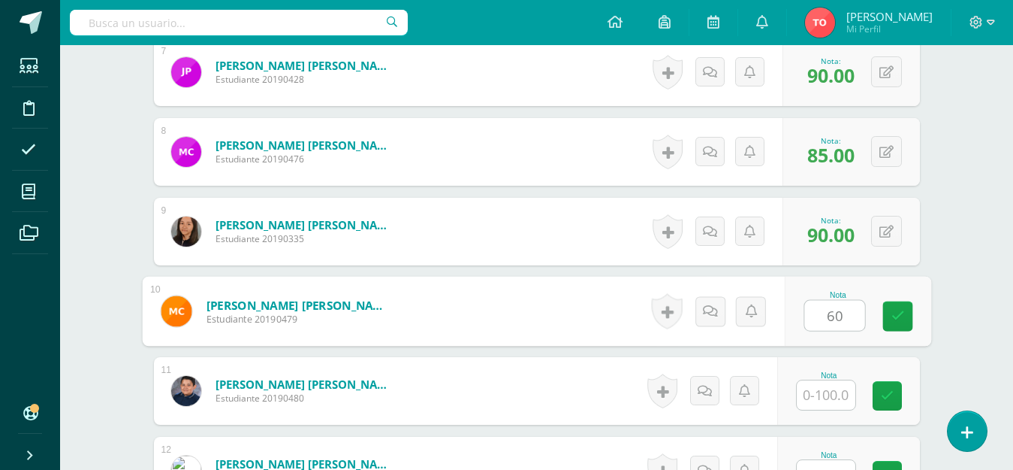
type input "60"
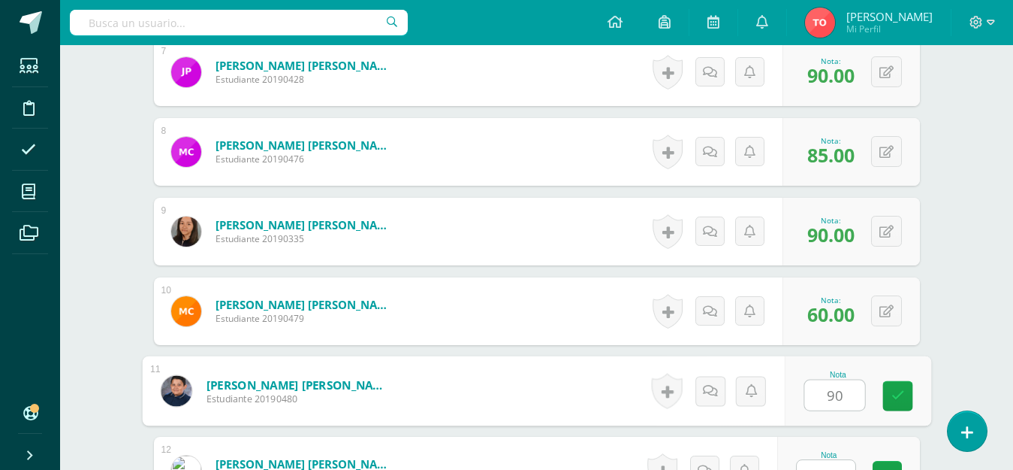
type input "90"
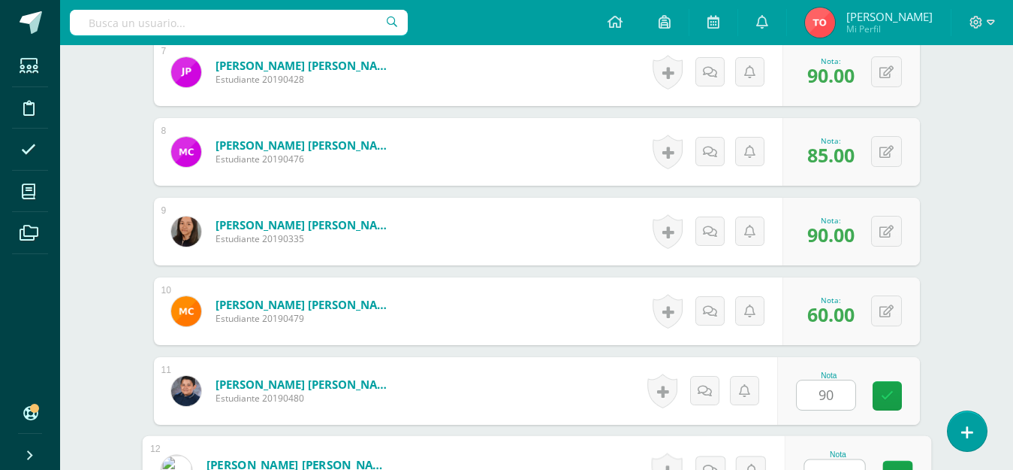
scroll to position [980, 0]
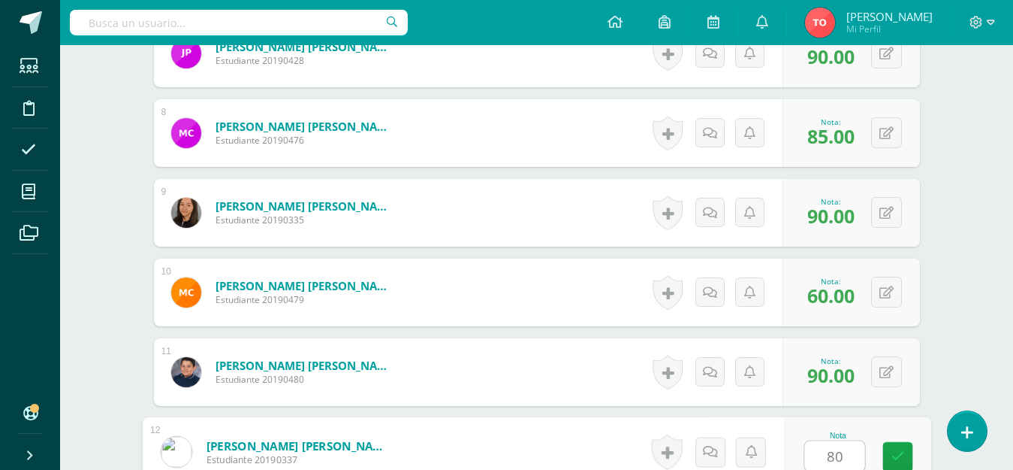
type input "80"
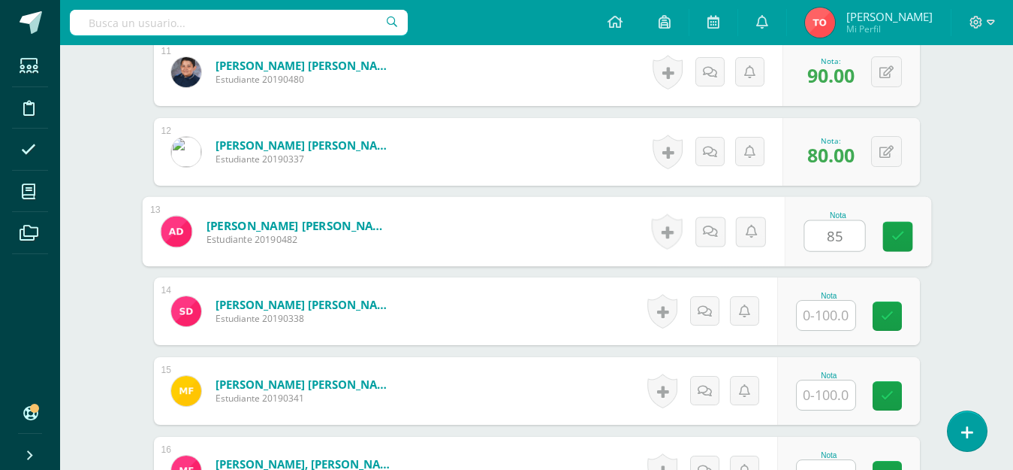
type input "85"
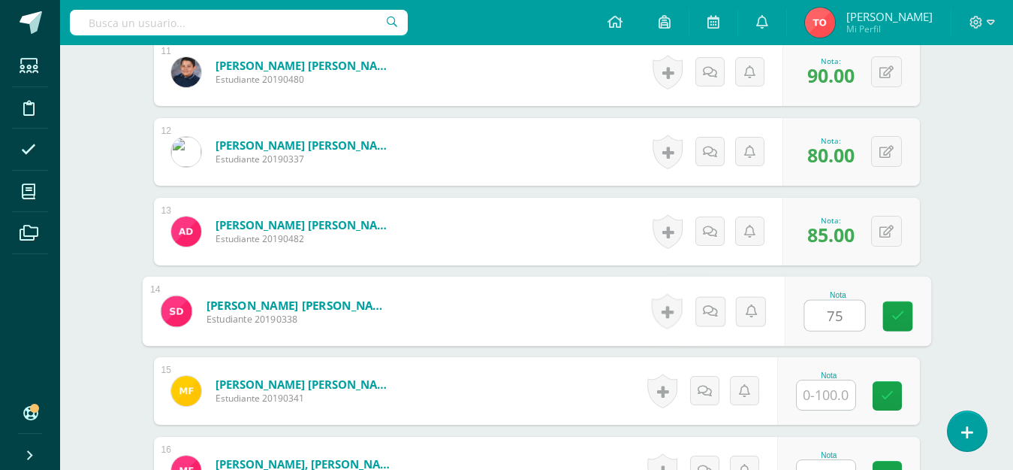
type input "75"
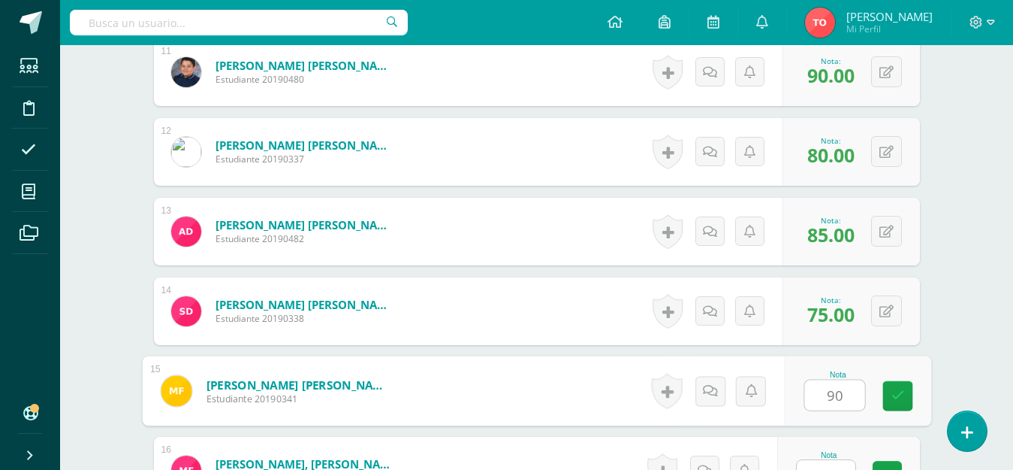
type input "90"
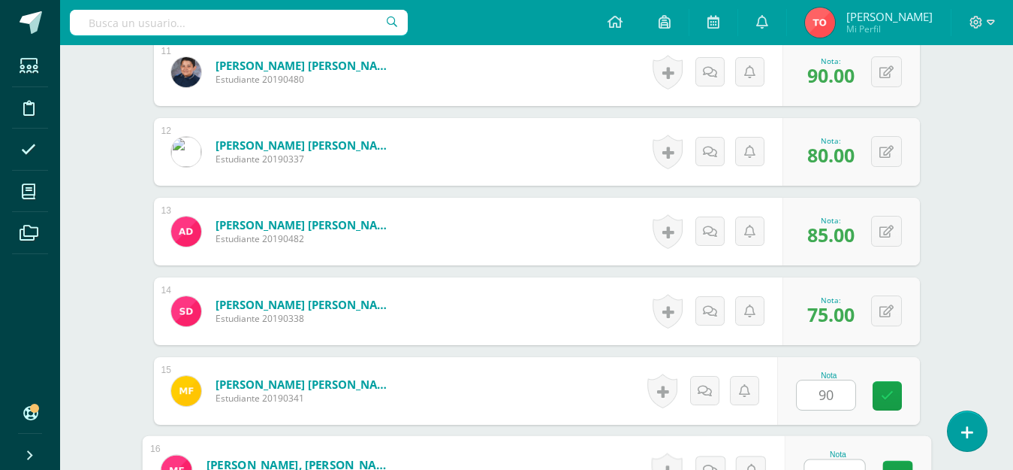
scroll to position [1299, 0]
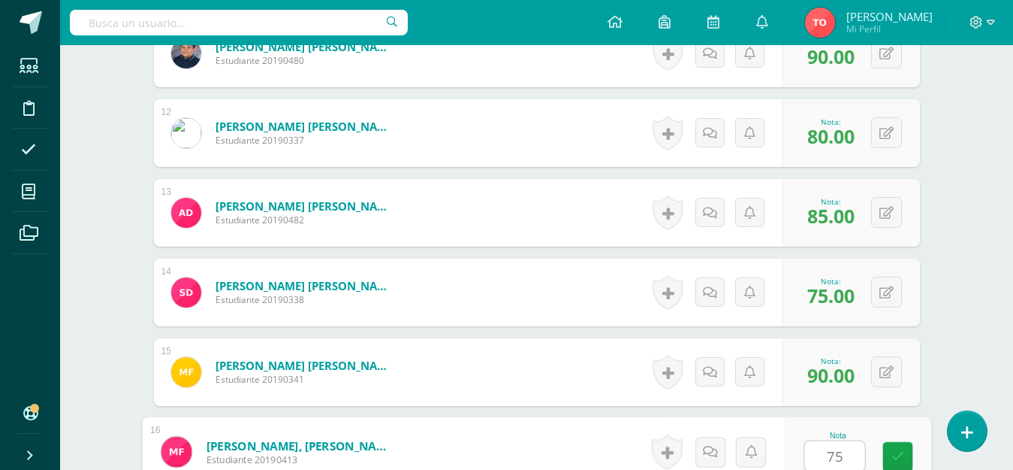
type input "75"
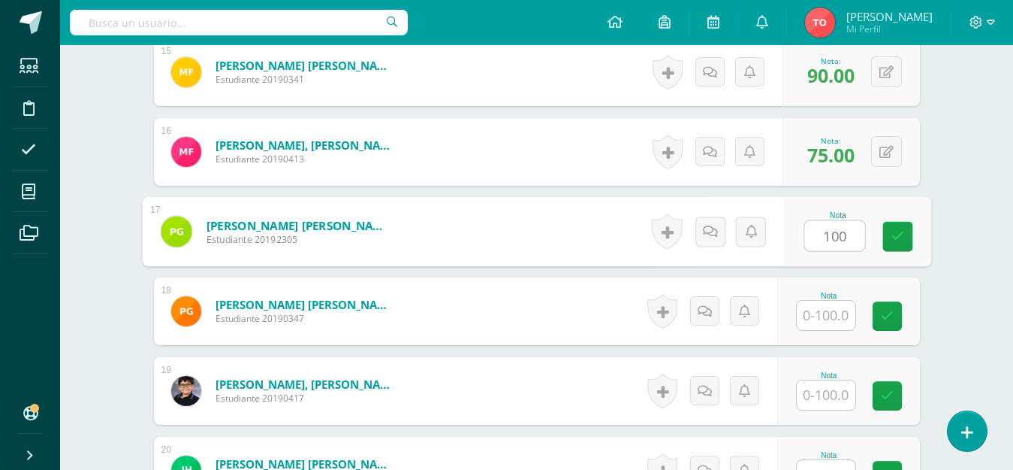
type input "100"
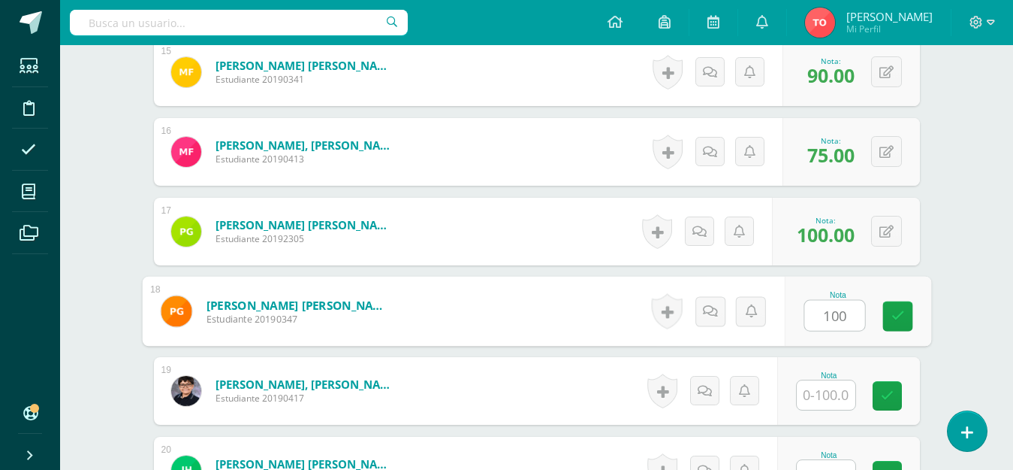
type input "100"
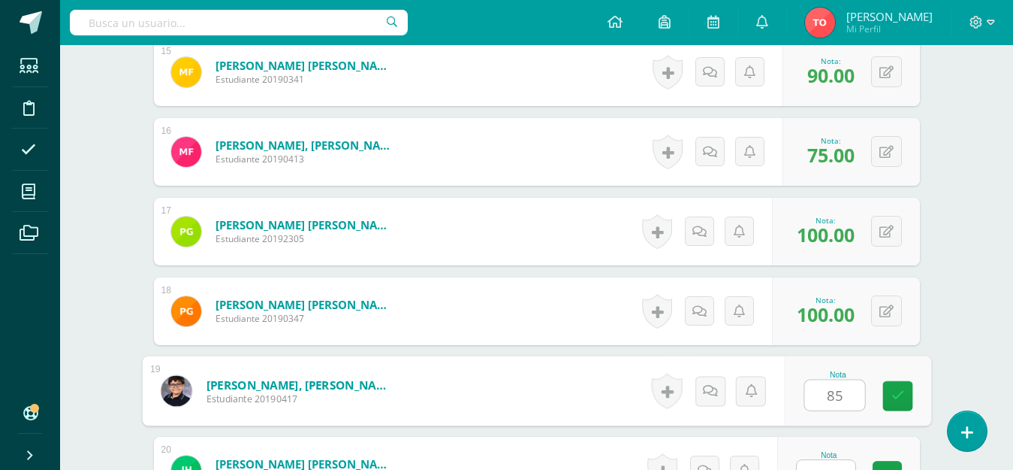
type input "85"
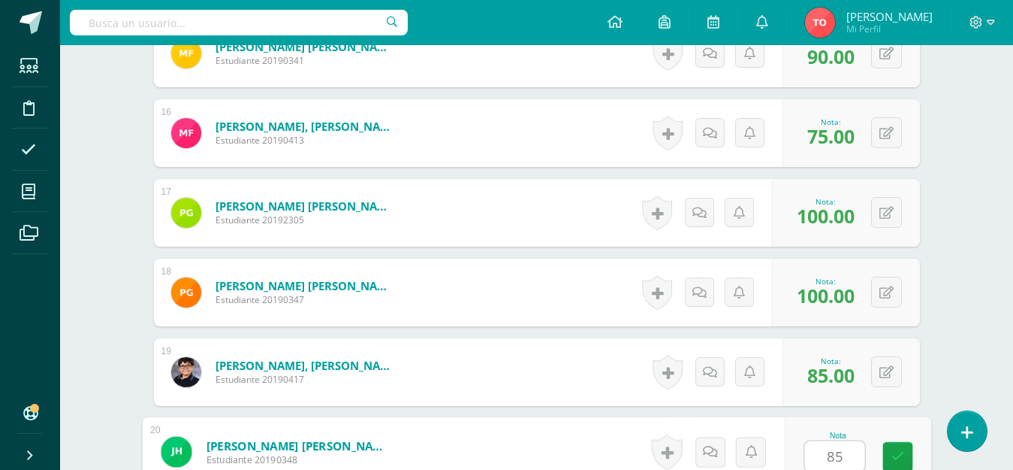
type input "85"
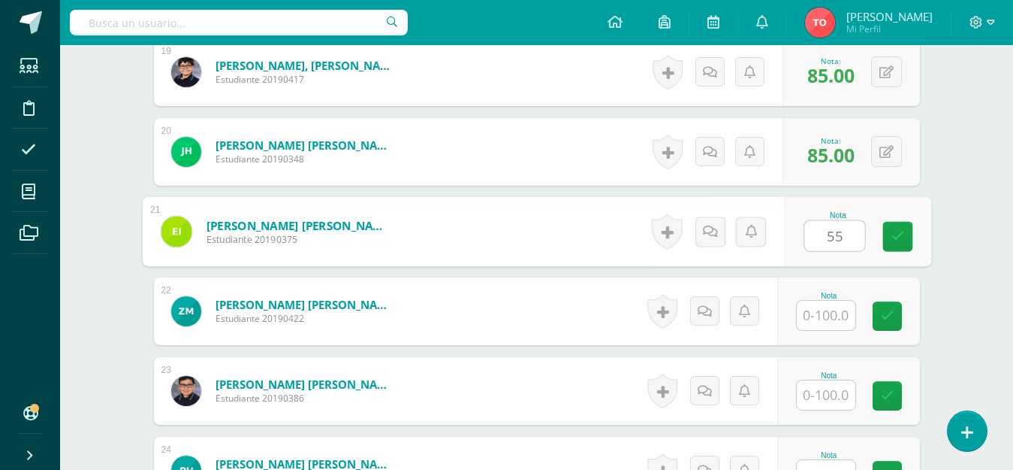
type input "55"
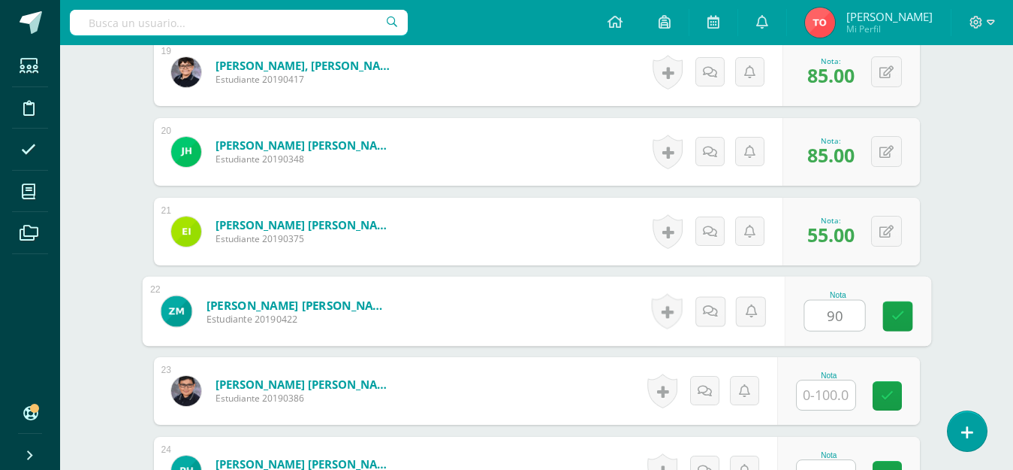
type input "90"
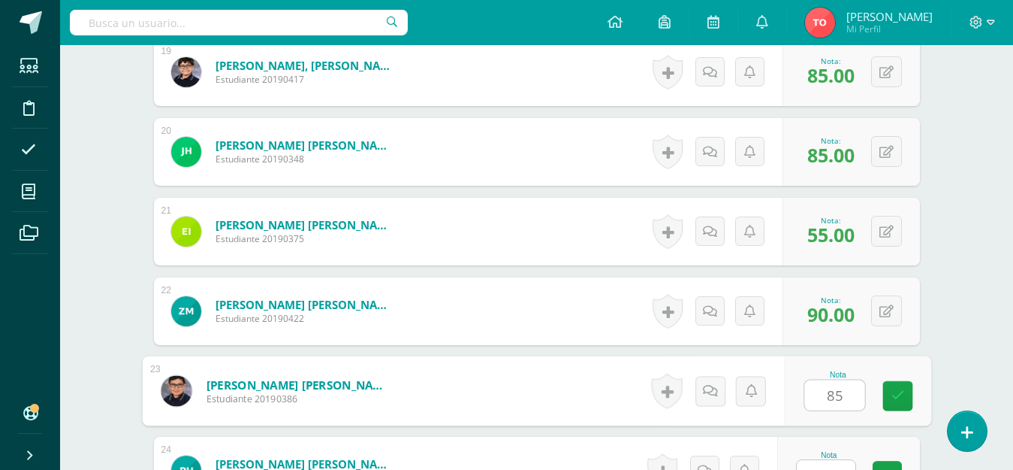
type input "85"
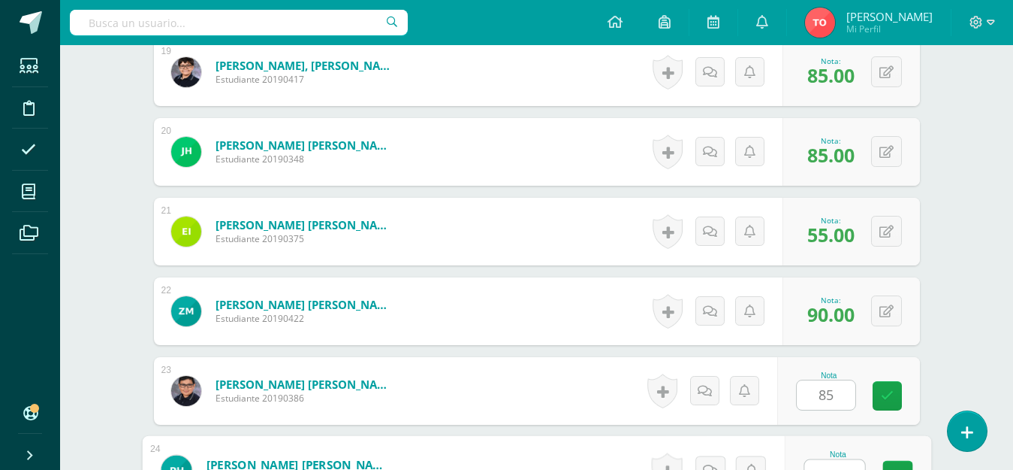
scroll to position [1936, 0]
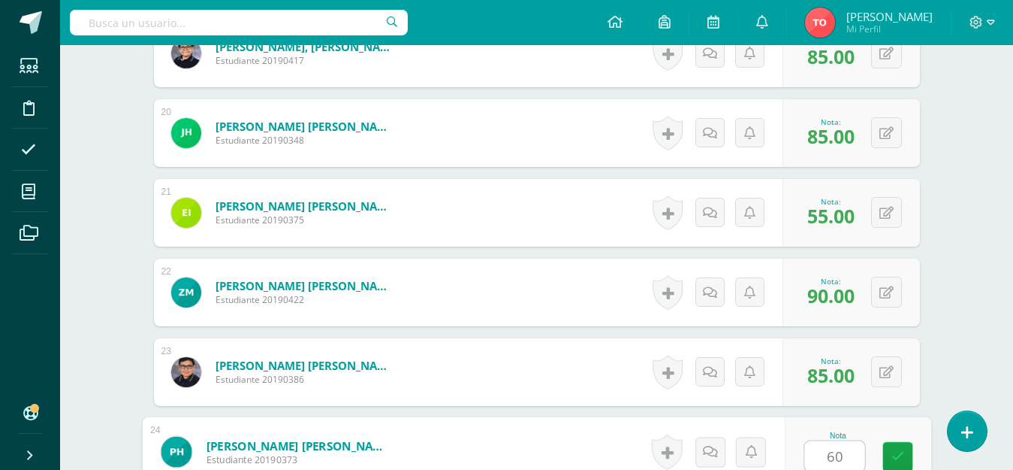
type input "60"
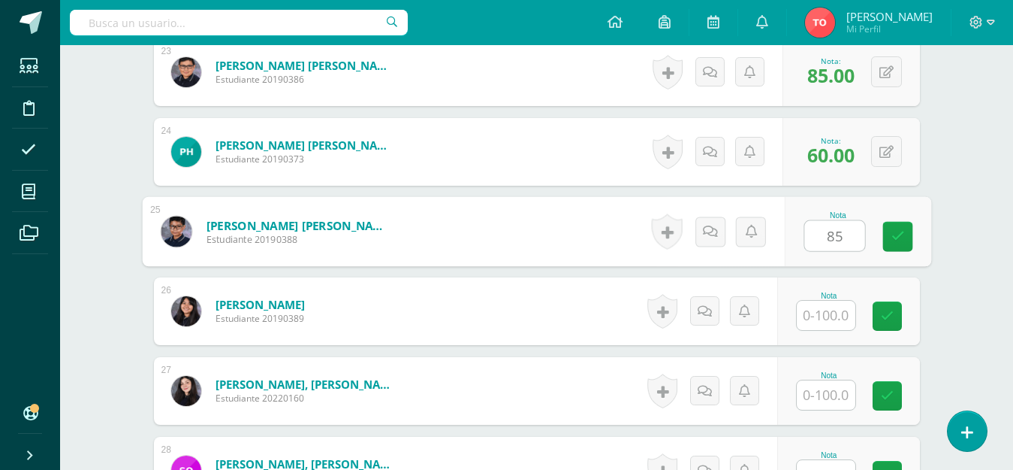
type input "85"
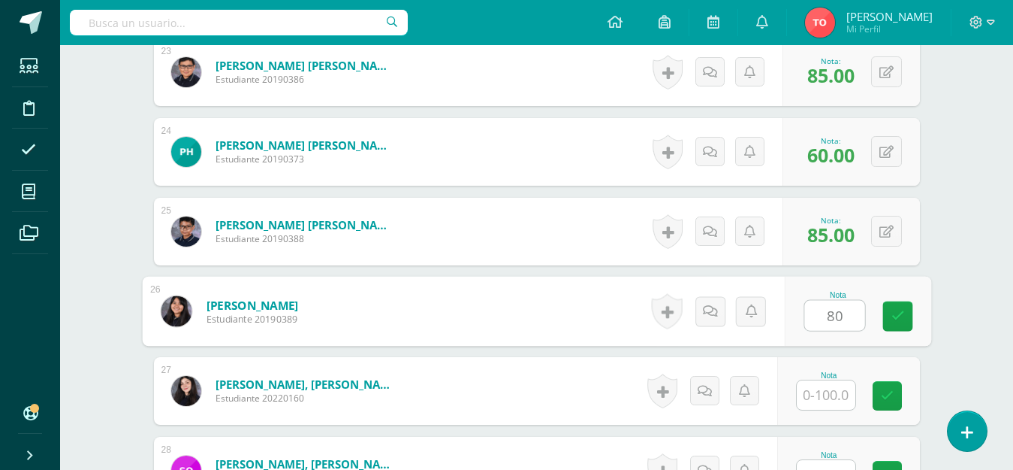
type input "80"
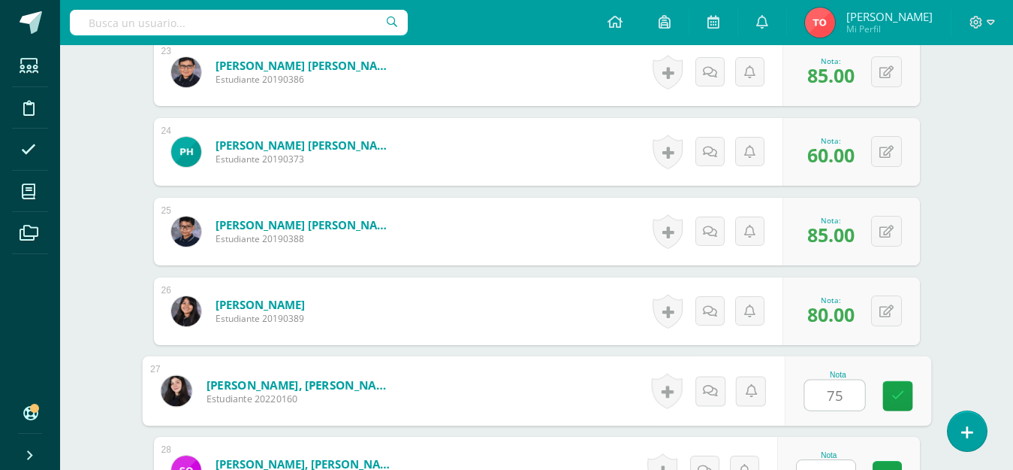
type input "75"
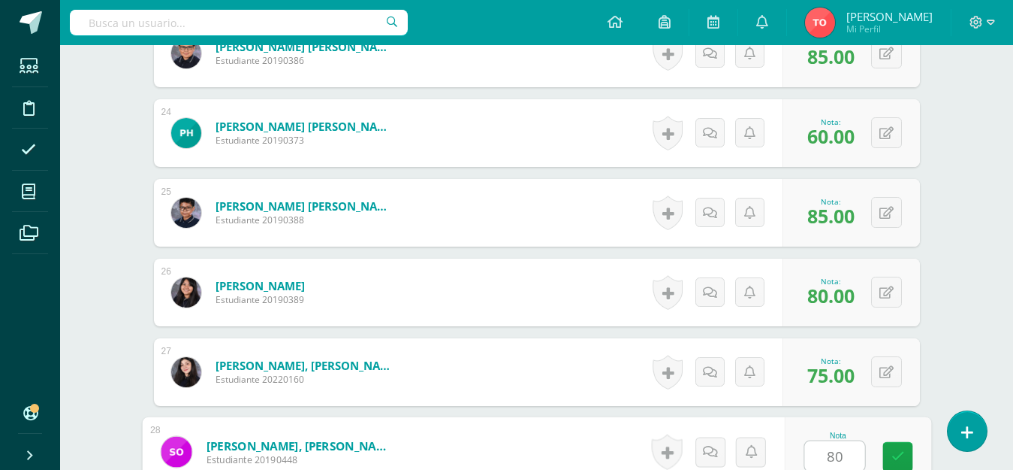
type input "80"
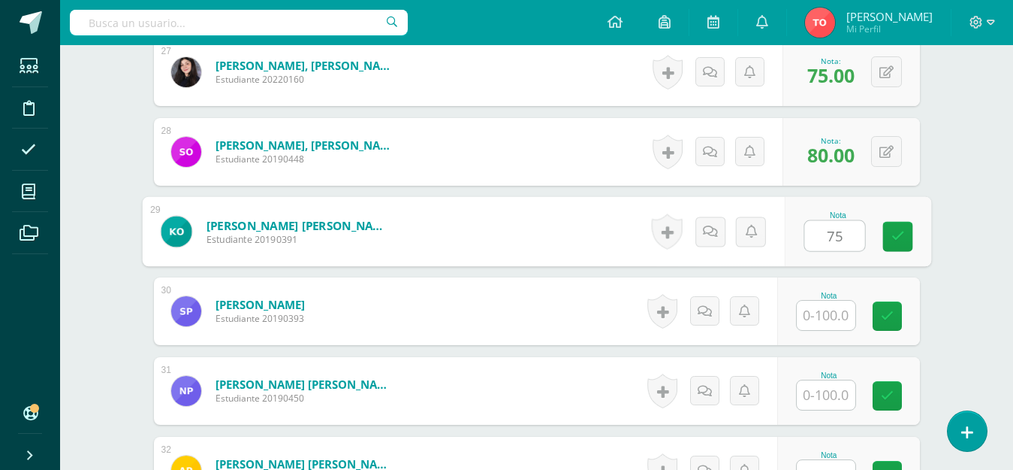
type input "75"
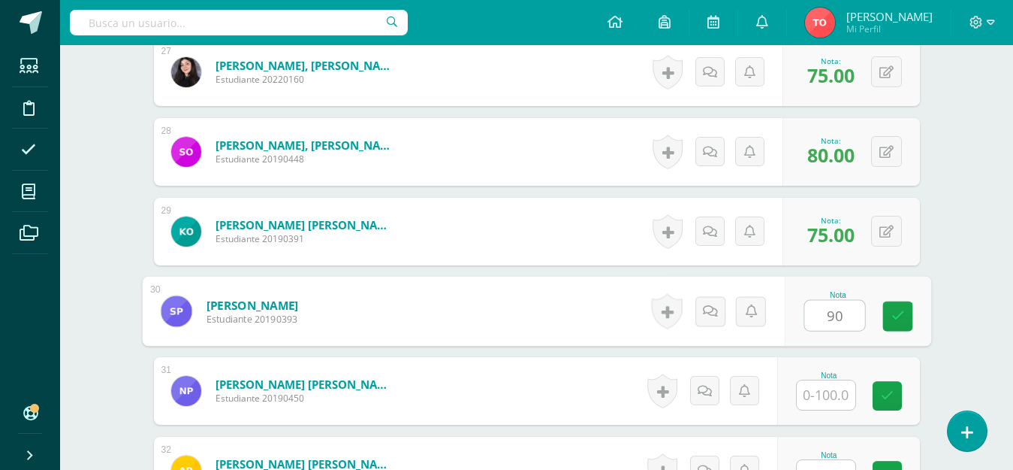
type input "90"
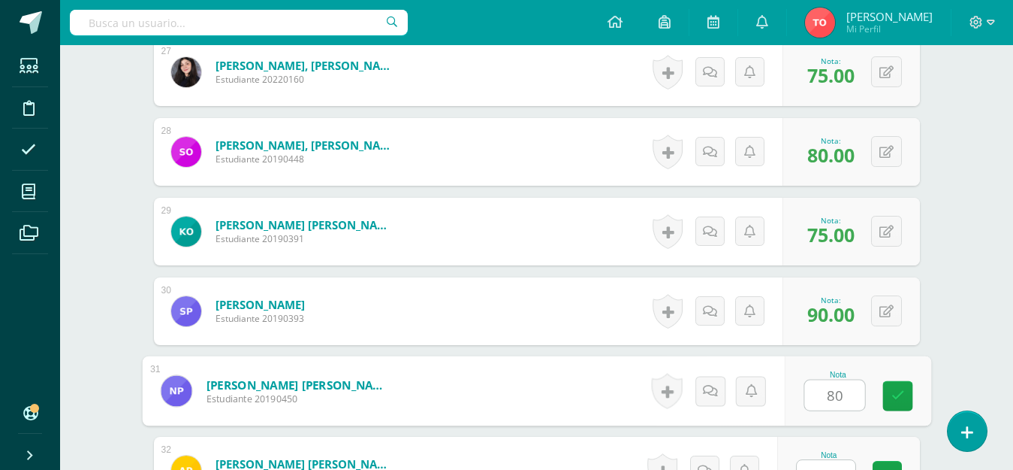
type input "80"
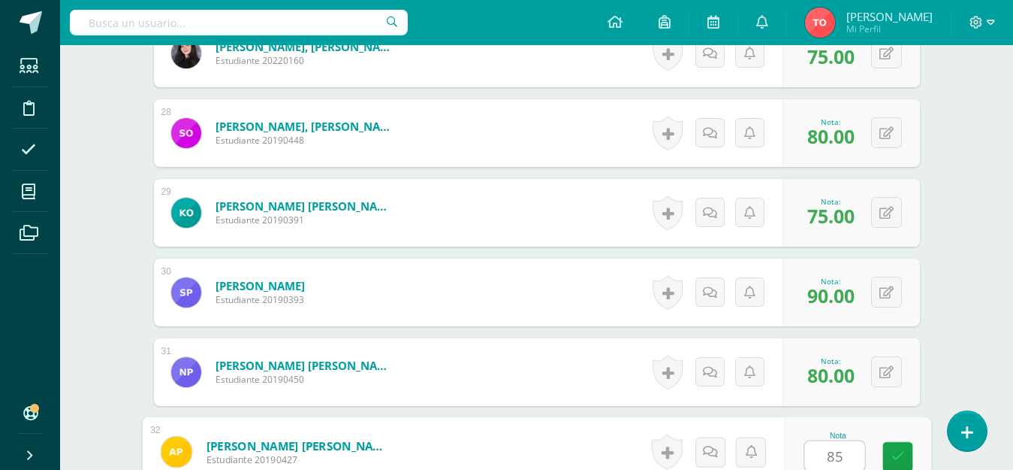
type input "85"
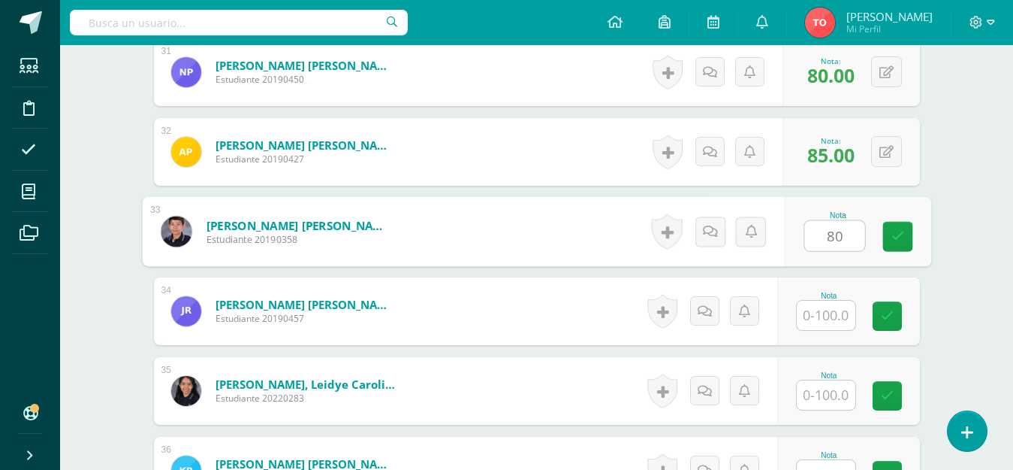
type input "80"
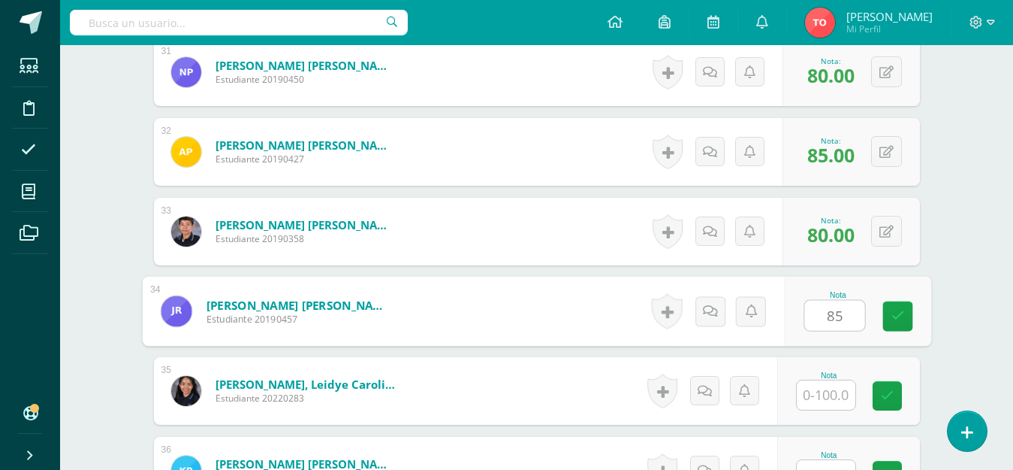
type input "85"
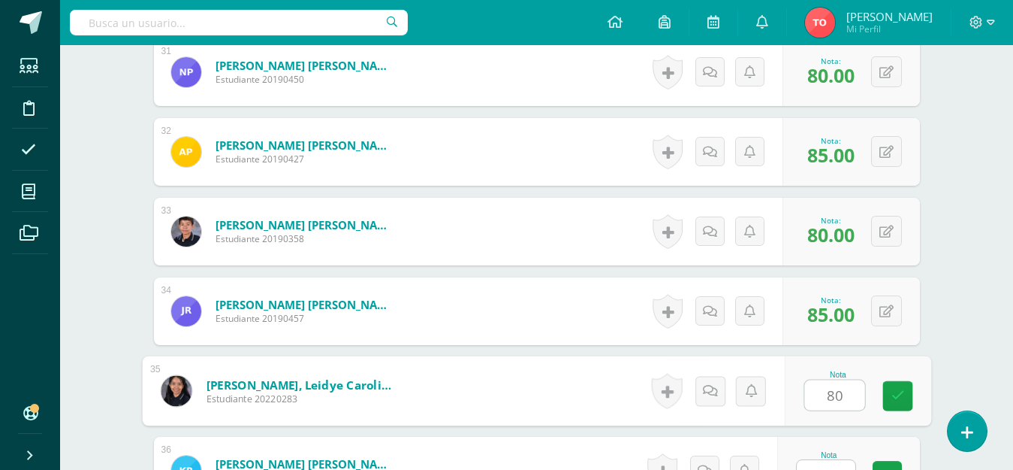
type input "80"
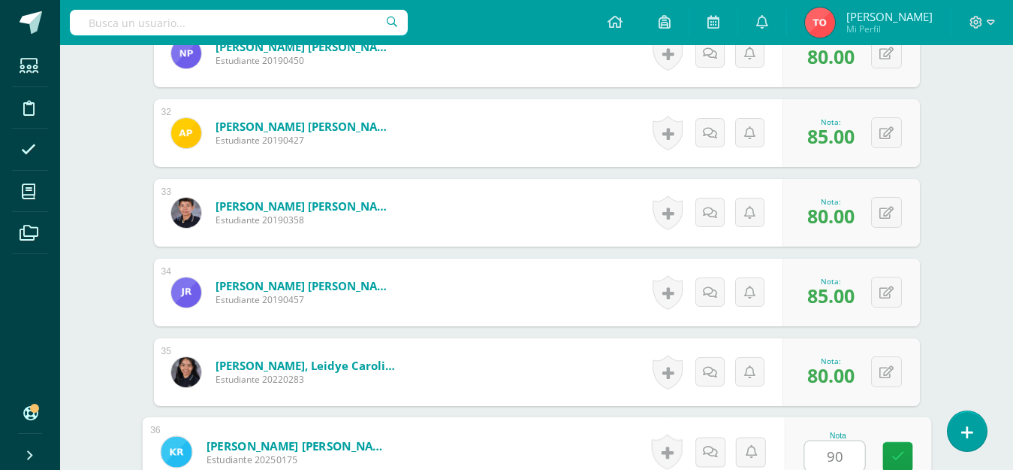
type input "90"
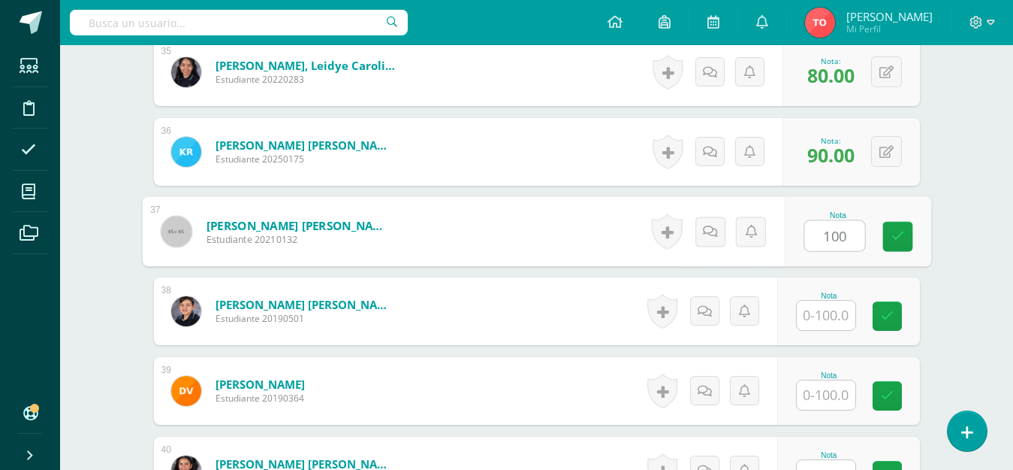
type input "100"
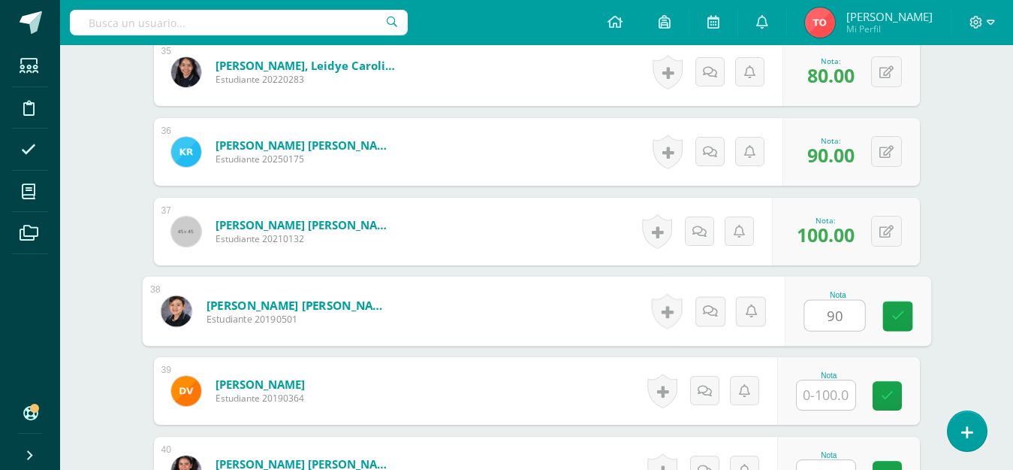
type input "90"
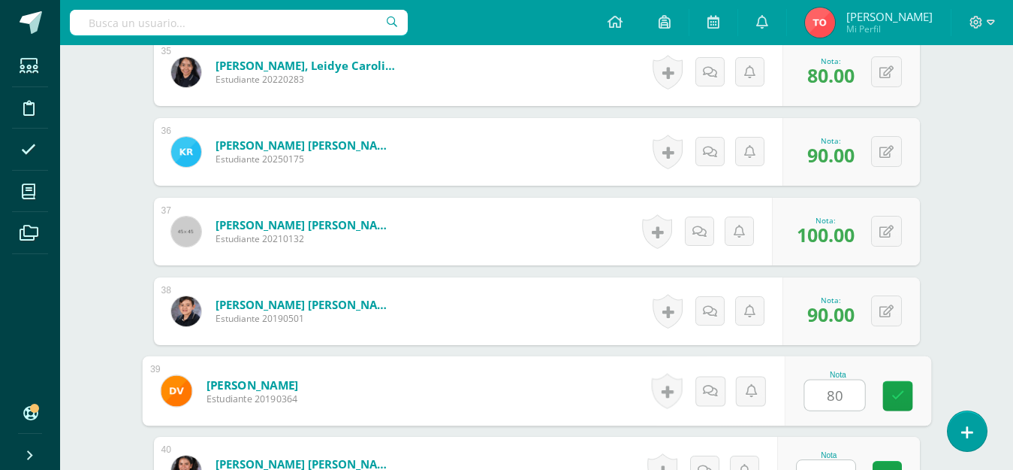
type input "80"
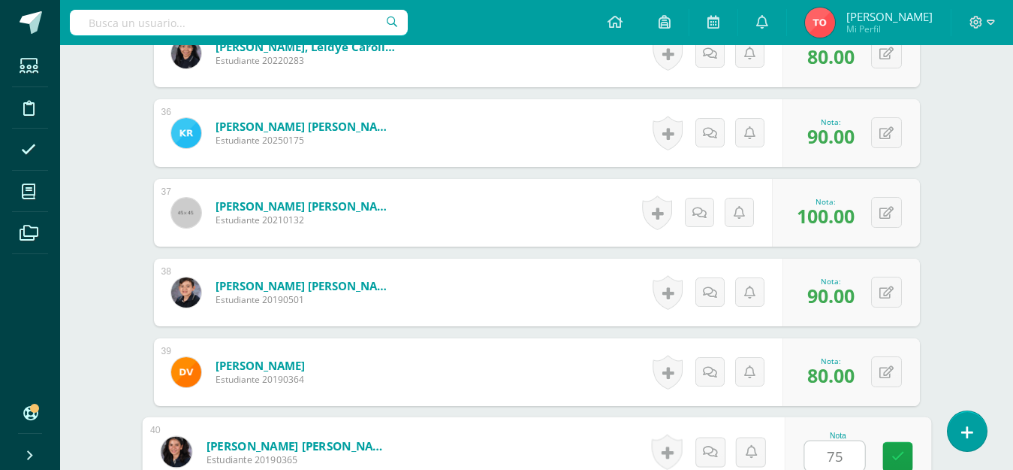
type input "75"
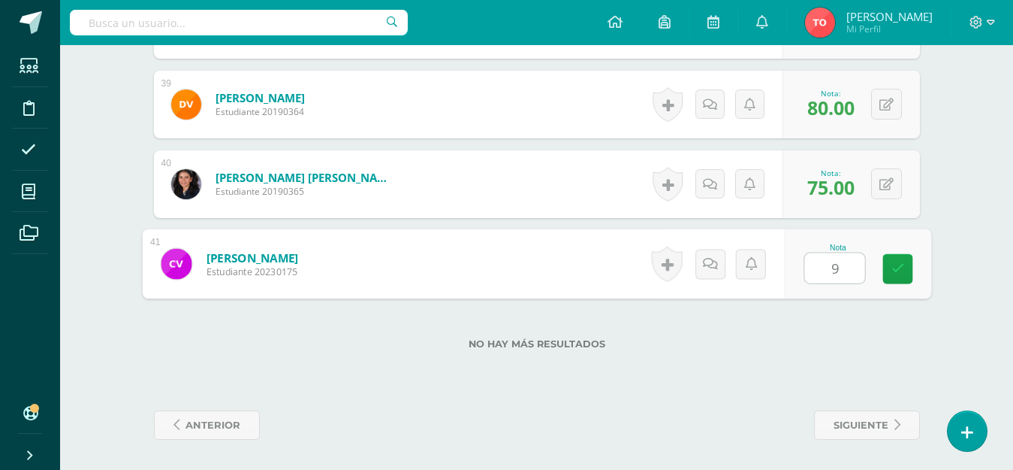
type input "90"
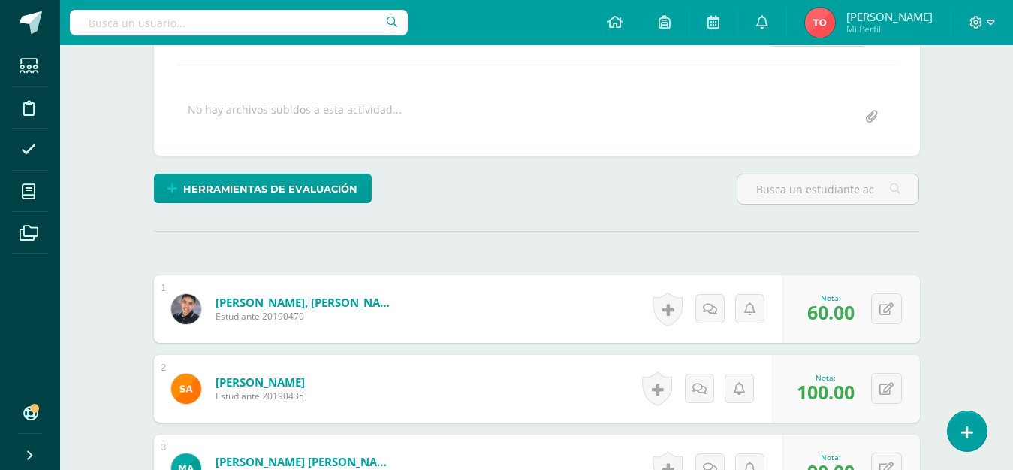
scroll to position [0, 0]
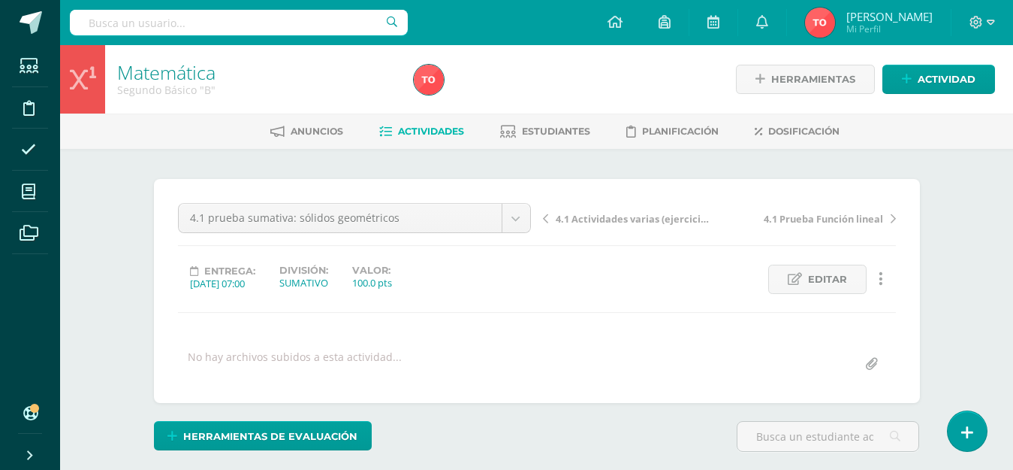
click at [450, 128] on span "Actividades" at bounding box center [431, 130] width 66 height 11
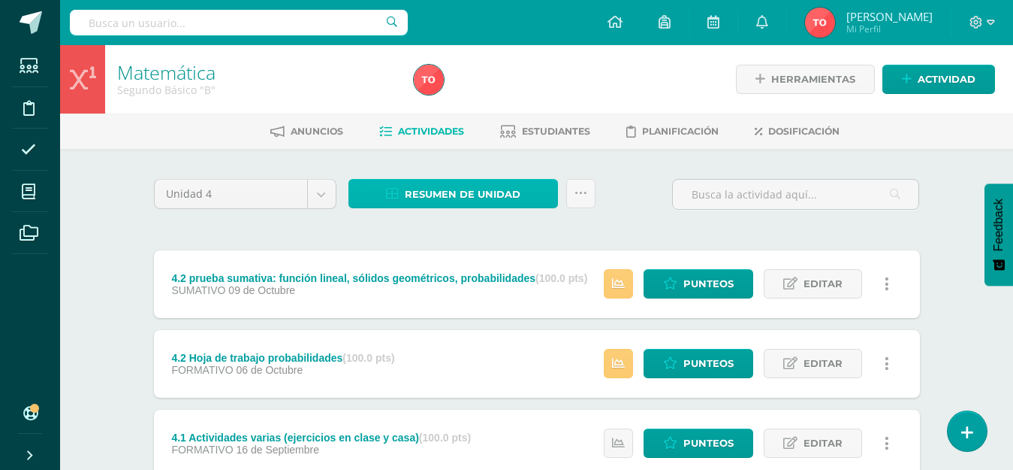
click at [476, 195] on span "Resumen de unidad" at bounding box center [463, 194] width 116 height 28
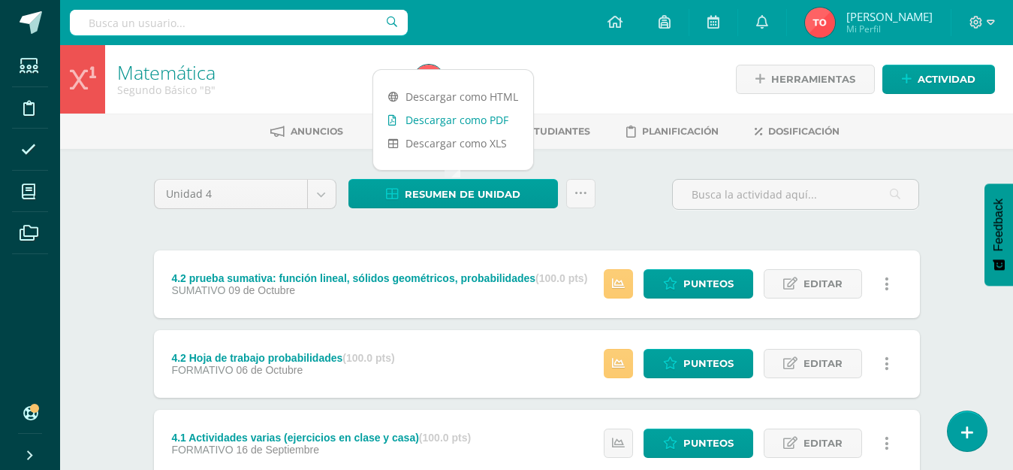
click at [488, 112] on link "Descargar como PDF" at bounding box center [453, 119] width 160 height 23
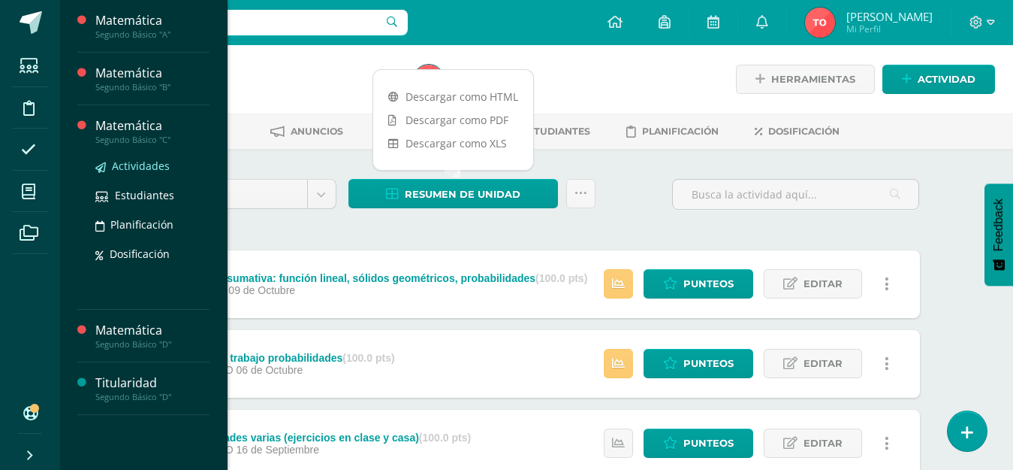
click at [122, 162] on span "Actividades" at bounding box center [141, 166] width 58 height 14
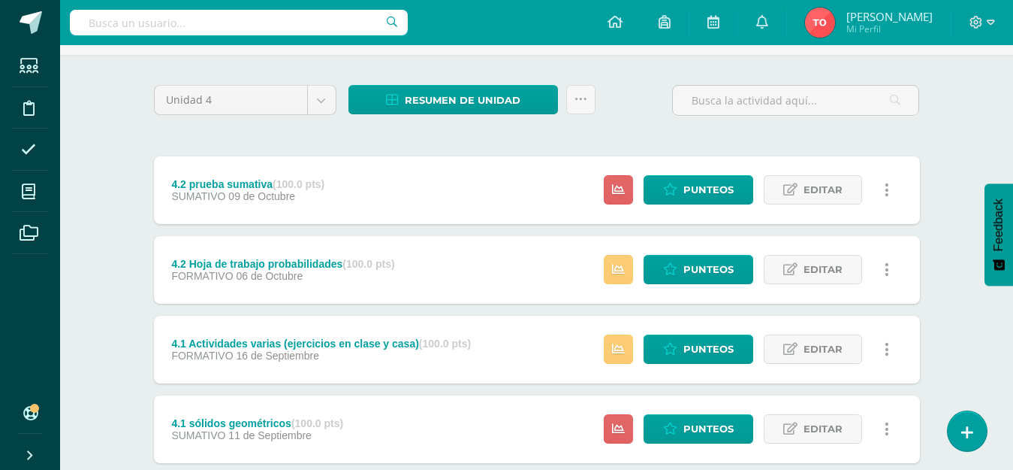
scroll to position [46, 0]
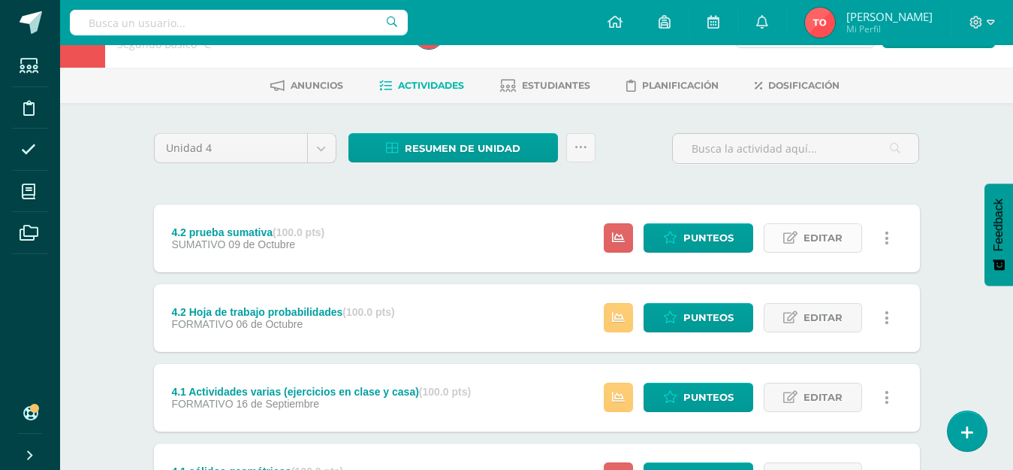
click at [842, 239] on span "Editar" at bounding box center [823, 238] width 39 height 28
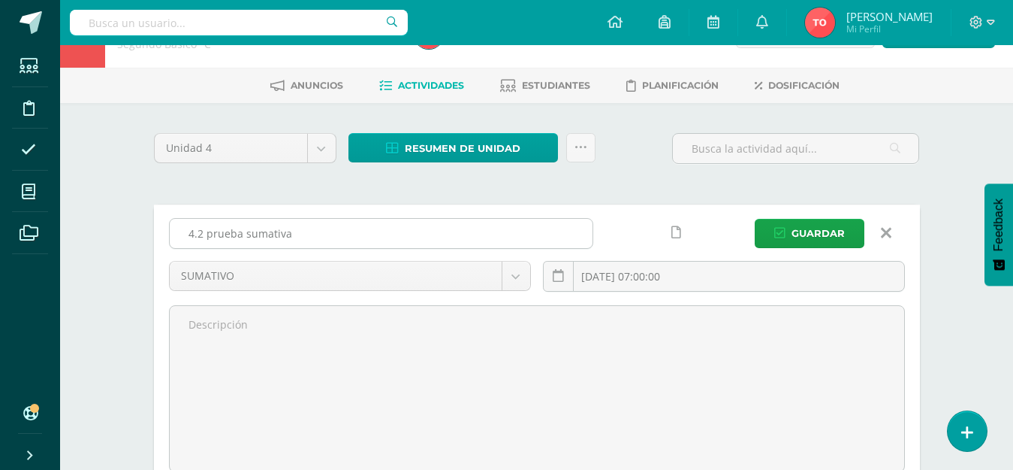
click at [344, 236] on input "4.2 prueba sumativa" at bounding box center [381, 233] width 423 height 29
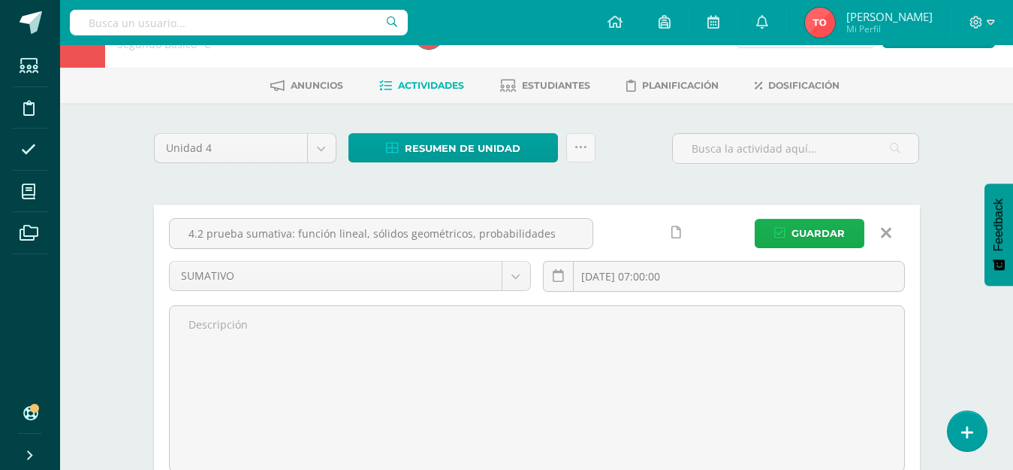
type input "4.2 prueba sumativa: función lineal, sólidos geométricos, probabilidades"
click at [790, 223] on button "Guardar" at bounding box center [810, 233] width 110 height 29
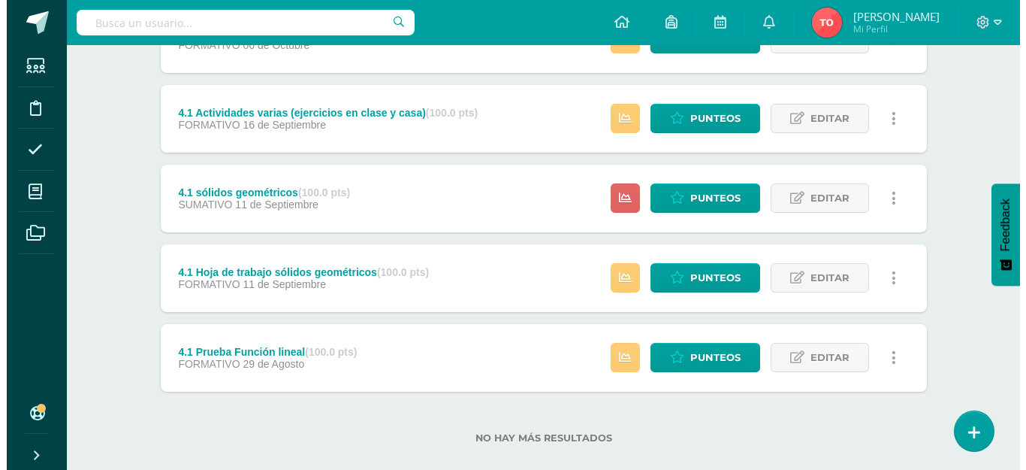
scroll to position [346, 0]
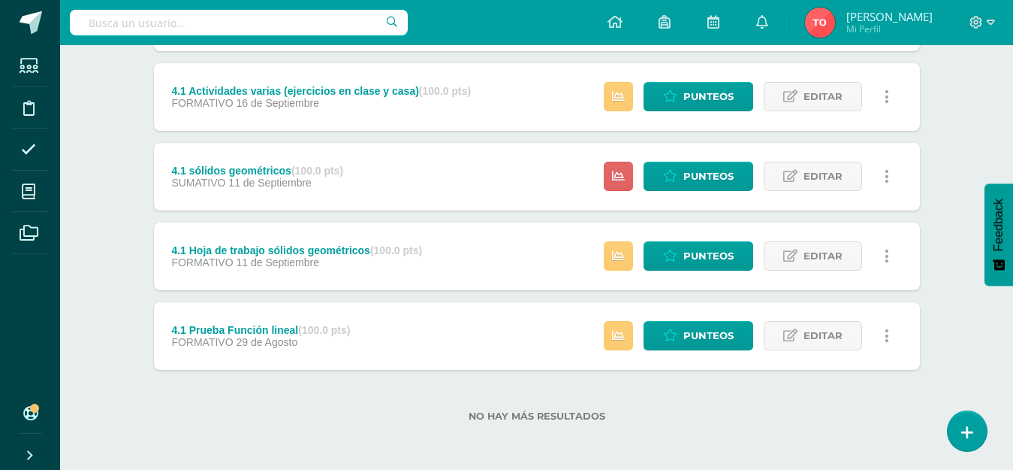
click at [886, 261] on icon at bounding box center [887, 256] width 5 height 17
click at [850, 333] on link "Eliminar" at bounding box center [858, 327] width 154 height 23
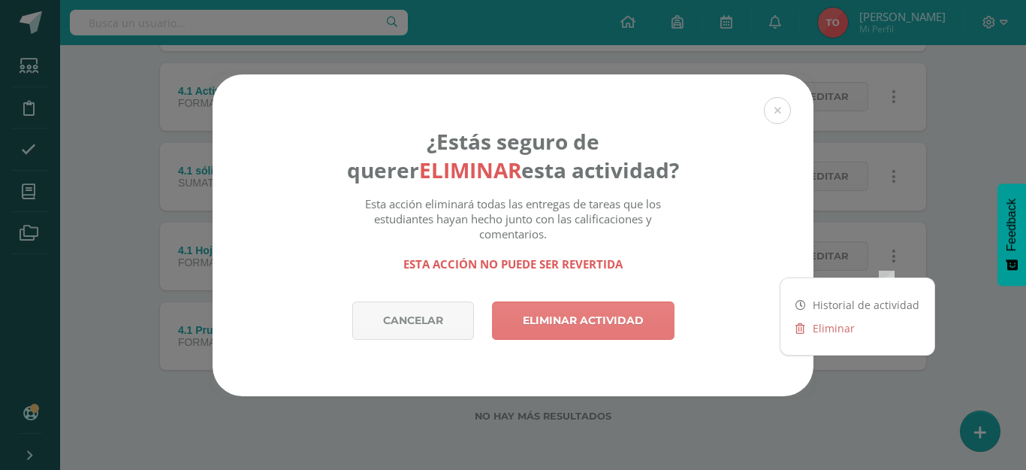
click at [609, 319] on link "Eliminar actividad" at bounding box center [583, 320] width 183 height 38
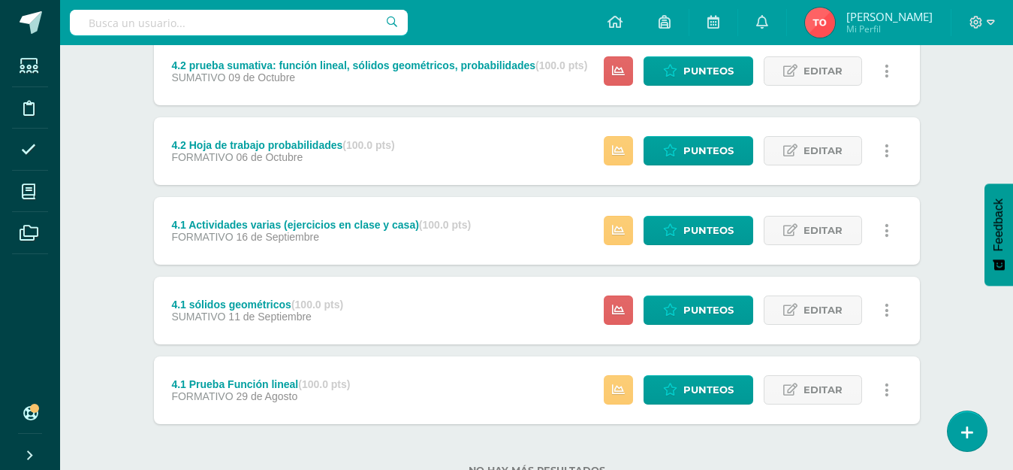
scroll to position [225, 0]
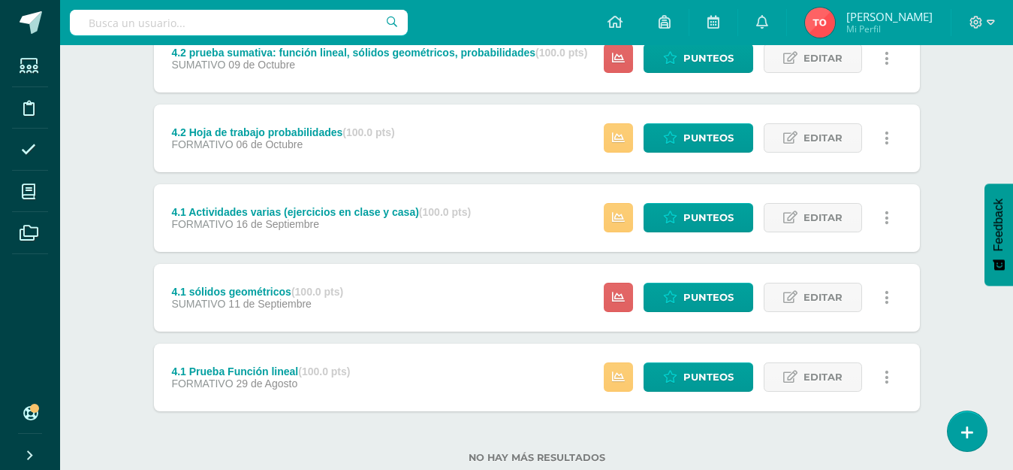
click at [831, 316] on div "Estatus de Actividad: 40 Estudiantes sin calificar 0 Estudiantes con cero Media…" at bounding box center [750, 298] width 339 height 68
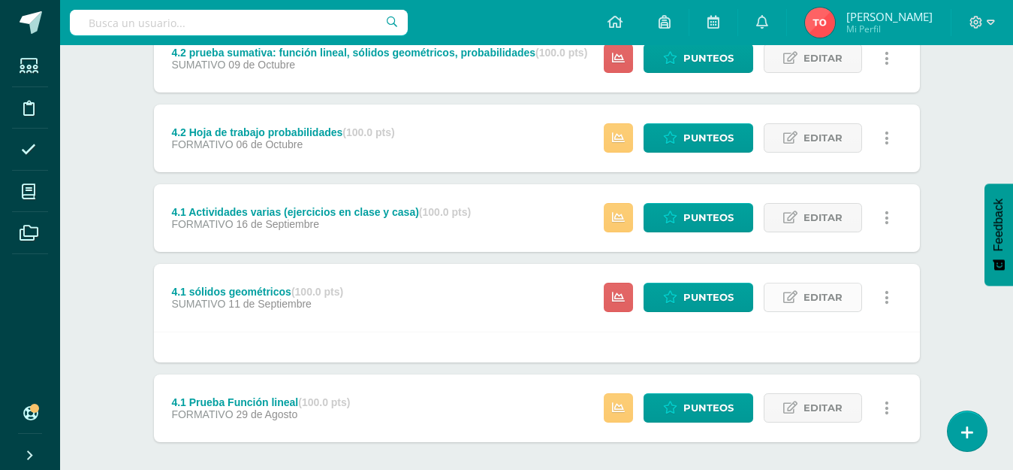
click at [829, 299] on span "Editar" at bounding box center [823, 297] width 39 height 28
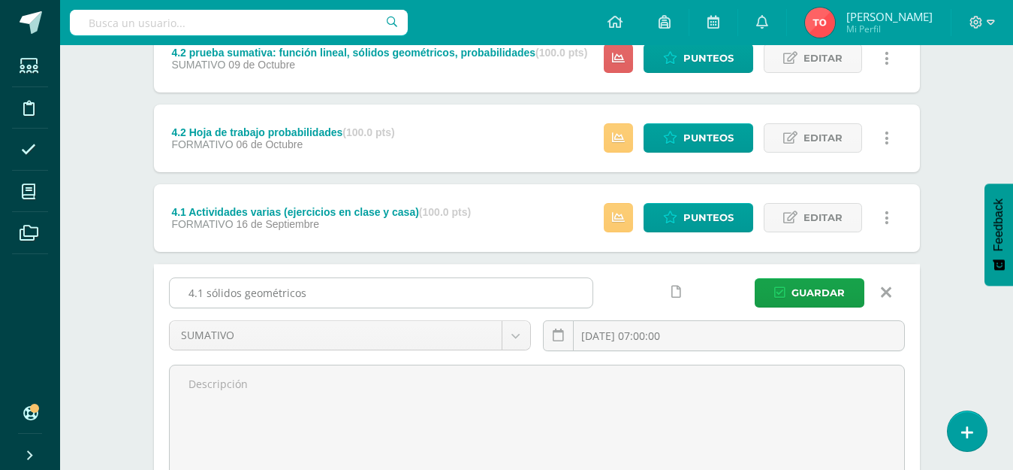
click at [207, 293] on input "4.1 sólidos geométricos" at bounding box center [381, 292] width 423 height 29
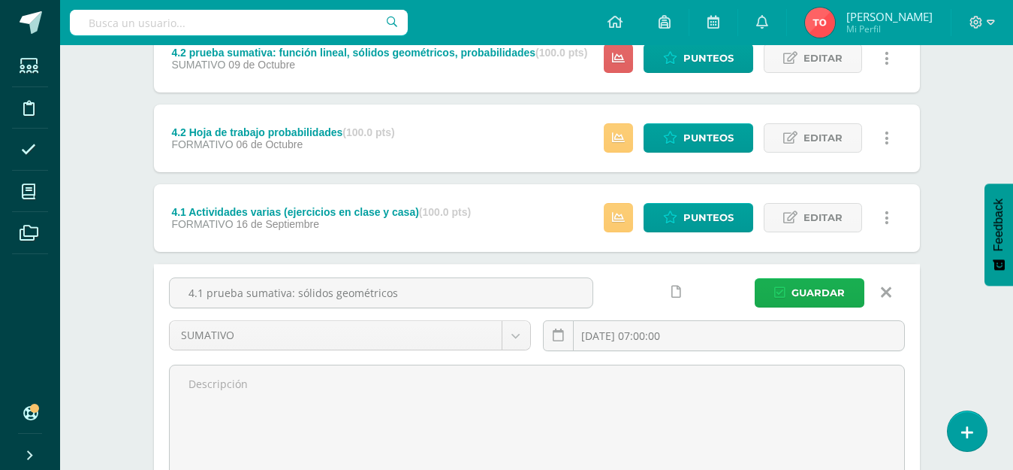
type input "4.1 prueba sumativa: sólidos geométricos"
click at [783, 286] on icon "submit" at bounding box center [780, 292] width 11 height 13
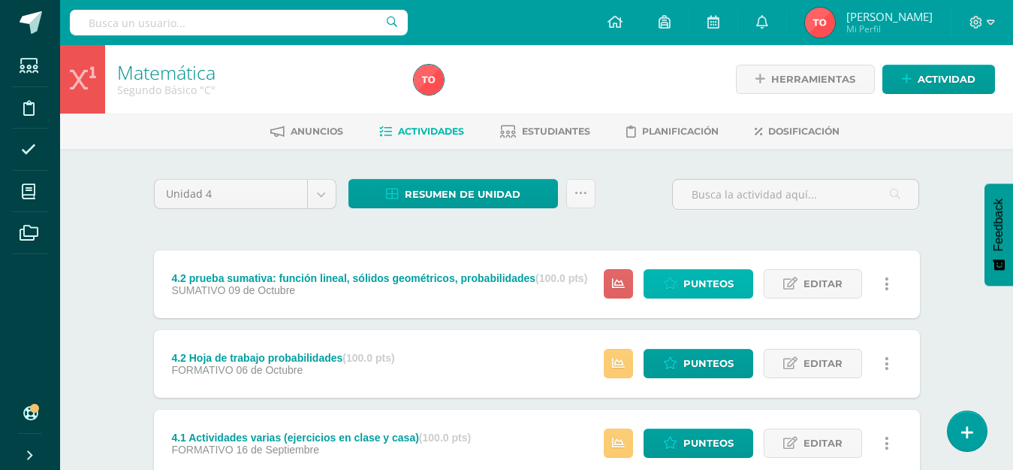
click at [675, 282] on icon at bounding box center [670, 283] width 14 height 13
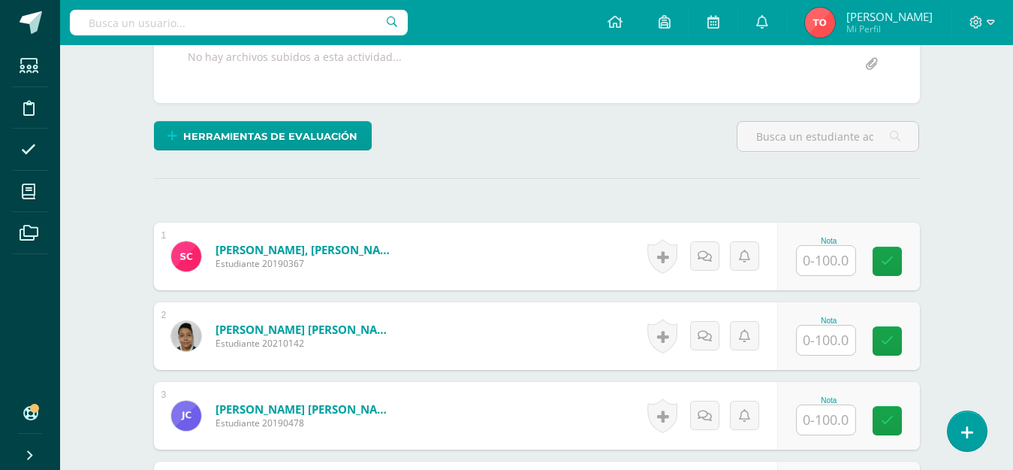
scroll to position [300, 0]
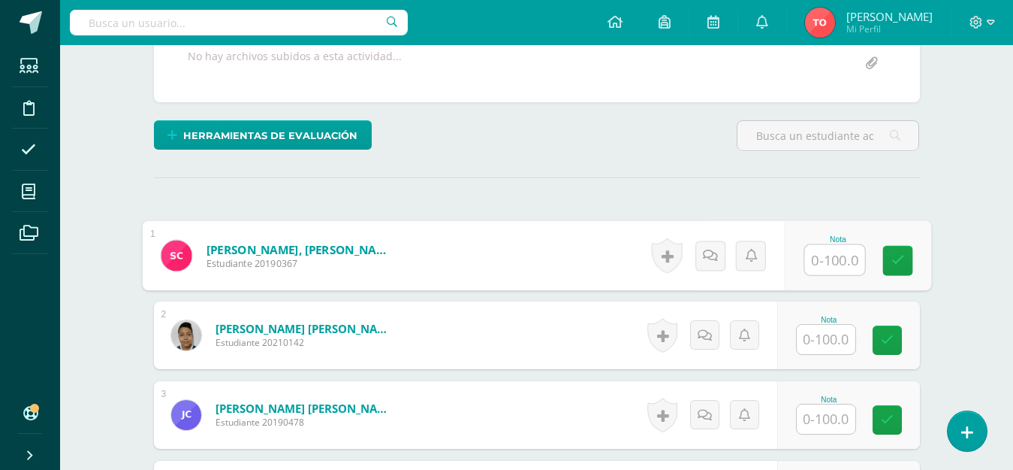
click at [826, 269] on input "text" at bounding box center [835, 260] width 60 height 30
type input "50"
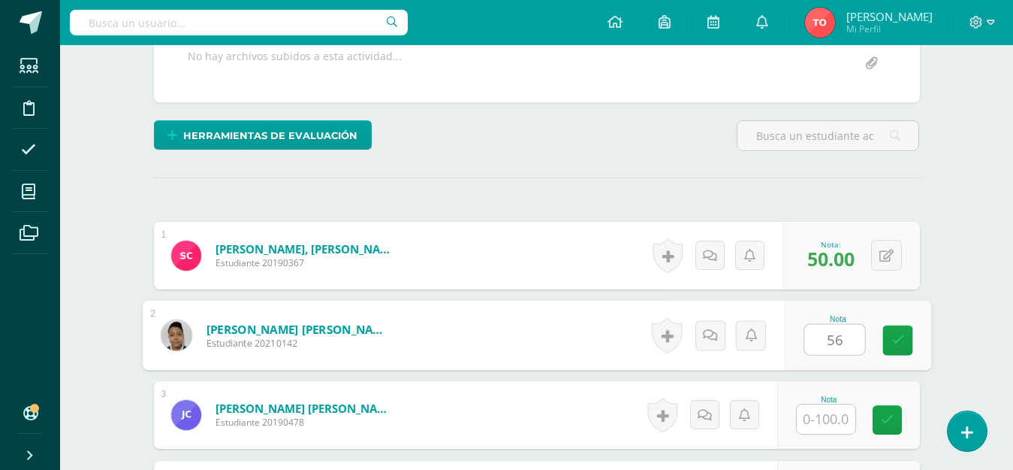
type input "56"
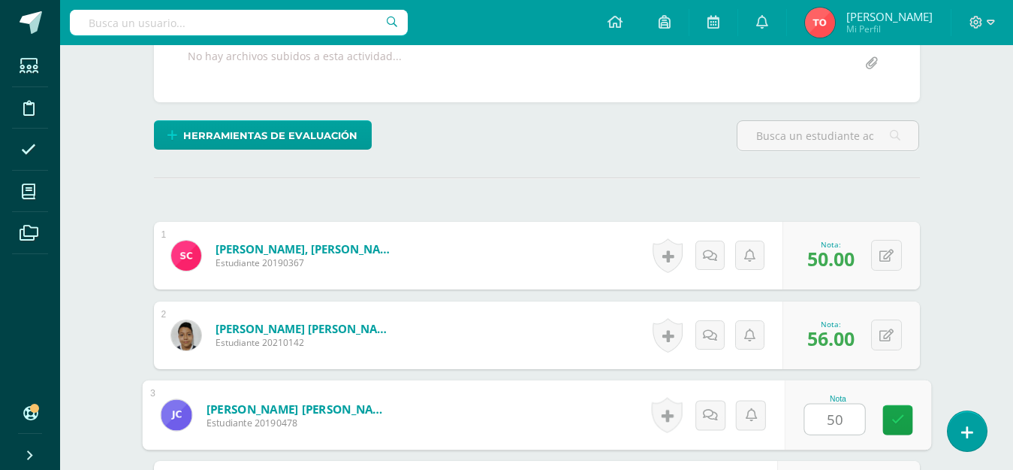
type input "50"
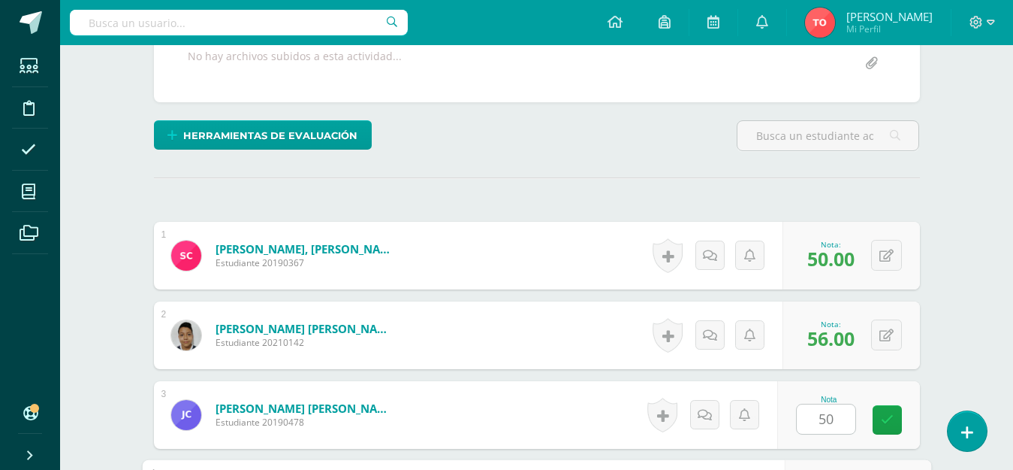
scroll to position [563, 0]
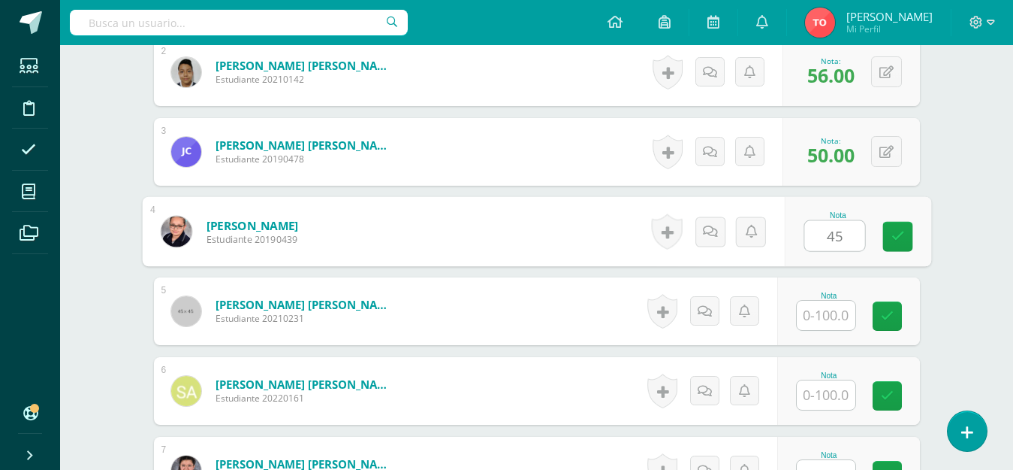
type input "45"
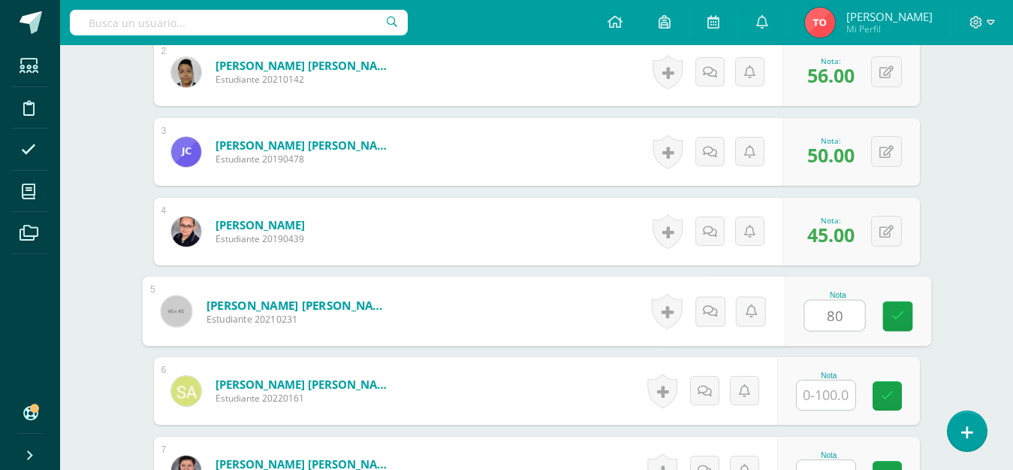
type input "80"
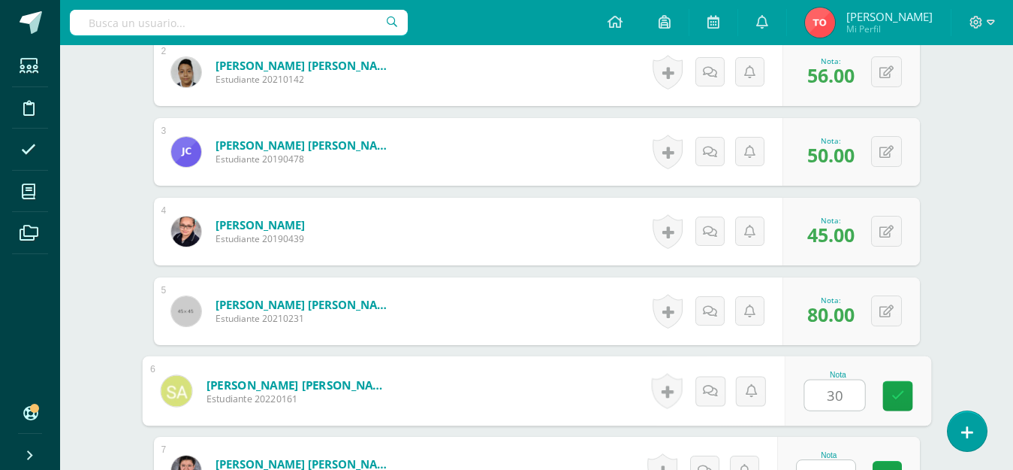
type input "30"
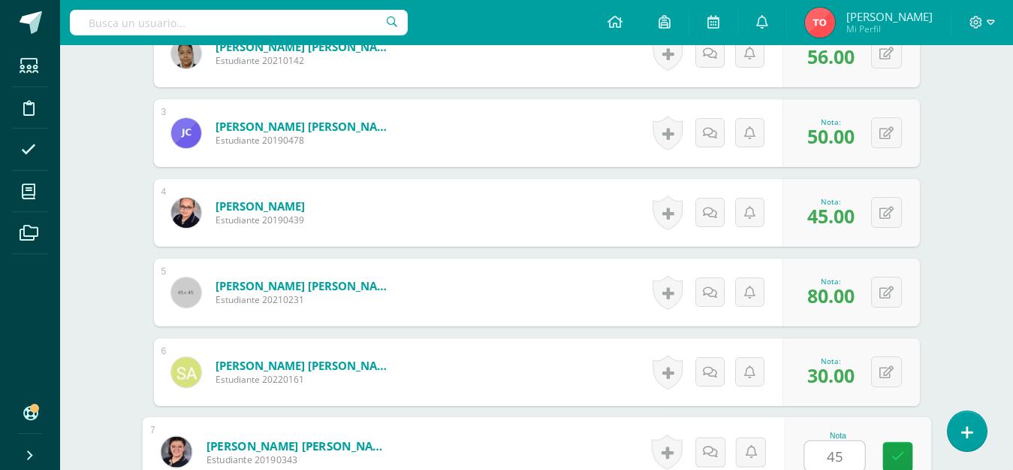
type input "45"
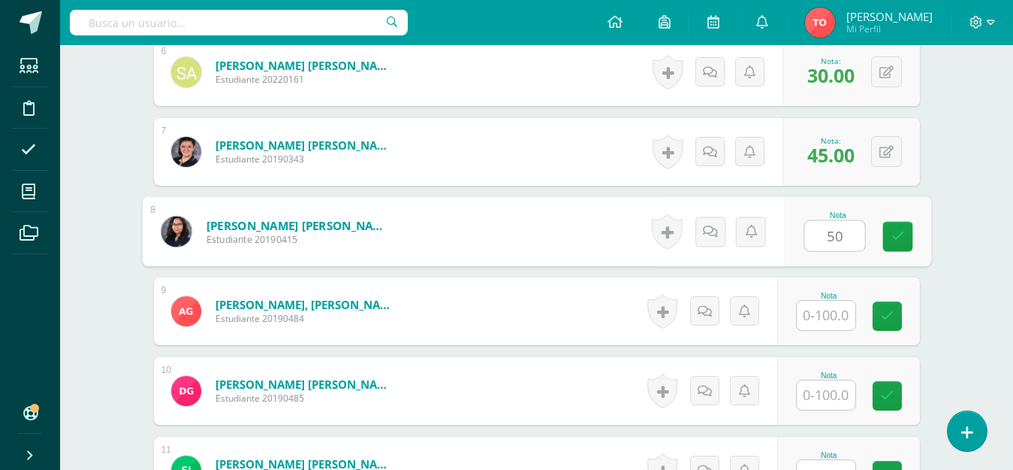
type input "50"
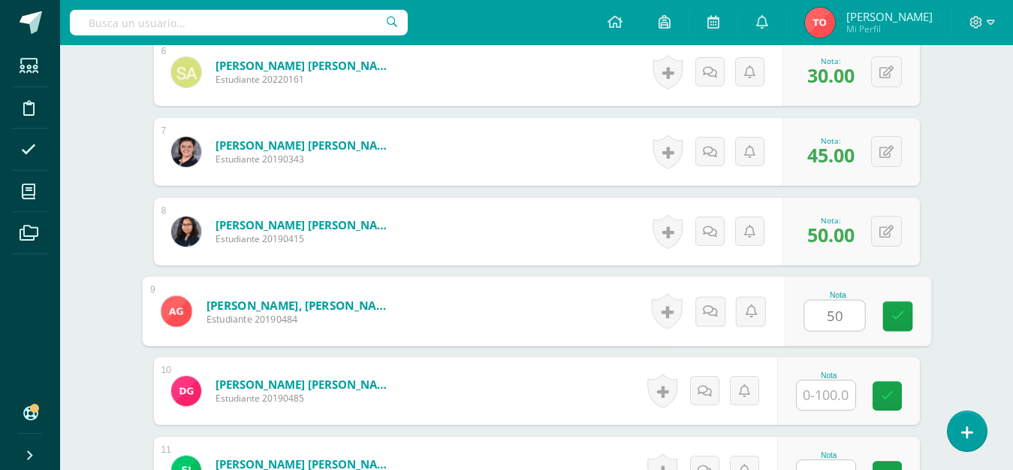
type input "50"
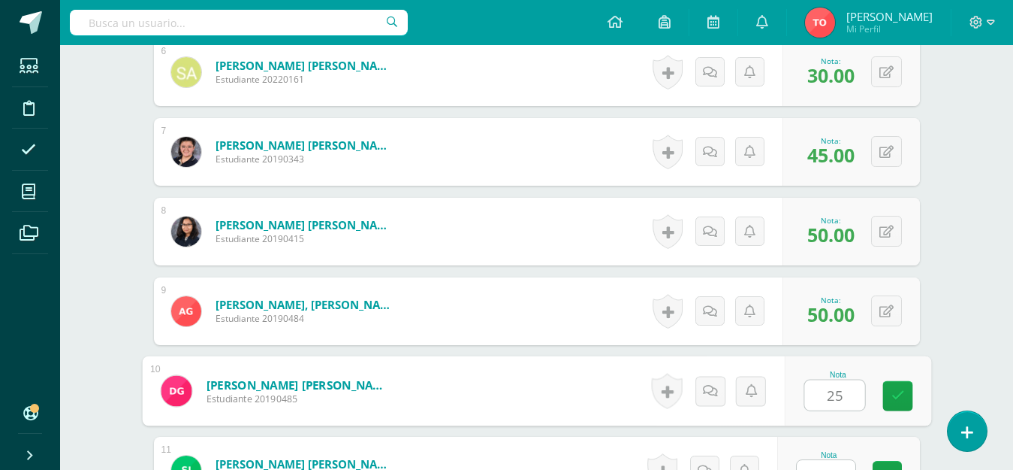
type input "25"
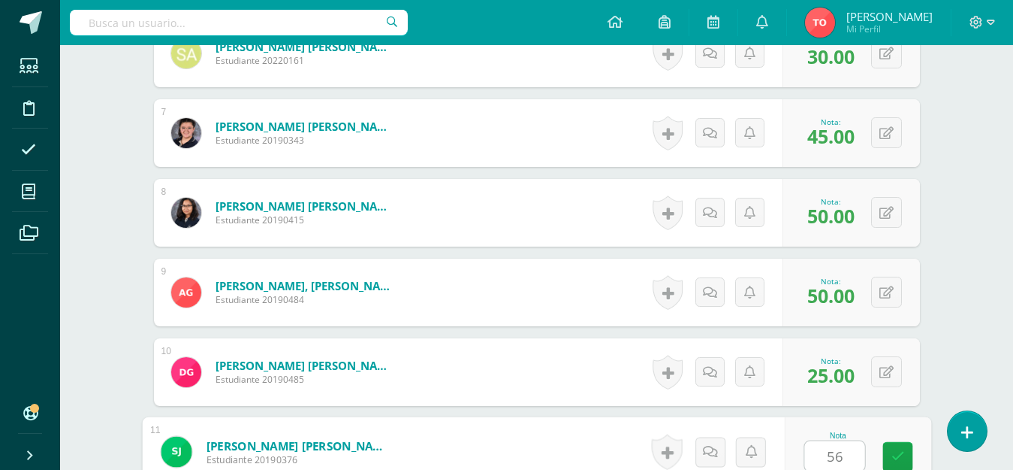
type input "56"
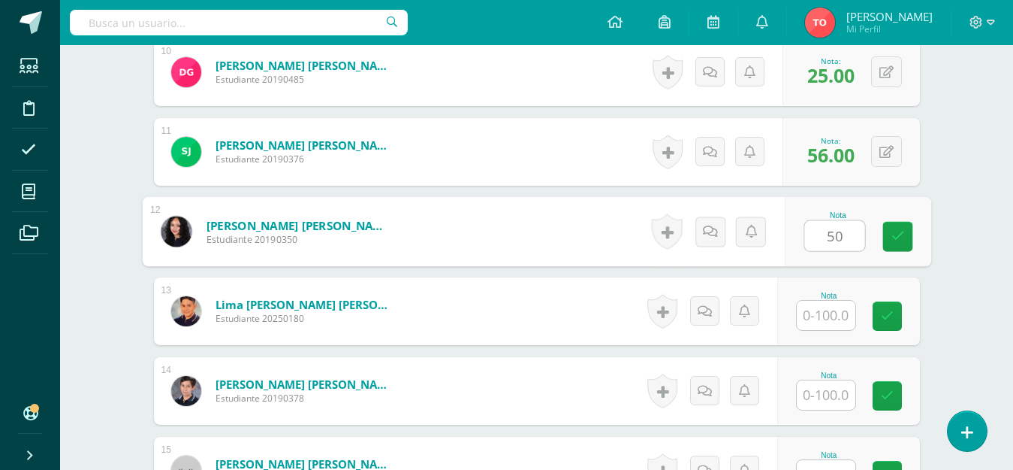
type input "50"
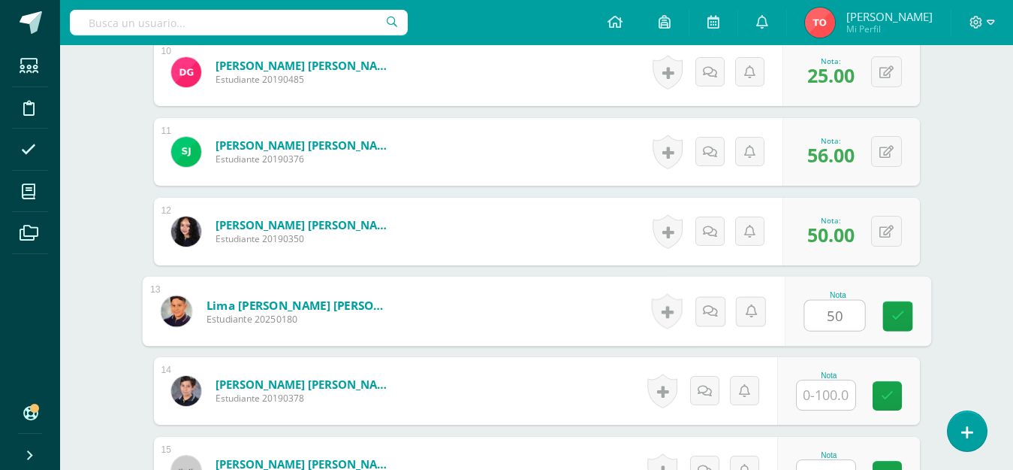
type input "50"
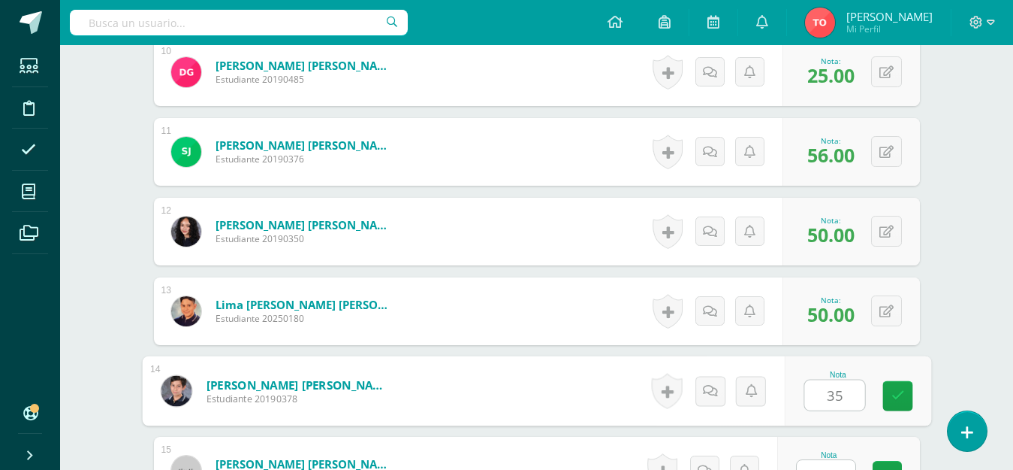
type input "35"
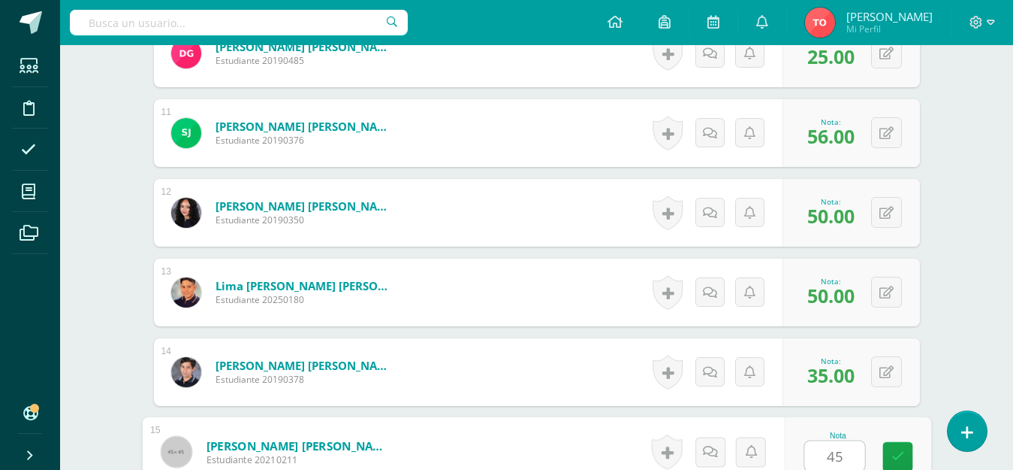
type input "45"
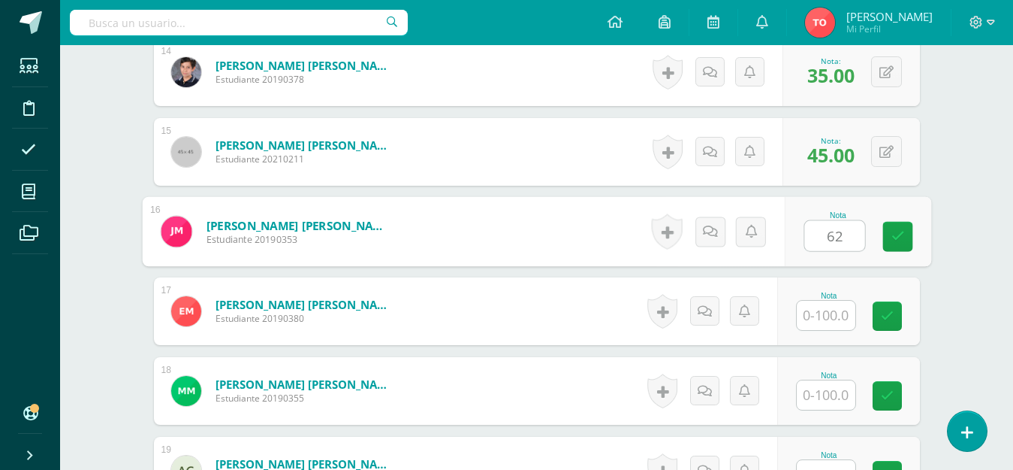
type input "62"
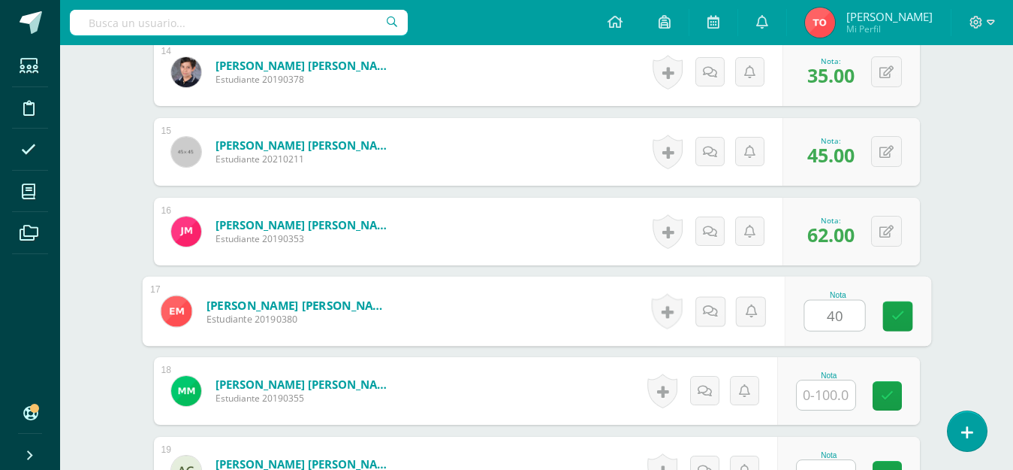
type input "40"
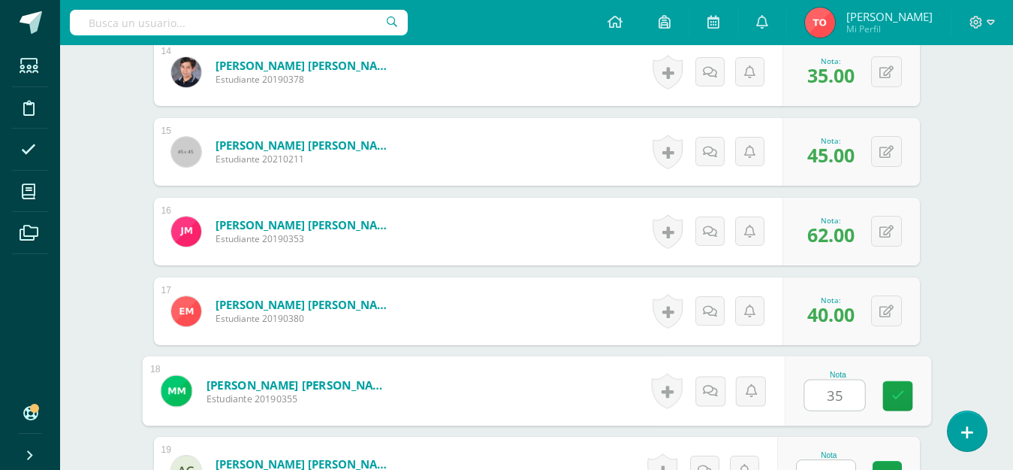
type input "35"
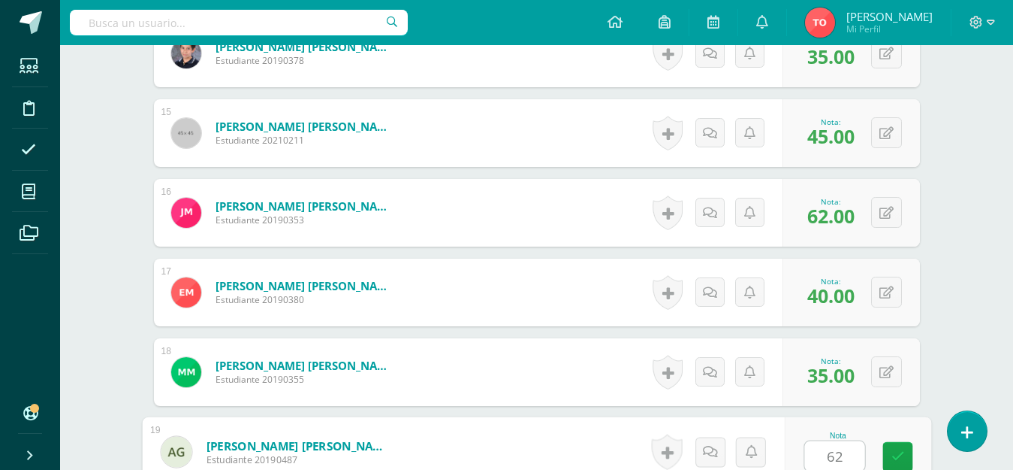
type input "62"
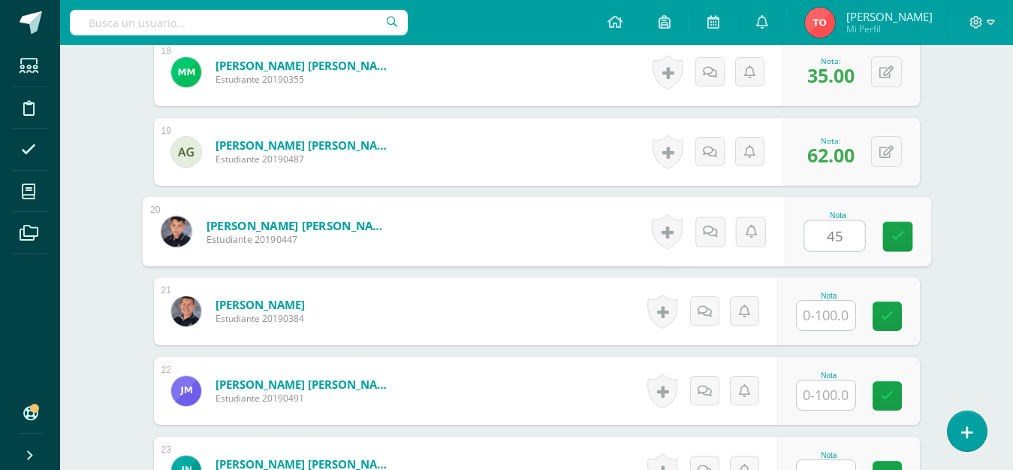
type input "45"
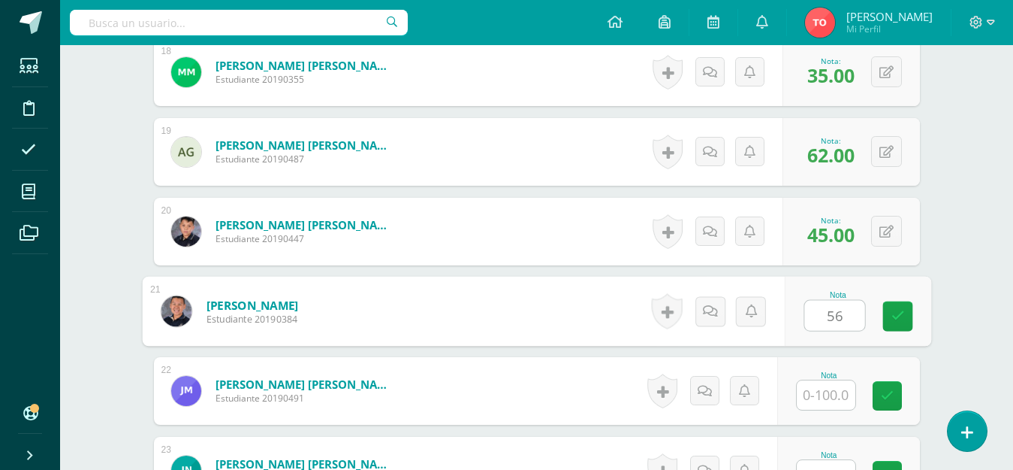
type input "56"
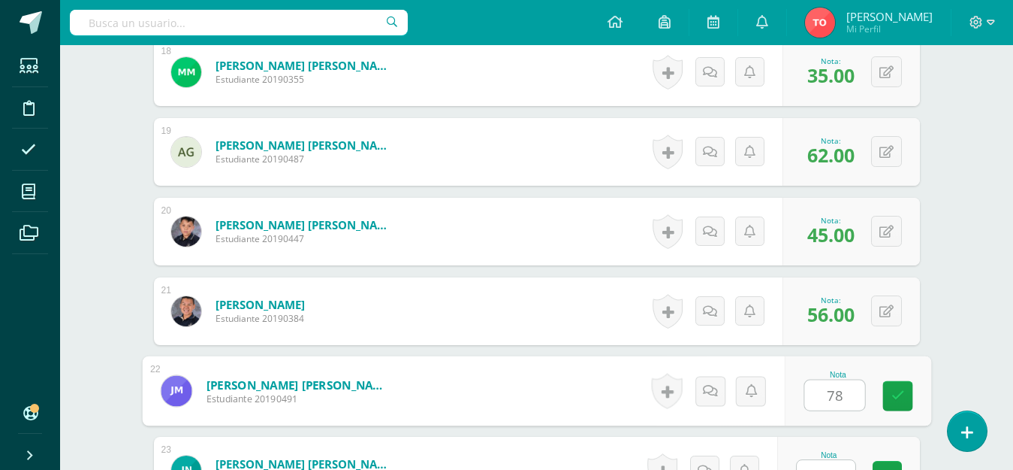
type input "78"
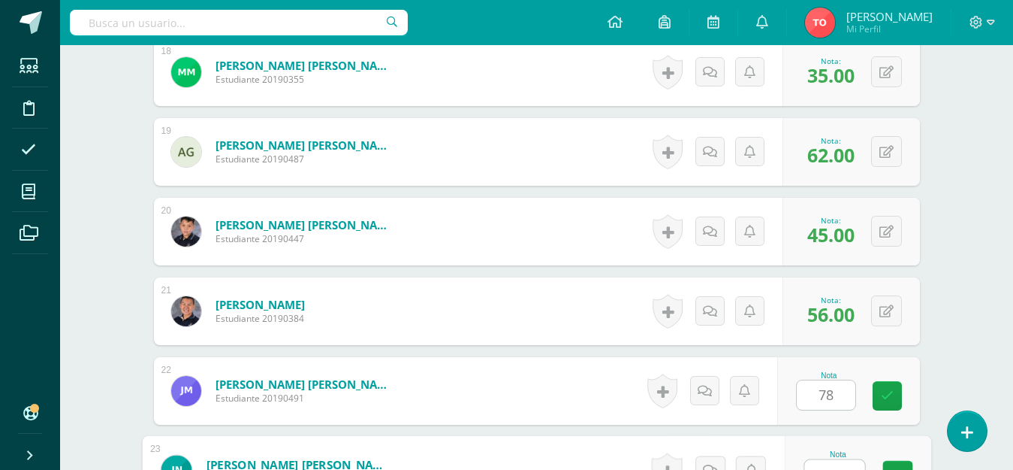
scroll to position [1856, 0]
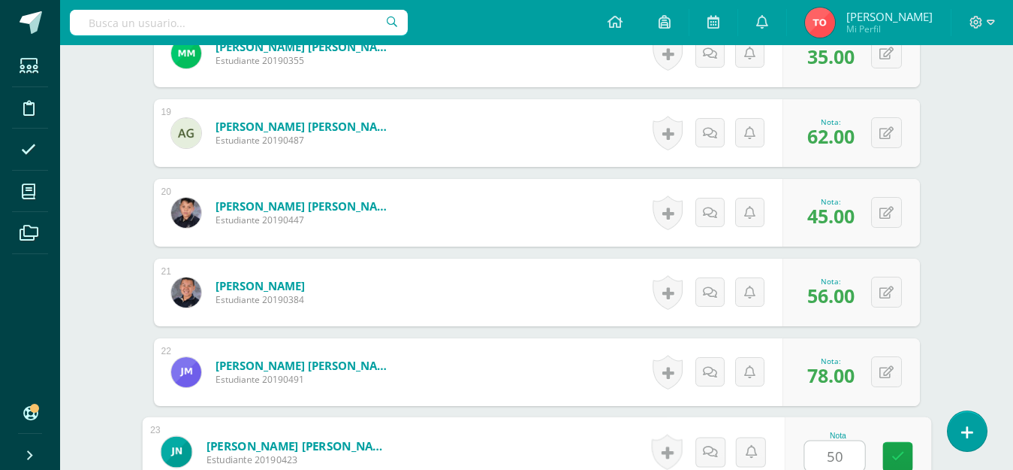
type input "50"
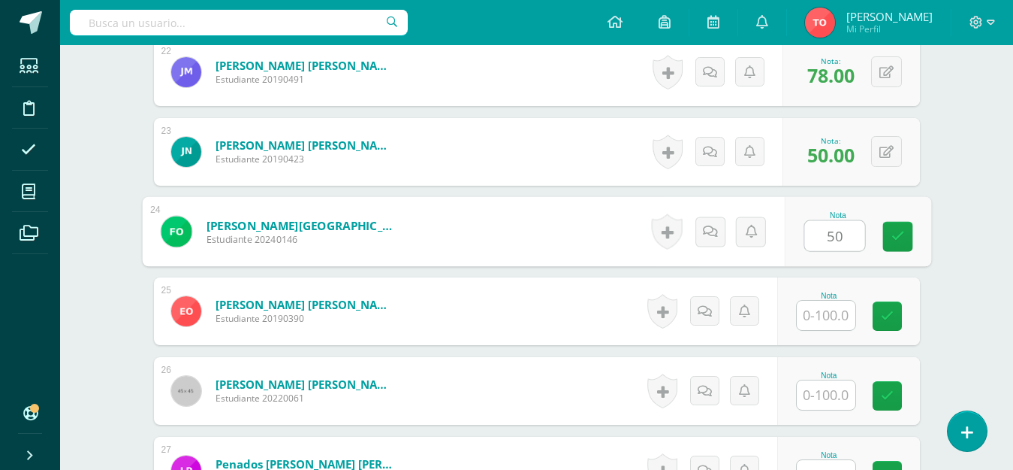
type input "50"
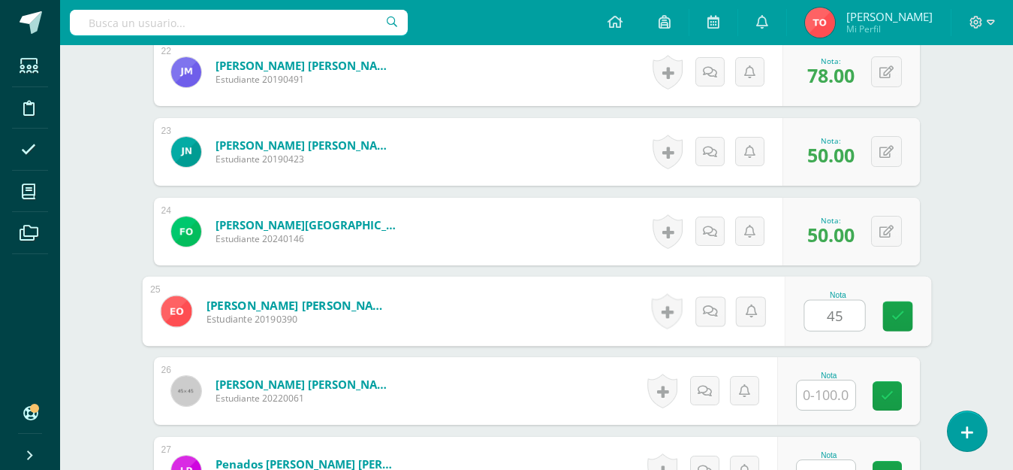
type input "45"
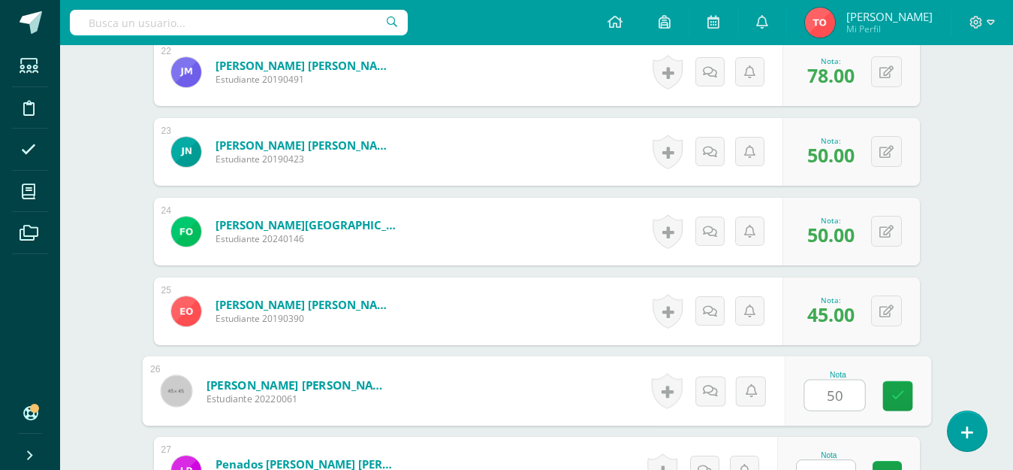
type input "50"
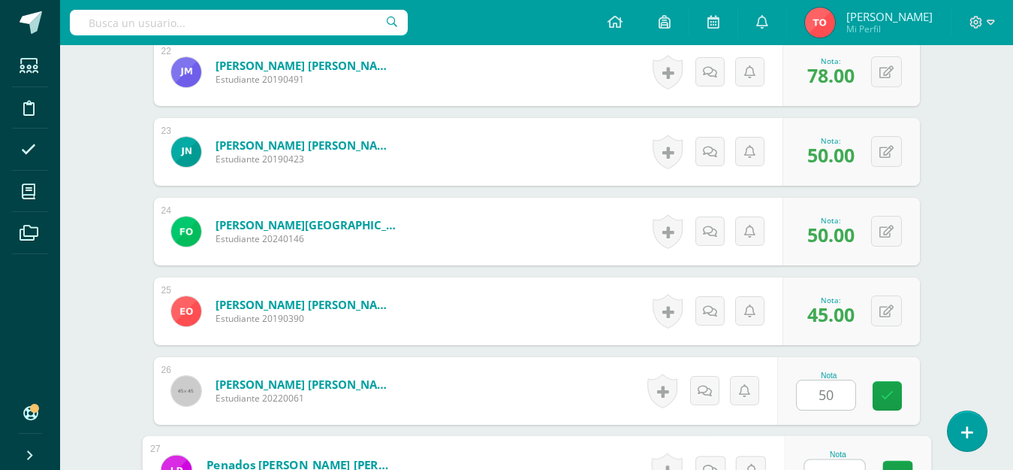
scroll to position [2175, 0]
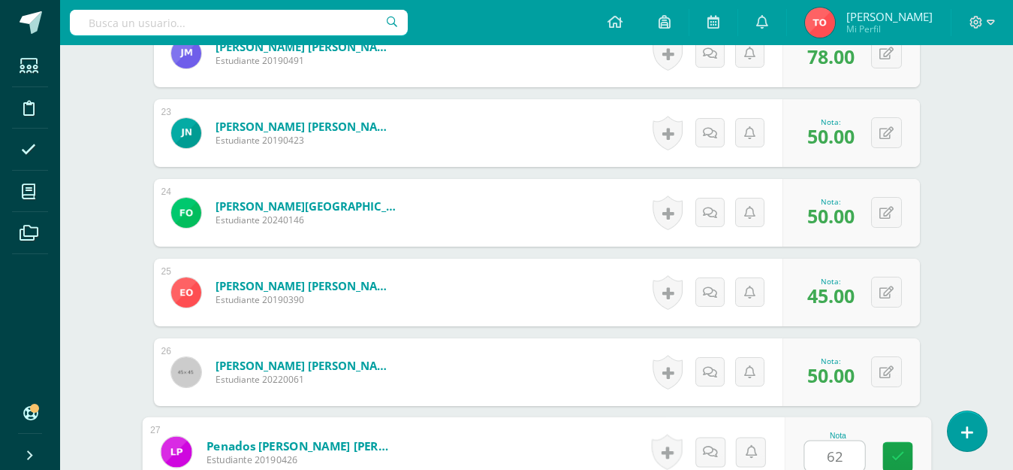
type input "62"
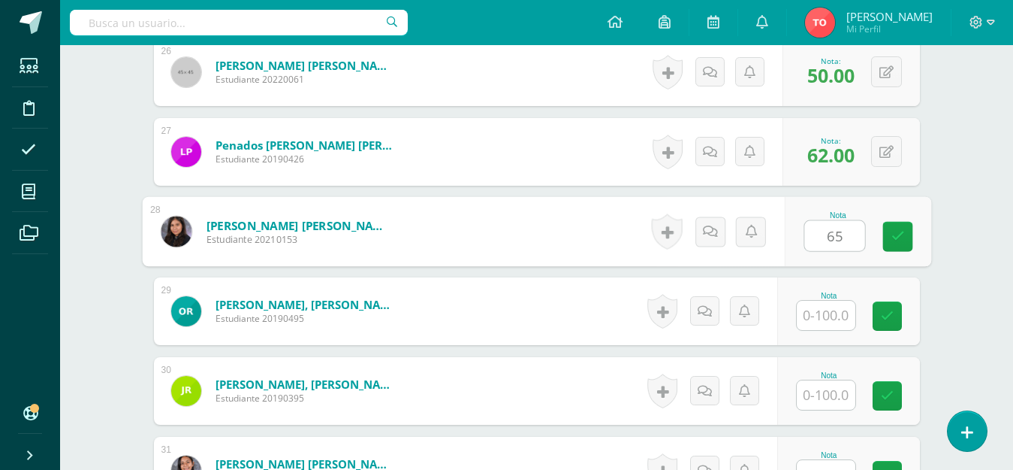
type input "65"
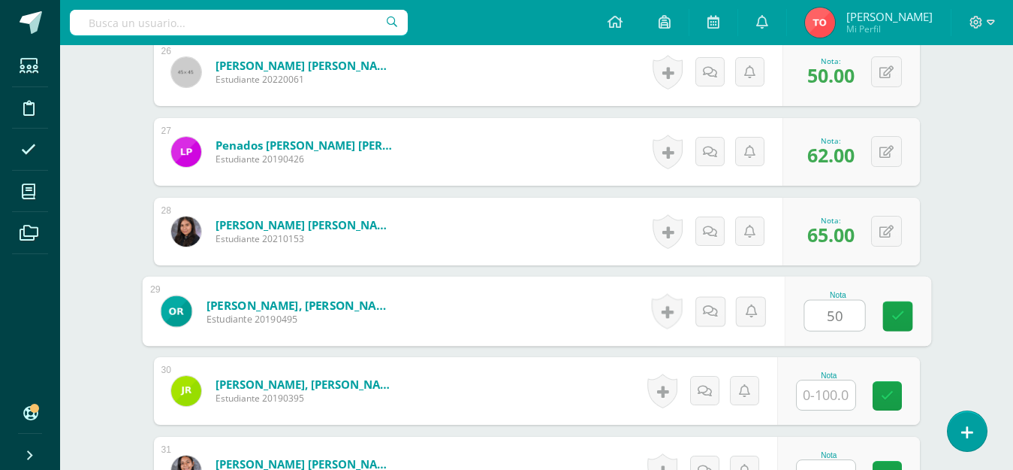
type input "50"
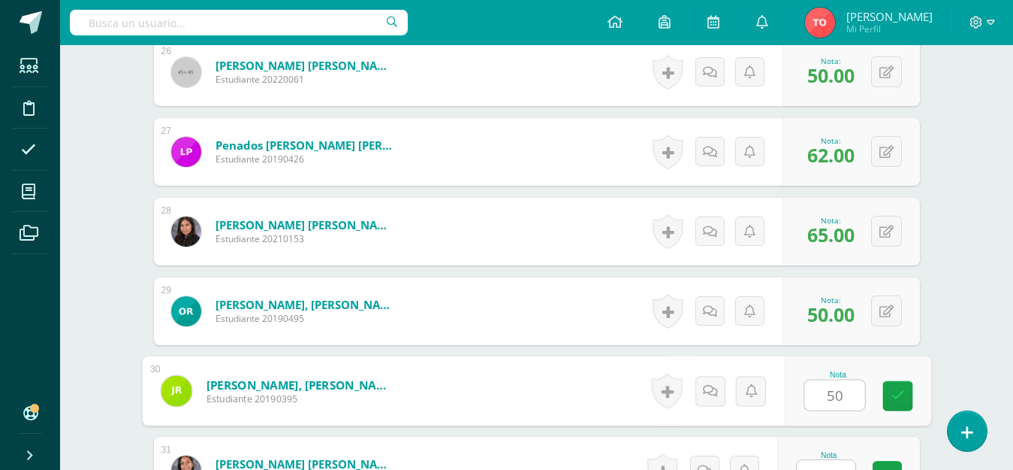
type input "50"
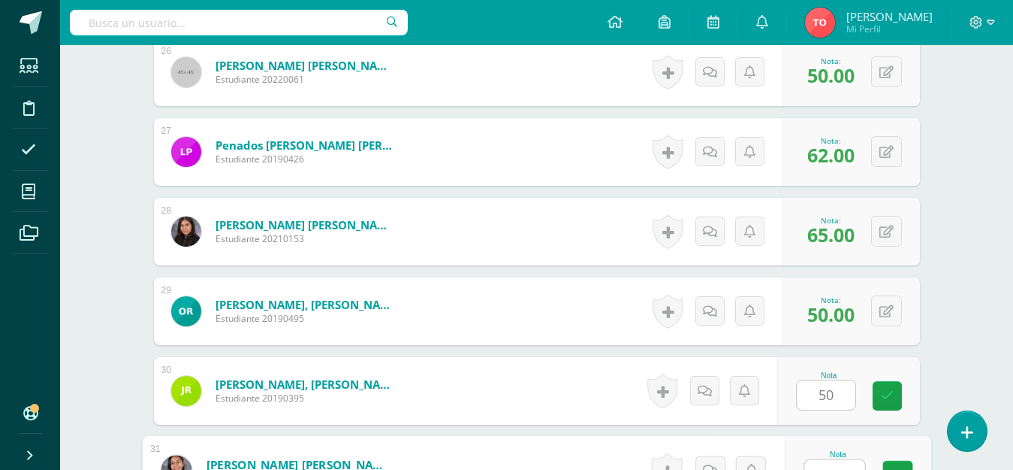
scroll to position [2493, 0]
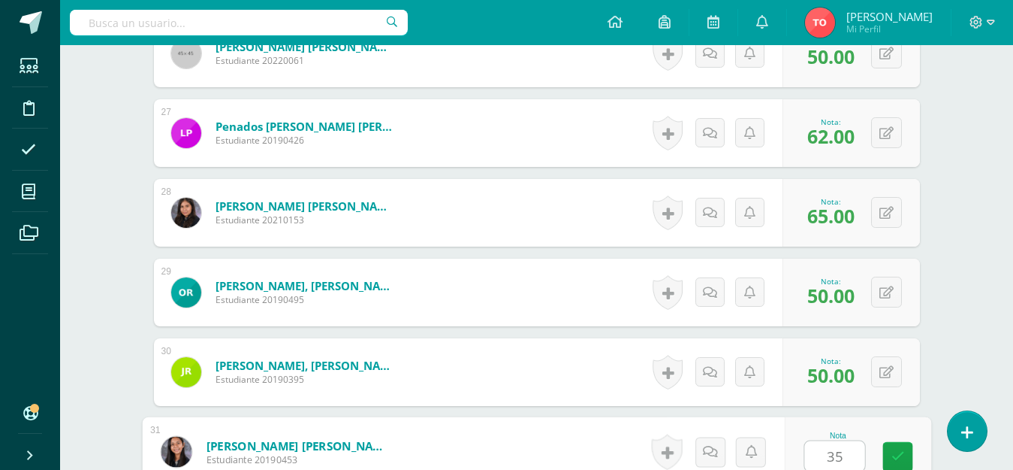
type input "35"
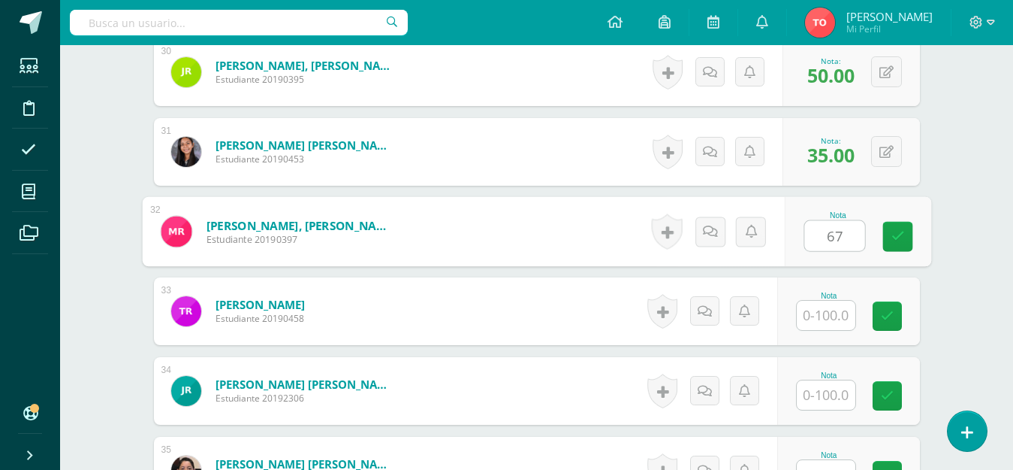
type input "67"
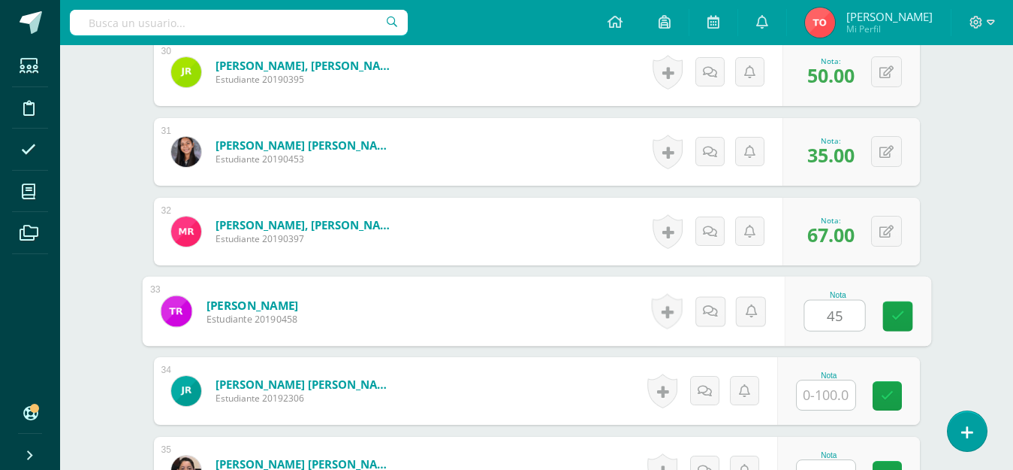
type input "45"
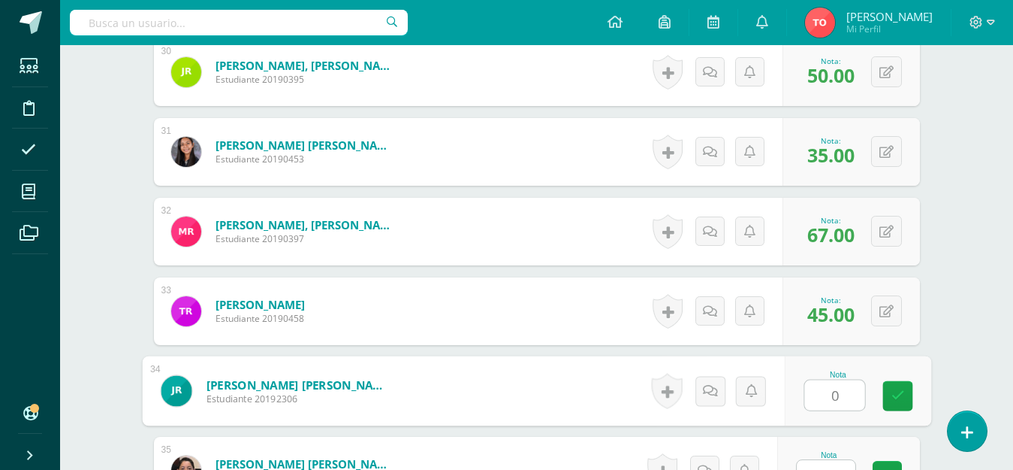
type input "0"
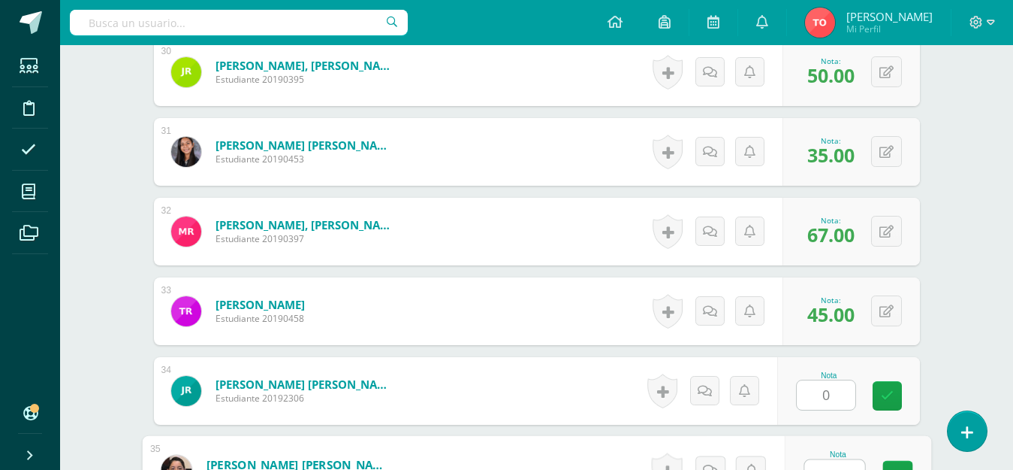
scroll to position [2812, 0]
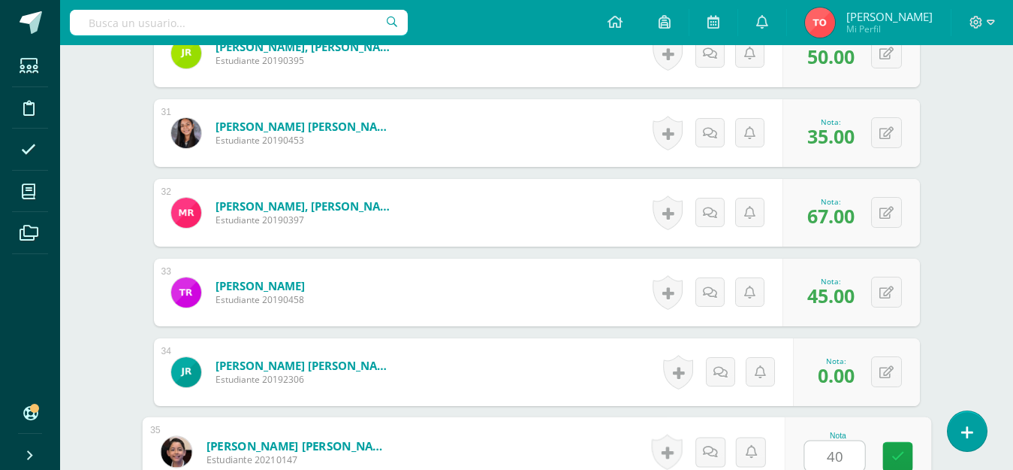
type input "40"
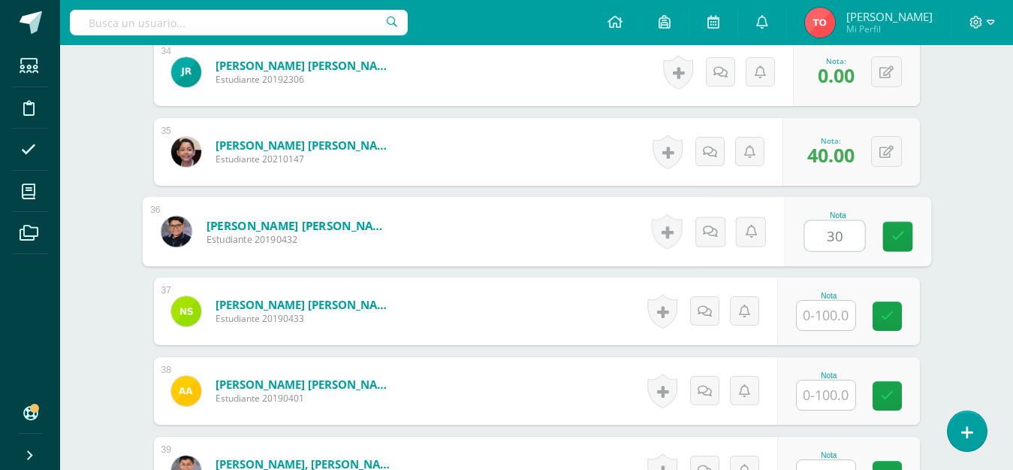
type input "30"
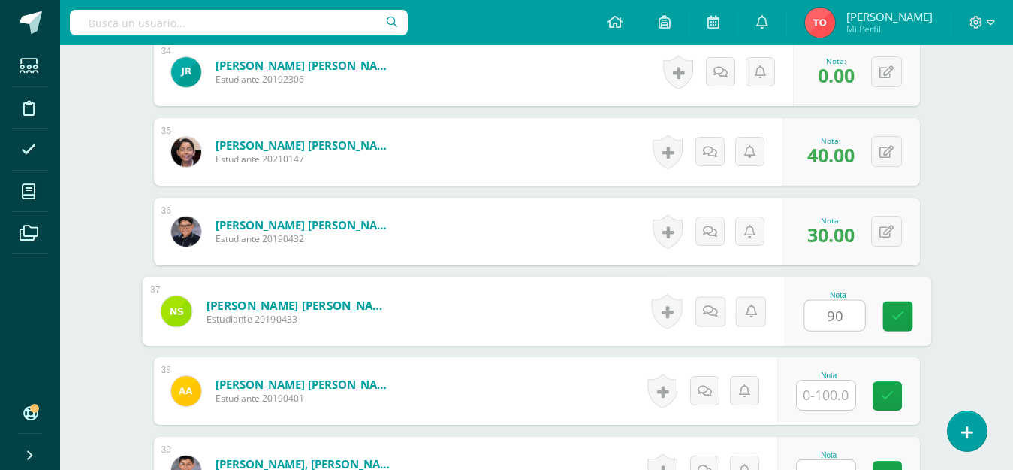
type input "90"
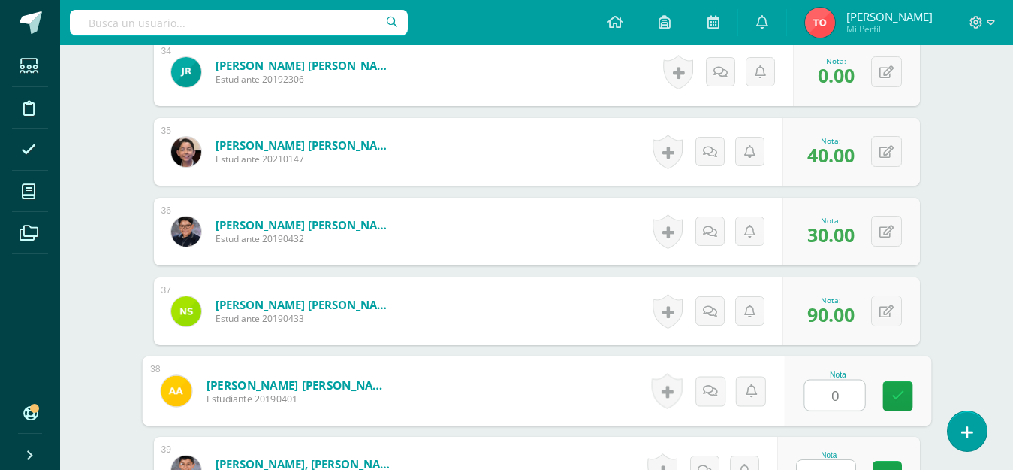
type input "0"
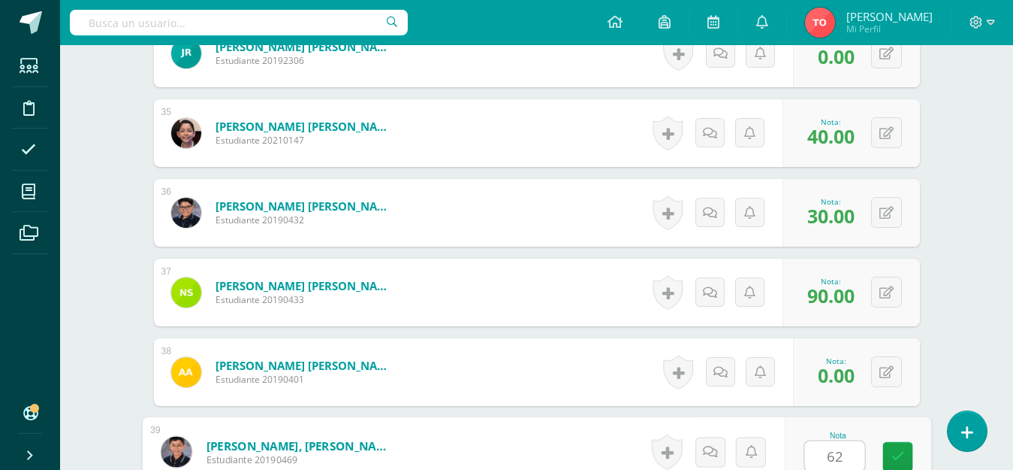
type input "62"
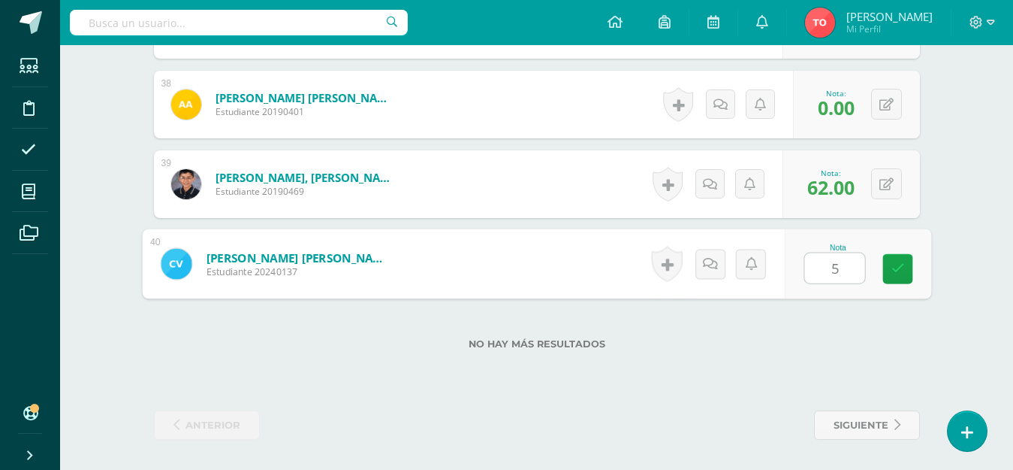
type input "50"
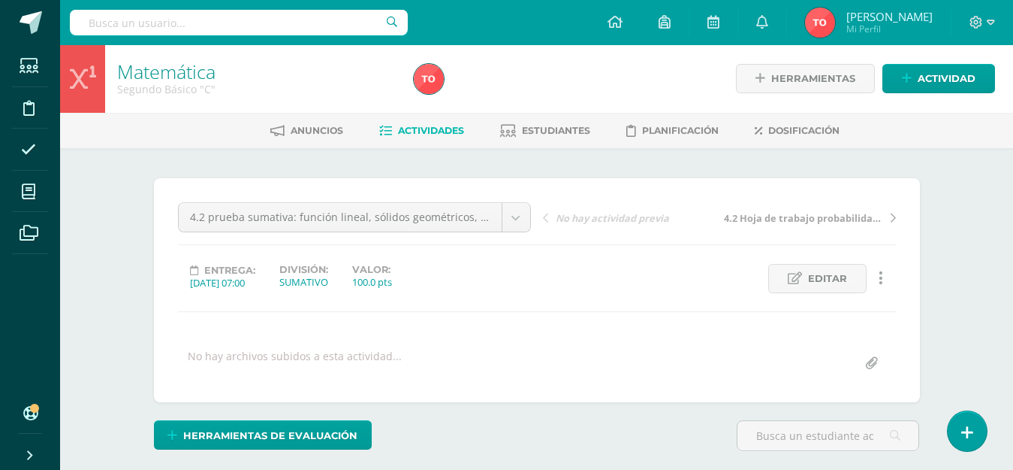
scroll to position [0, 0]
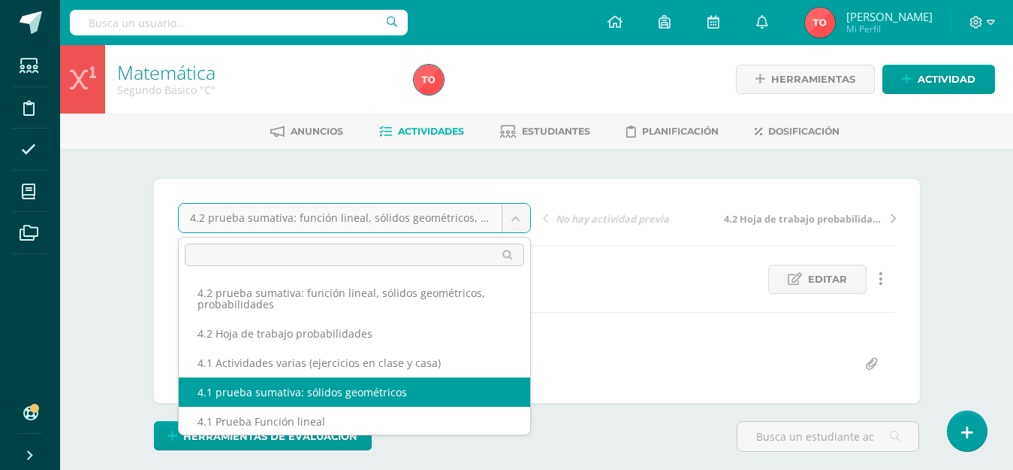
select select "/dashboard/teacher/grade-activity/227809/"
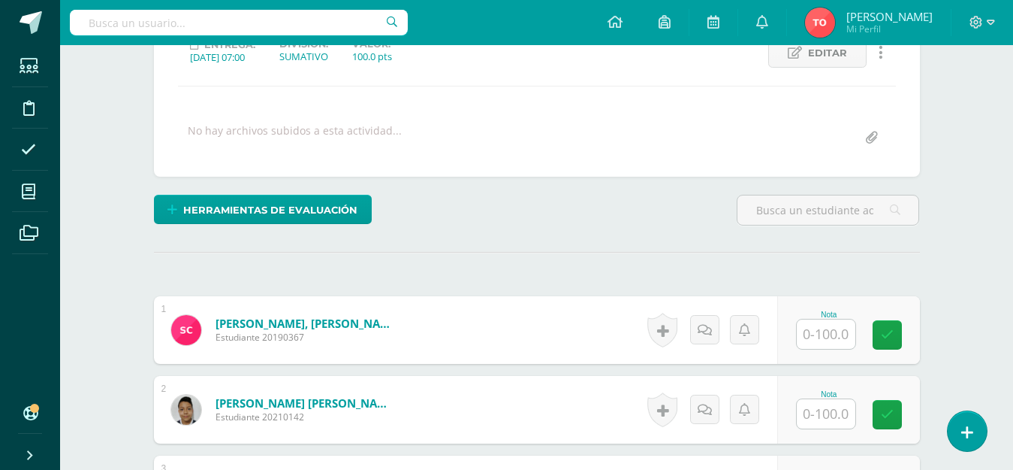
scroll to position [225, 0]
click at [829, 332] on input "text" at bounding box center [826, 334] width 59 height 29
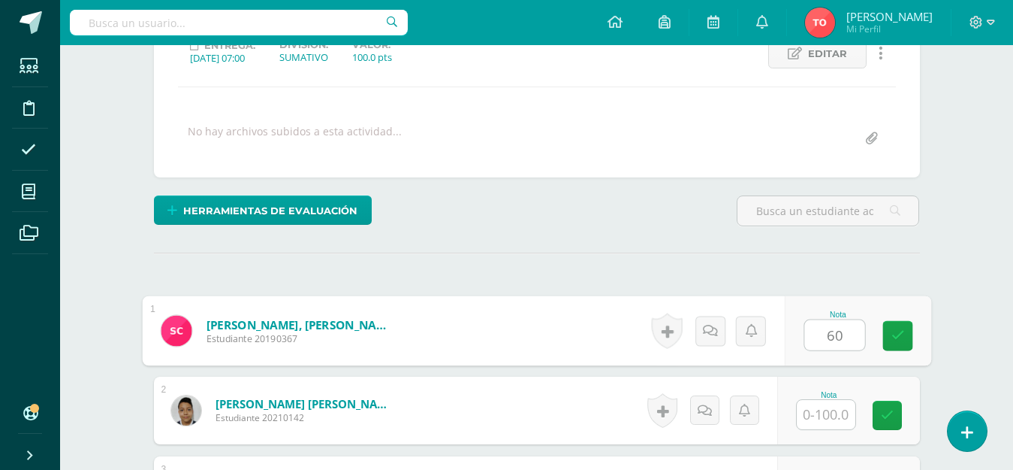
type input "60"
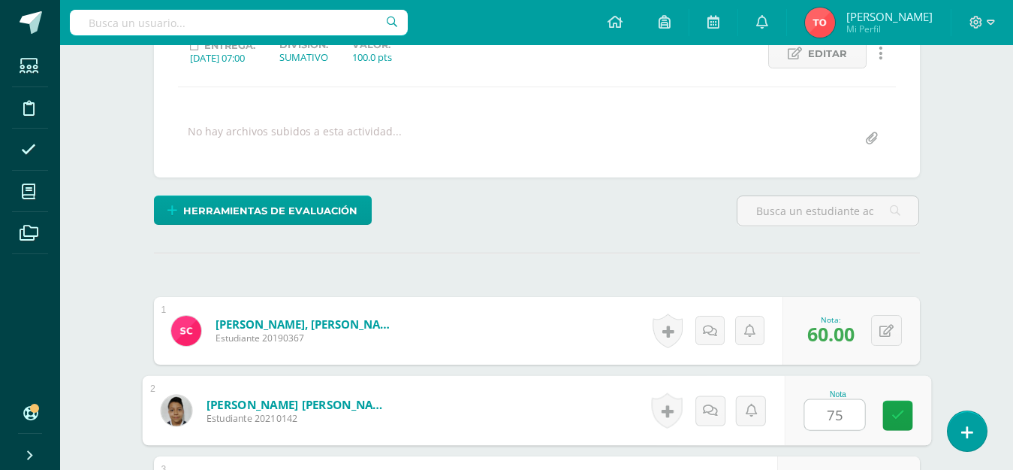
type input "75"
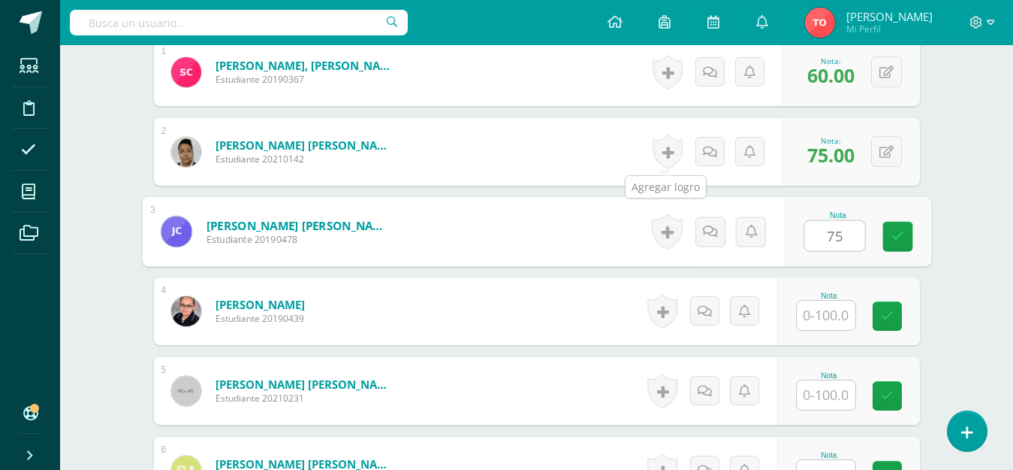
type input "75"
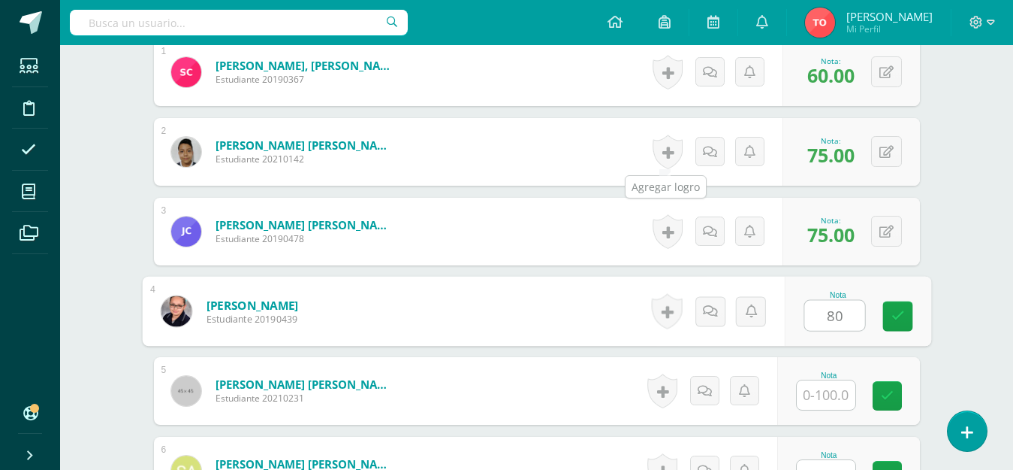
type input "80"
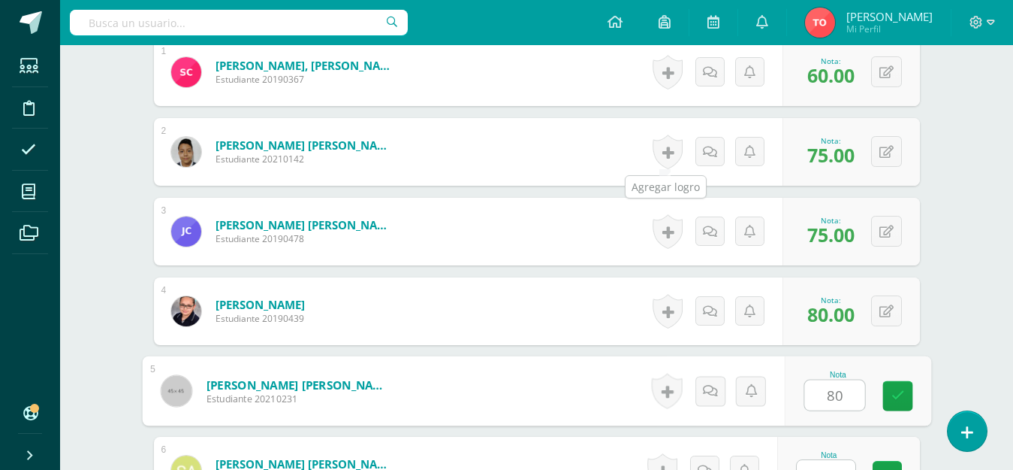
type input "80"
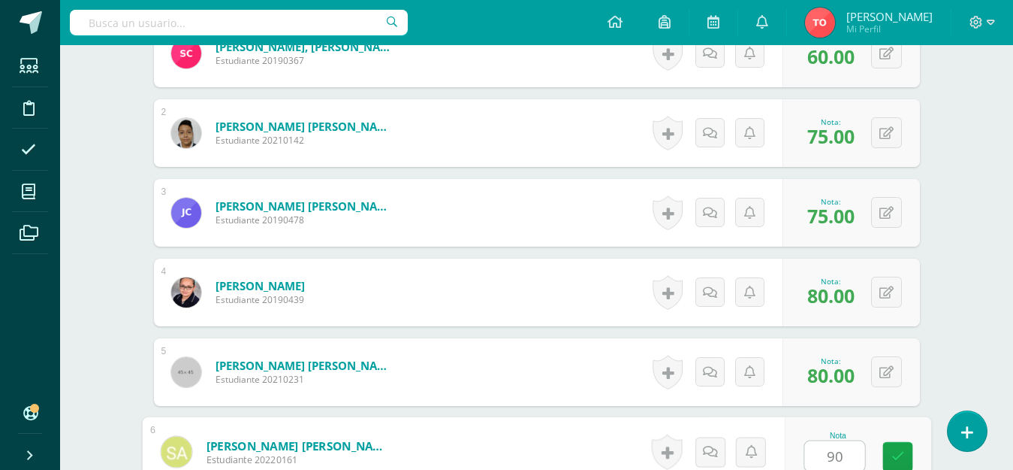
type input "90"
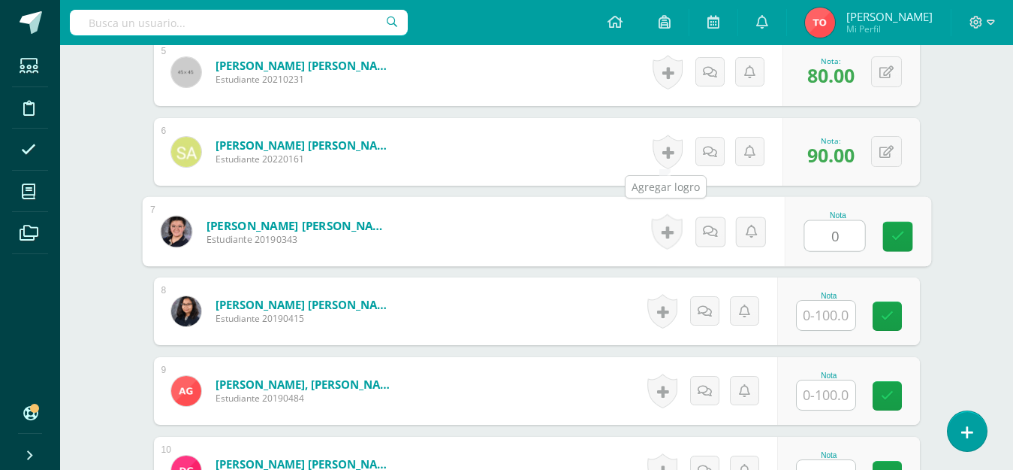
type input "0"
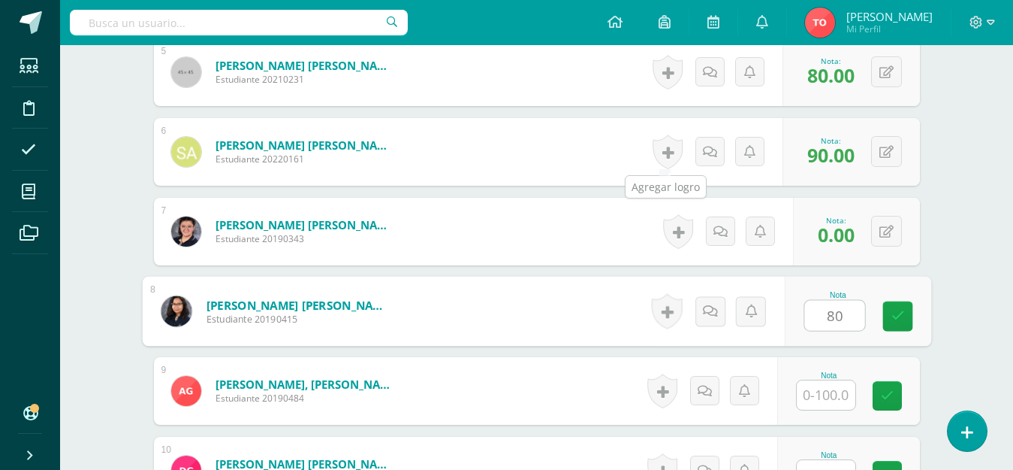
type input "80"
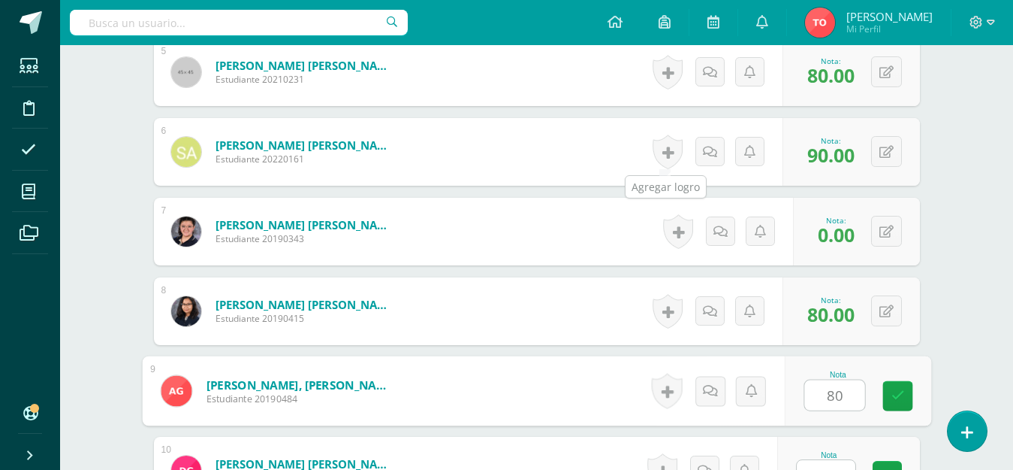
type input "80"
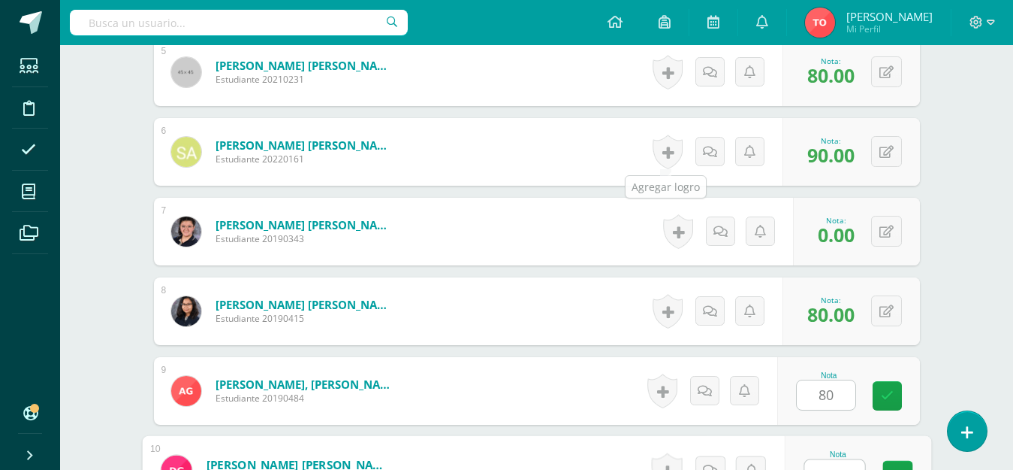
scroll to position [821, 0]
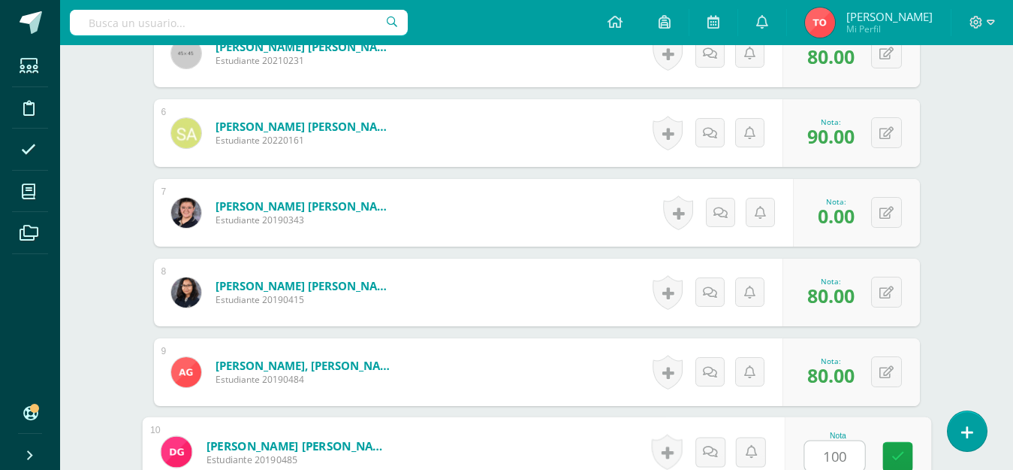
type input "100"
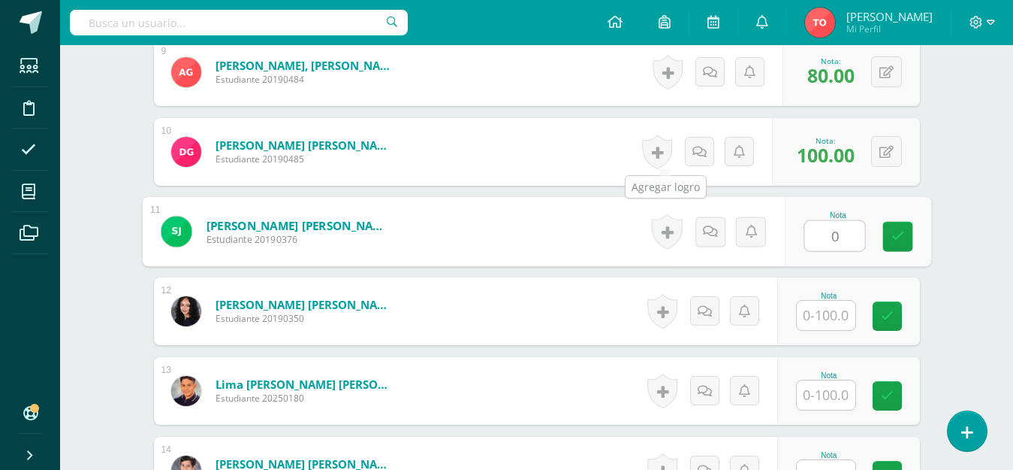
type input "0"
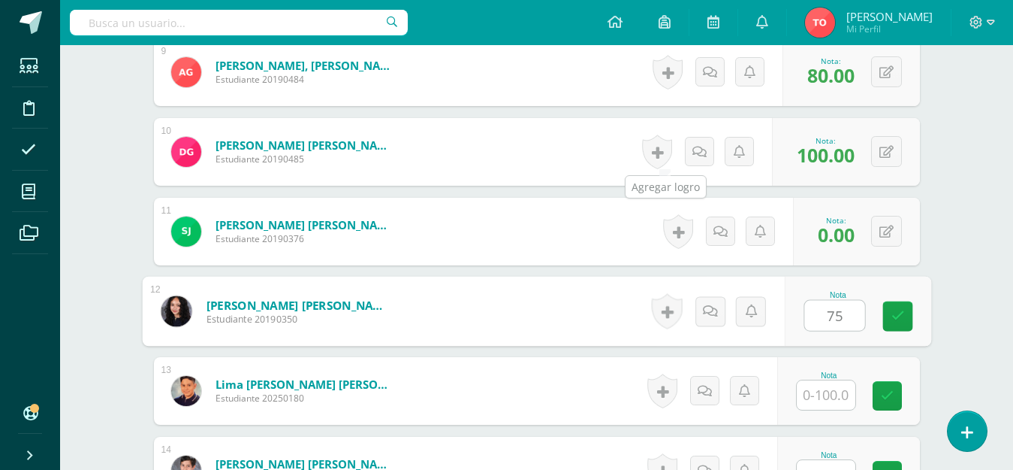
type input "75"
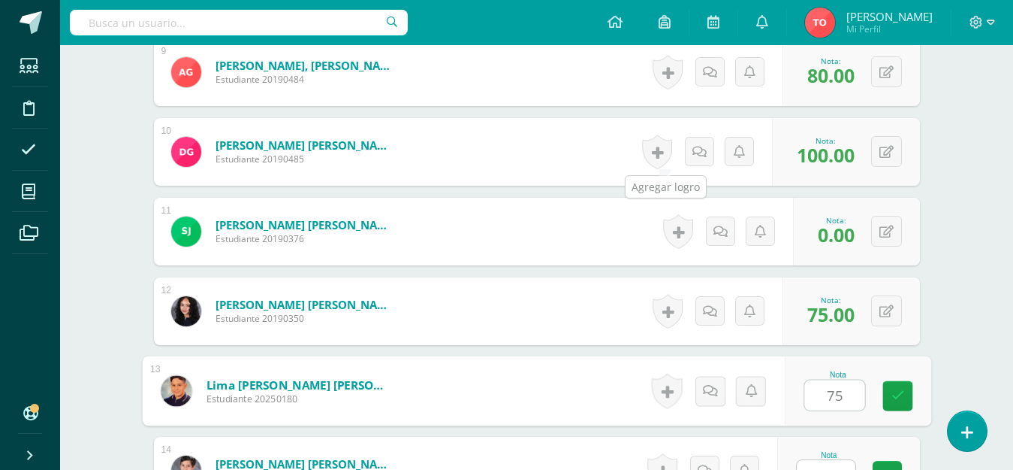
type input "75"
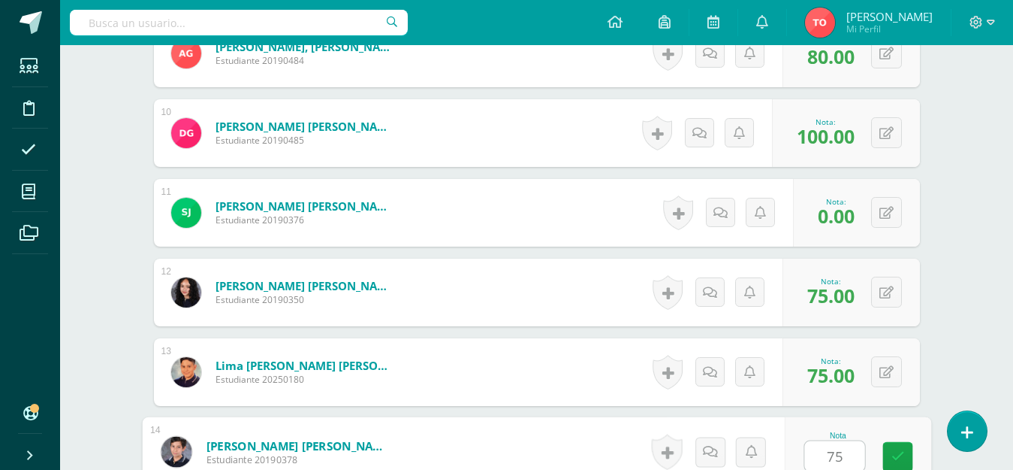
type input "75"
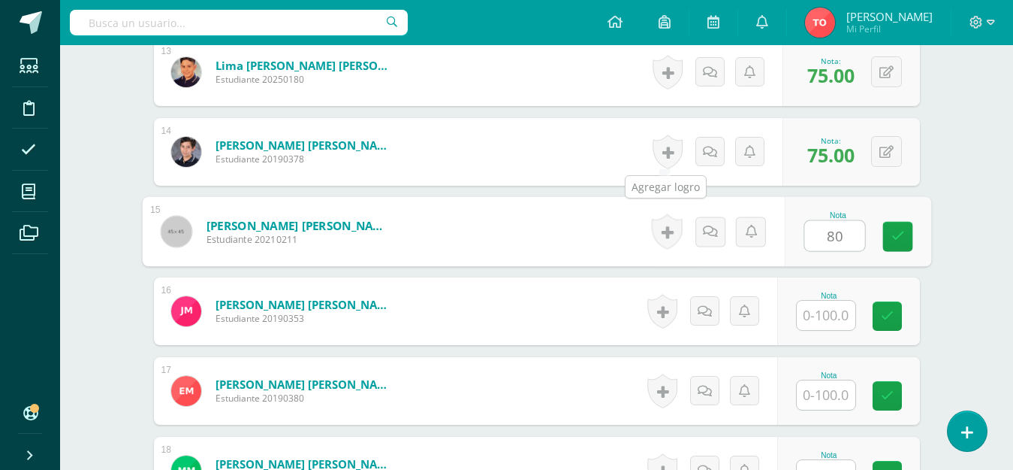
type input "80"
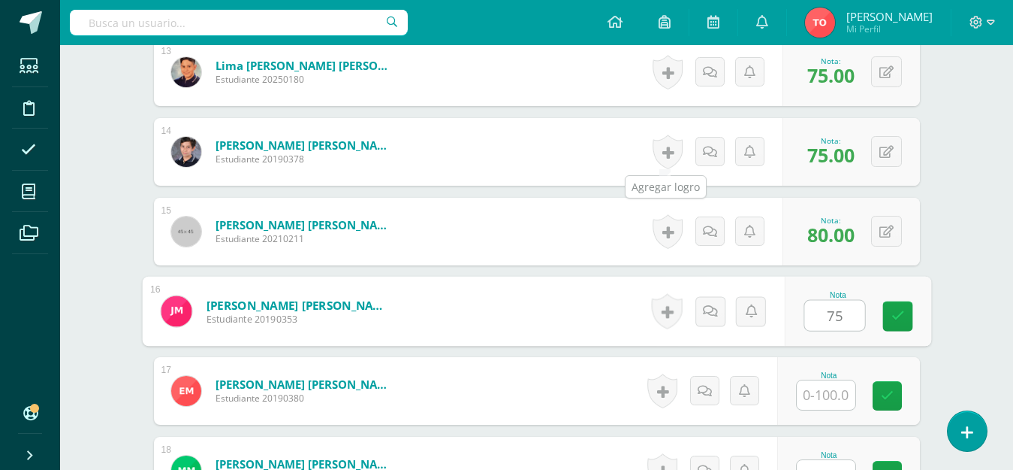
type input "75"
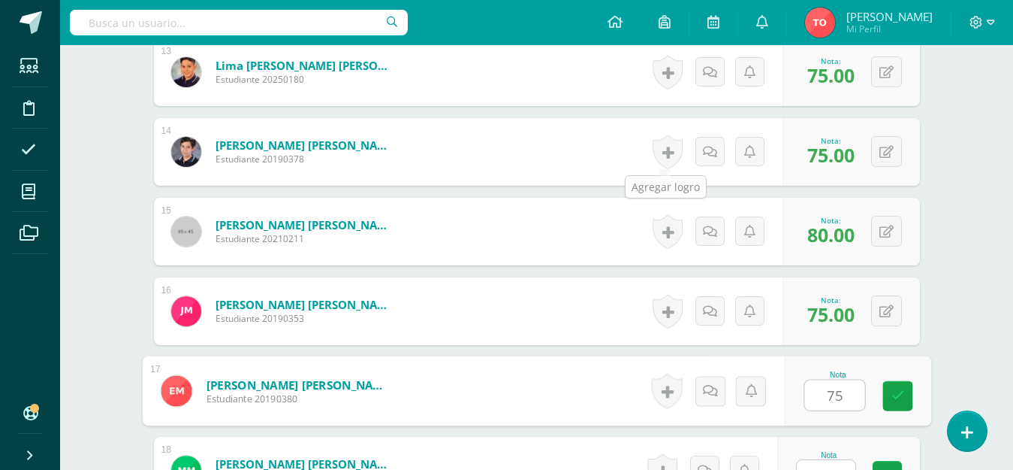
type input "75"
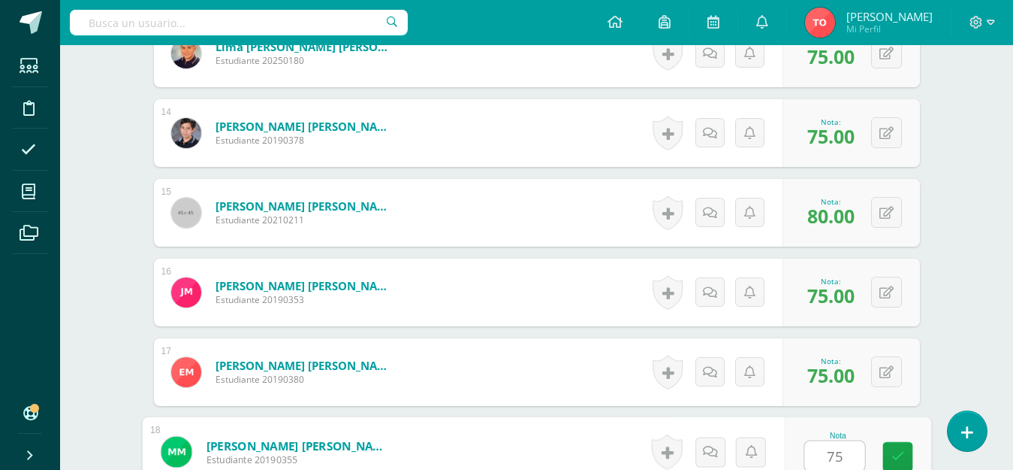
type input "75"
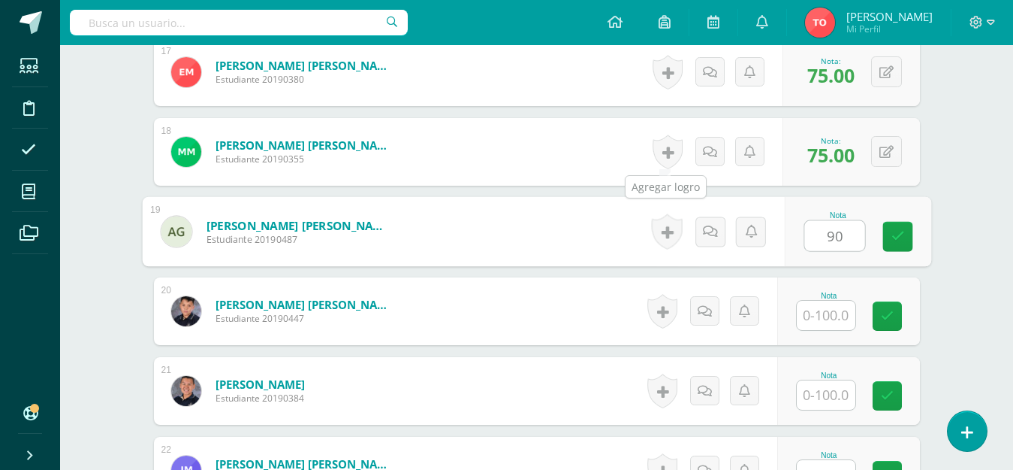
type input "90"
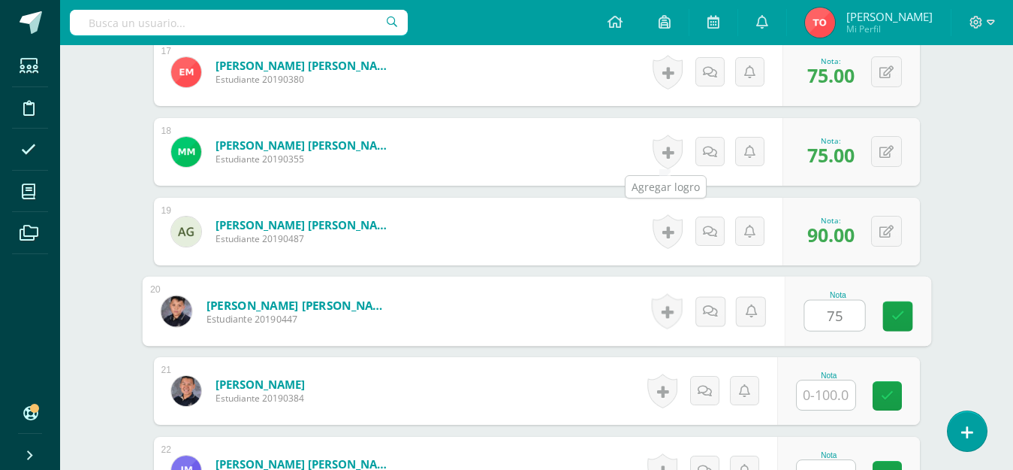
type input "75"
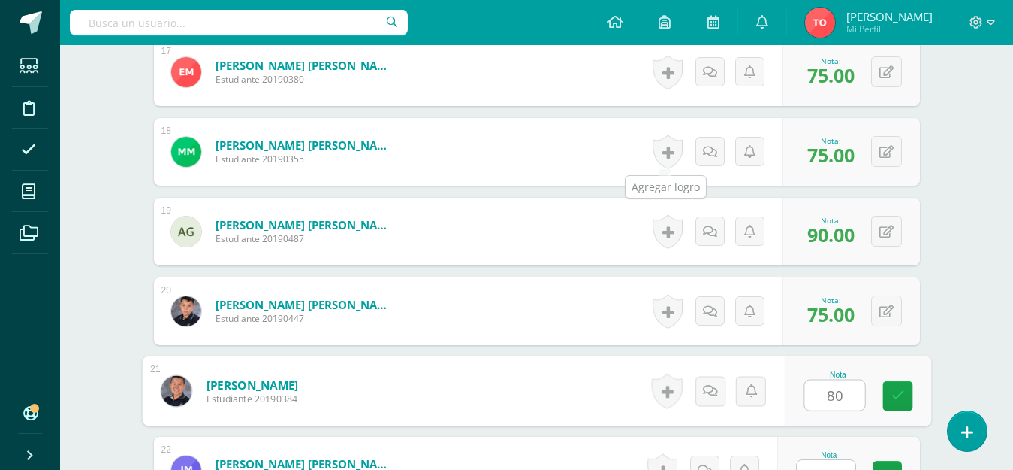
type input "80"
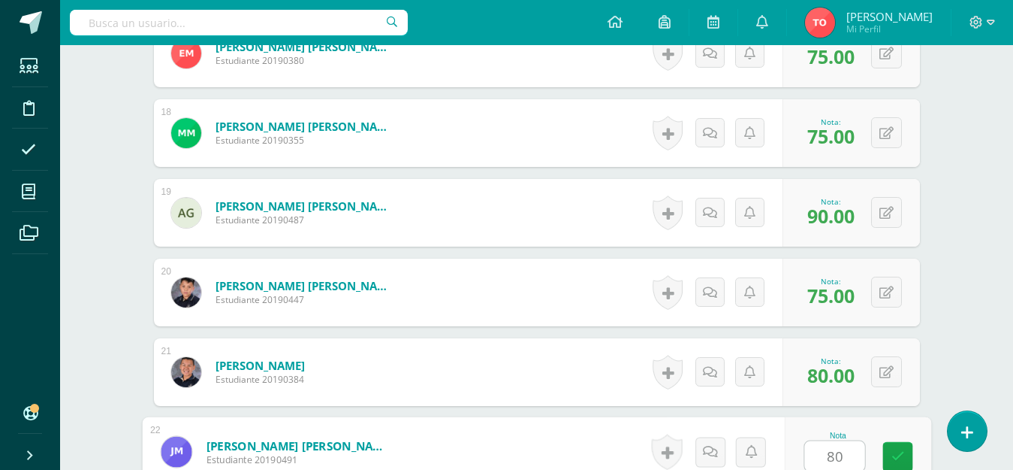
type input "80"
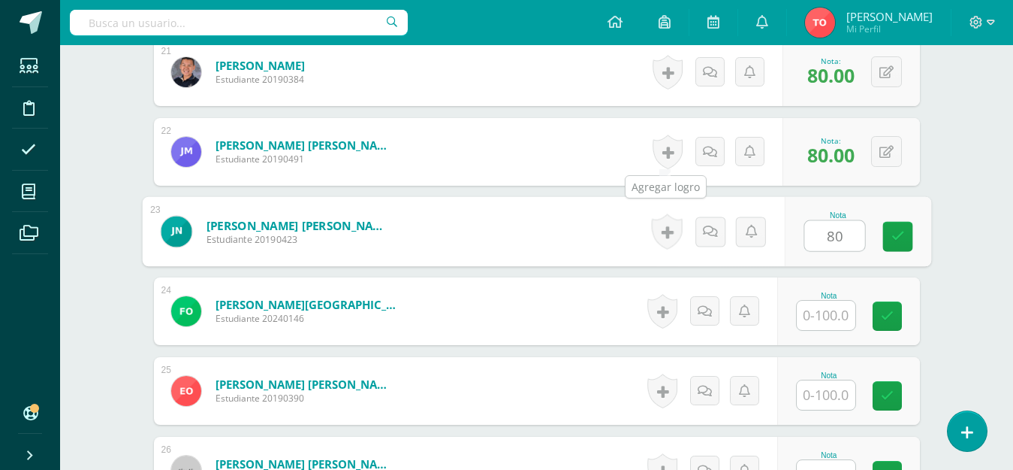
type input "80"
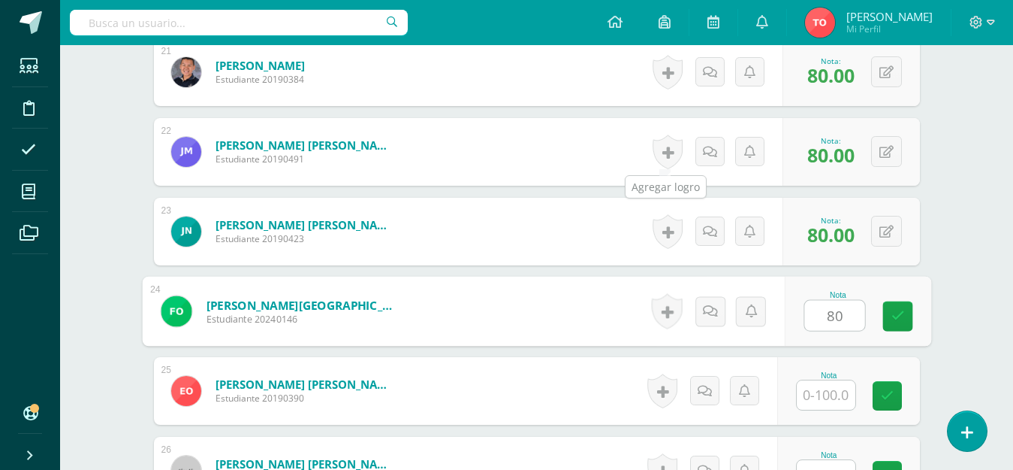
type input "80"
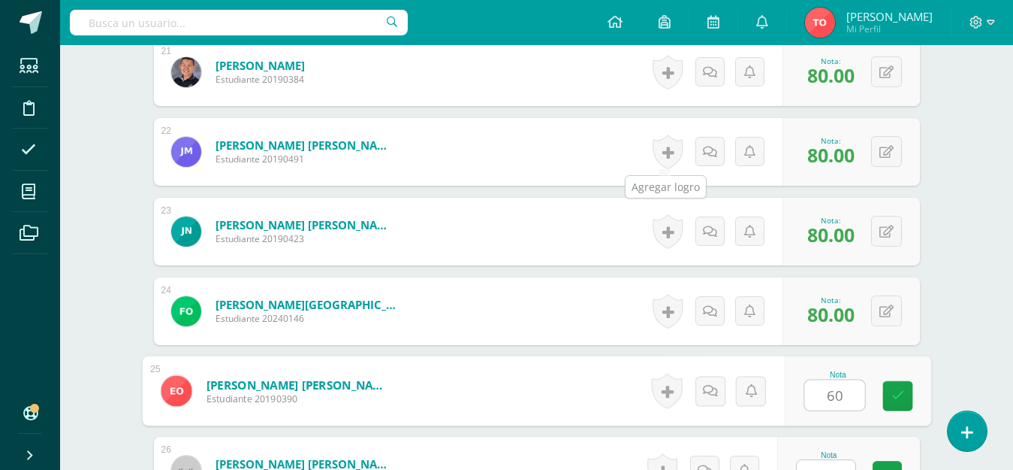
type input "60"
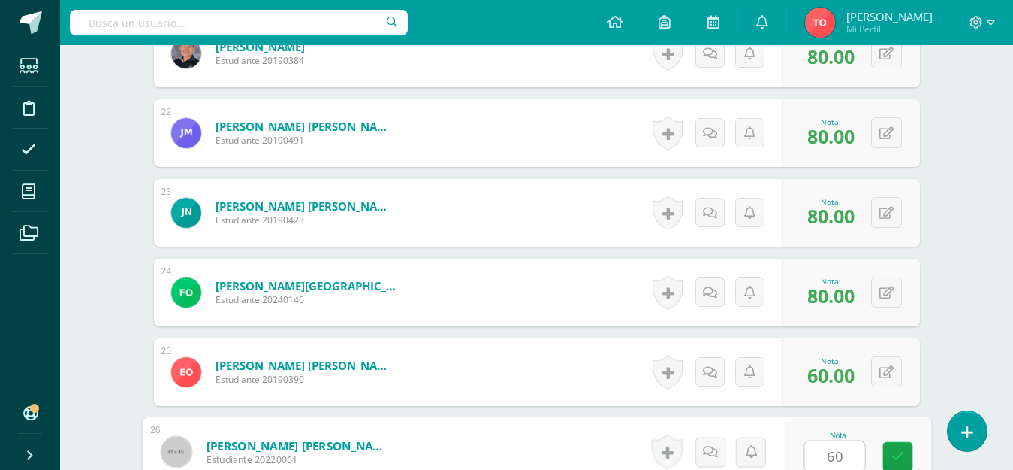
type input "60"
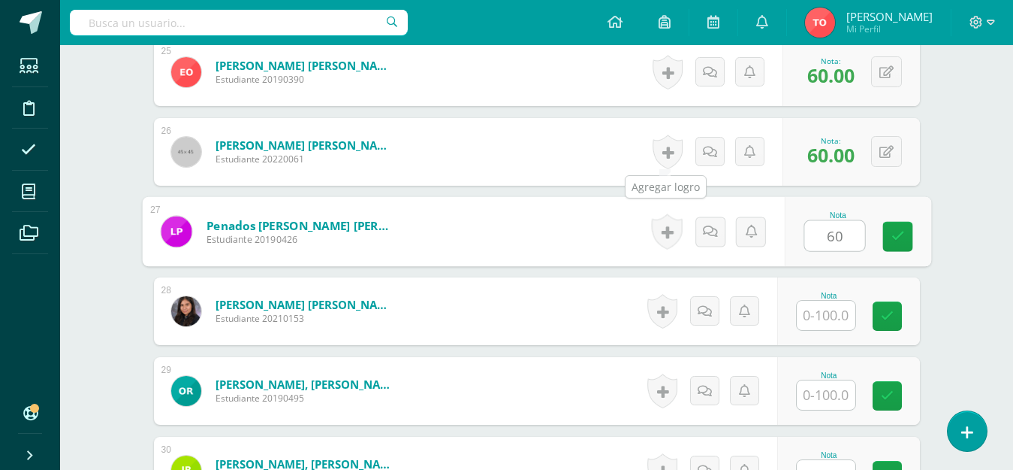
type input "60"
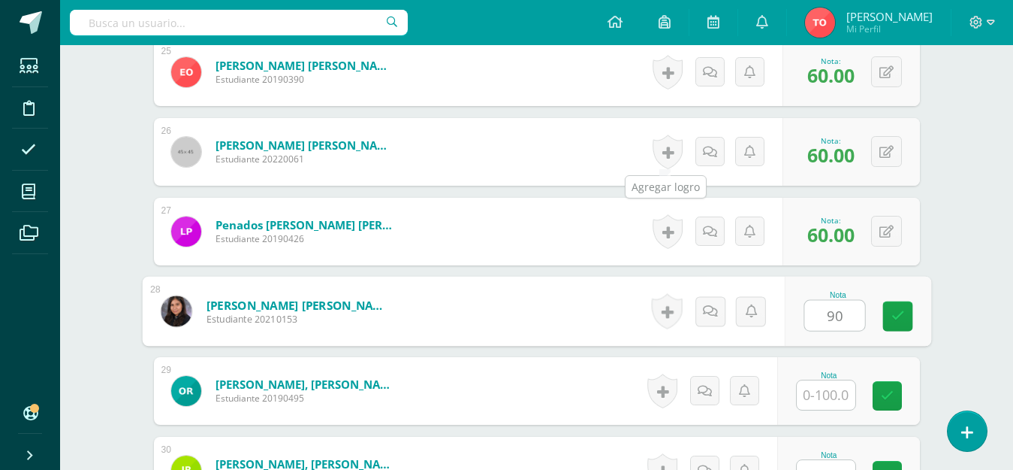
type input "90"
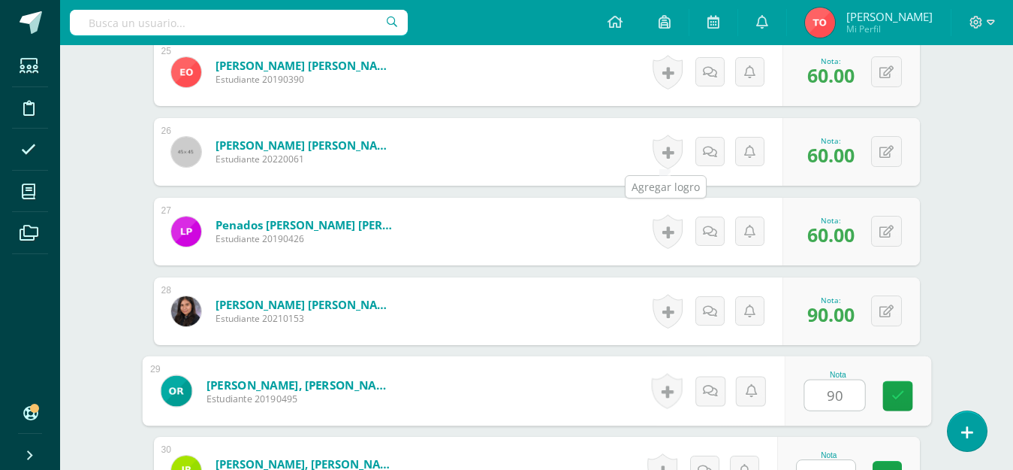
type input "90"
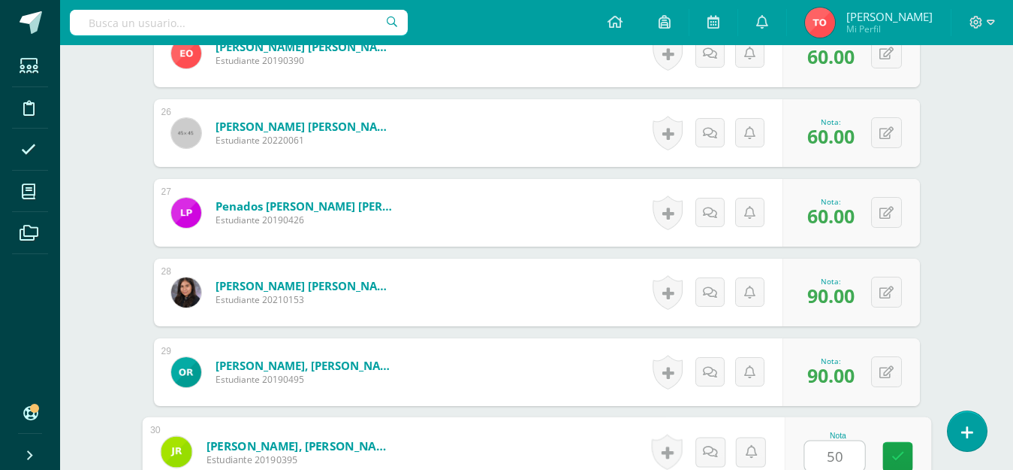
type input "50"
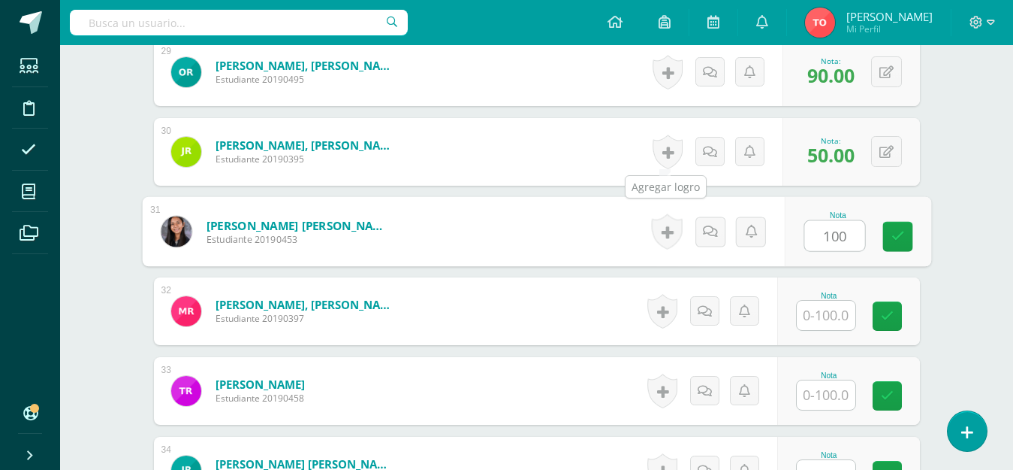
type input "100"
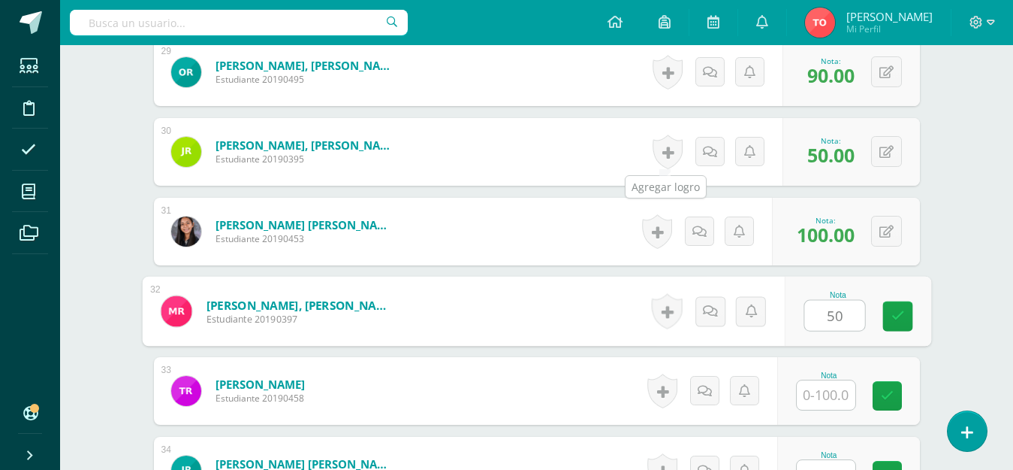
type input "50"
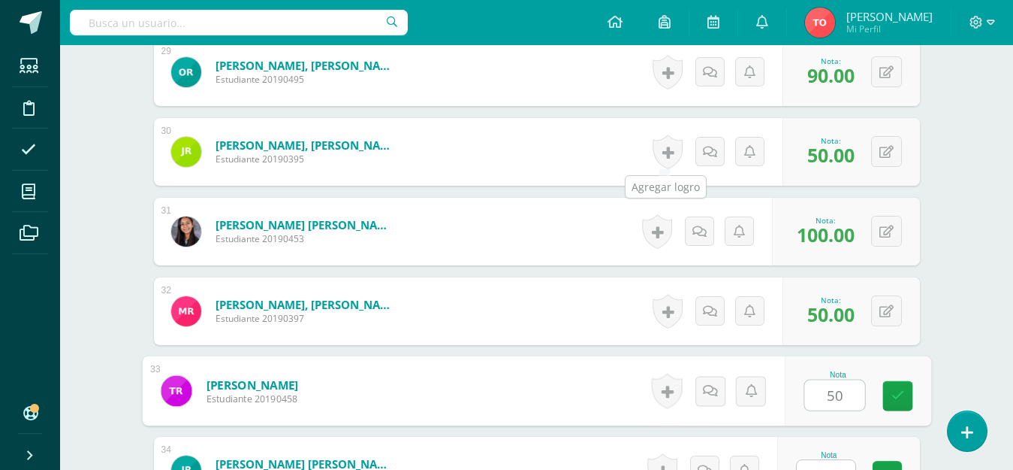
type input "50"
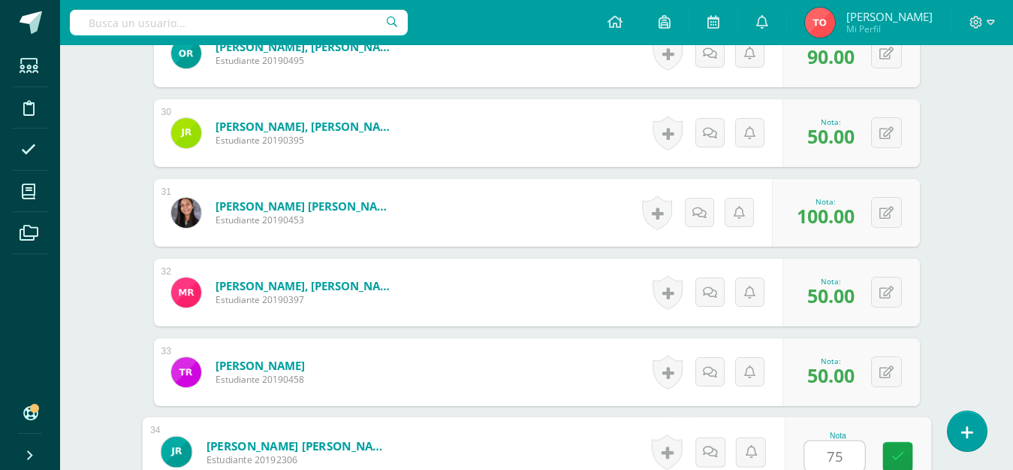
type input "75"
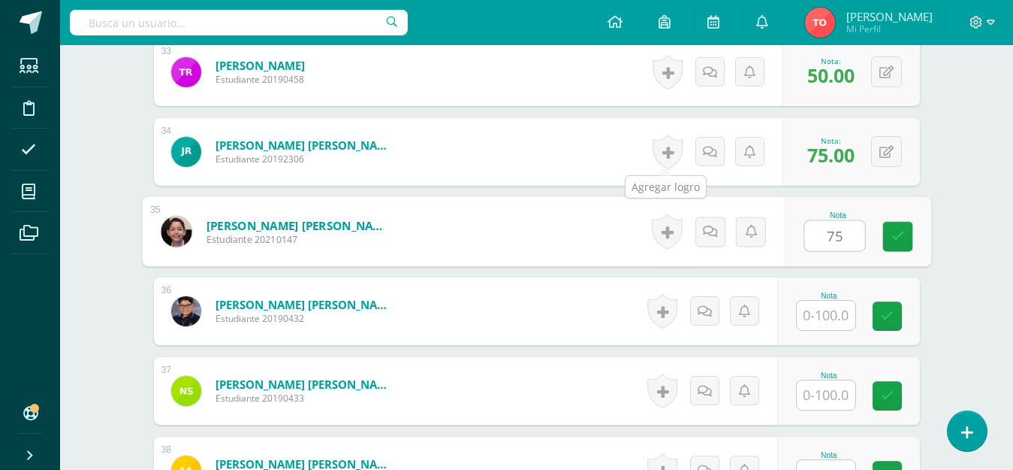
type input "75"
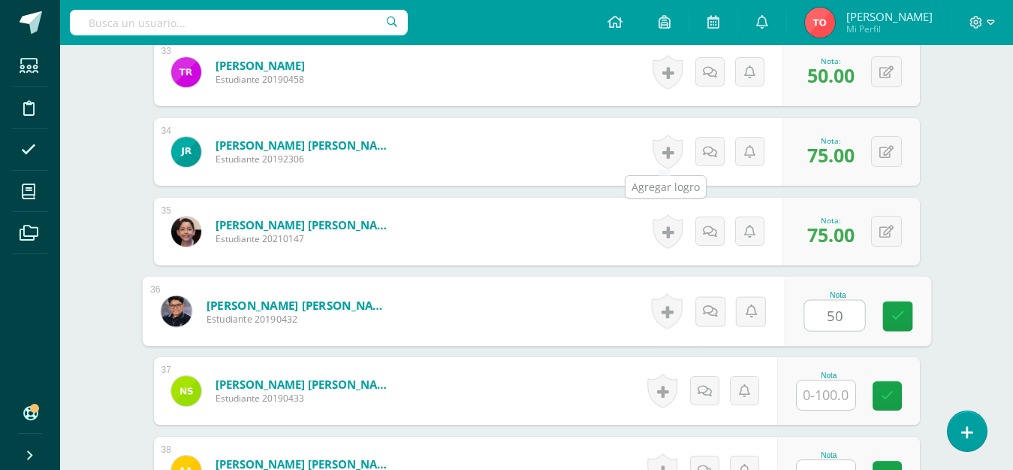
type input "50"
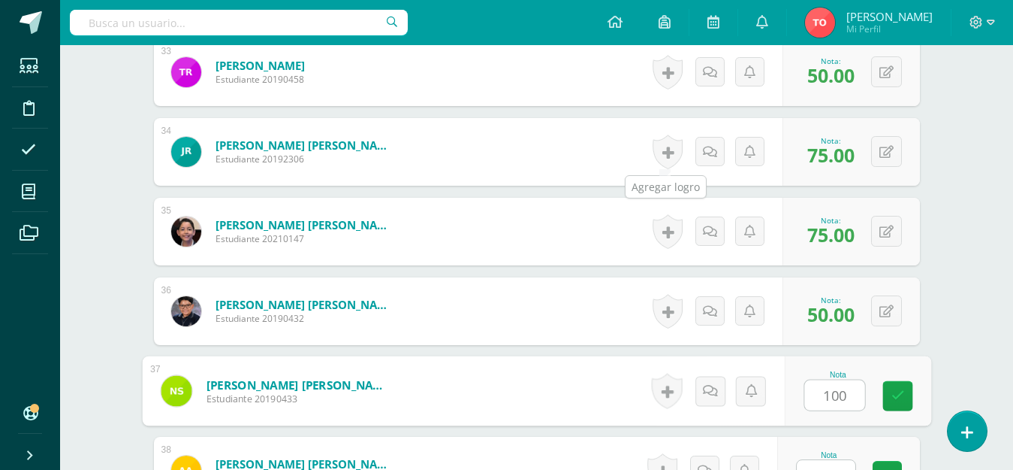
type input "100"
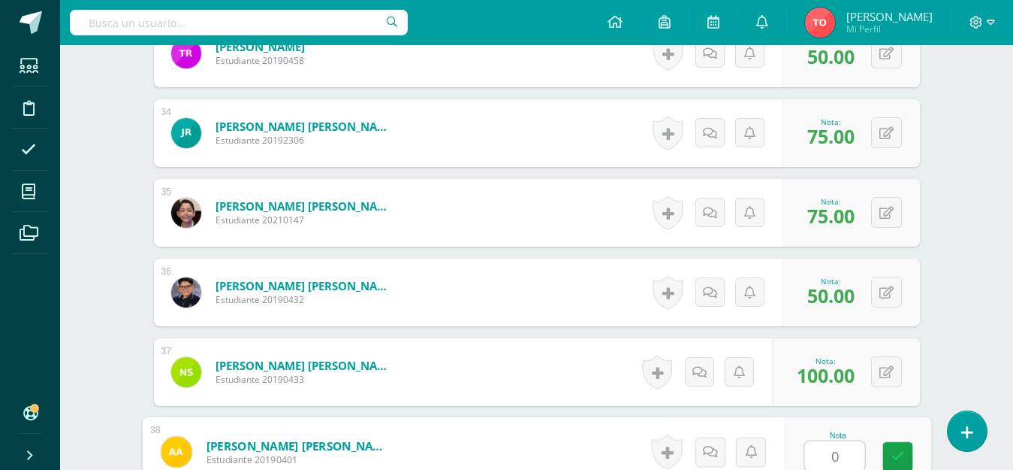
type input "0"
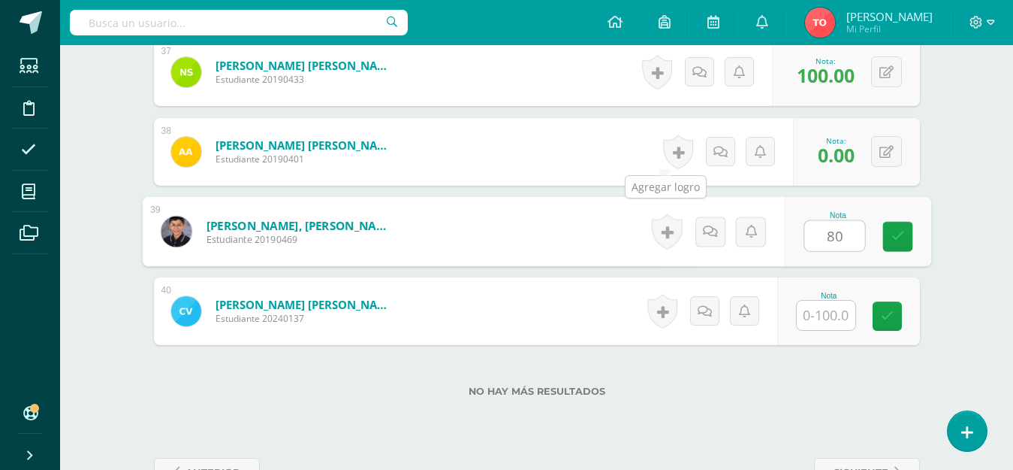
type input "80"
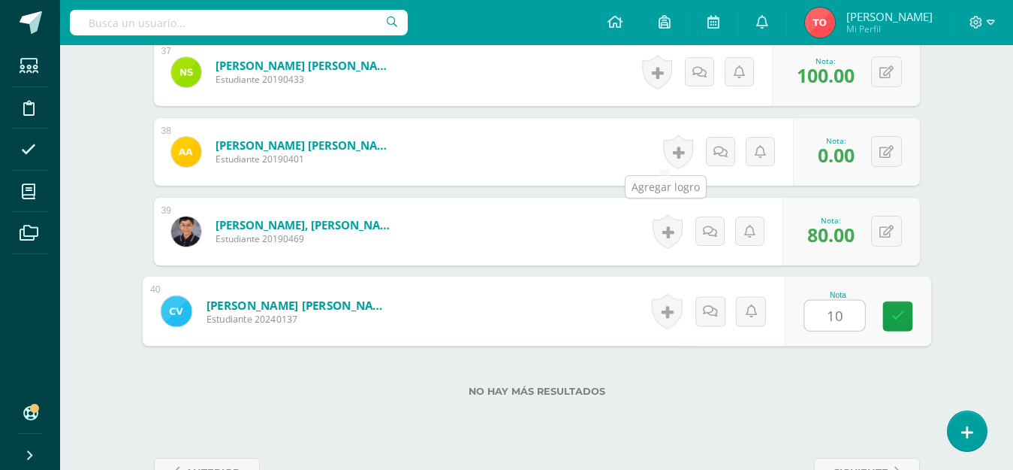
type input "100"
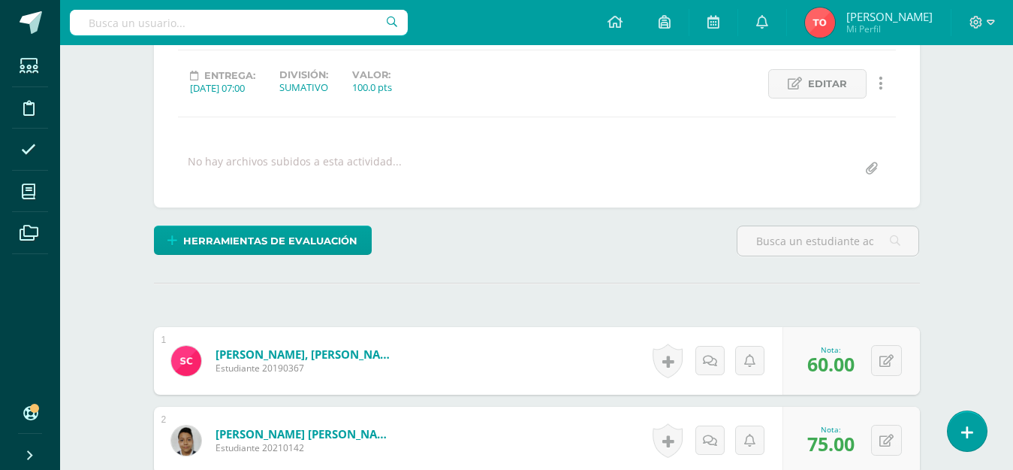
scroll to position [0, 0]
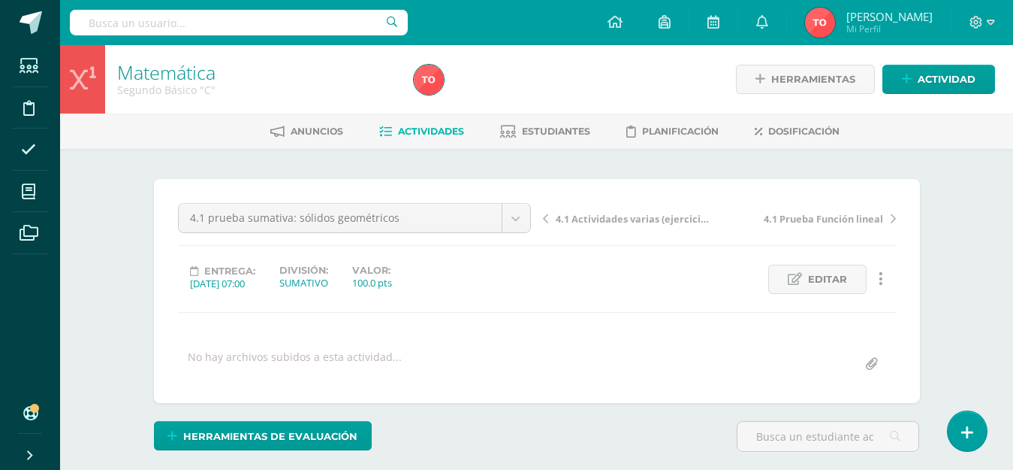
click at [424, 131] on span "Actividades" at bounding box center [431, 130] width 66 height 11
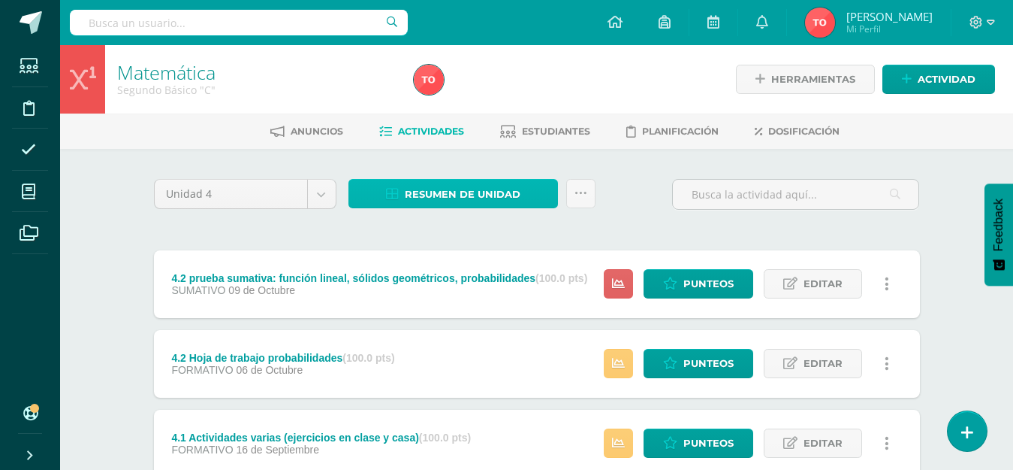
click at [476, 195] on span "Resumen de unidad" at bounding box center [463, 194] width 116 height 28
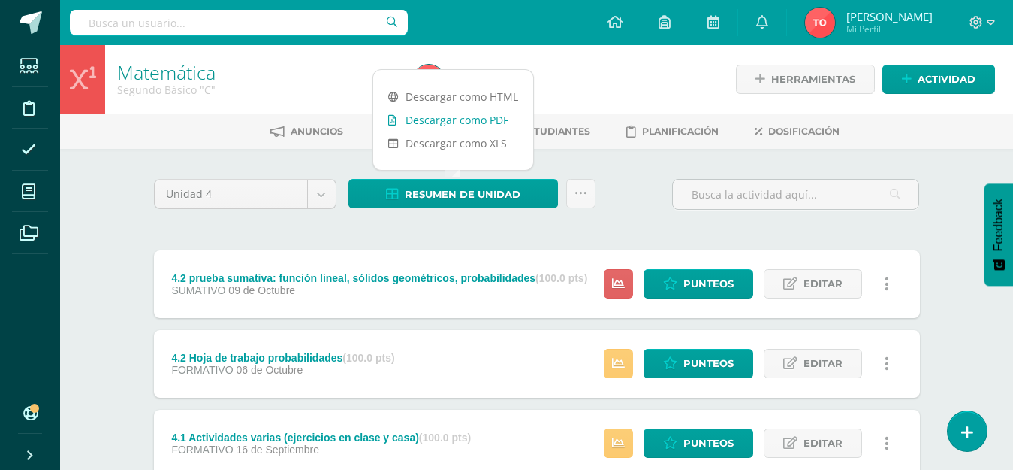
click at [445, 117] on link "Descargar como PDF" at bounding box center [453, 119] width 160 height 23
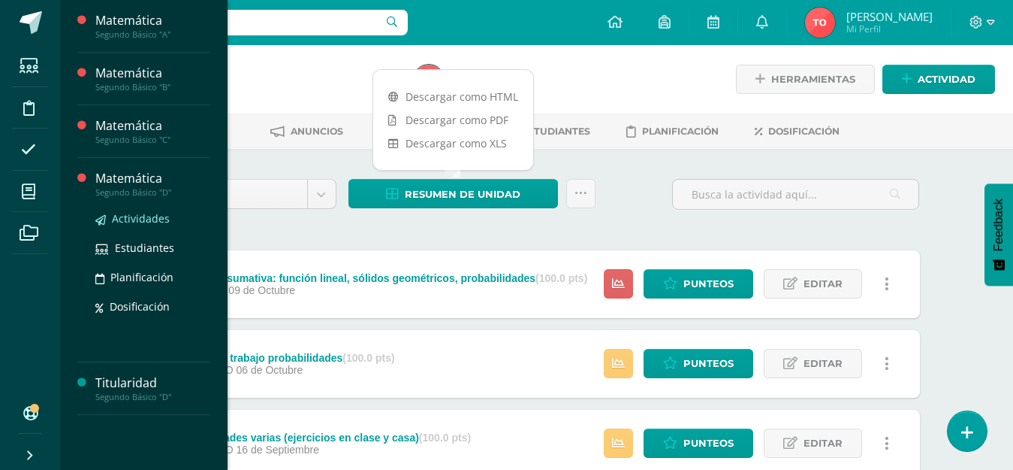
click at [127, 214] on span "Actividades" at bounding box center [141, 218] width 58 height 14
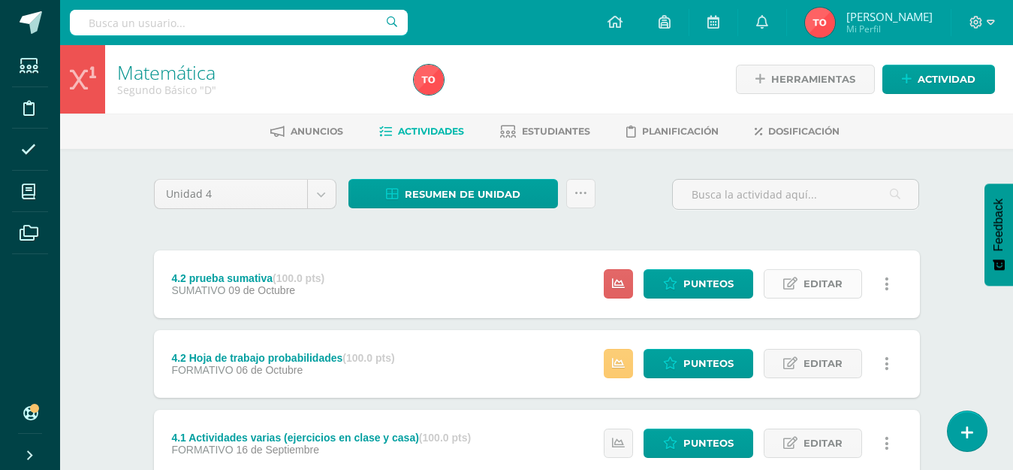
click at [820, 288] on span "Editar" at bounding box center [823, 284] width 39 height 28
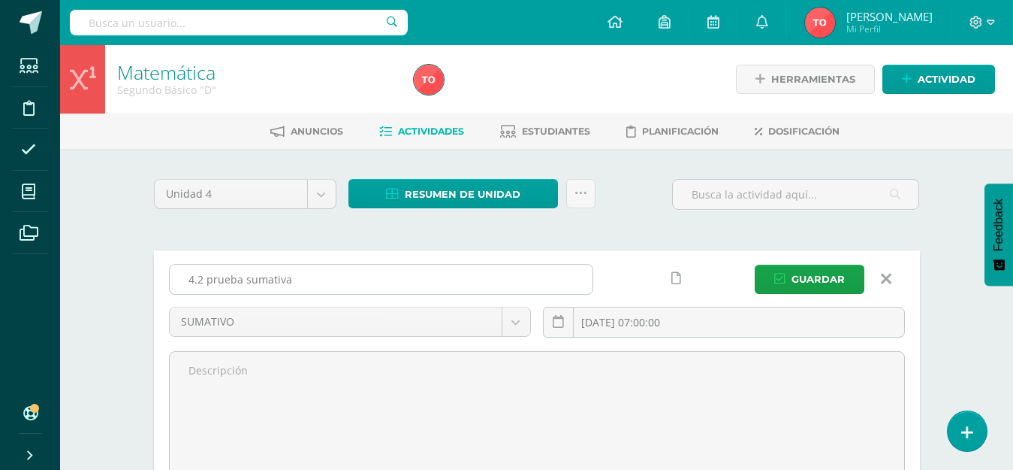
click at [323, 281] on input "4.2 prueba sumativa" at bounding box center [381, 278] width 423 height 29
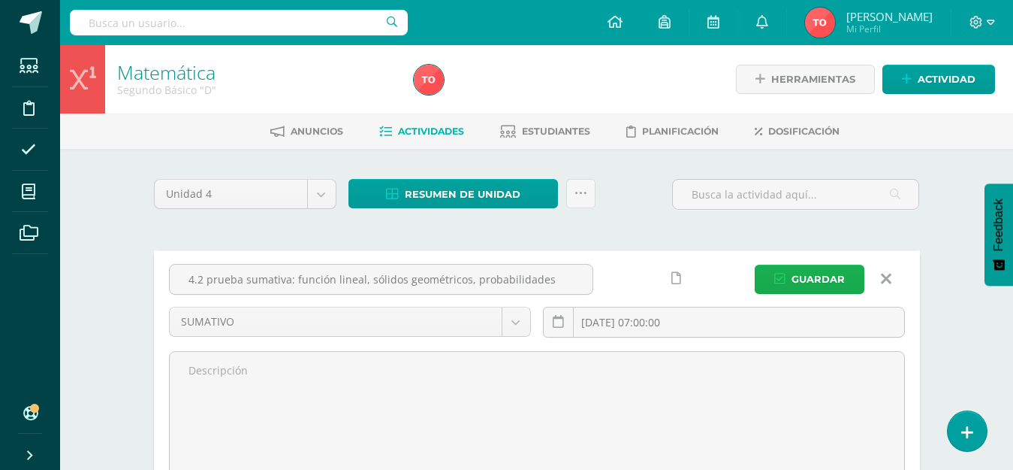
type input "4.2 prueba sumativa: función lineal, sólidos geométricos, probabilidades"
click at [826, 281] on span "Guardar" at bounding box center [818, 279] width 53 height 28
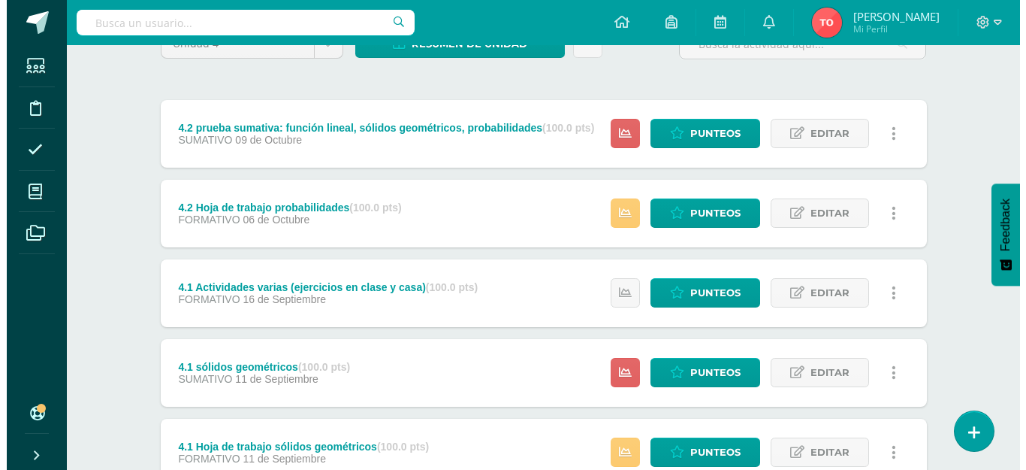
scroll to position [225, 0]
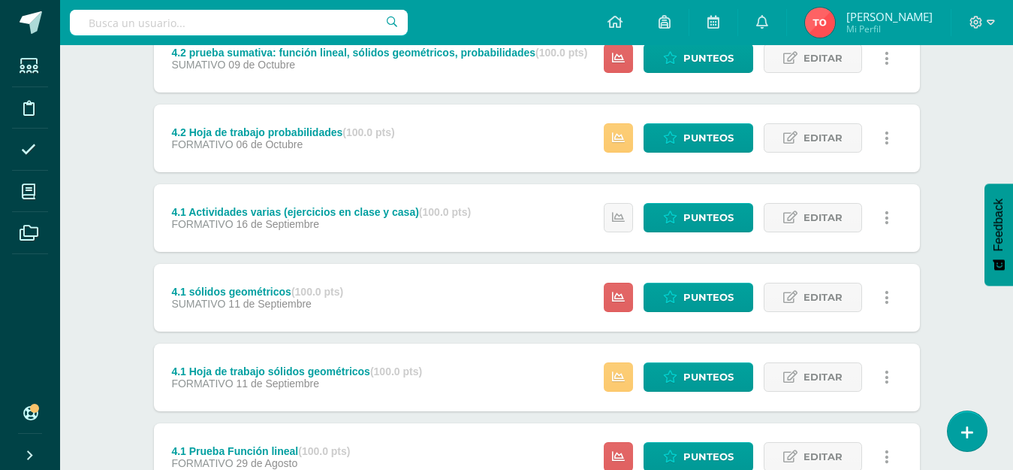
click at [885, 379] on icon at bounding box center [887, 377] width 5 height 17
click at [841, 452] on link "Eliminar" at bounding box center [858, 448] width 154 height 23
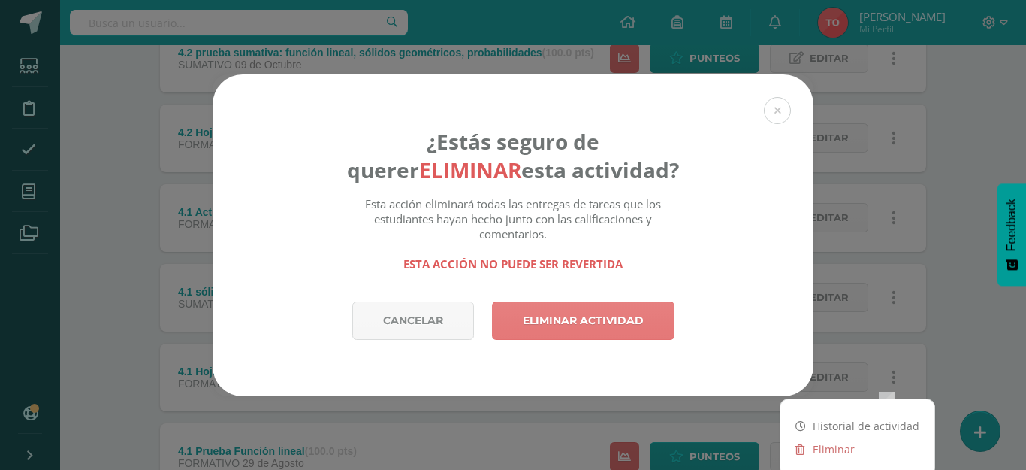
click at [593, 334] on link "Eliminar actividad" at bounding box center [583, 320] width 183 height 38
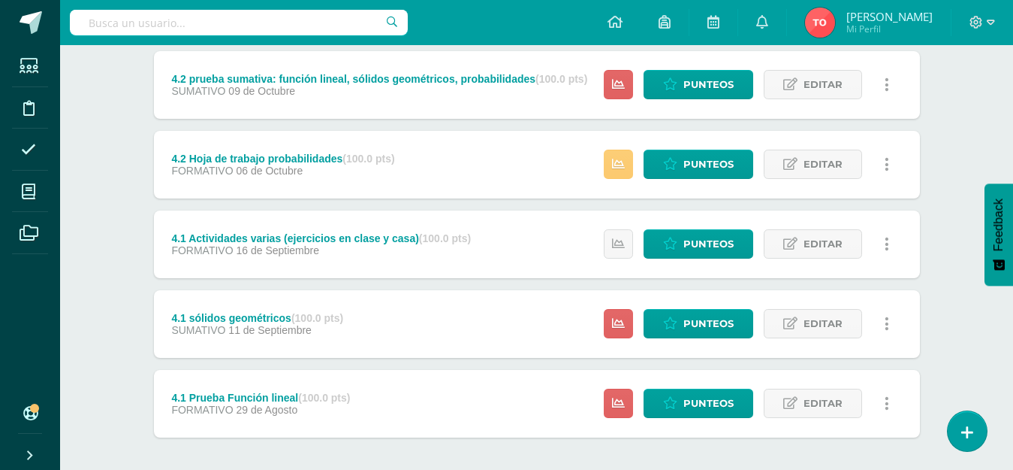
scroll to position [225, 0]
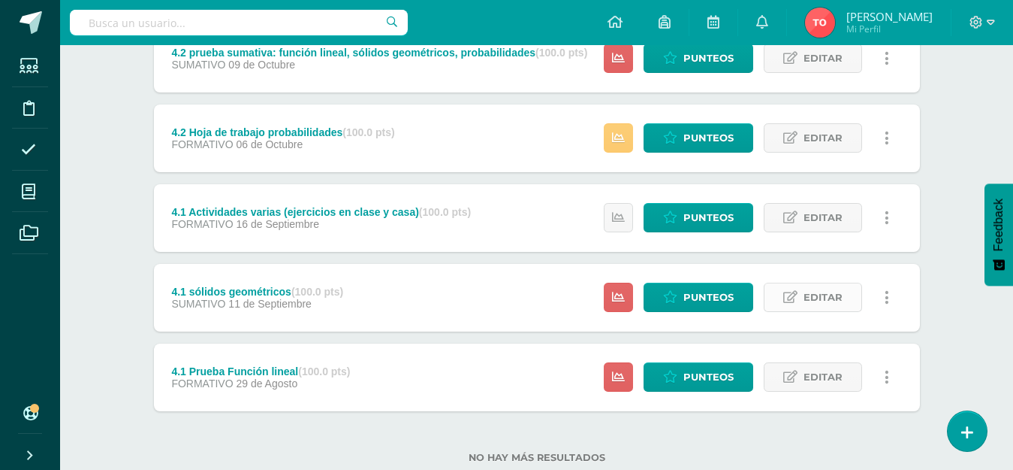
click at [813, 297] on span "Editar" at bounding box center [823, 297] width 39 height 28
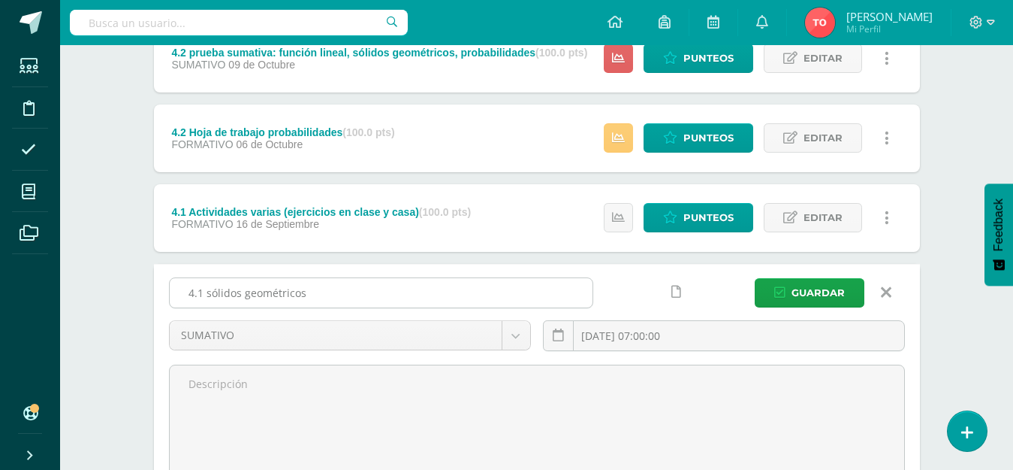
click at [207, 291] on input "4.1 sólidos geométricos" at bounding box center [381, 292] width 423 height 29
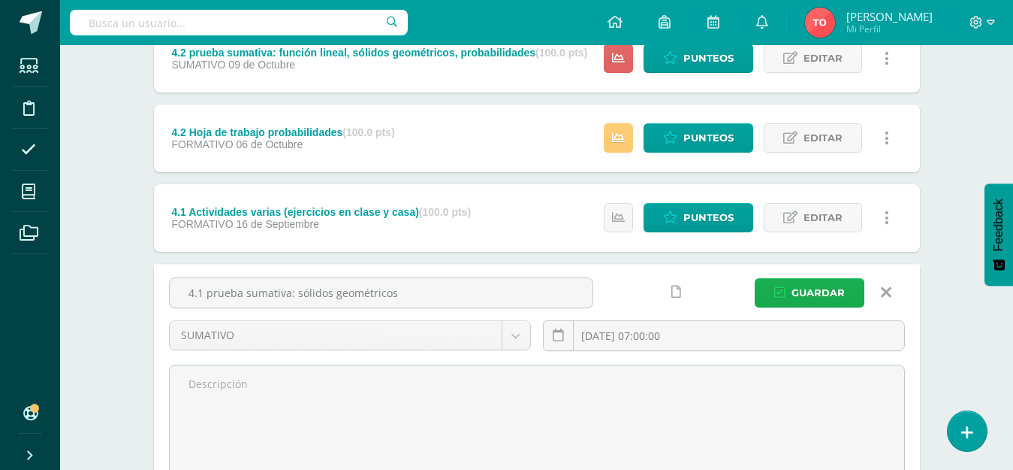
type input "4.1 prueba sumativa: sólidos geométricos"
click at [829, 293] on span "Guardar" at bounding box center [818, 293] width 53 height 28
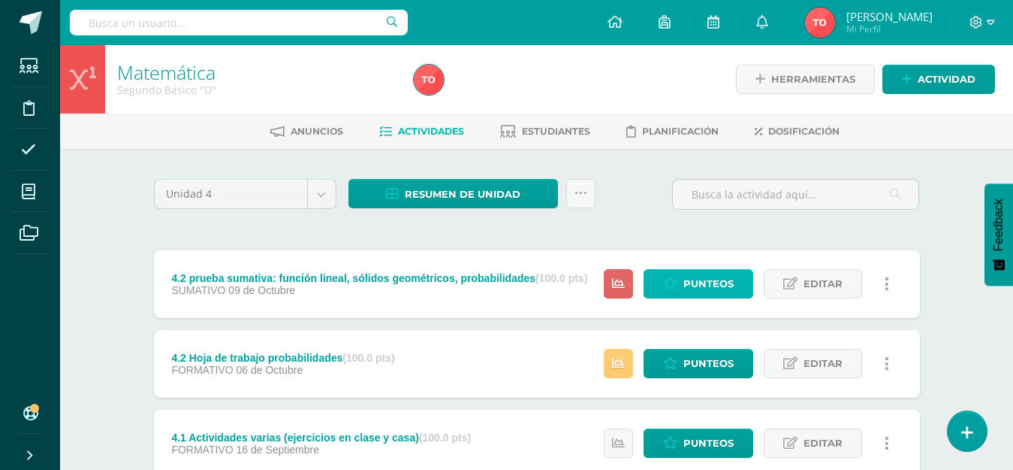
click at [678, 281] on icon at bounding box center [670, 283] width 14 height 13
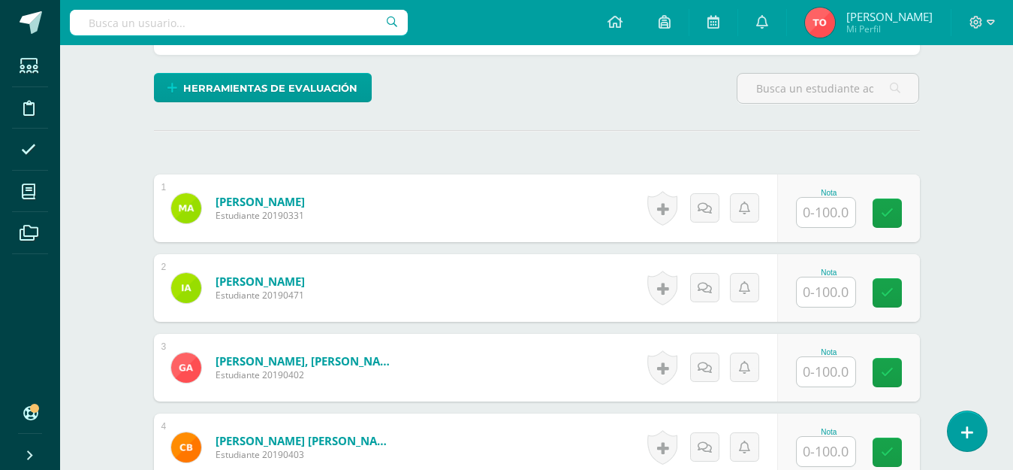
scroll to position [397, 0]
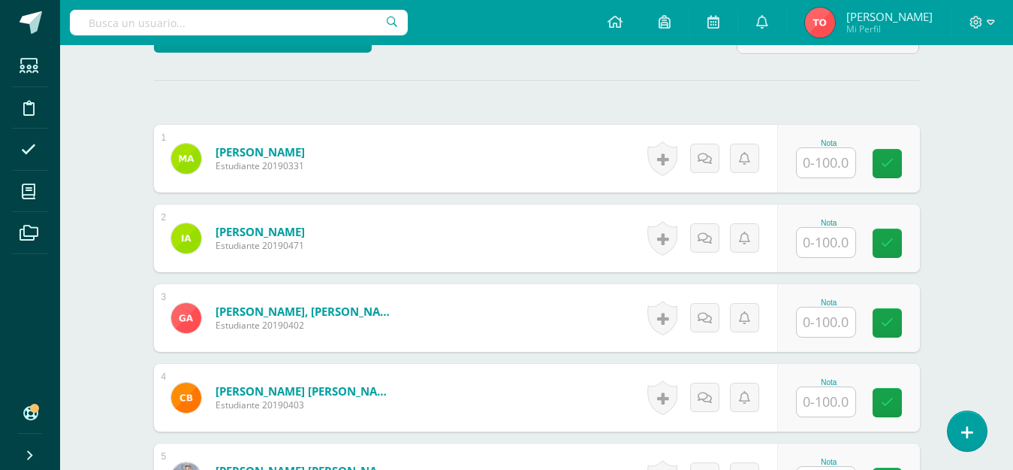
click at [825, 159] on input "text" at bounding box center [826, 162] width 59 height 29
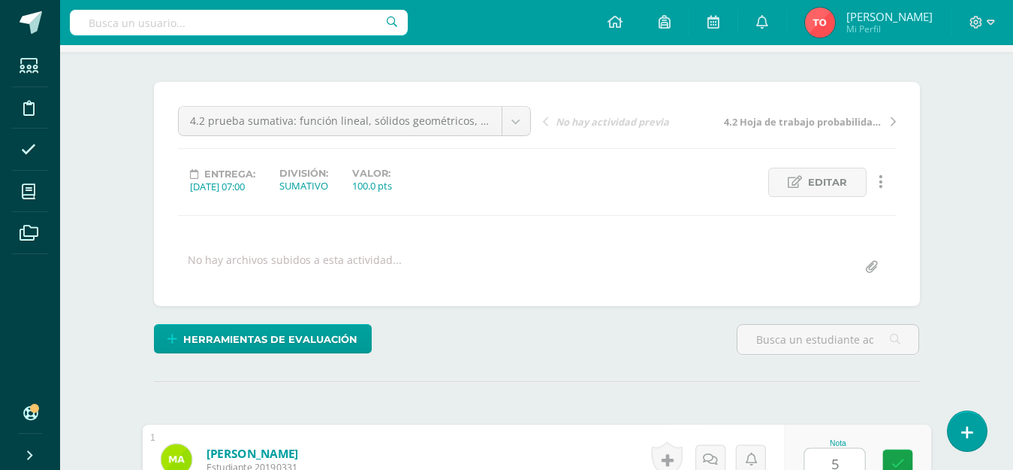
scroll to position [100, 0]
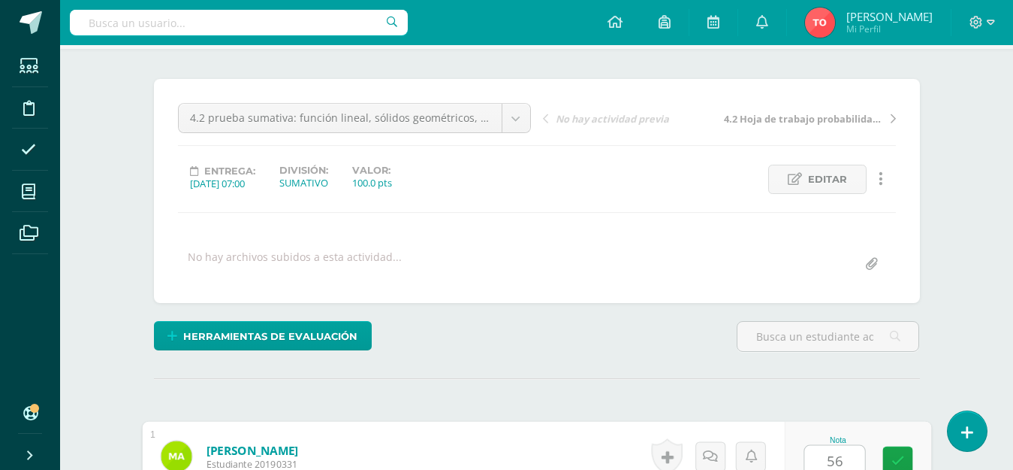
type input "56"
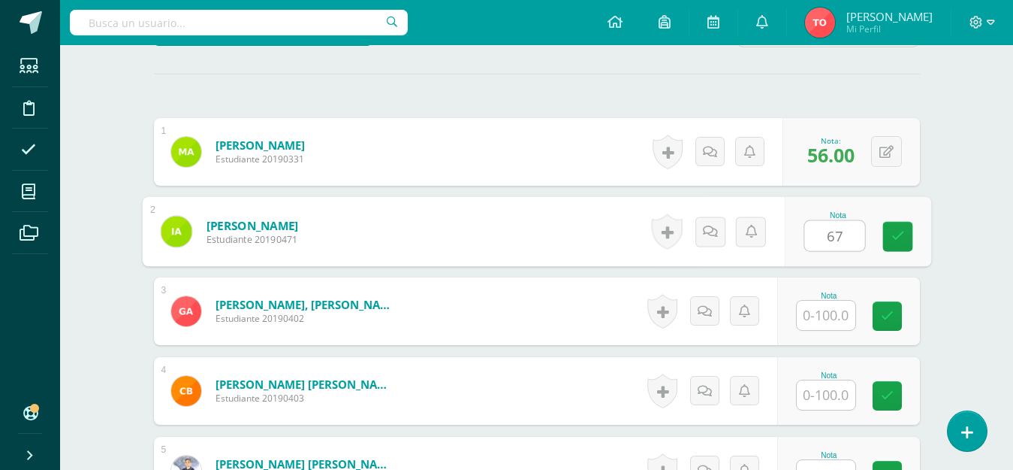
type input "67"
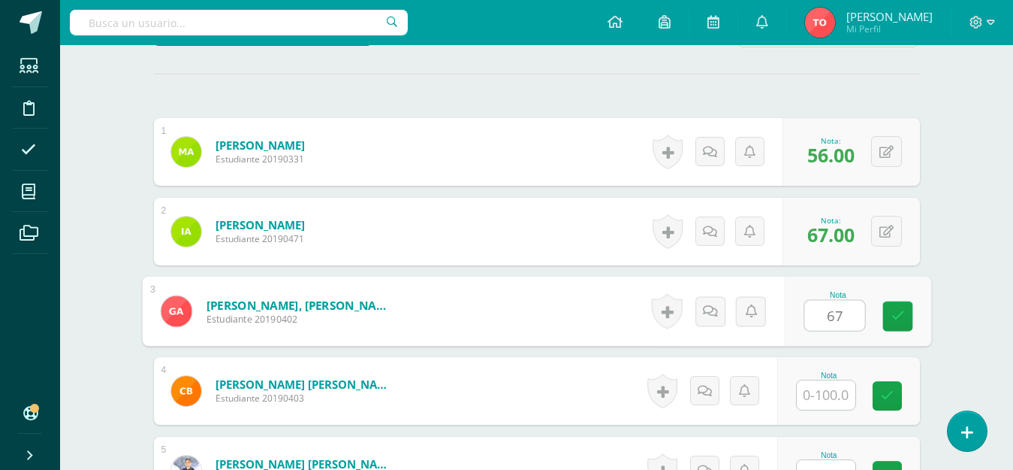
type input "67"
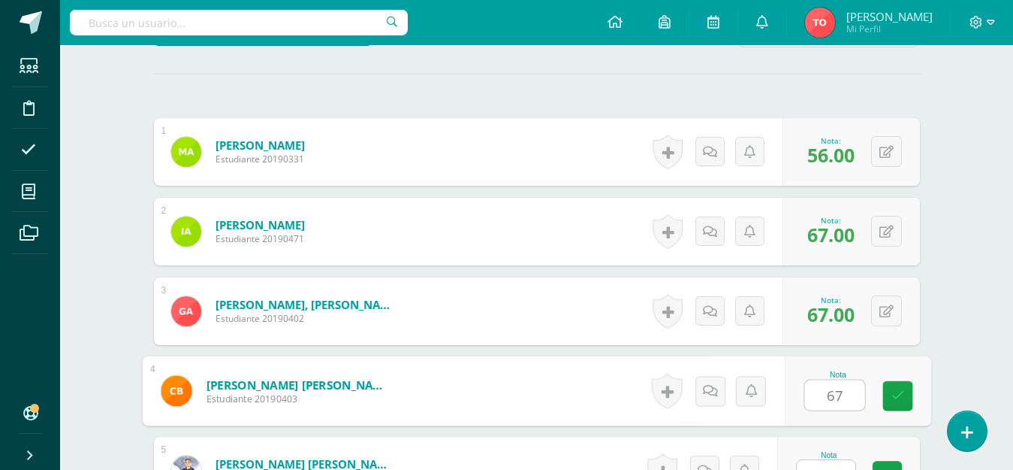
type input "67"
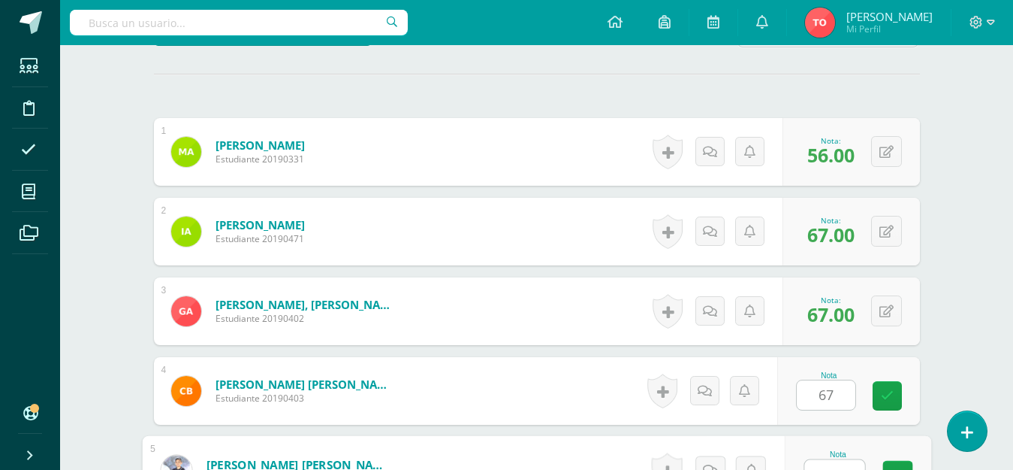
scroll to position [423, 0]
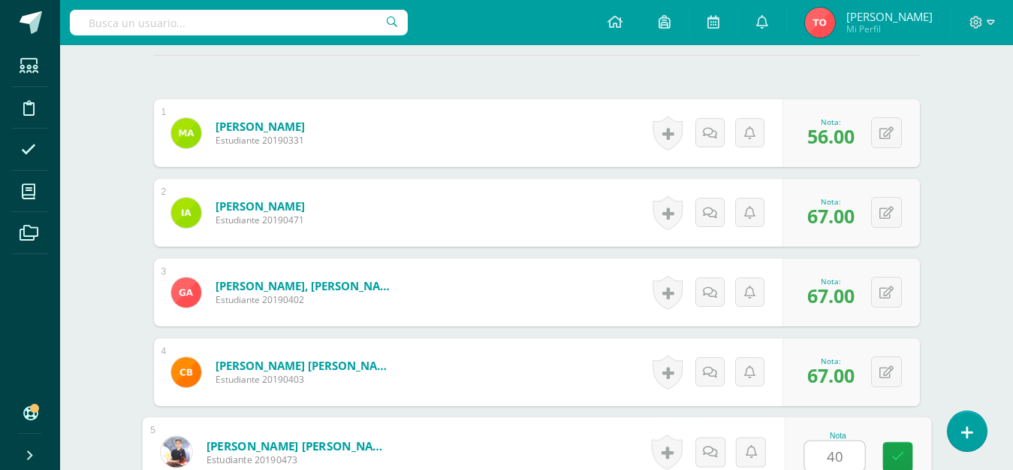
type input "40"
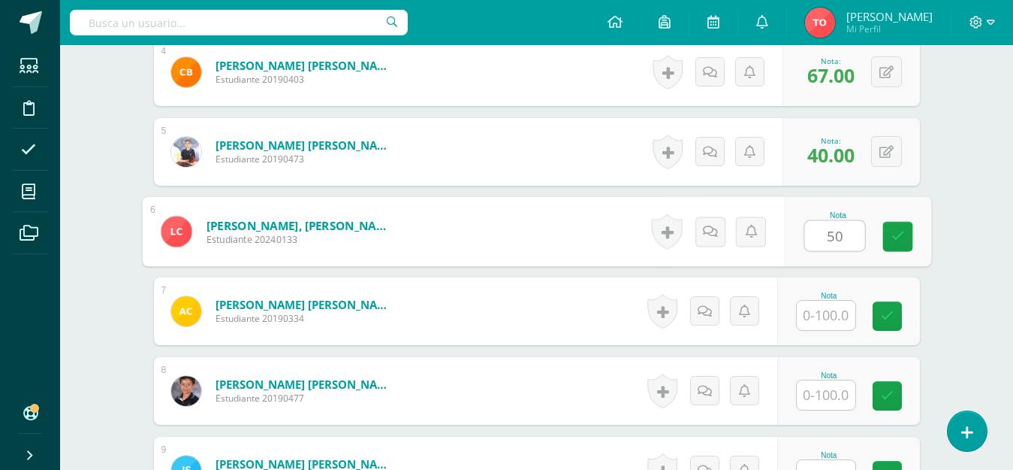
type input "50"
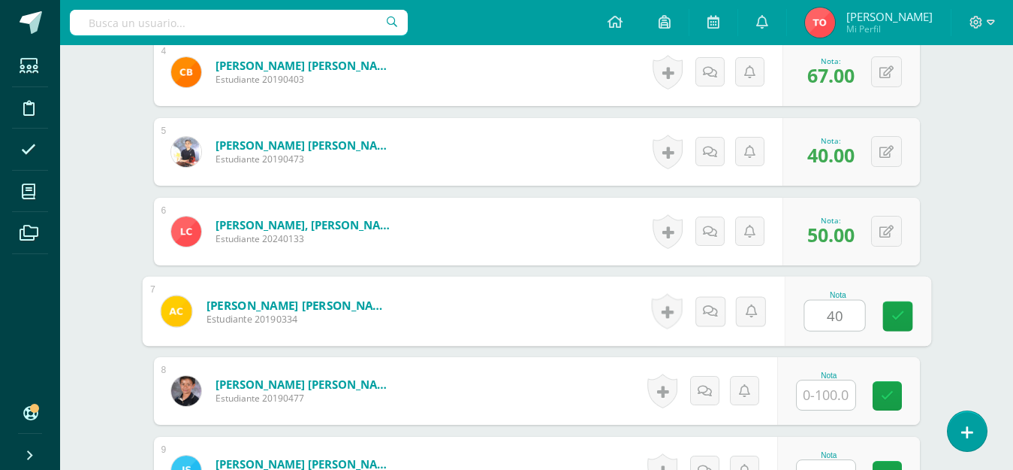
type input "40"
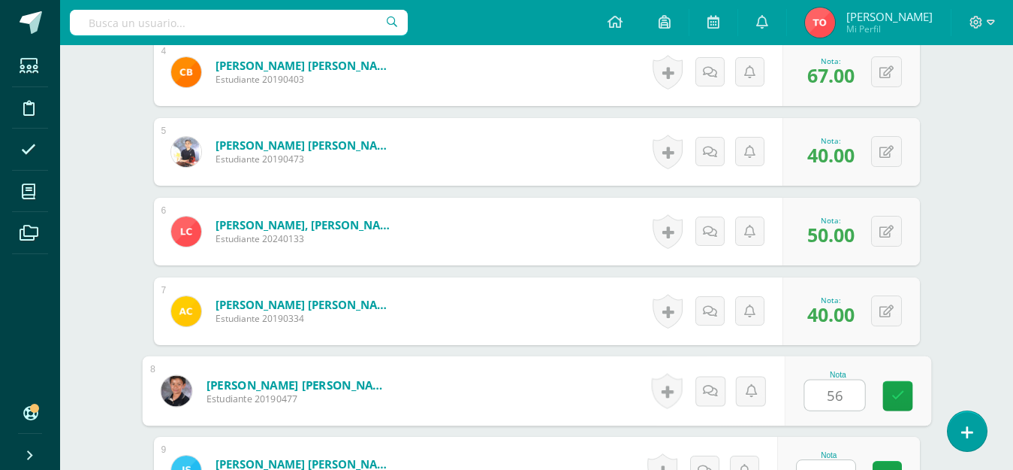
type input "56"
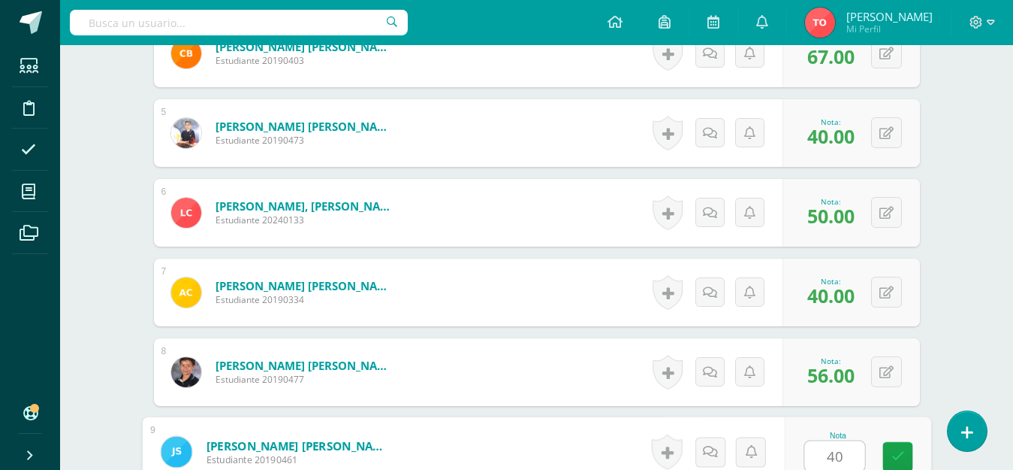
type input "40"
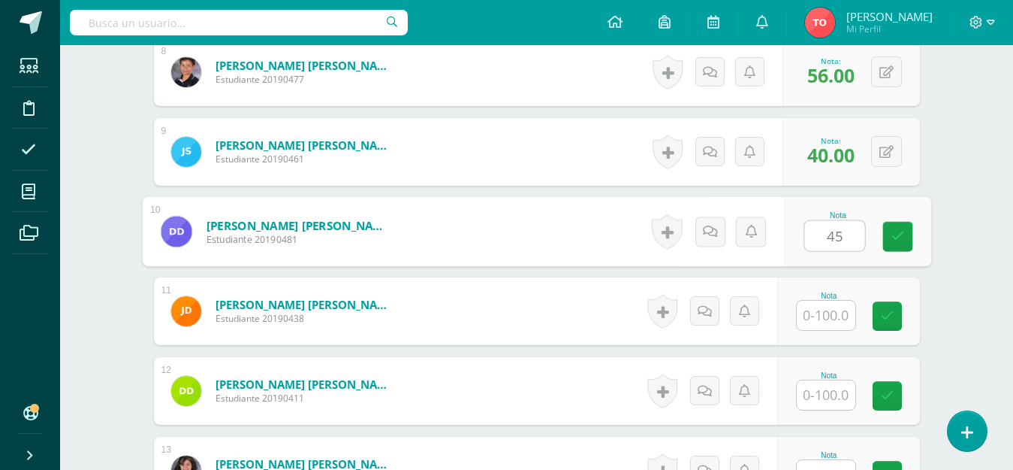
type input "45"
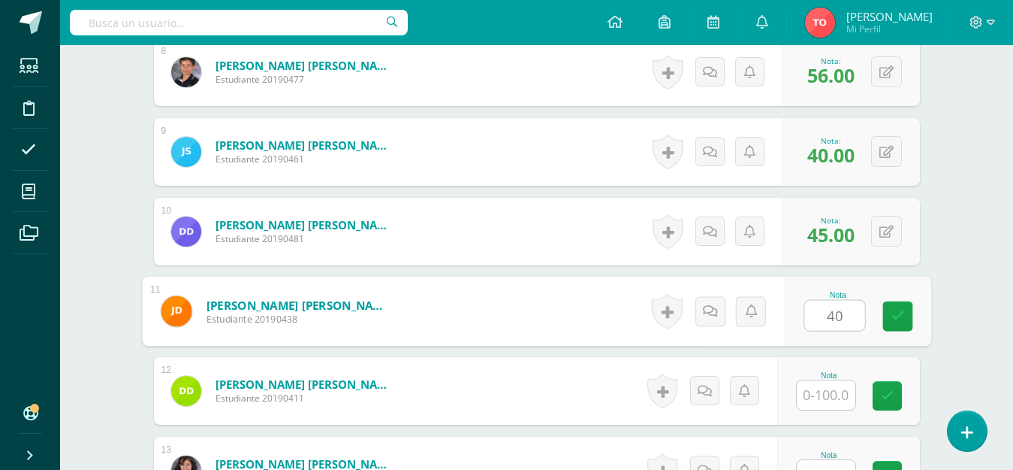
type input "40"
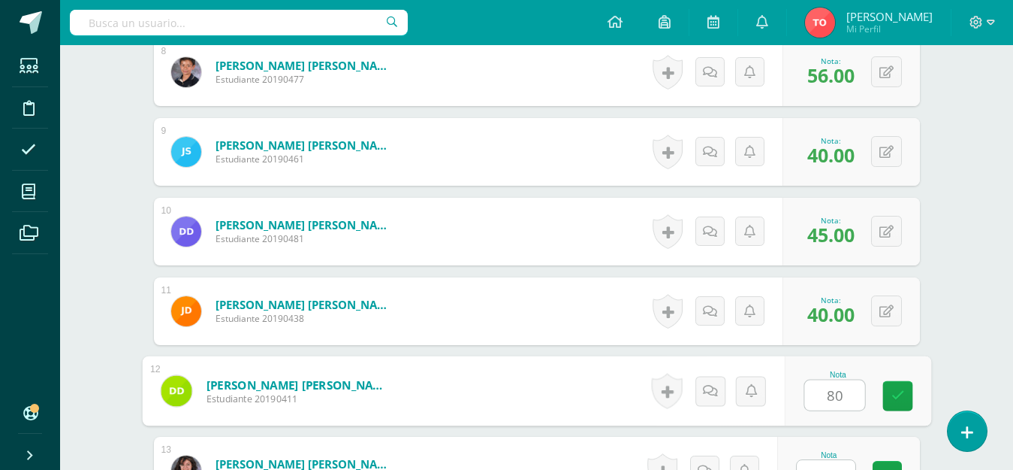
type input "80"
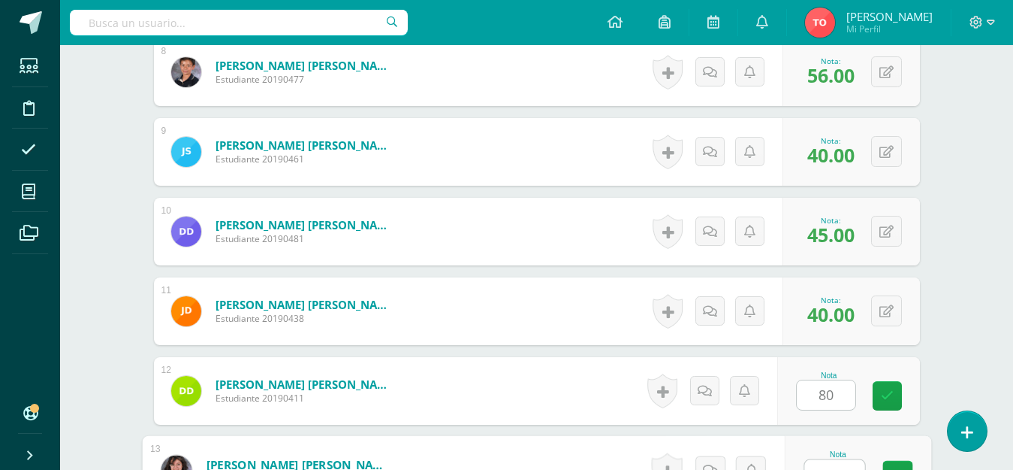
scroll to position [1060, 0]
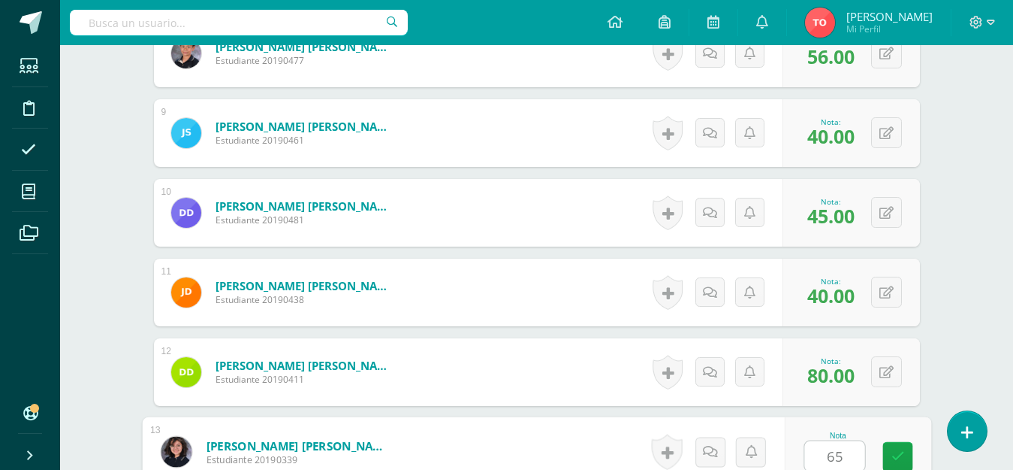
type input "65"
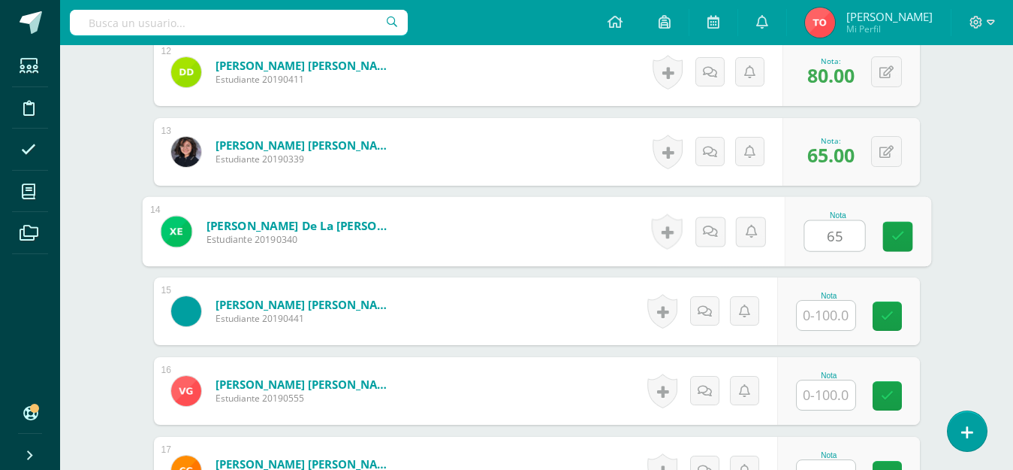
type input "65"
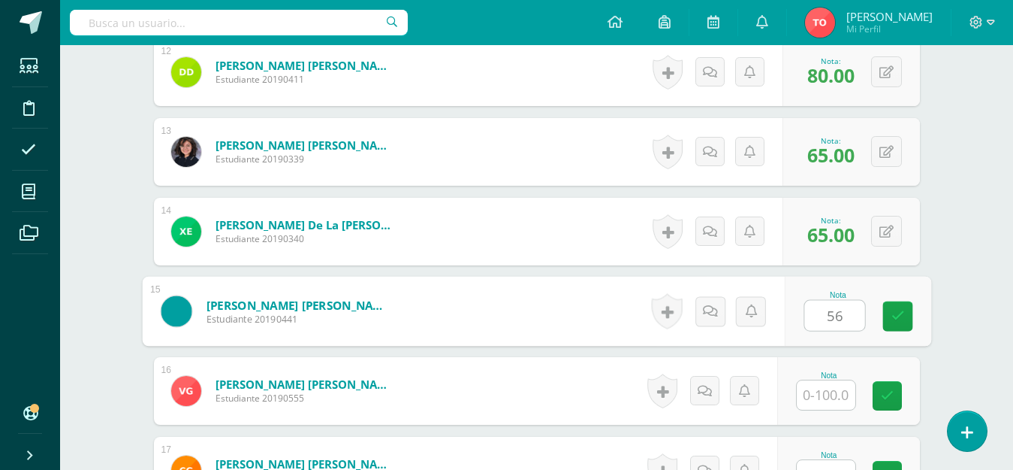
type input "56"
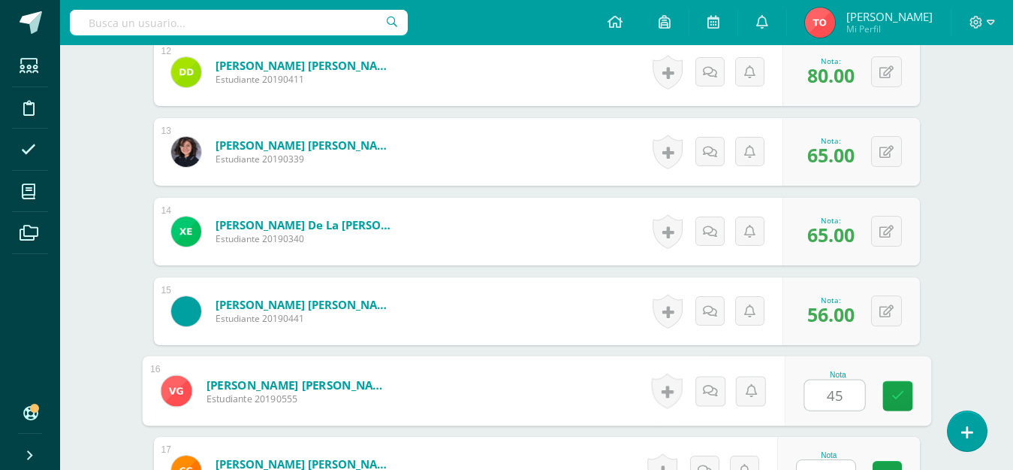
type input "45"
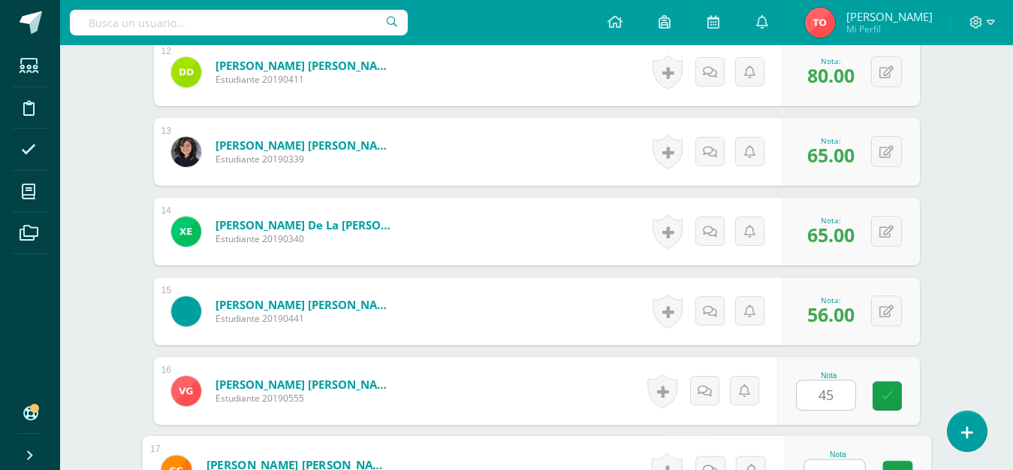
scroll to position [1379, 0]
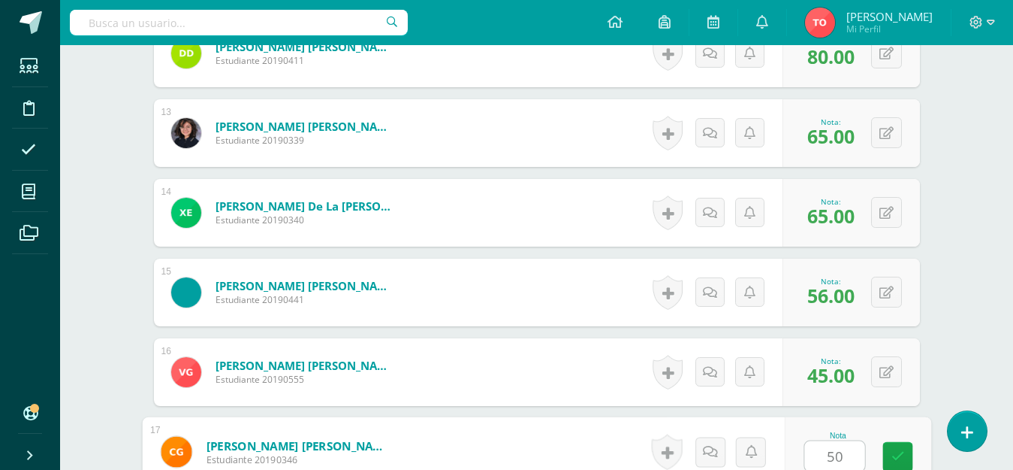
type input "50"
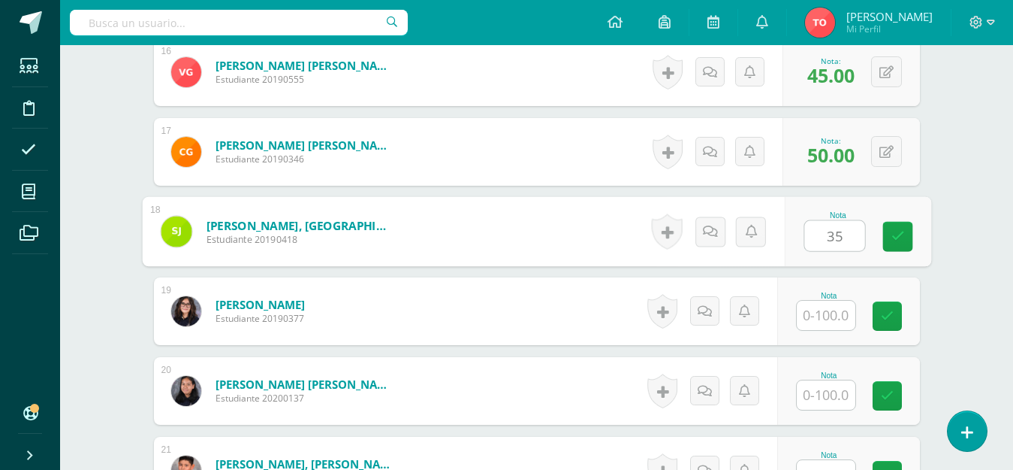
type input "35"
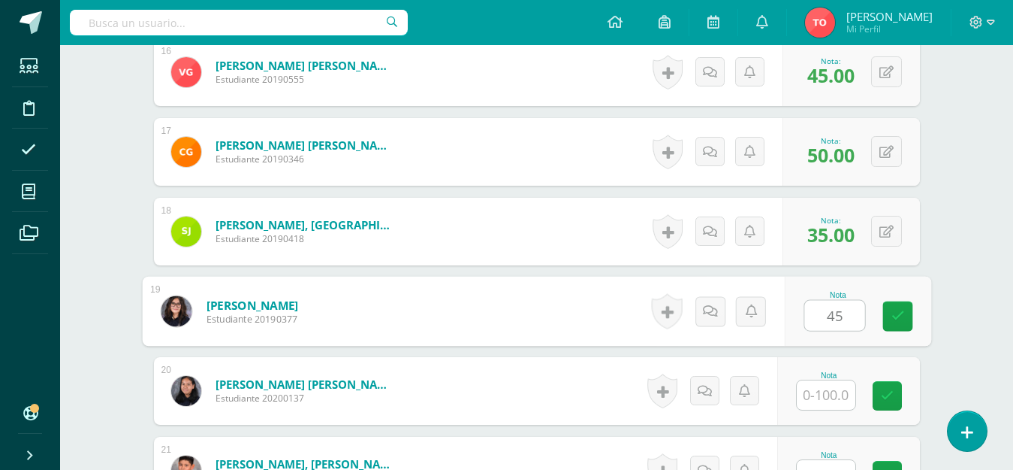
type input "45"
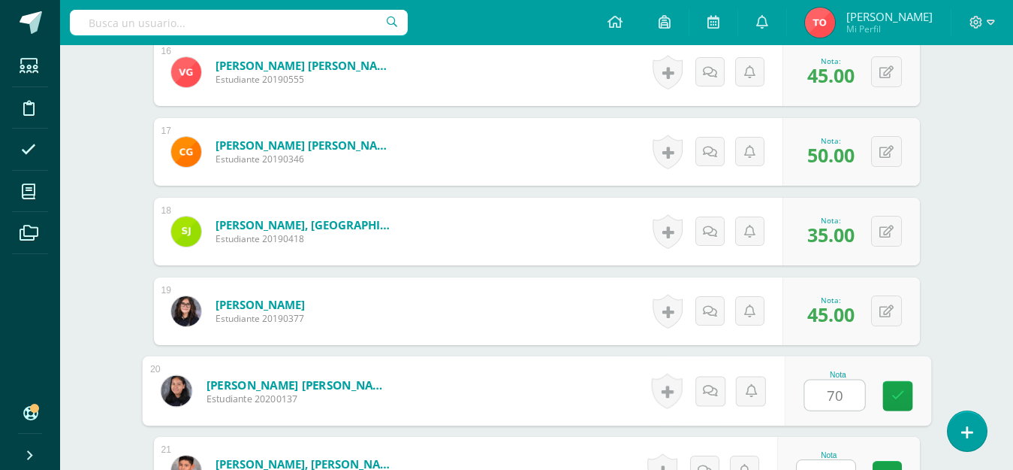
type input "70"
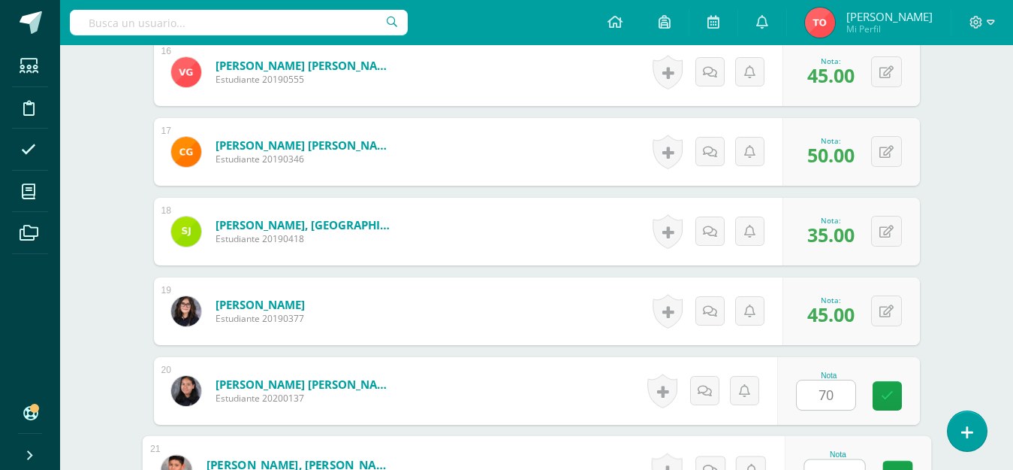
scroll to position [1697, 0]
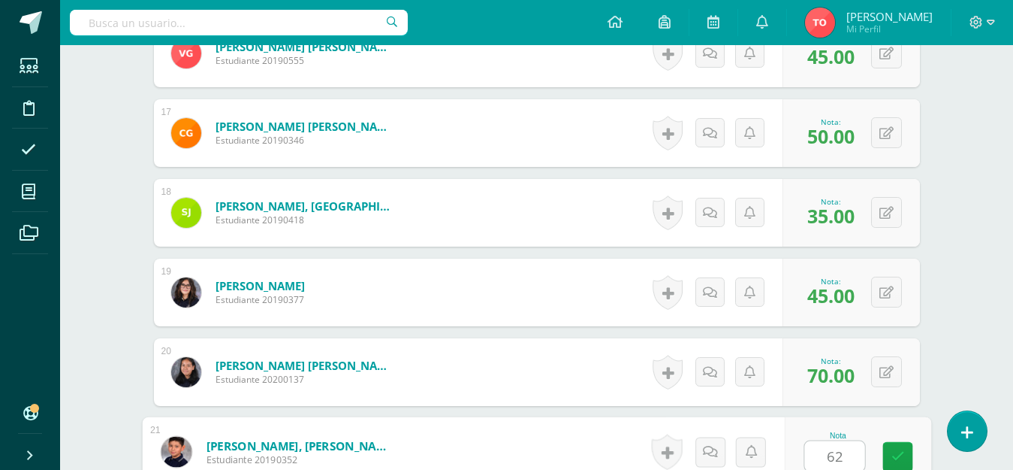
type input "62"
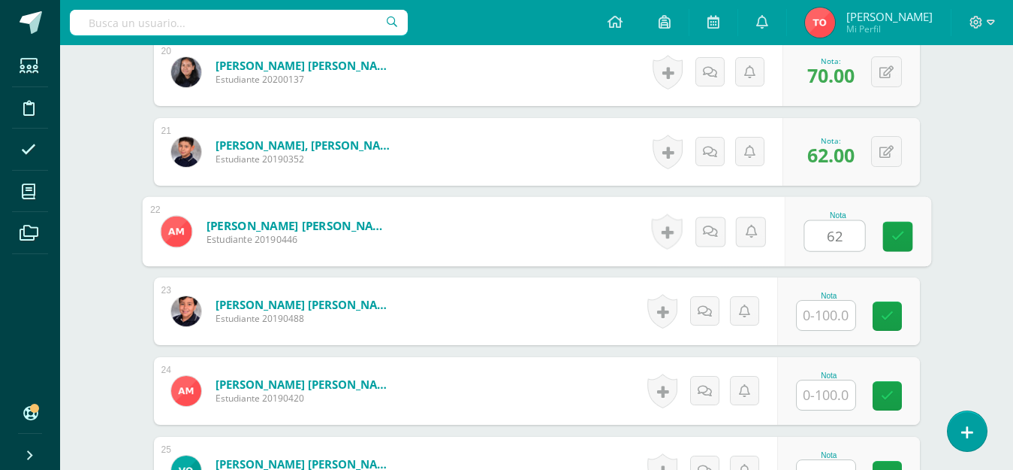
type input "62"
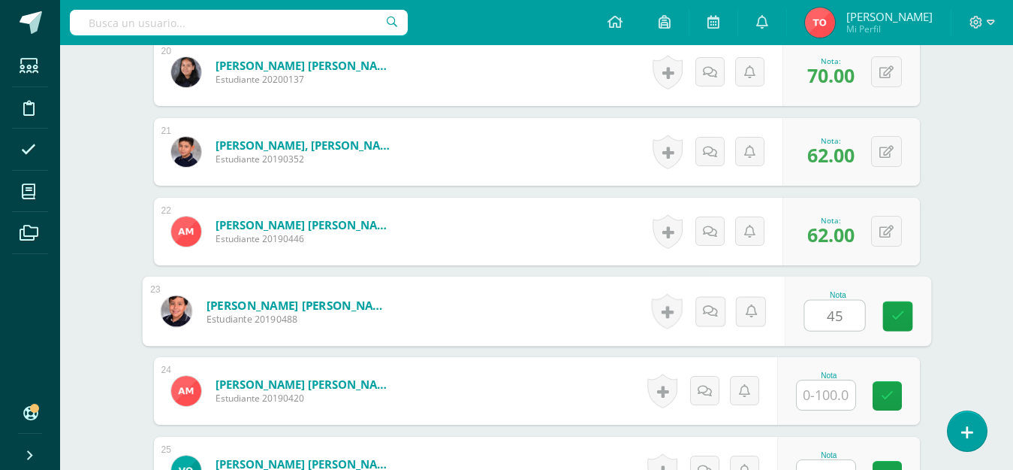
type input "45"
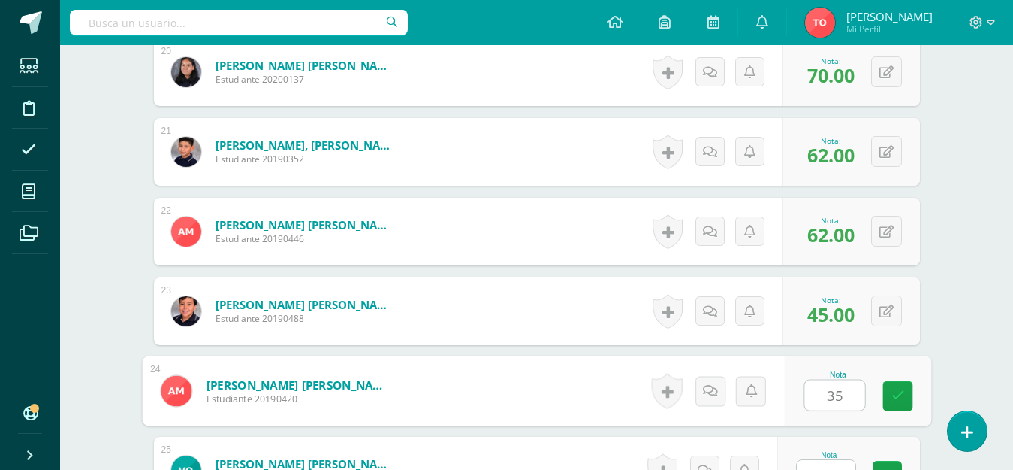
type input "35"
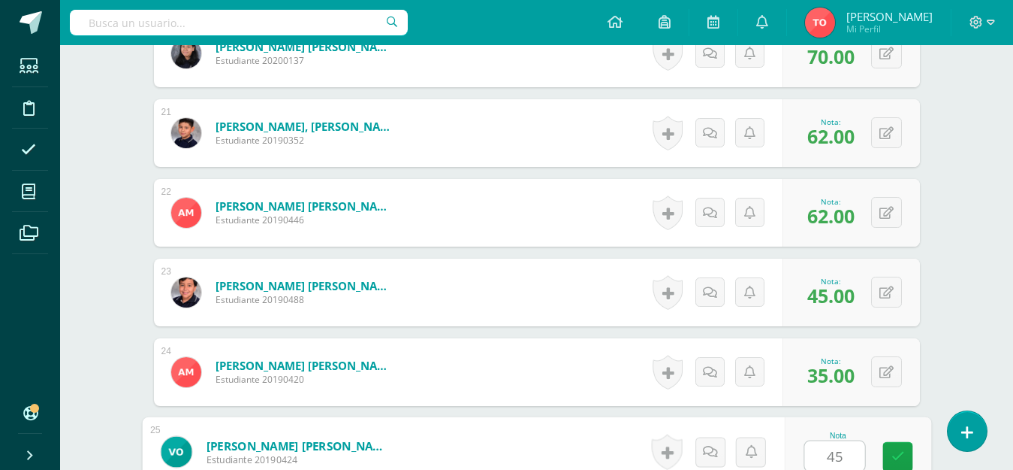
type input "45"
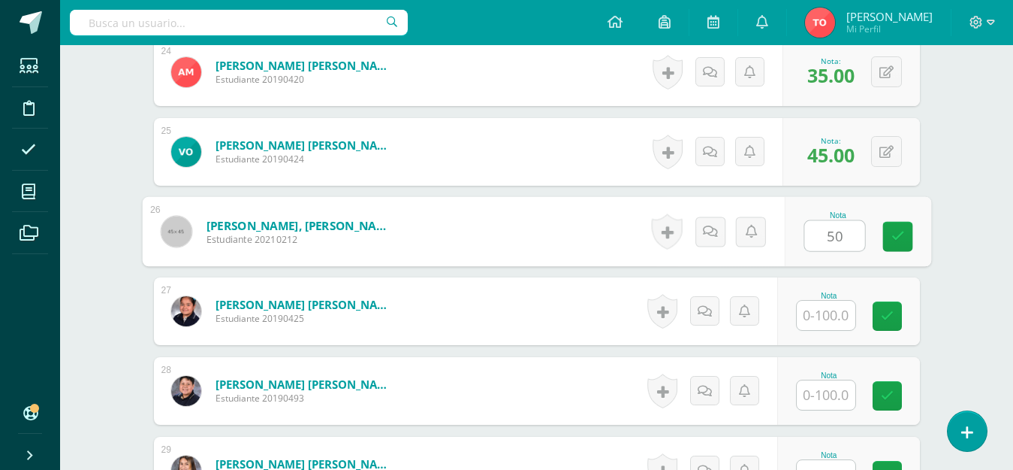
type input "50"
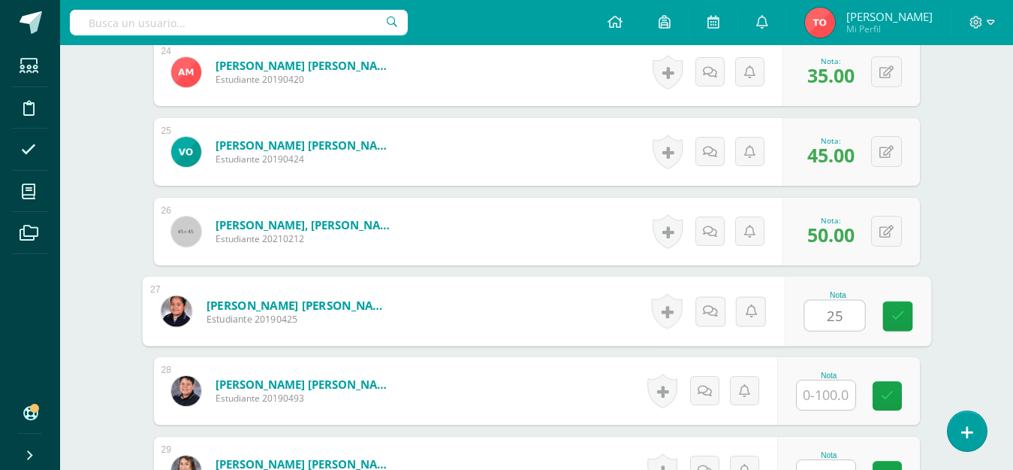
type input "25"
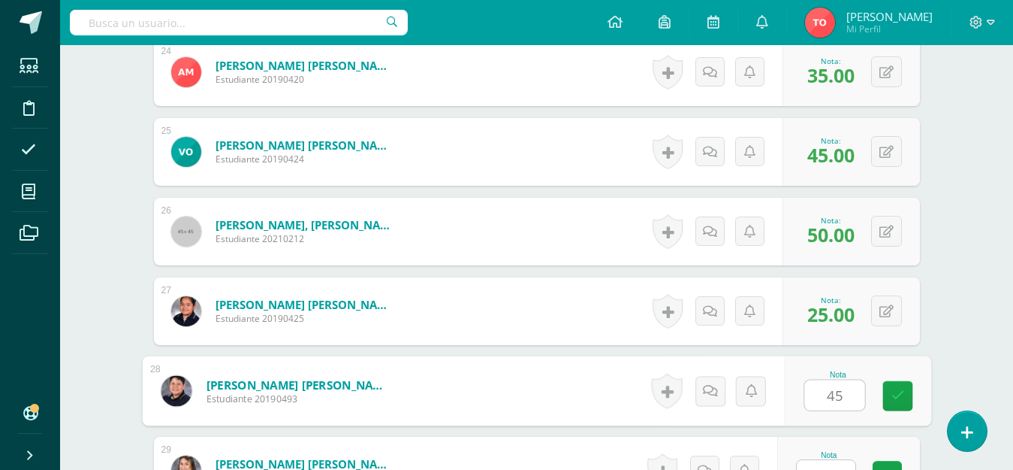
type input "45"
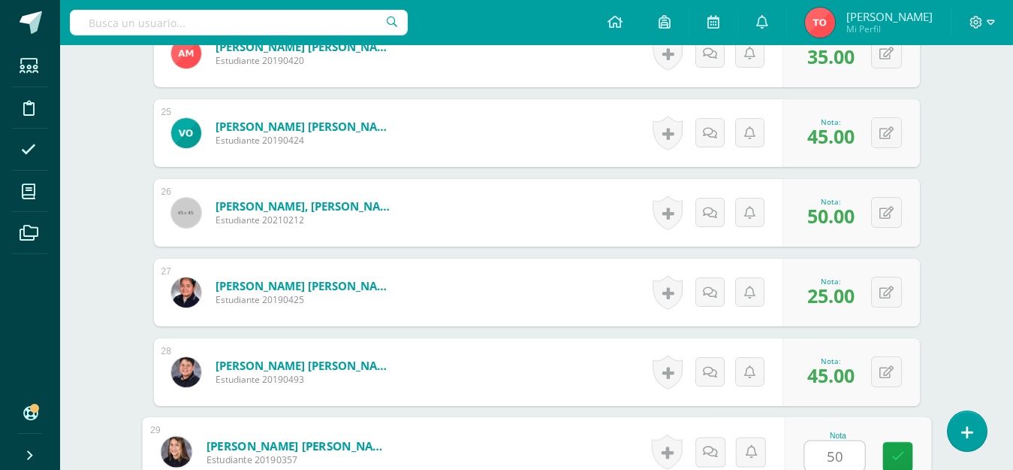
type input "50"
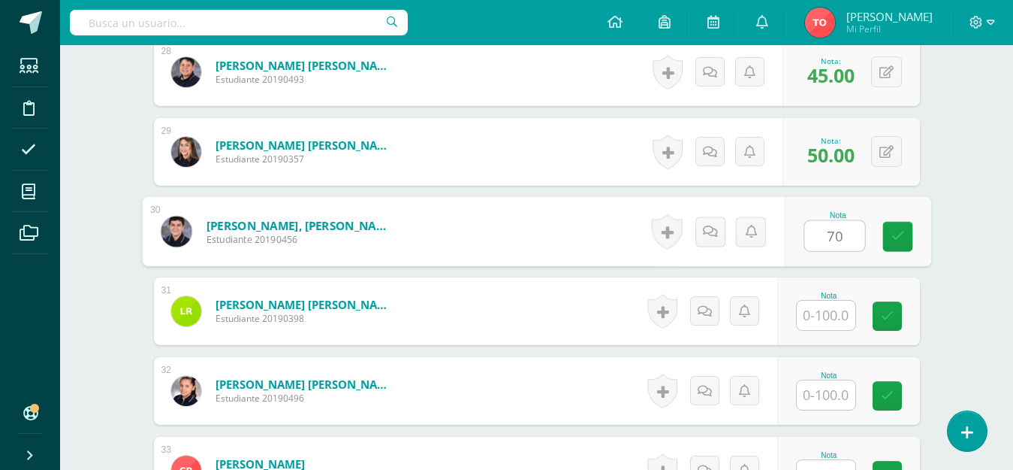
type input "70"
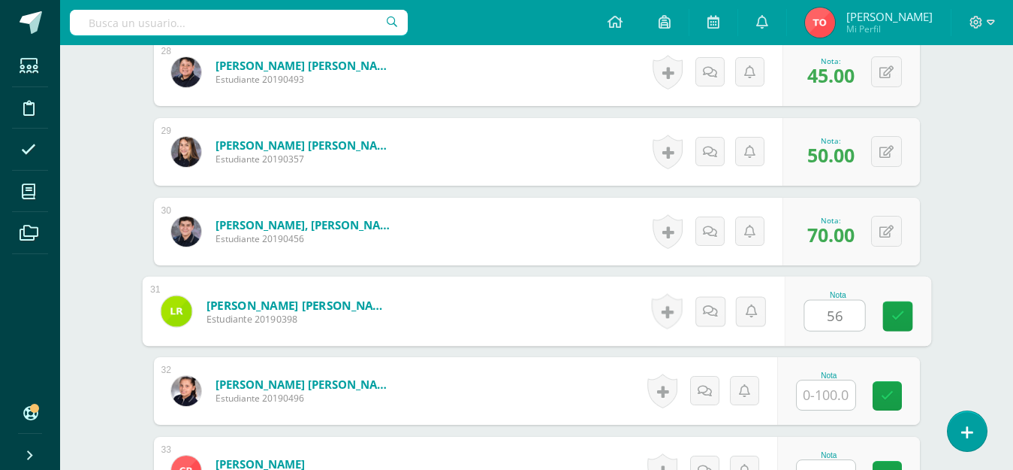
type input "56"
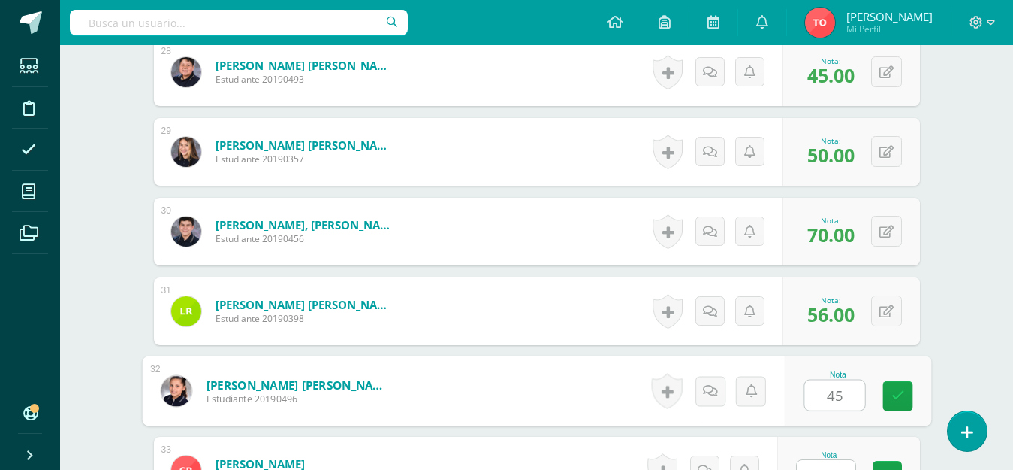
type input "45"
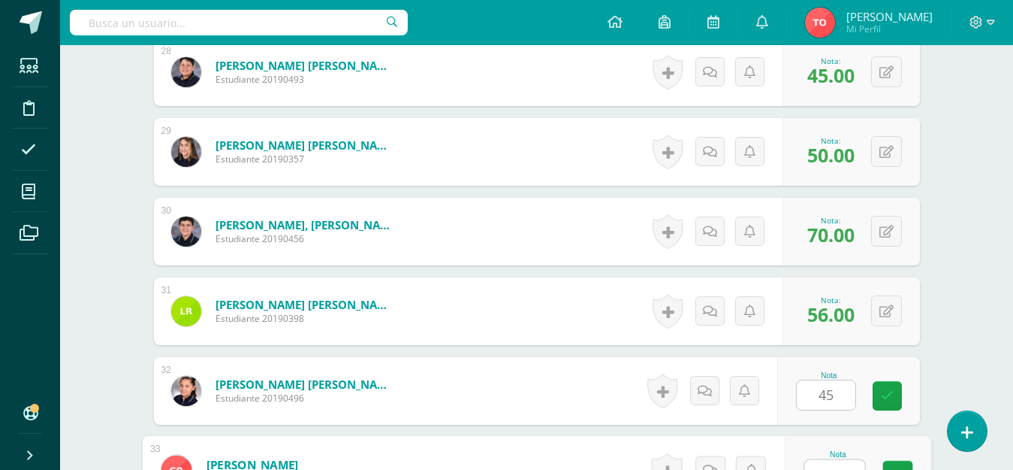
scroll to position [2653, 0]
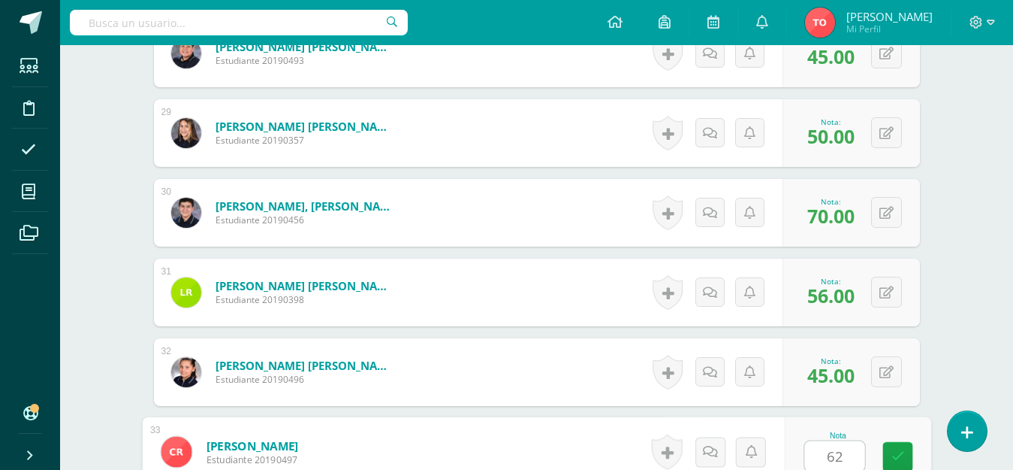
type input "62"
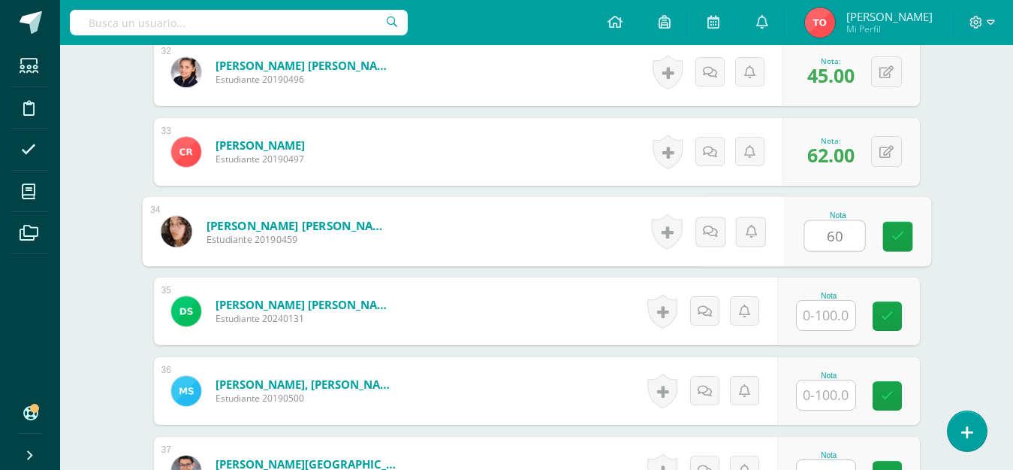
type input "60"
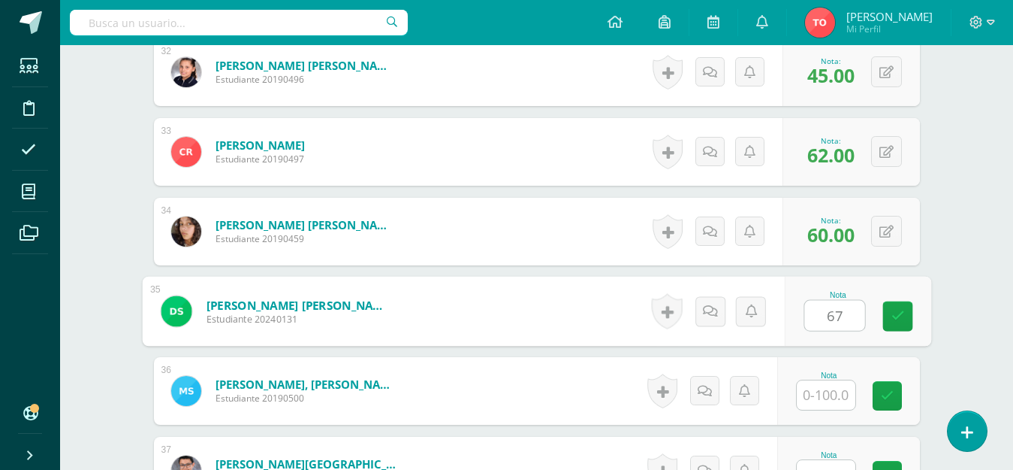
type input "67"
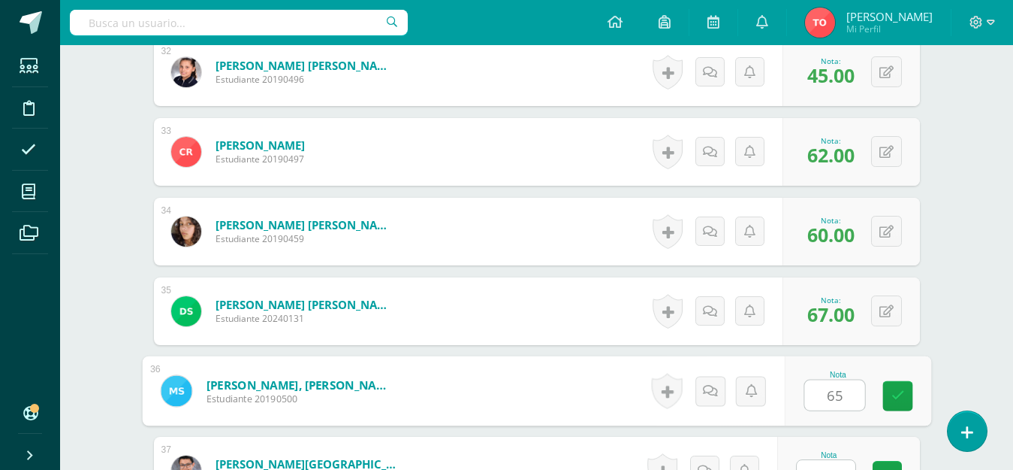
type input "65"
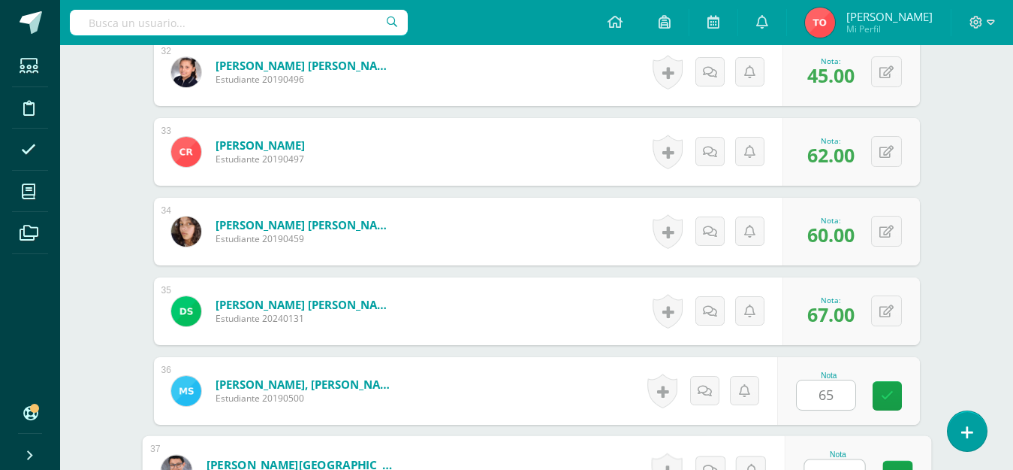
scroll to position [2971, 0]
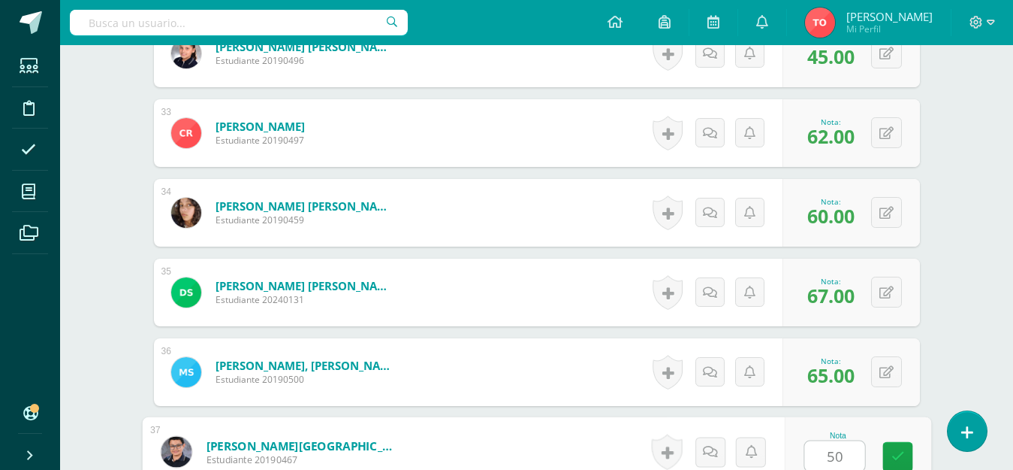
type input "50"
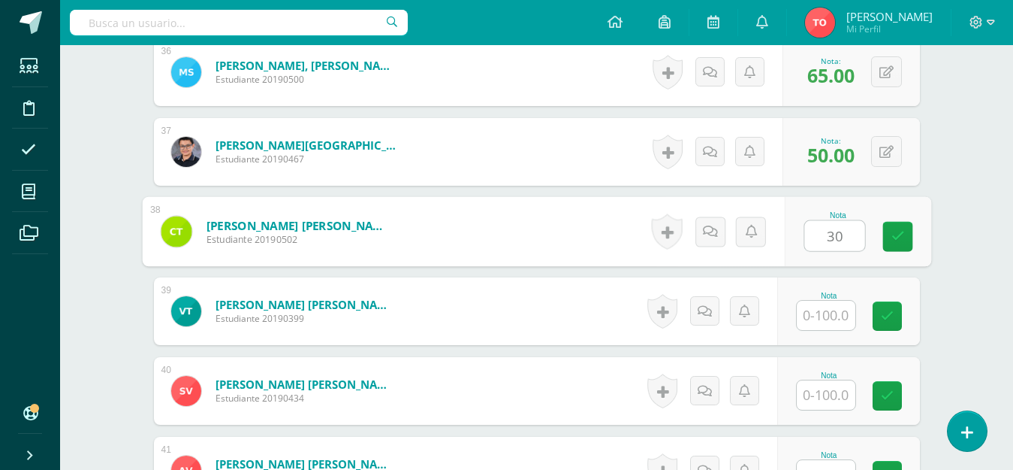
type input "30"
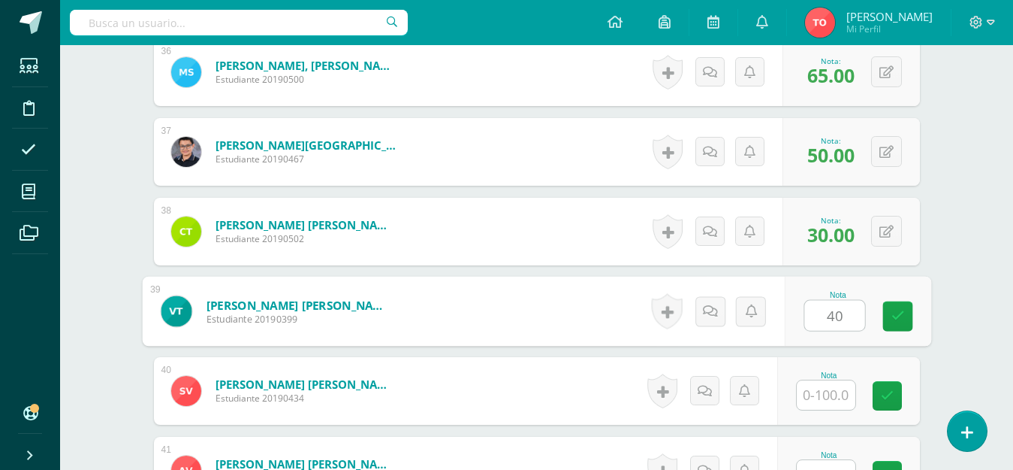
type input "40"
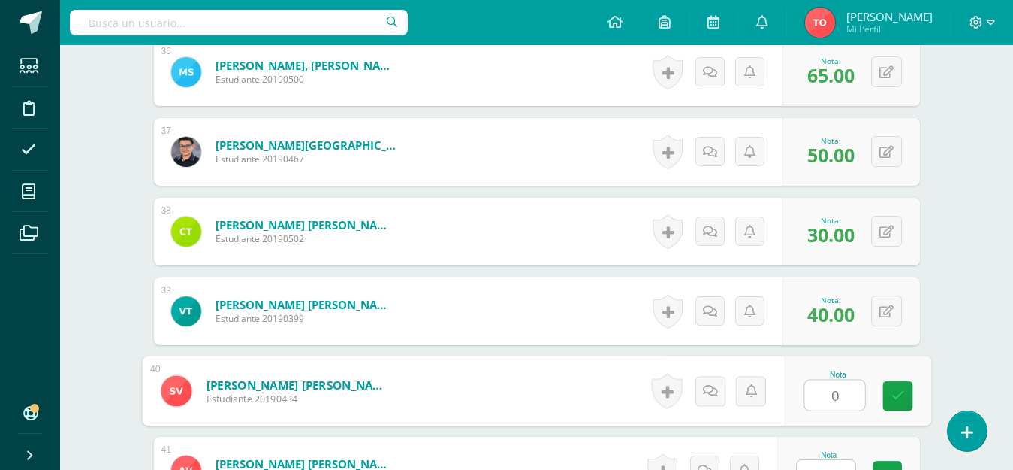
type input "0"
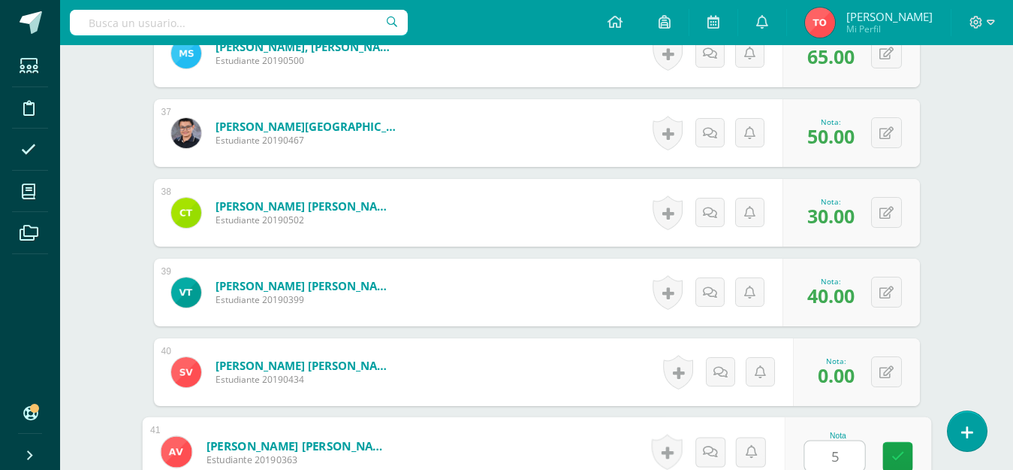
type input "50"
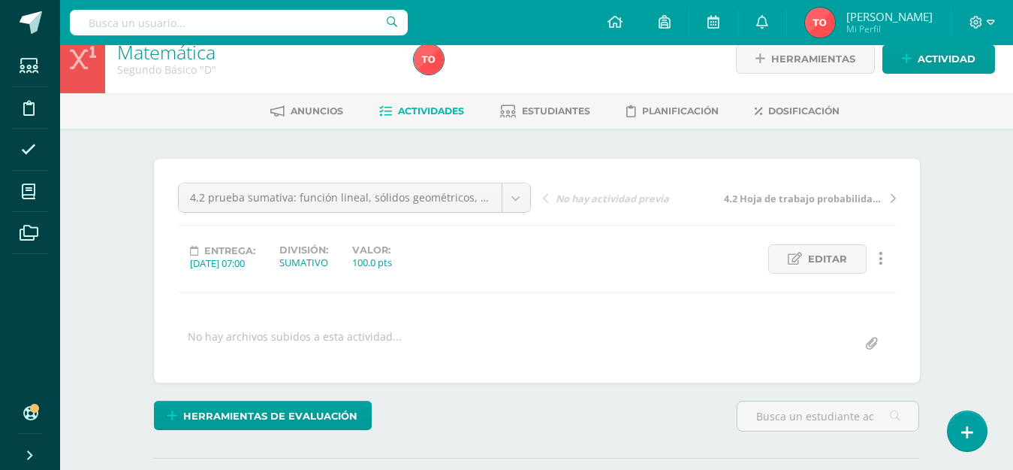
scroll to position [0, 0]
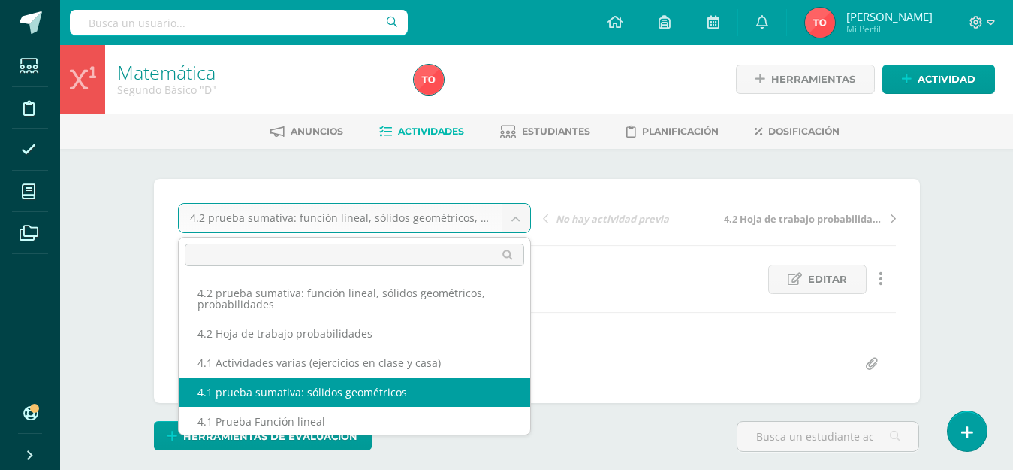
select select "/dashboard/teacher/grade-activity/227812/"
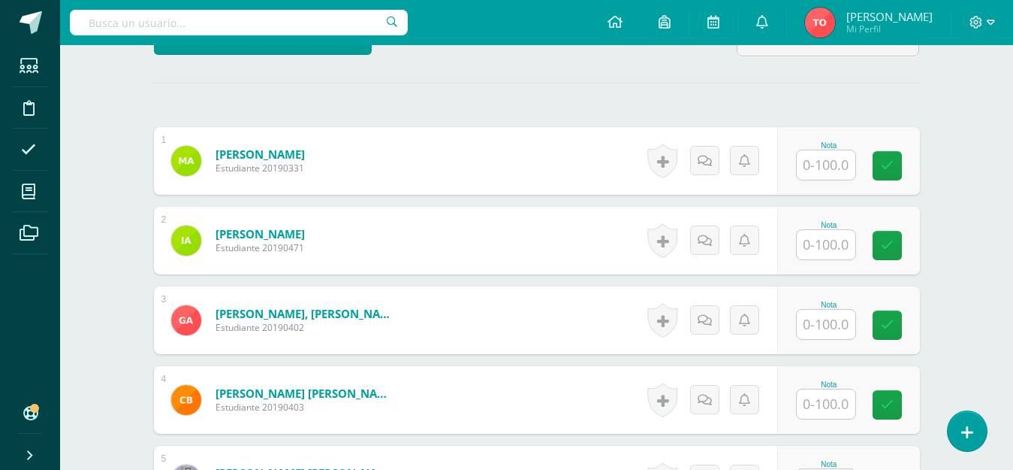
scroll to position [300, 0]
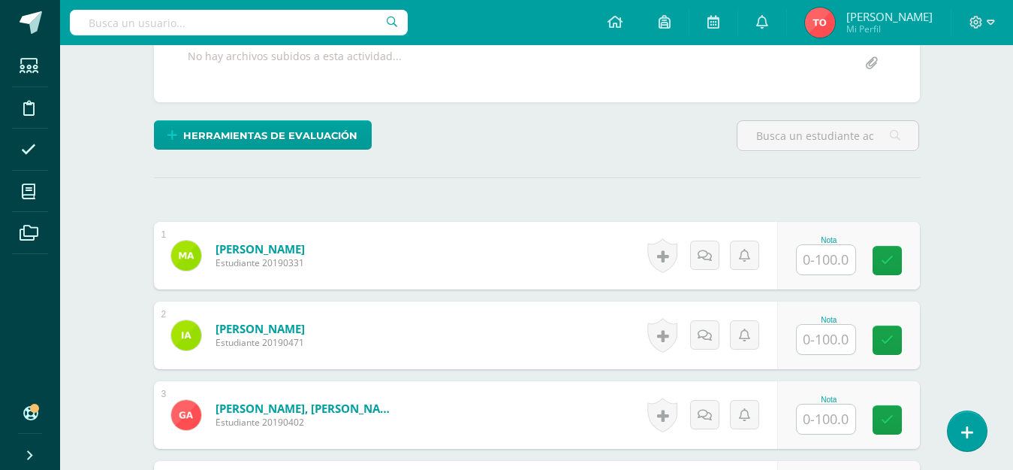
click at [819, 255] on input "text" at bounding box center [826, 259] width 59 height 29
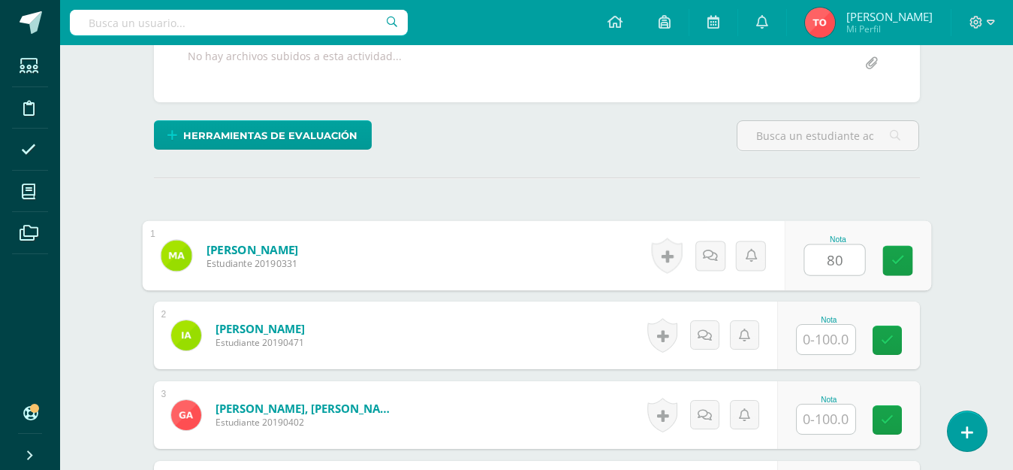
type input "80"
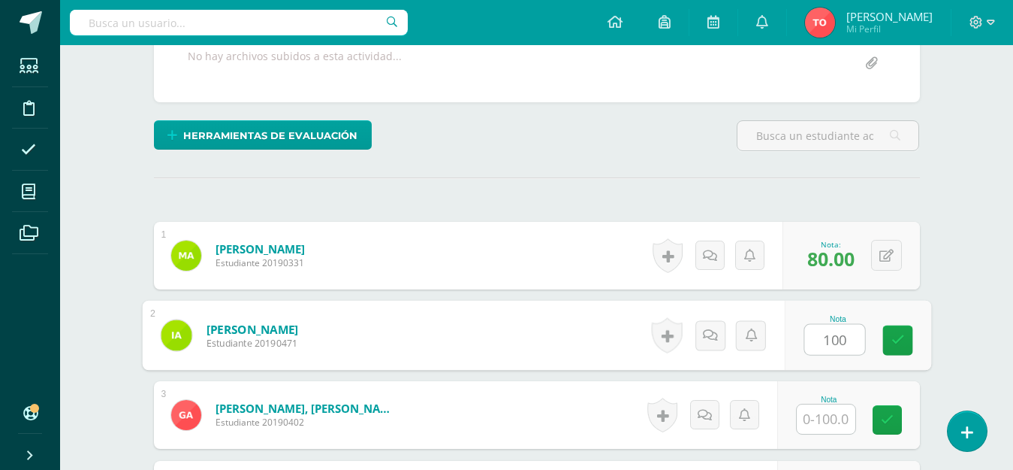
type input "100"
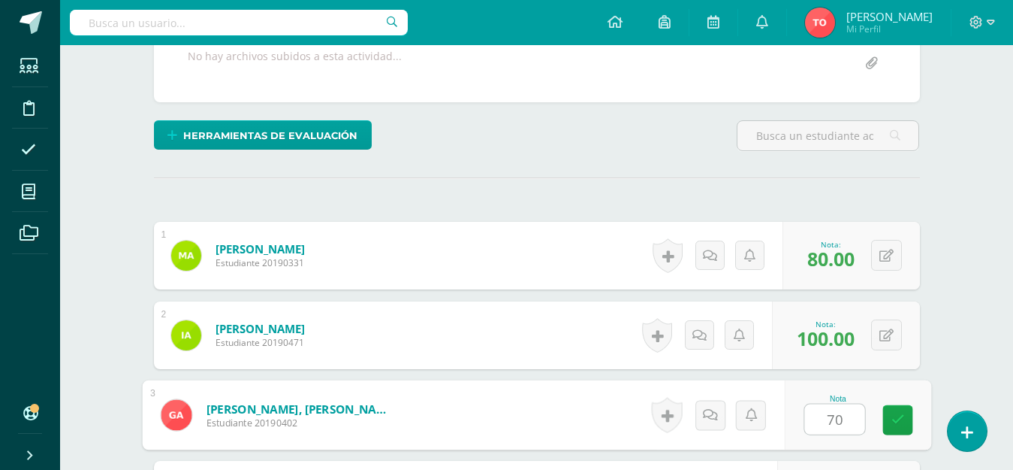
type input "70"
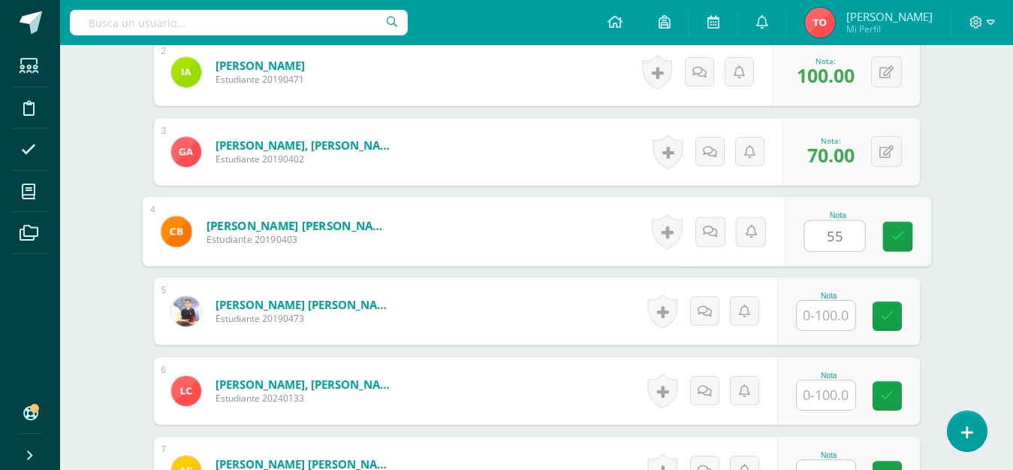
type input "55"
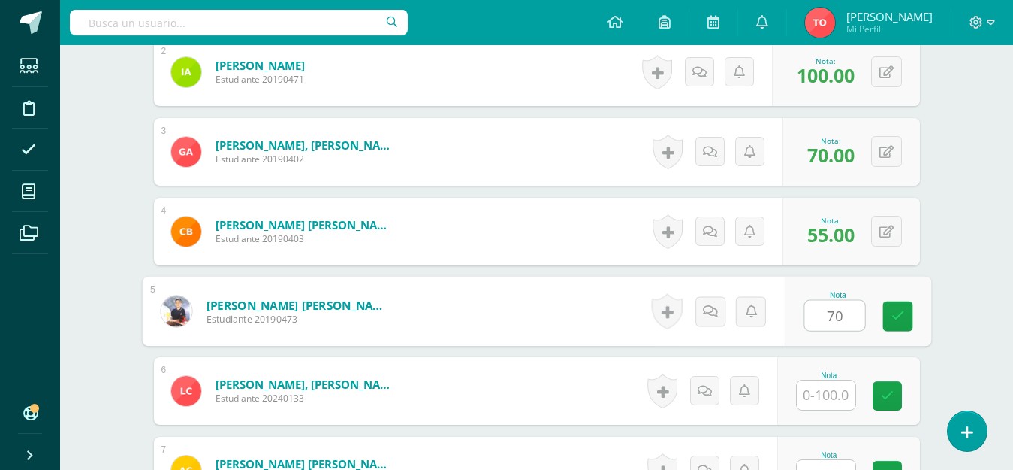
type input "70"
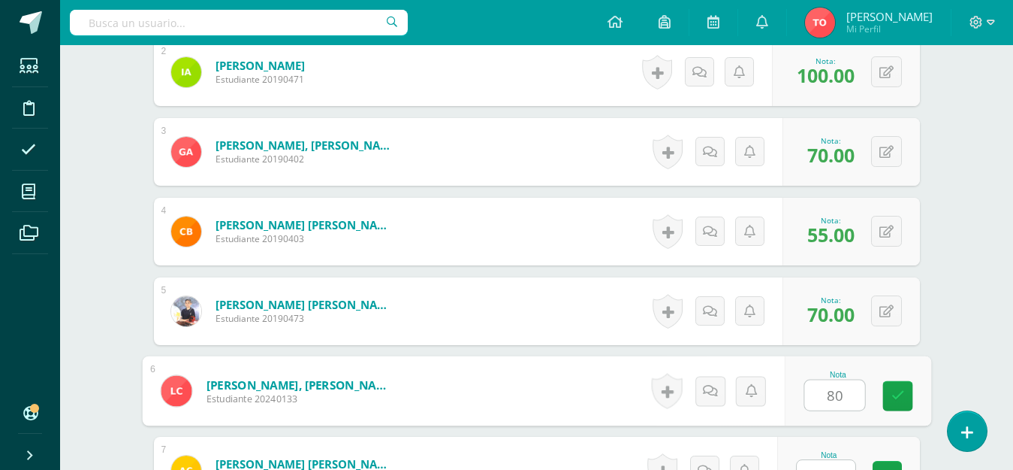
type input "80"
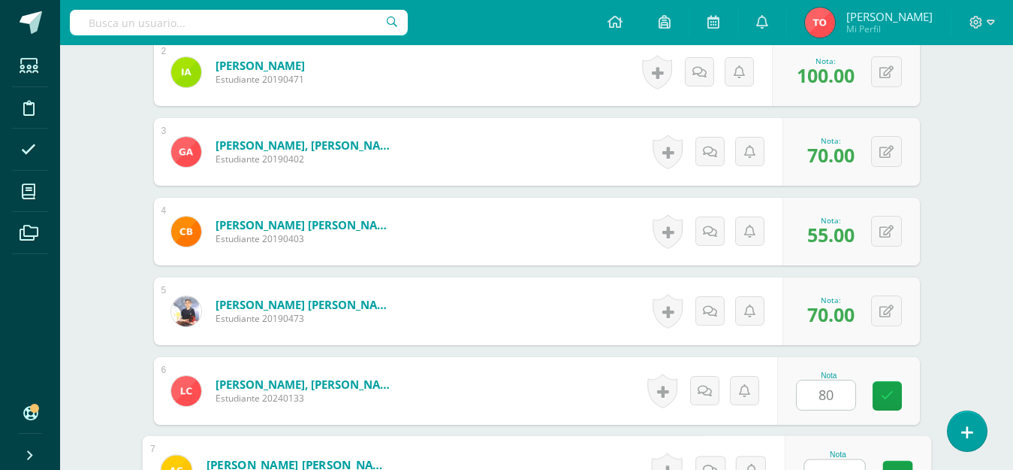
scroll to position [582, 0]
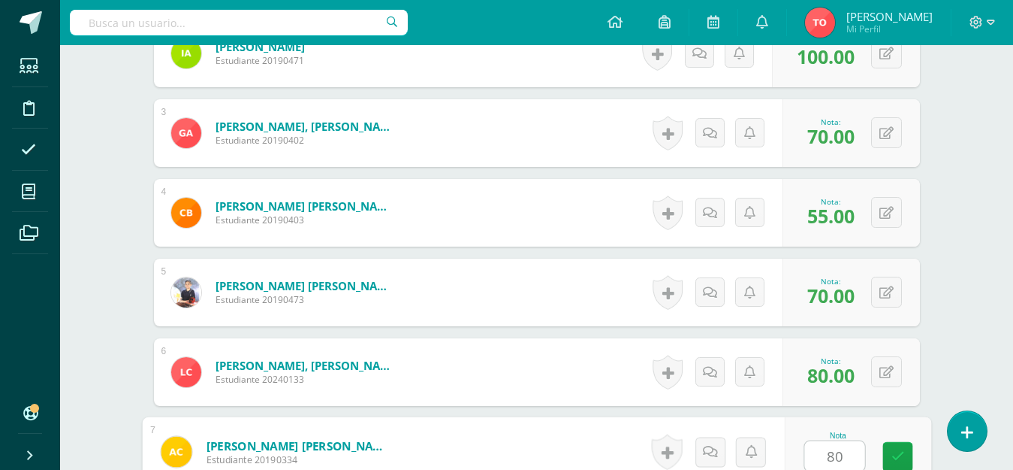
type input "80"
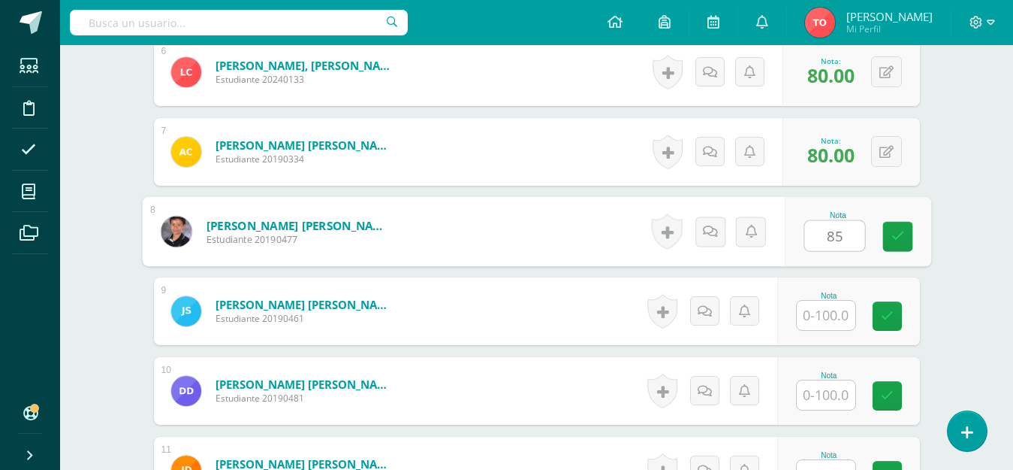
type input "85"
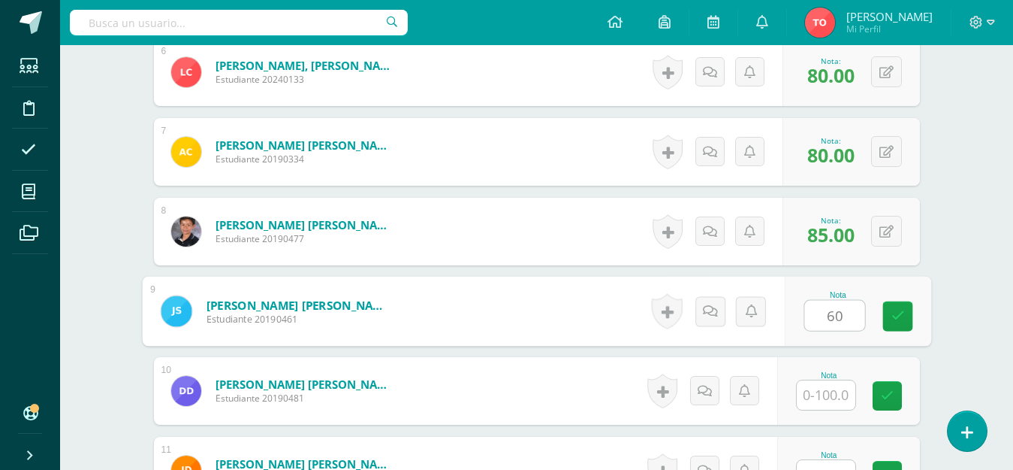
type input "60"
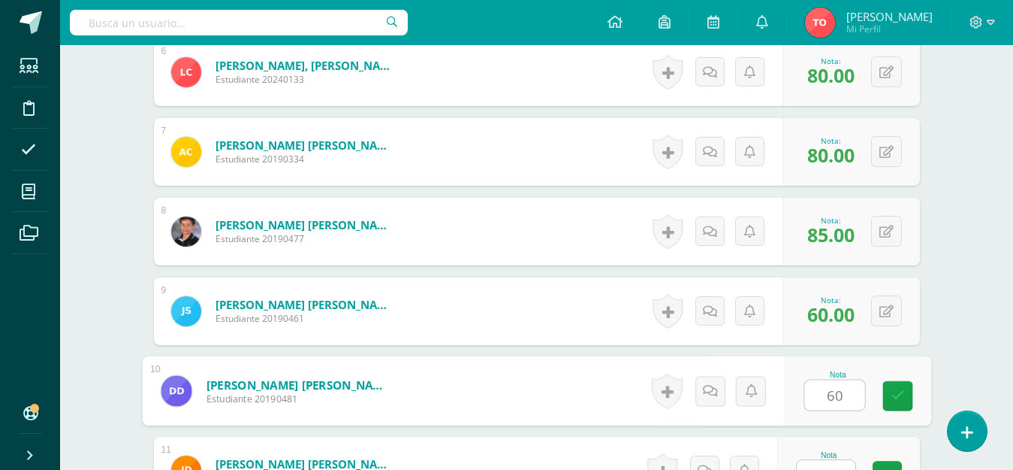
type input "60"
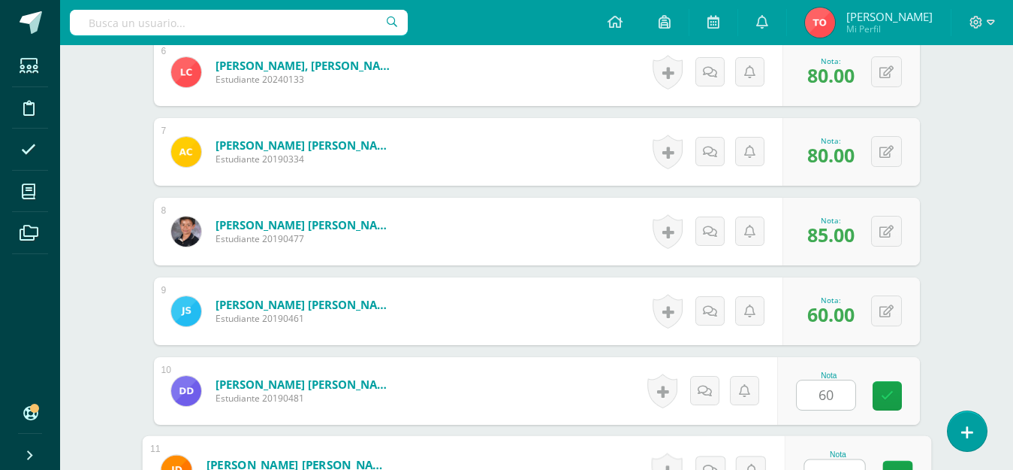
scroll to position [901, 0]
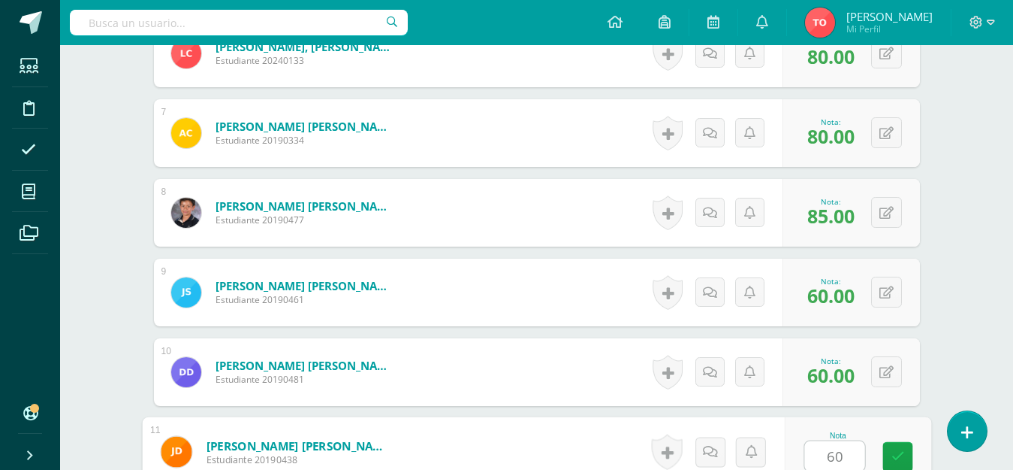
type input "60"
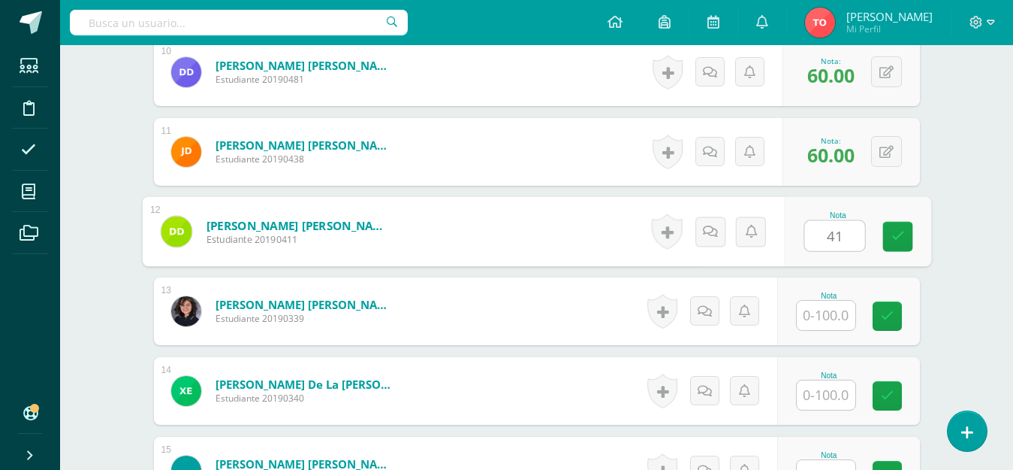
type input "4"
type input "100"
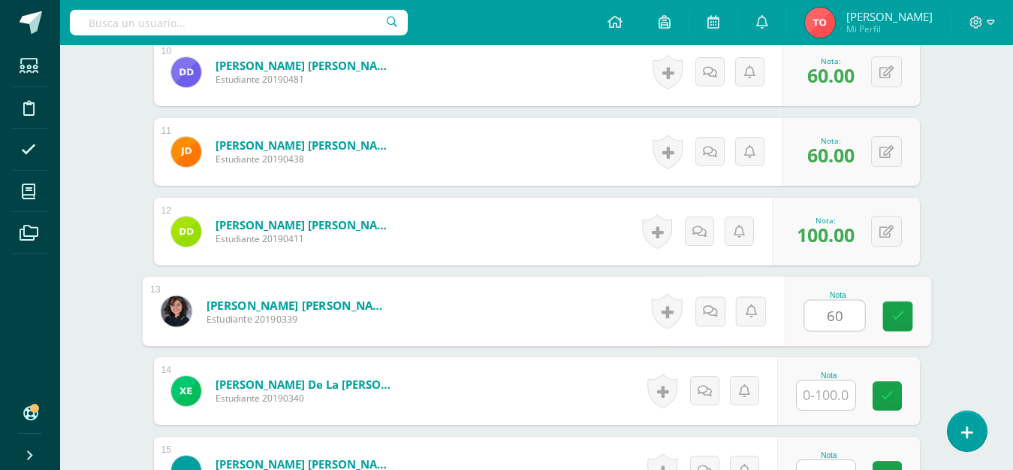
type input "60"
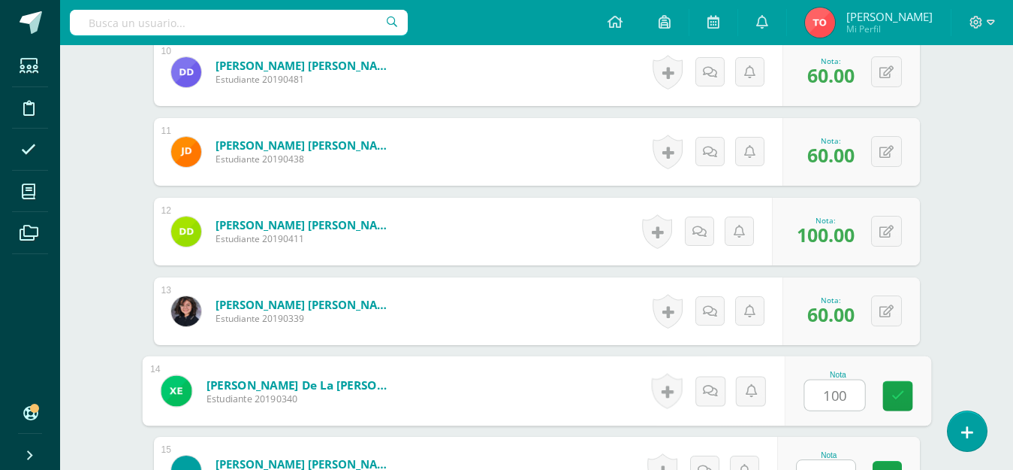
type input "100"
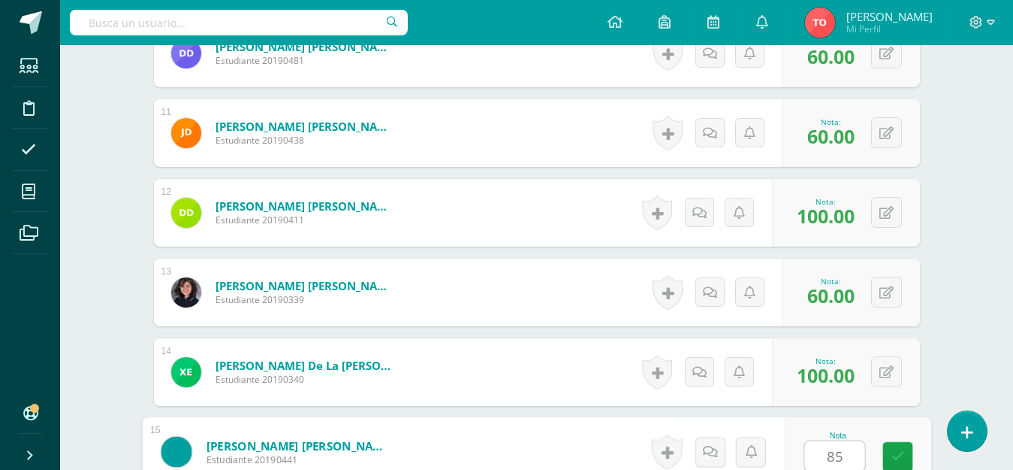
type input "85"
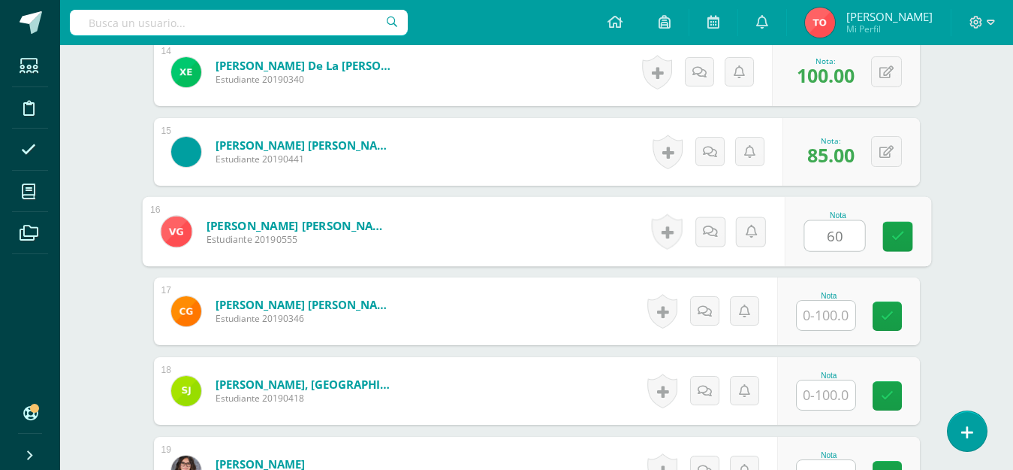
type input "60"
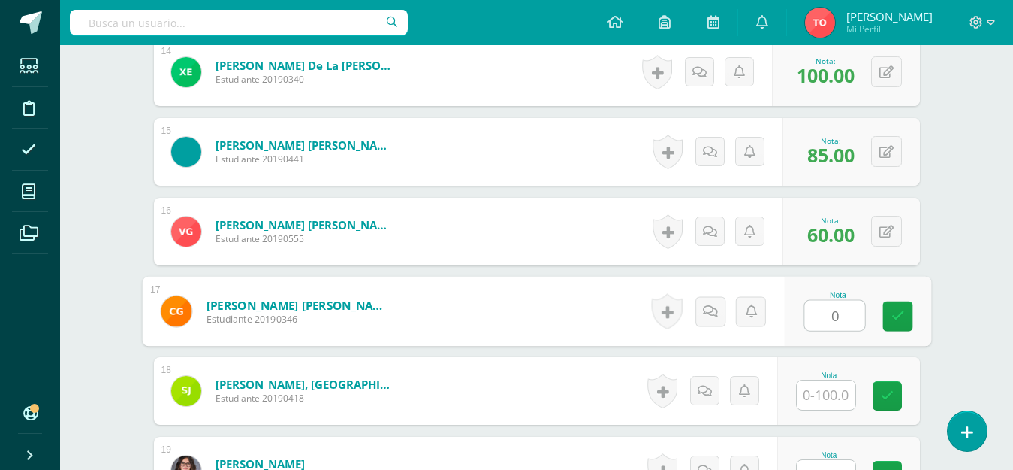
type input "0"
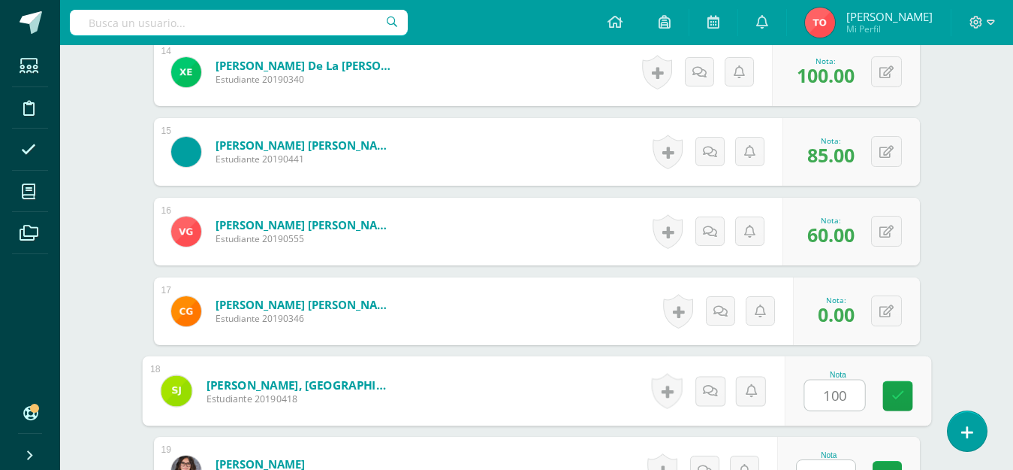
type input "100"
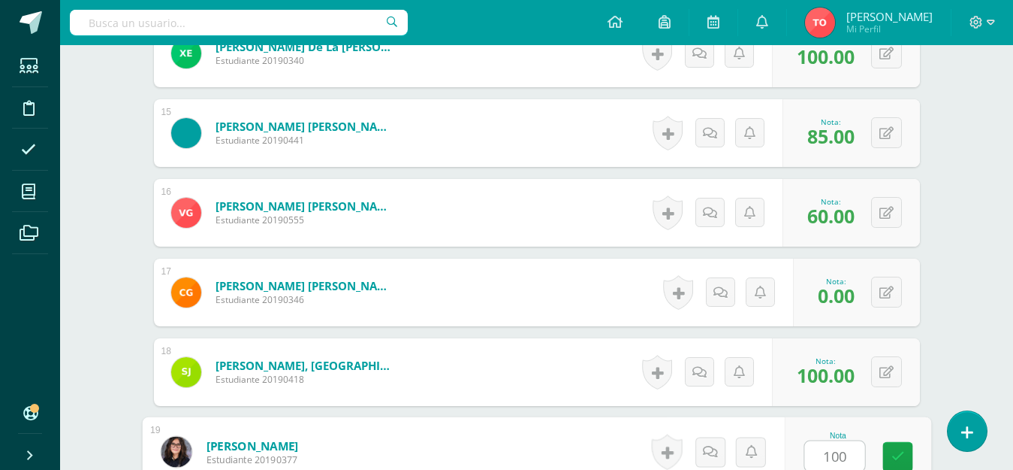
type input "100"
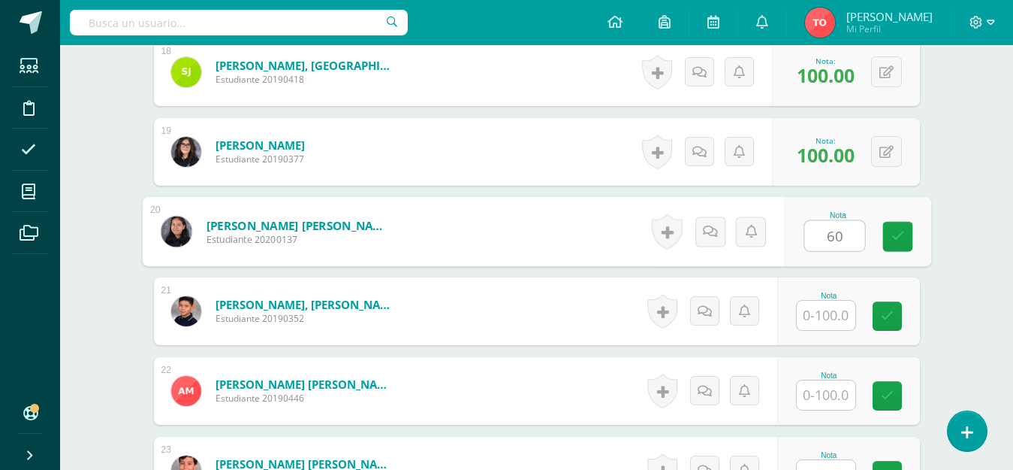
type input "60"
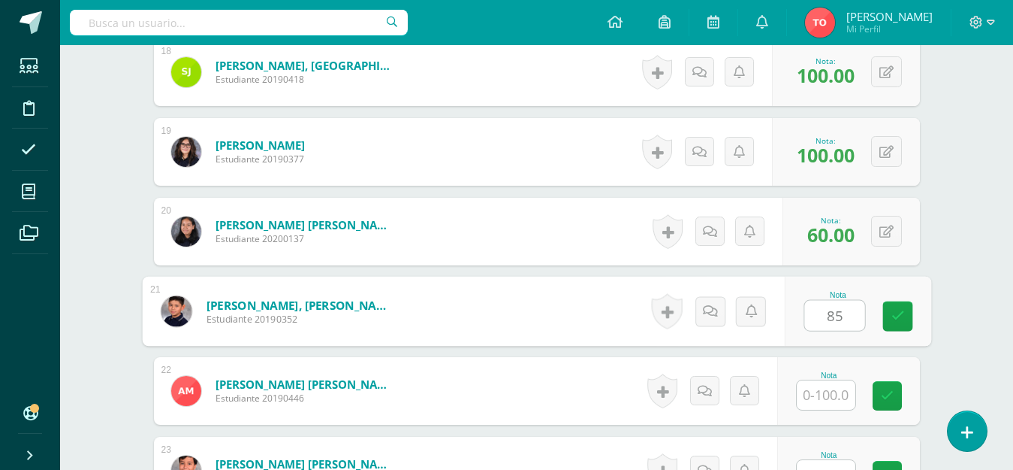
type input "85"
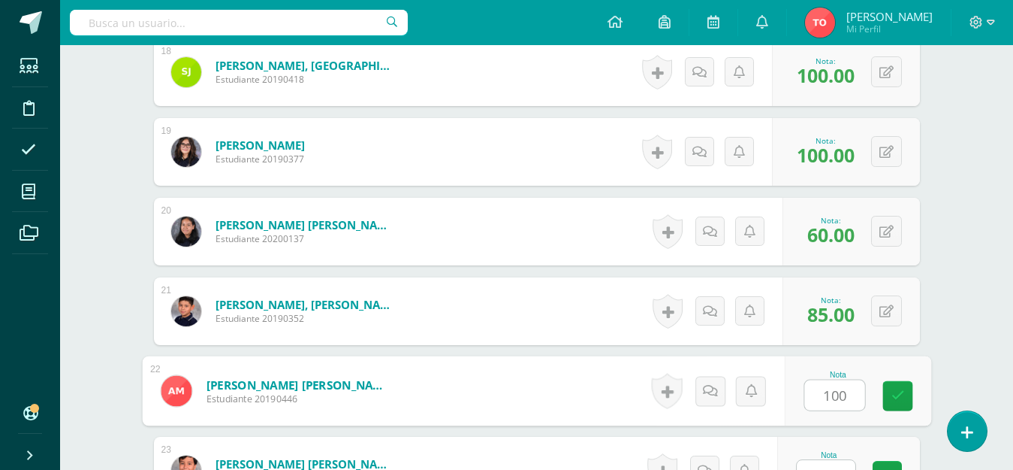
type input "100"
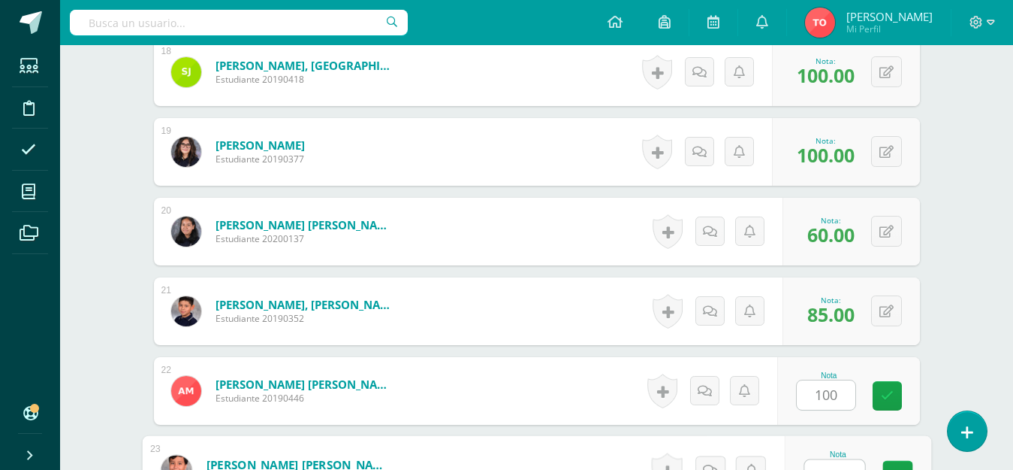
scroll to position [1856, 0]
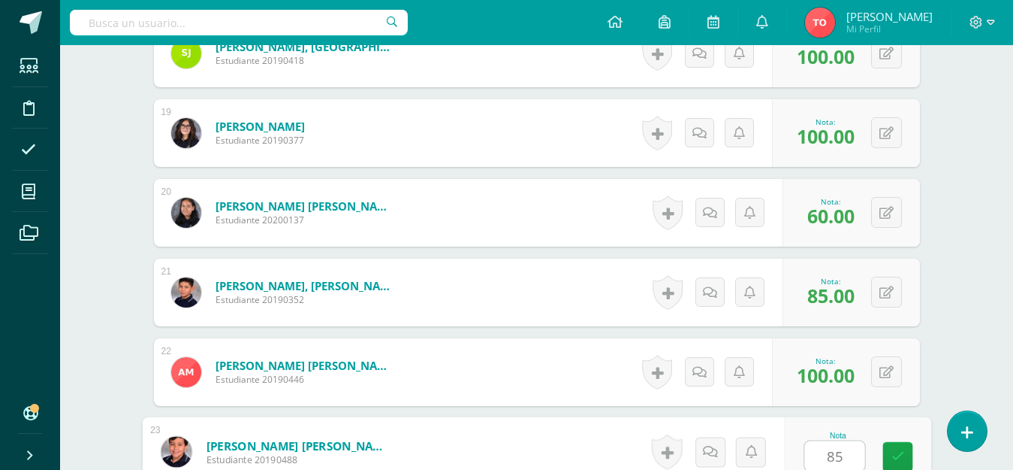
type input "85"
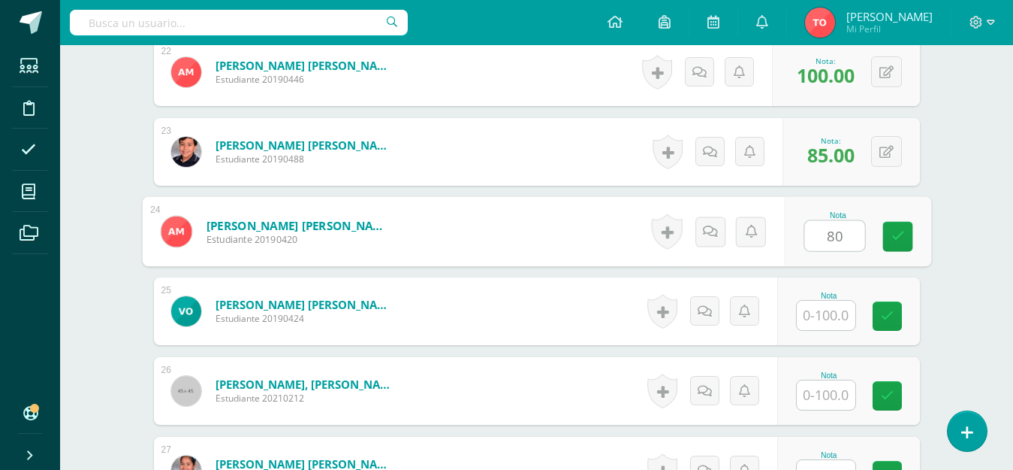
type input "80"
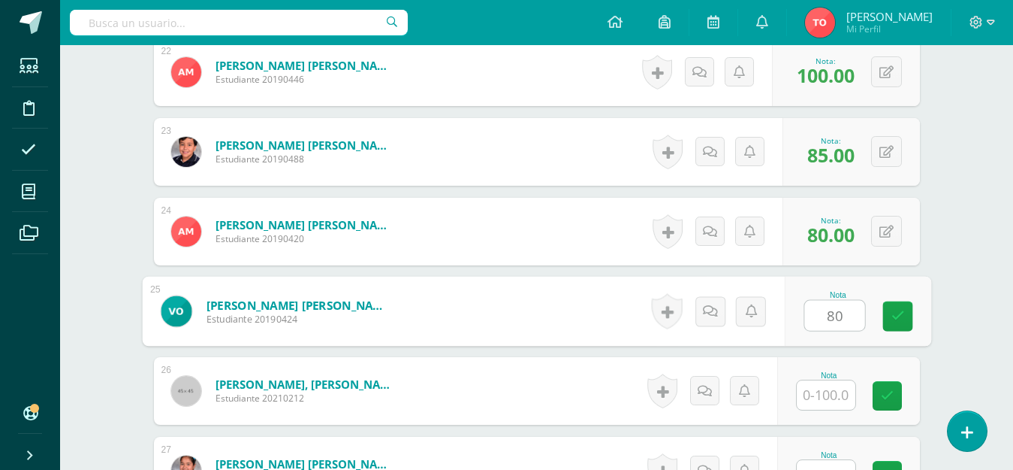
type input "80"
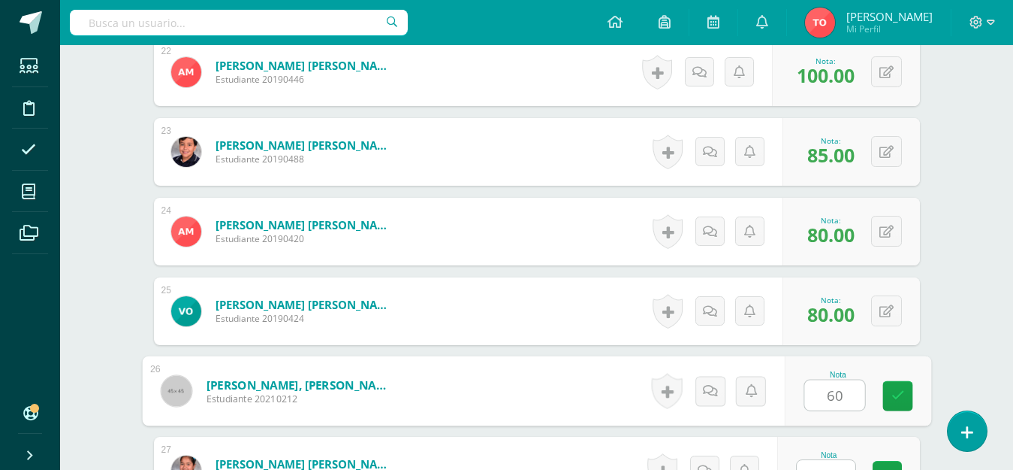
type input "60"
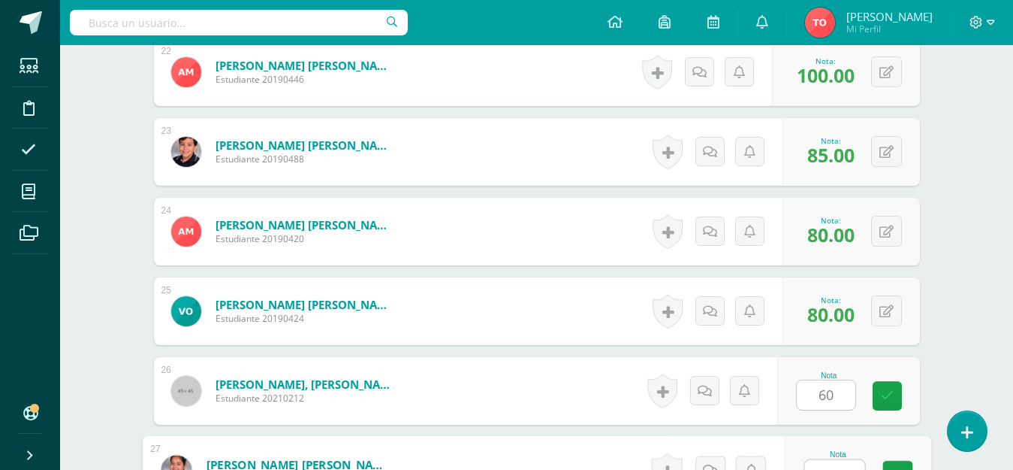
scroll to position [2175, 0]
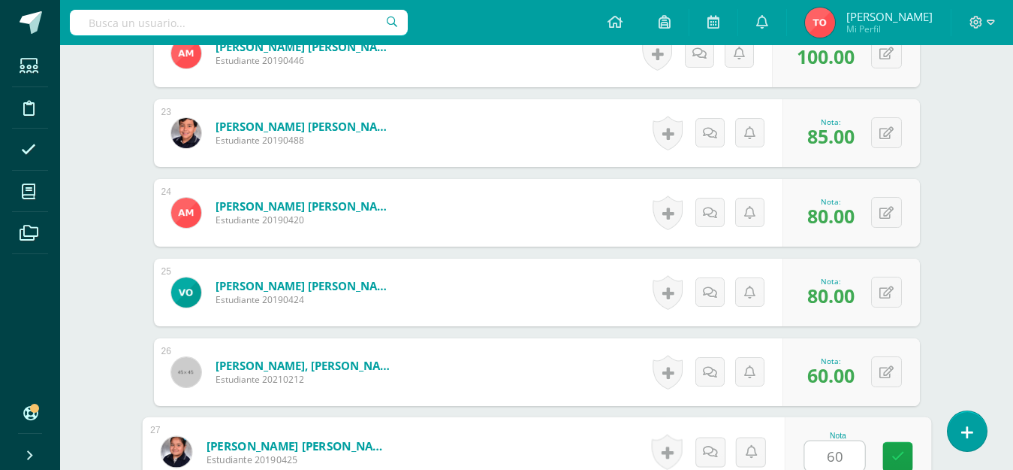
type input "60"
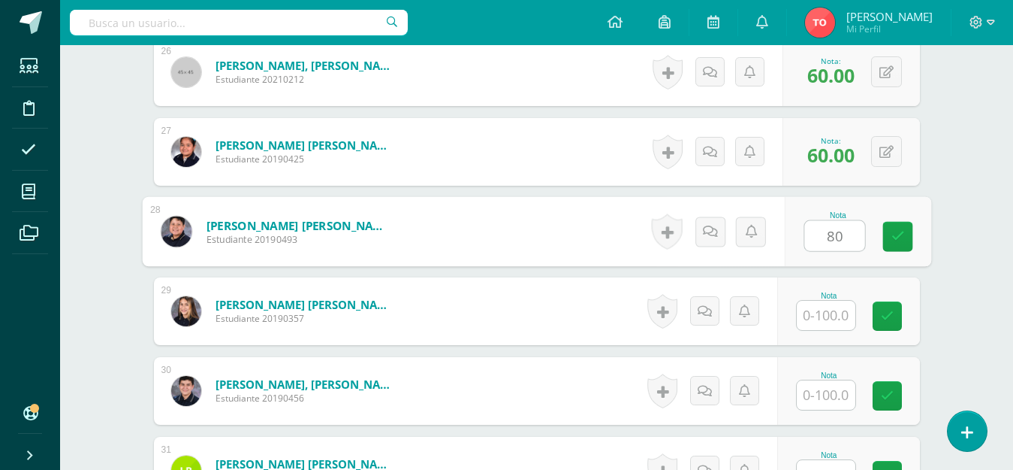
type input "80"
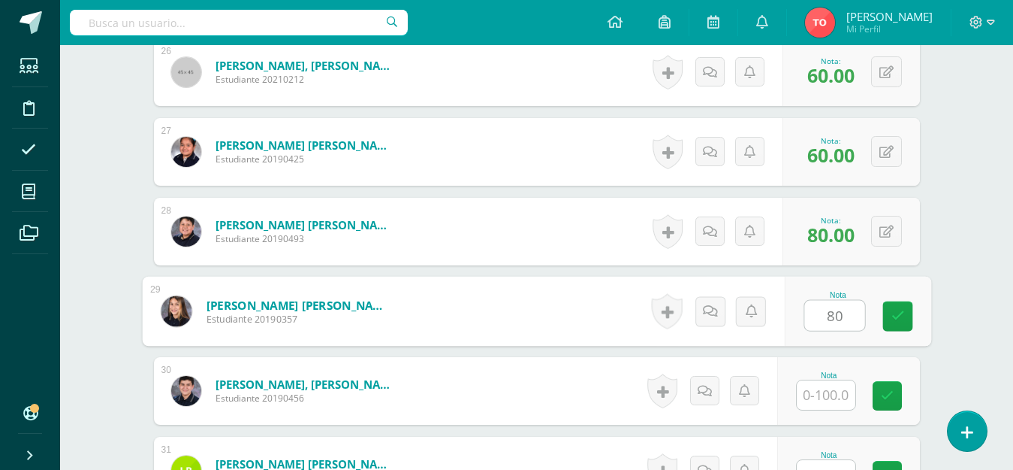
type input "80"
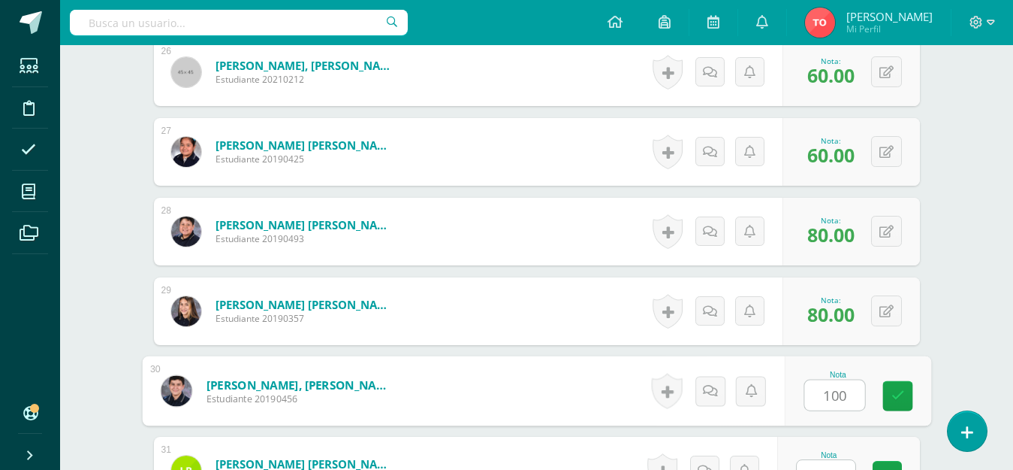
type input "100"
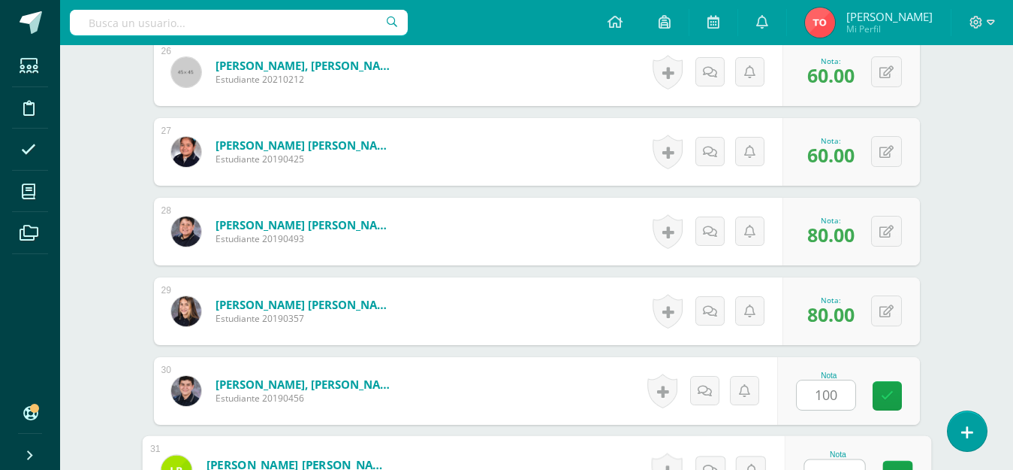
scroll to position [2493, 0]
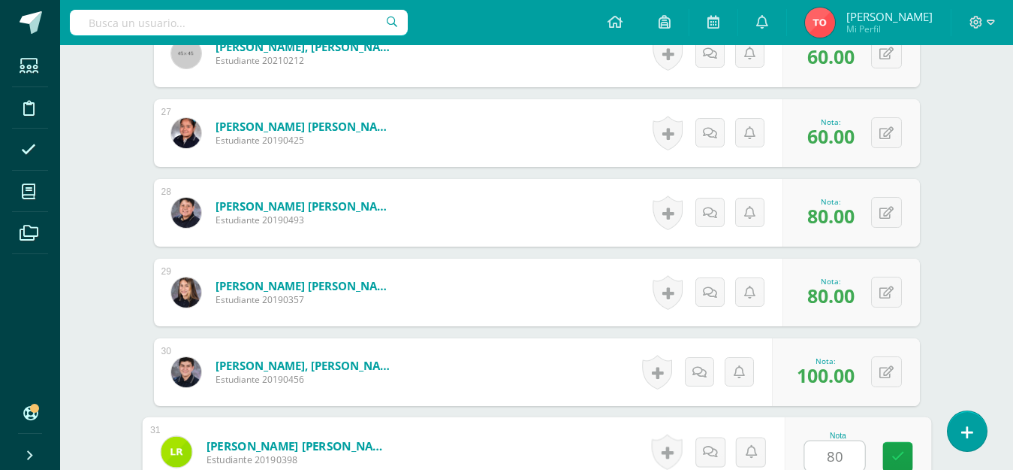
type input "80"
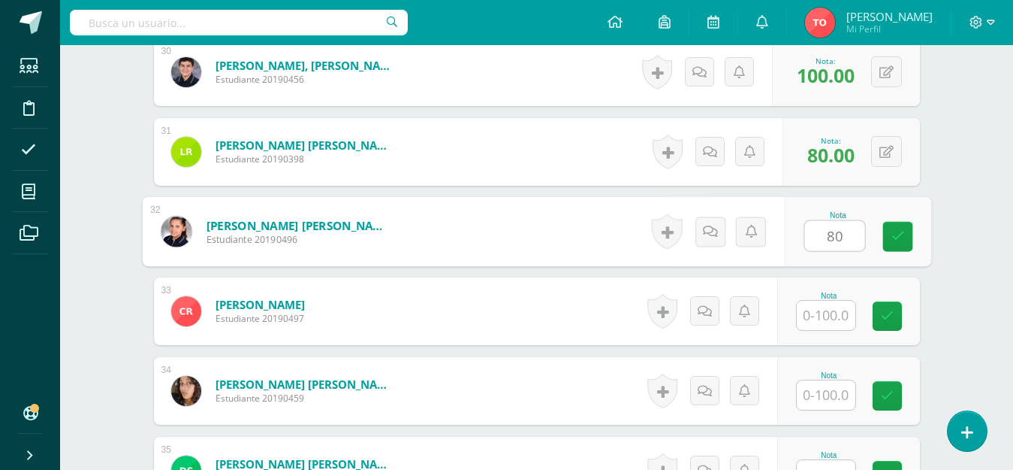
type input "80"
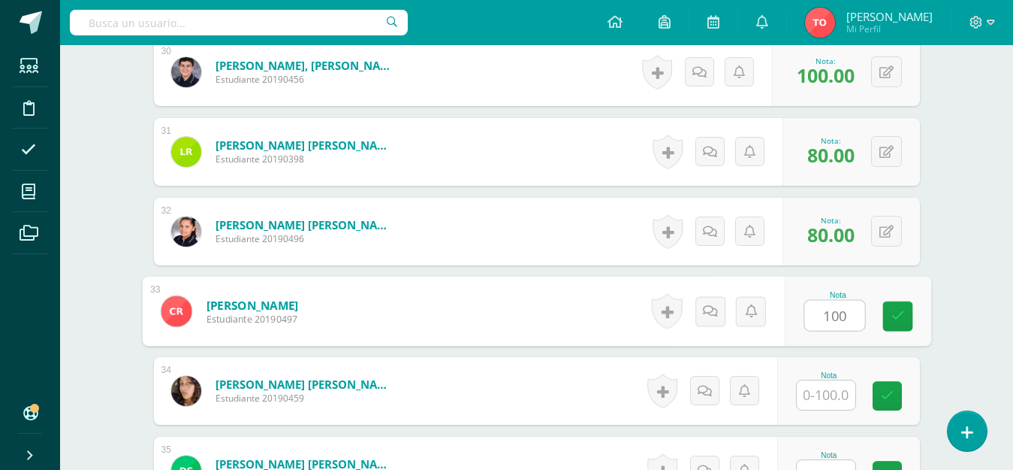
type input "100"
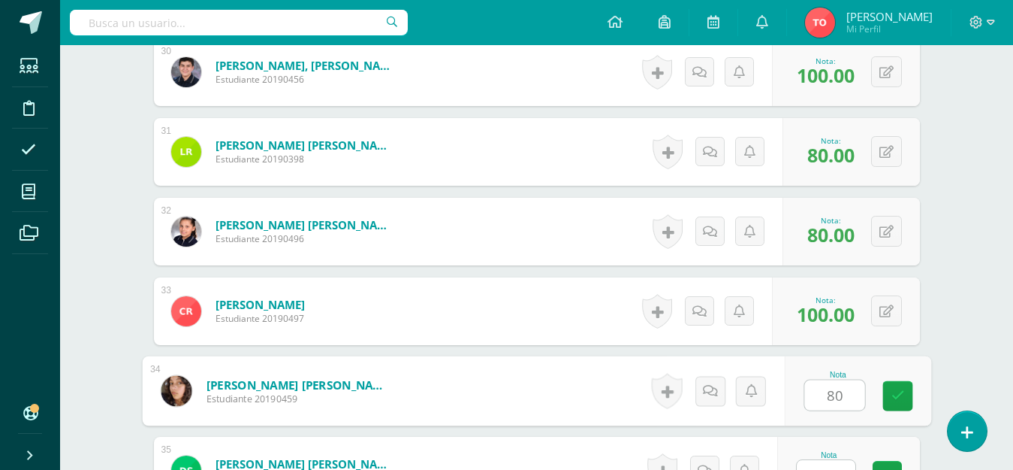
type input "80"
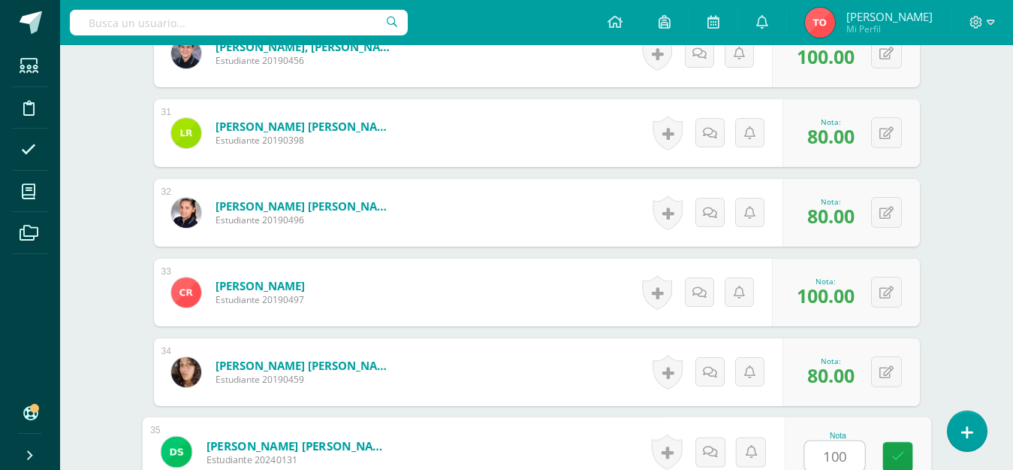
type input "100"
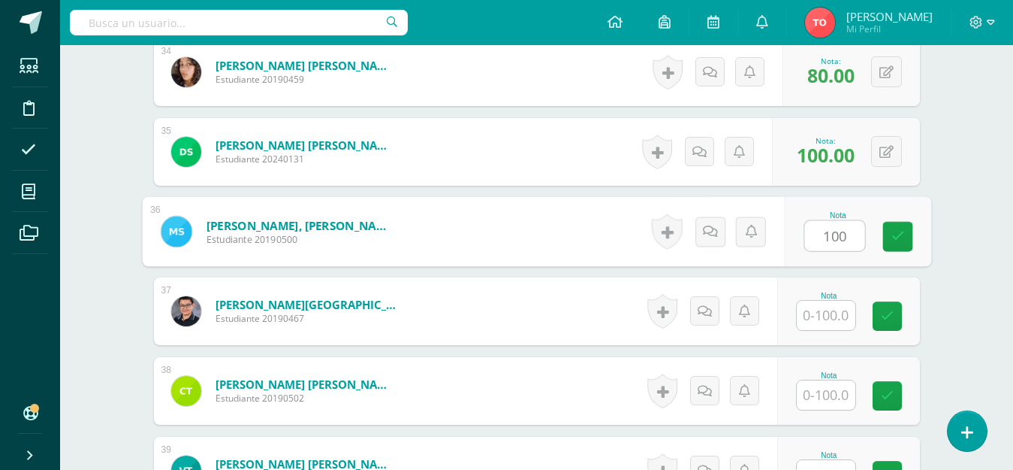
type input "100"
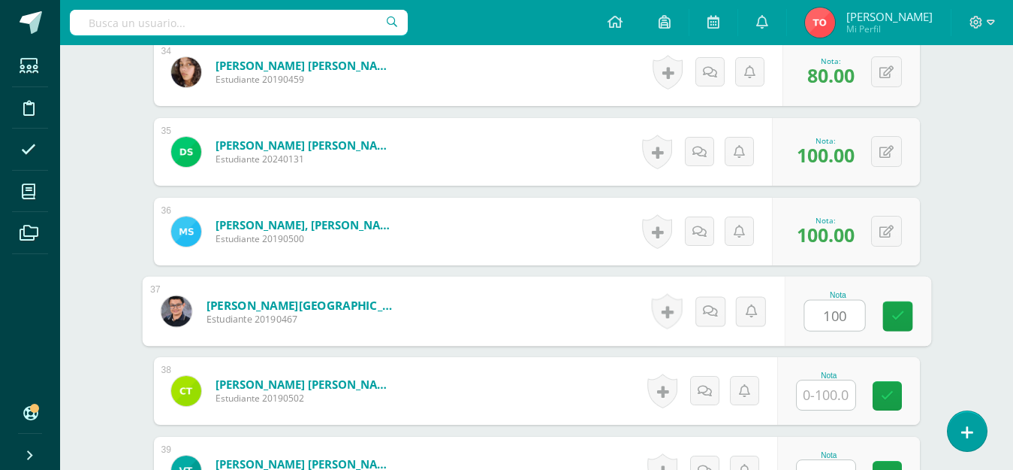
type input "100"
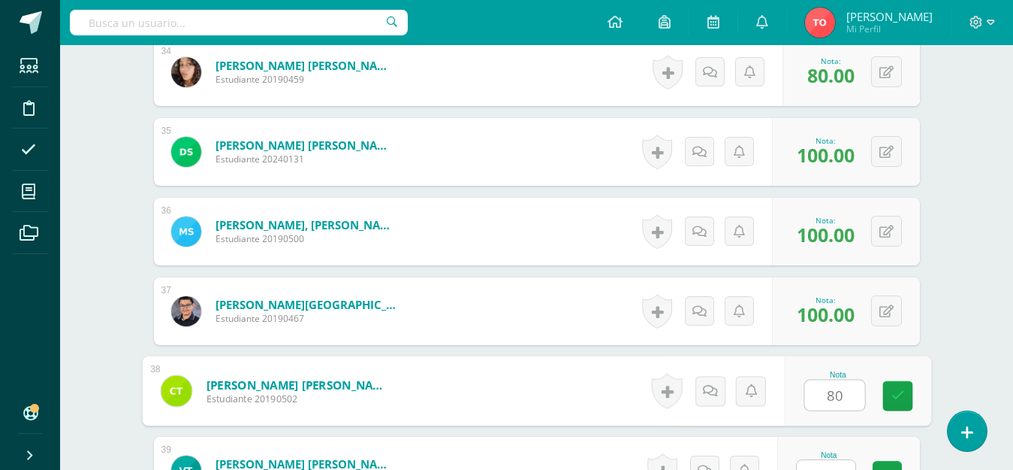
type input "80"
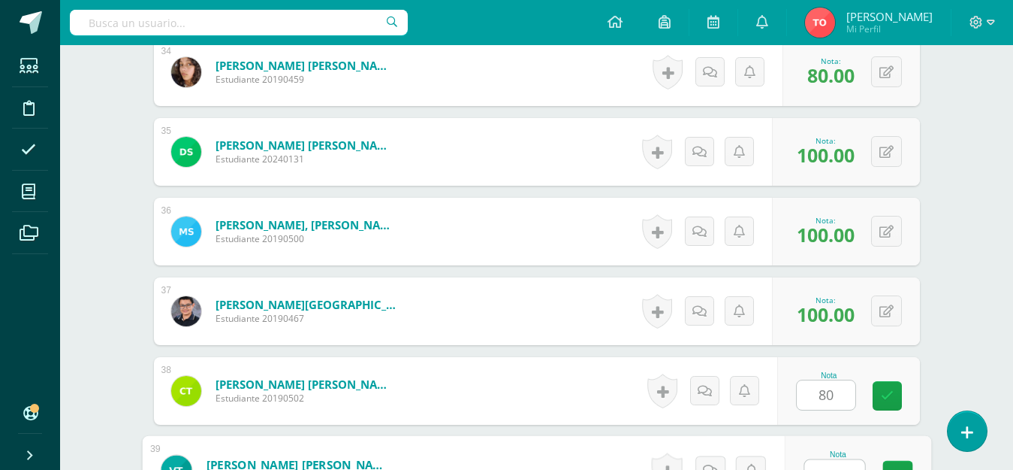
scroll to position [3130, 0]
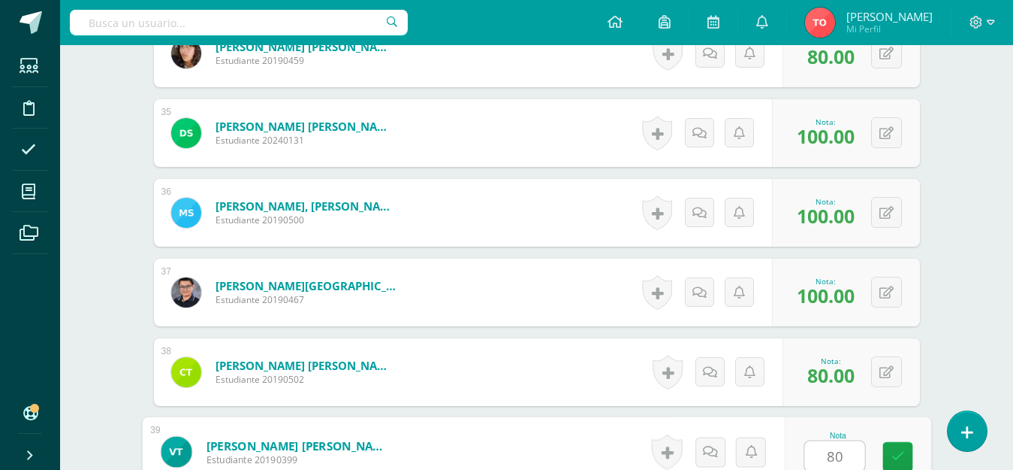
type input "80"
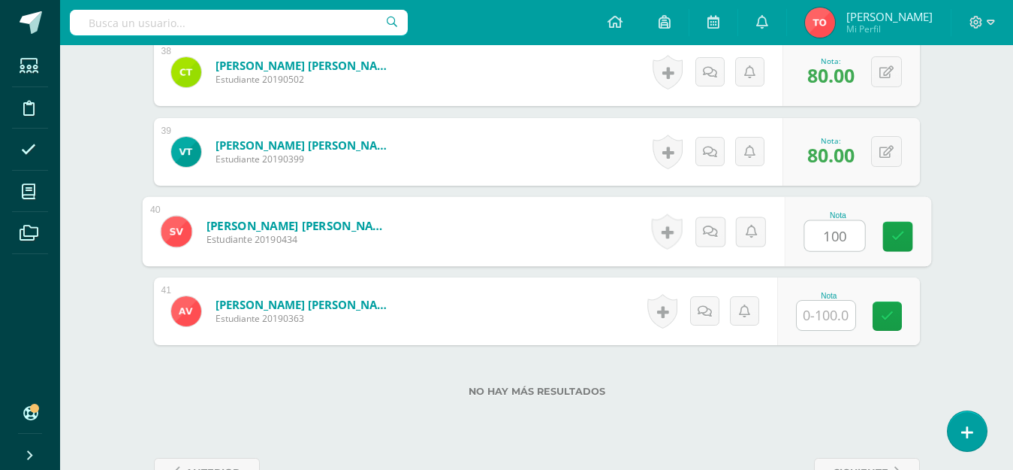
type input "100"
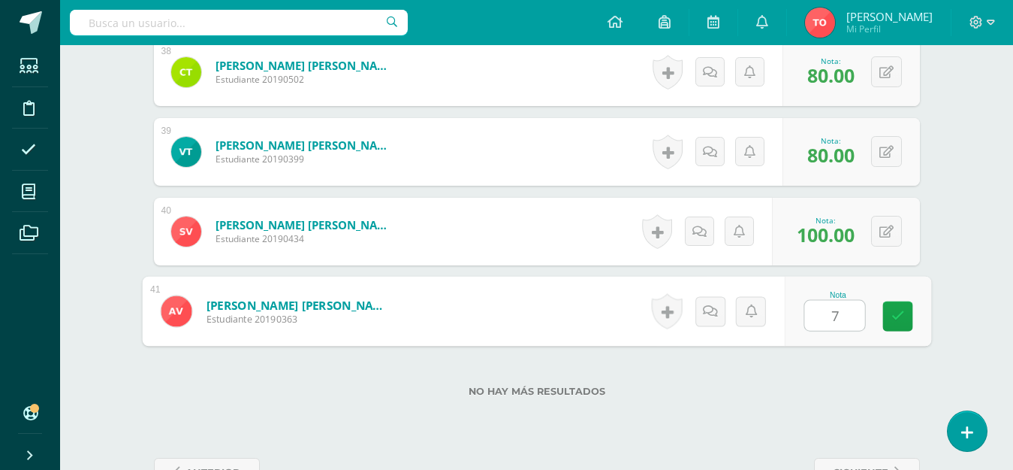
type input "70"
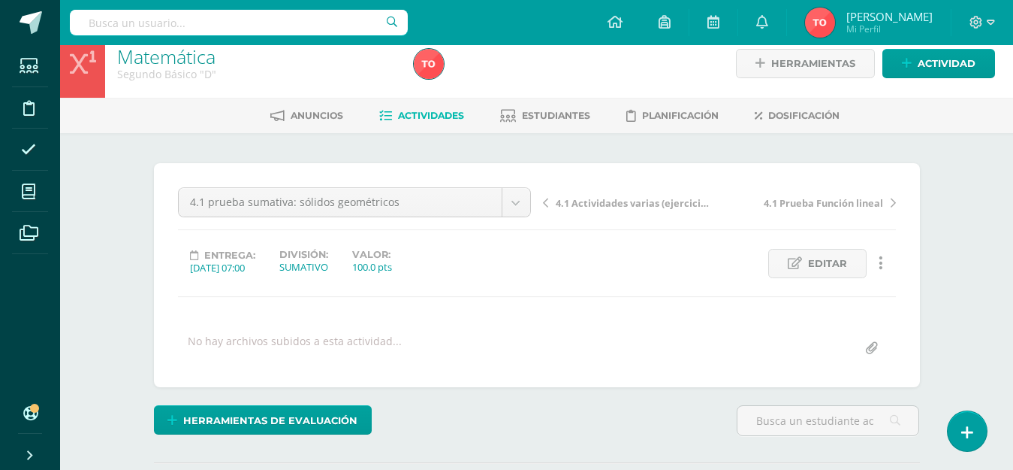
scroll to position [0, 0]
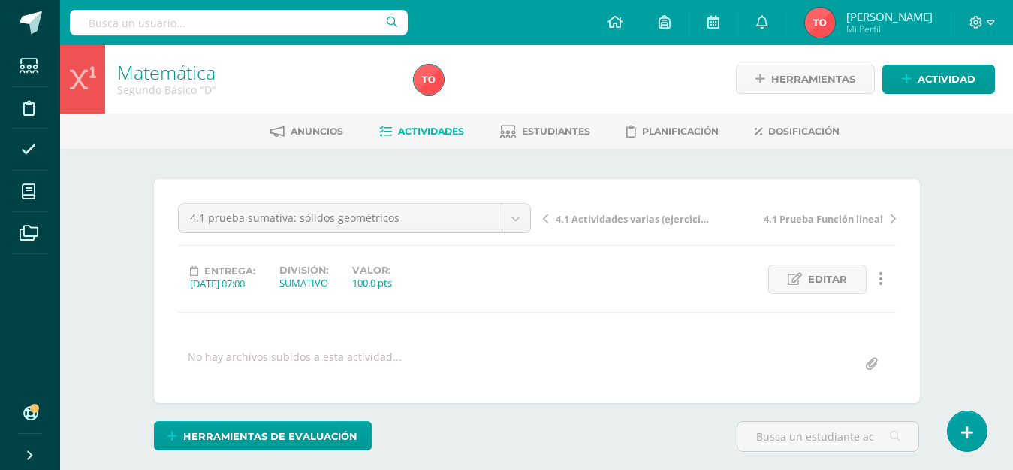
click at [406, 125] on link "Actividades" at bounding box center [421, 131] width 85 height 24
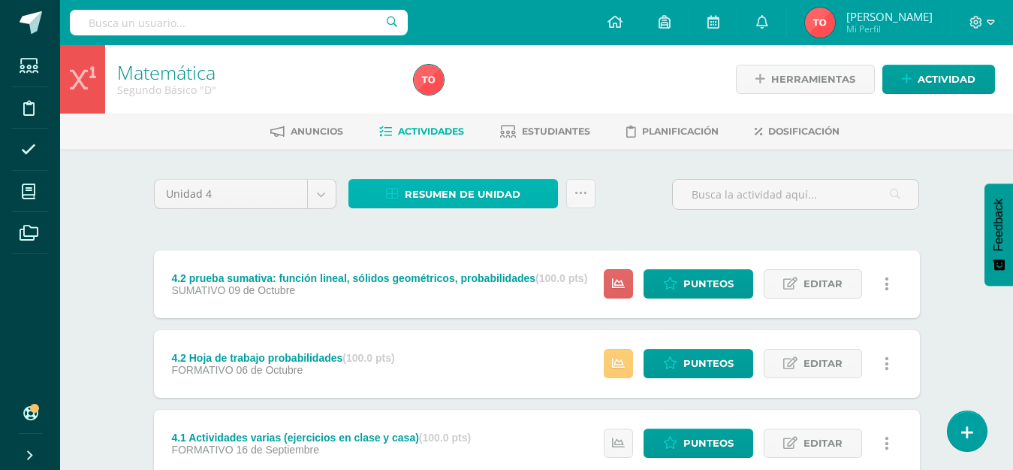
click at [416, 195] on span "Resumen de unidad" at bounding box center [463, 194] width 116 height 28
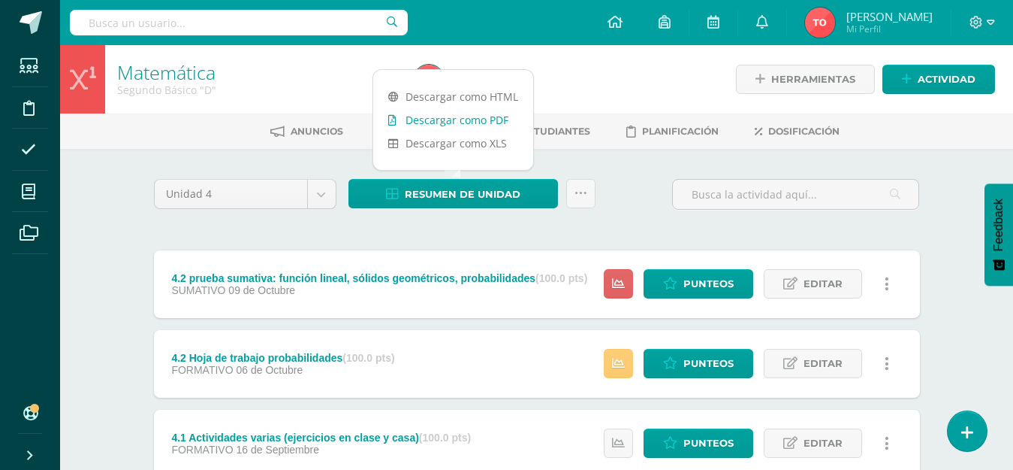
click at [423, 125] on link "Descargar como PDF" at bounding box center [453, 119] width 160 height 23
